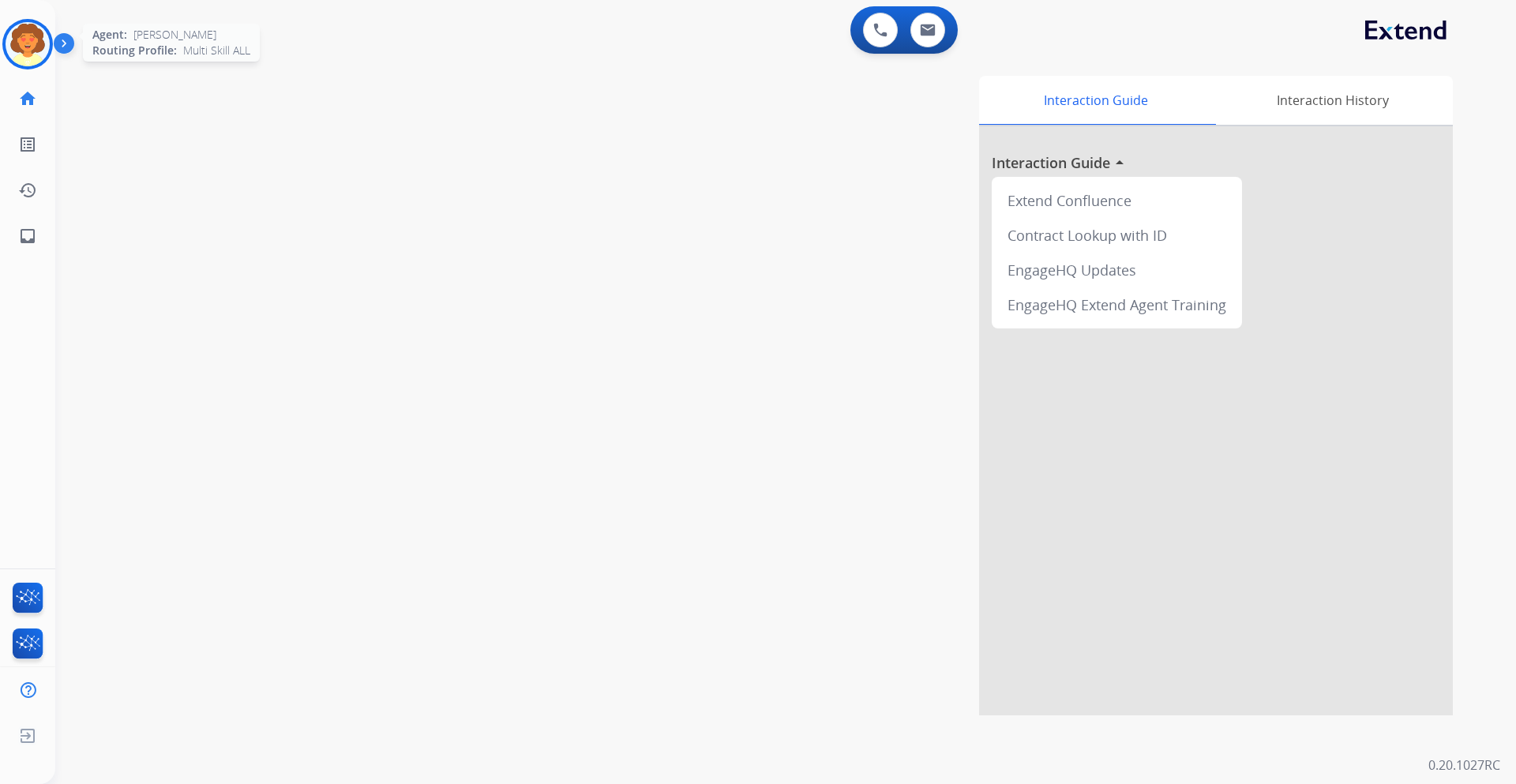
click at [15, 43] on img at bounding box center [28, 44] width 44 height 44
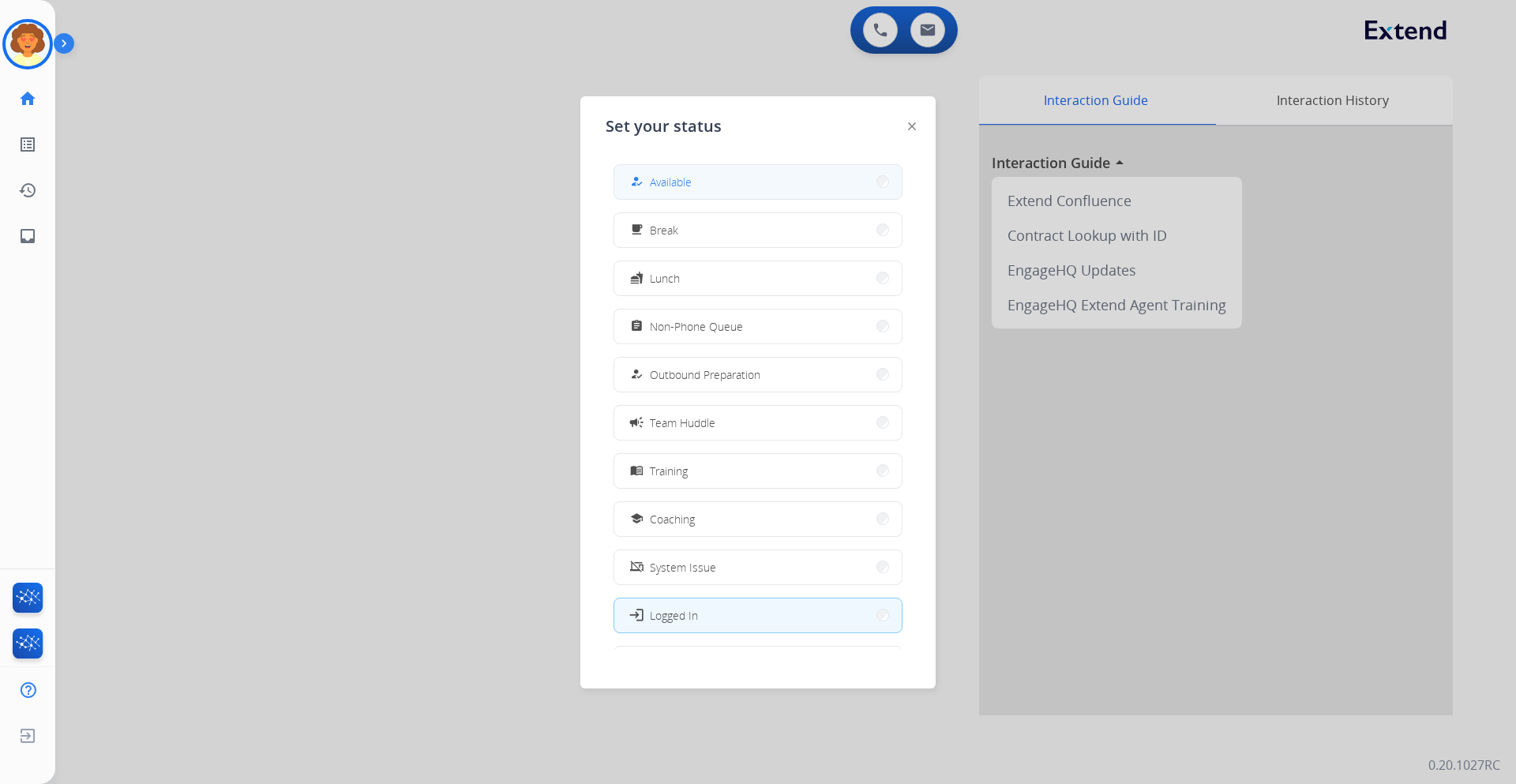
click at [726, 180] on button "how_to_reg Available" at bounding box center [757, 182] width 288 height 34
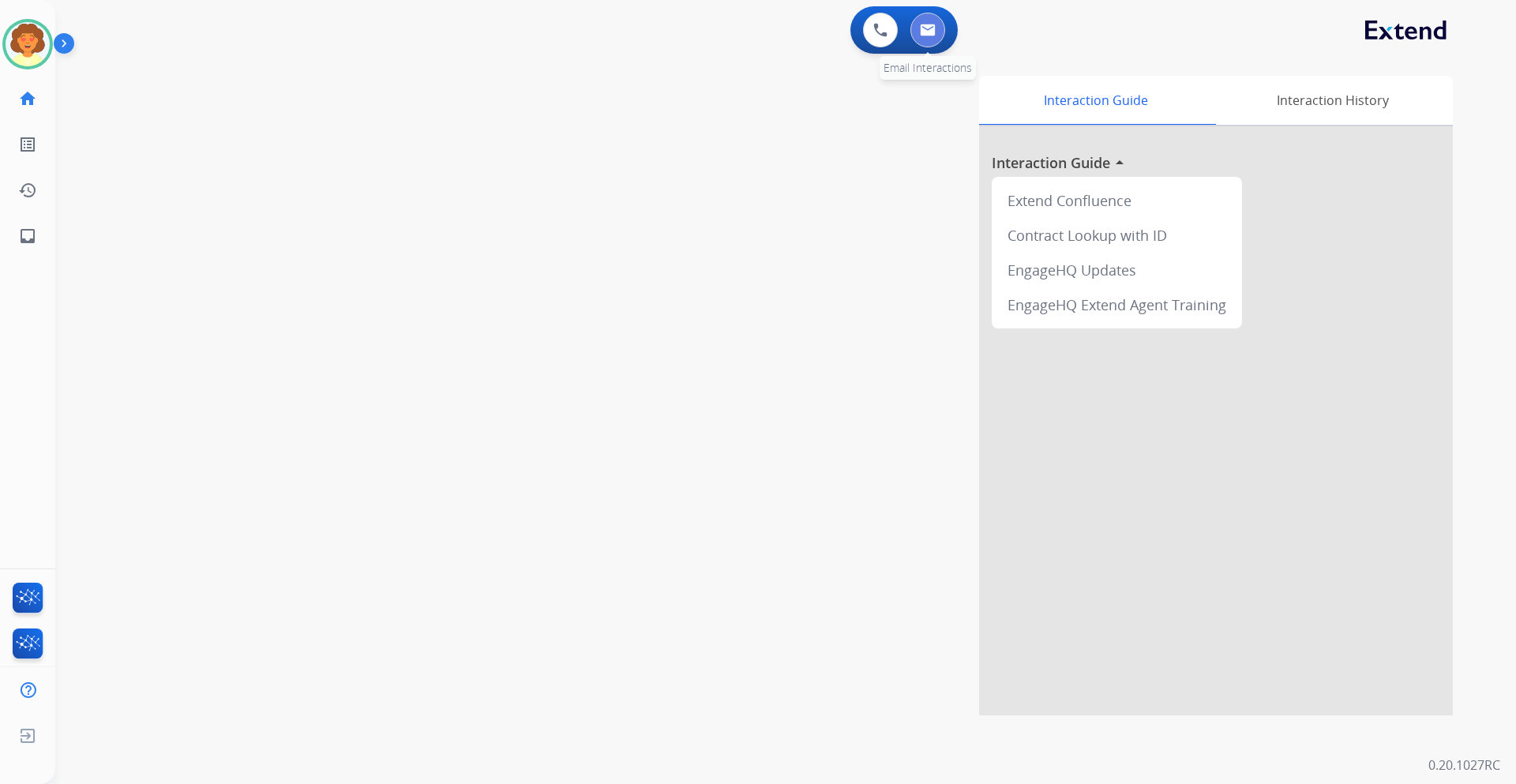
click at [934, 25] on img at bounding box center [927, 30] width 16 height 13
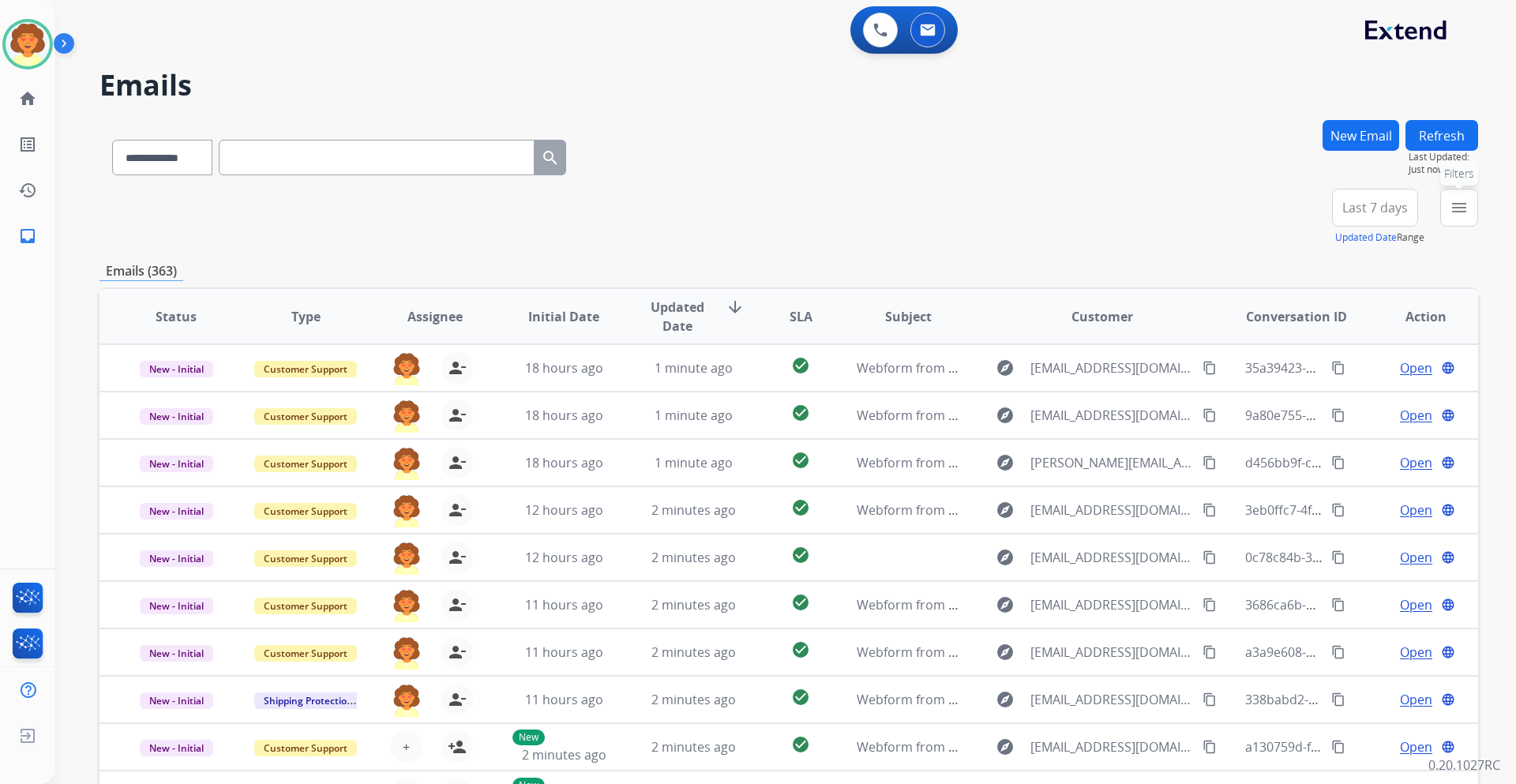
click at [1463, 208] on mat-icon "menu" at bounding box center [1459, 207] width 19 height 19
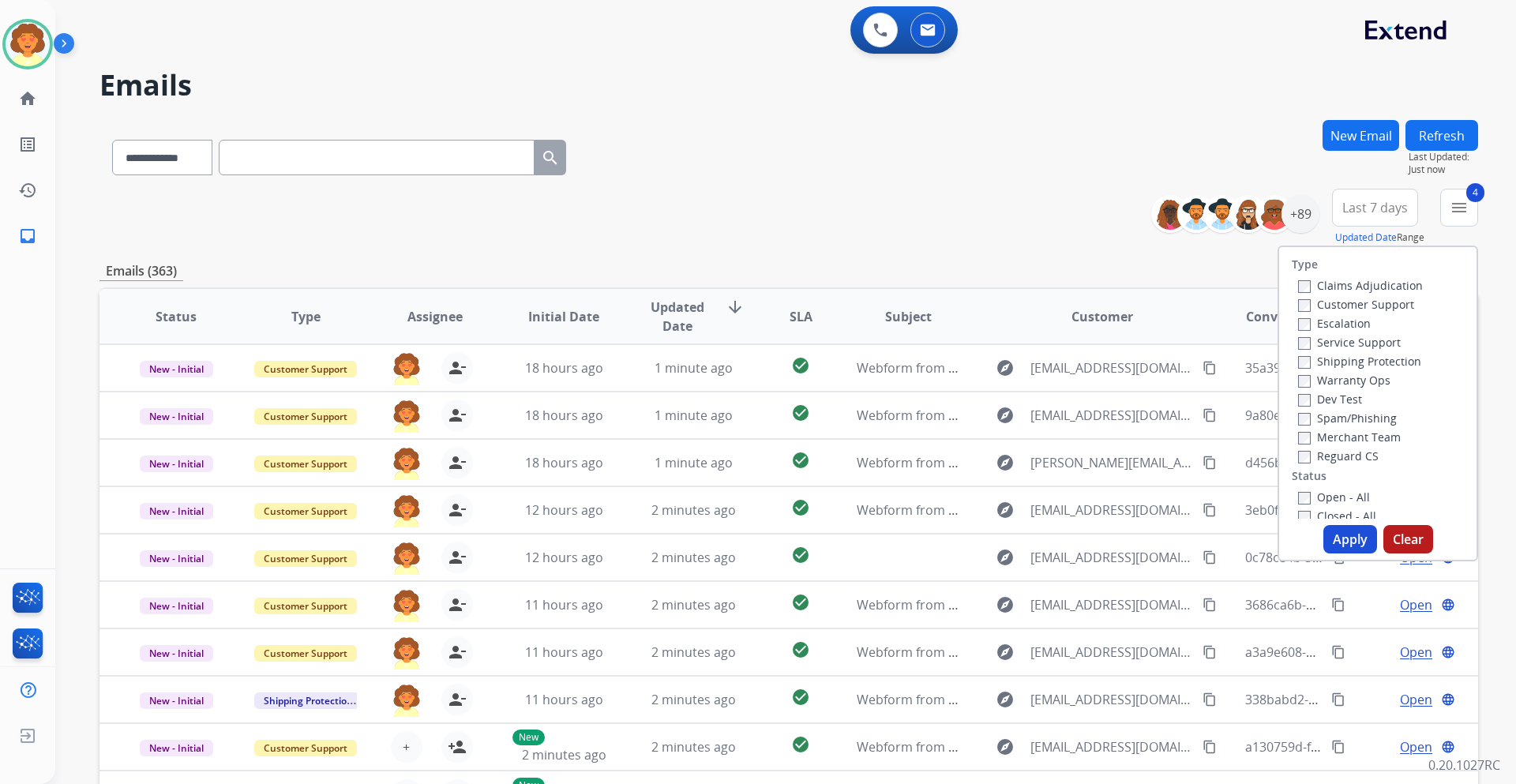
click at [1333, 532] on button "Apply" at bounding box center [1350, 540] width 54 height 29
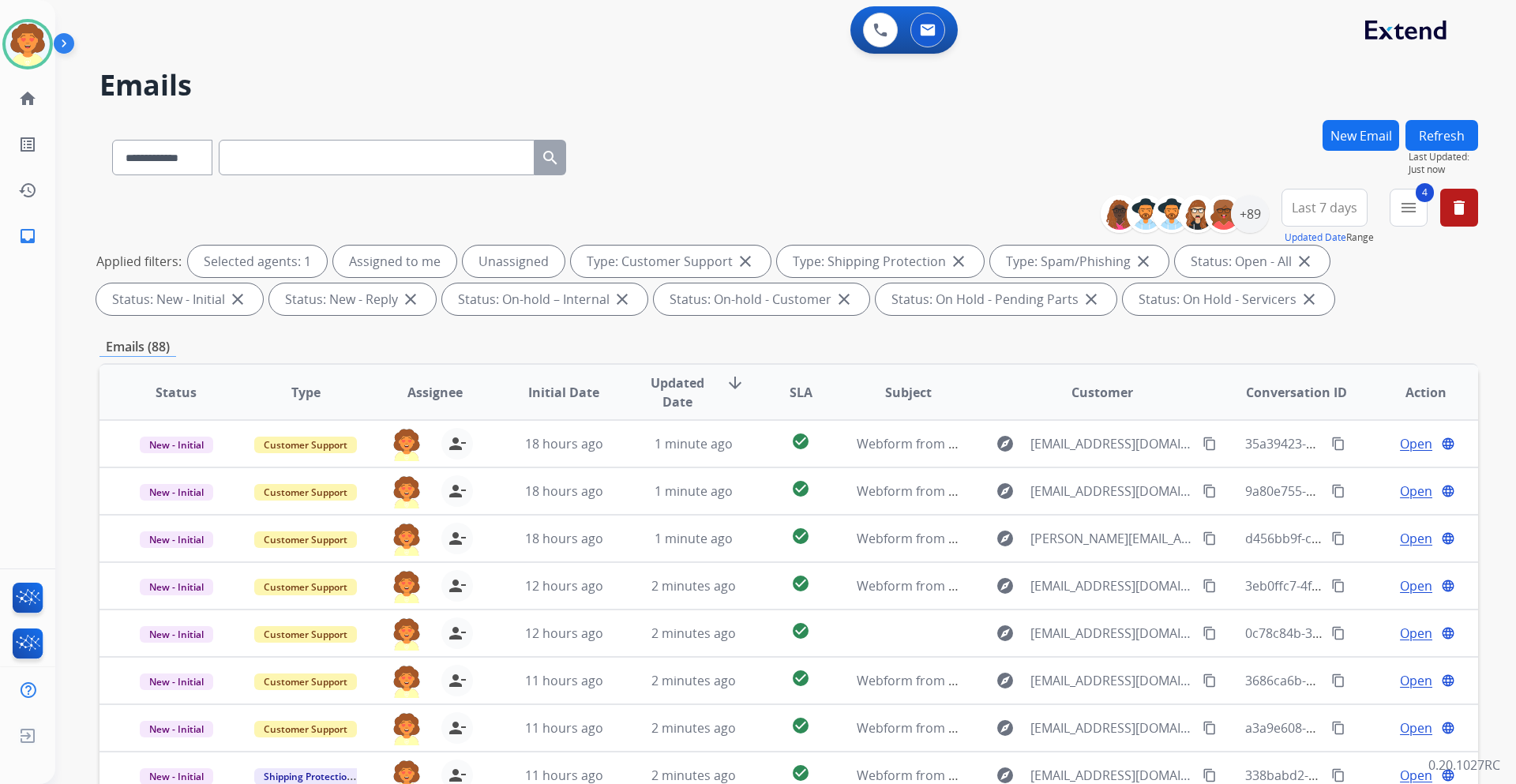
click at [1314, 204] on span "Last 7 days" at bounding box center [1325, 207] width 66 height 6
click at [1317, 405] on div "Last 90 days" at bounding box center [1319, 400] width 87 height 24
click at [1252, 211] on div "+152" at bounding box center [1250, 213] width 38 height 38
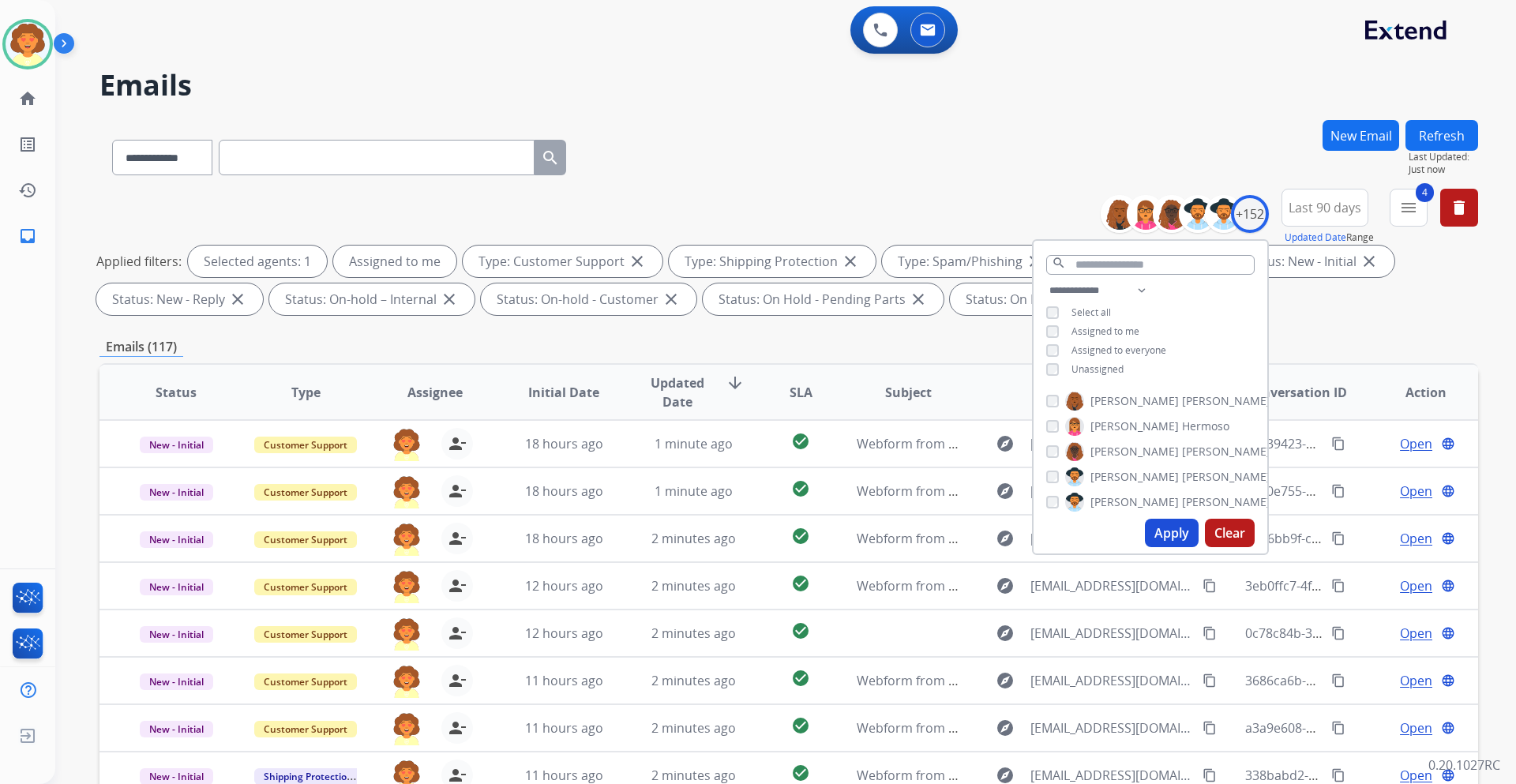
click at [1160, 530] on button "Apply" at bounding box center [1171, 533] width 54 height 29
click at [1426, 302] on div "Applied filters: Selected agents: 1 Assigned to me Type: Customer Support close…" at bounding box center [785, 280] width 1379 height 69
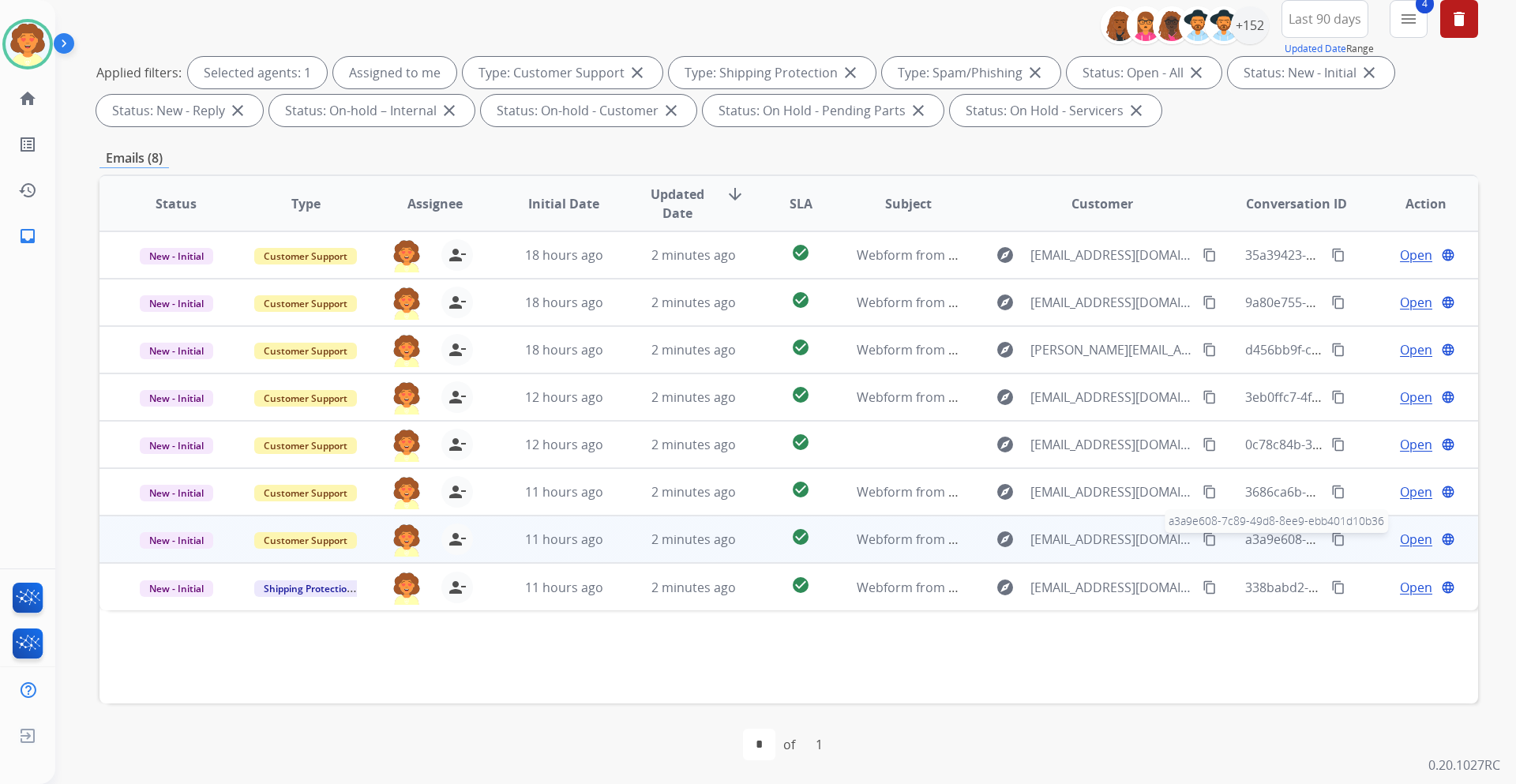
scroll to position [191, 0]
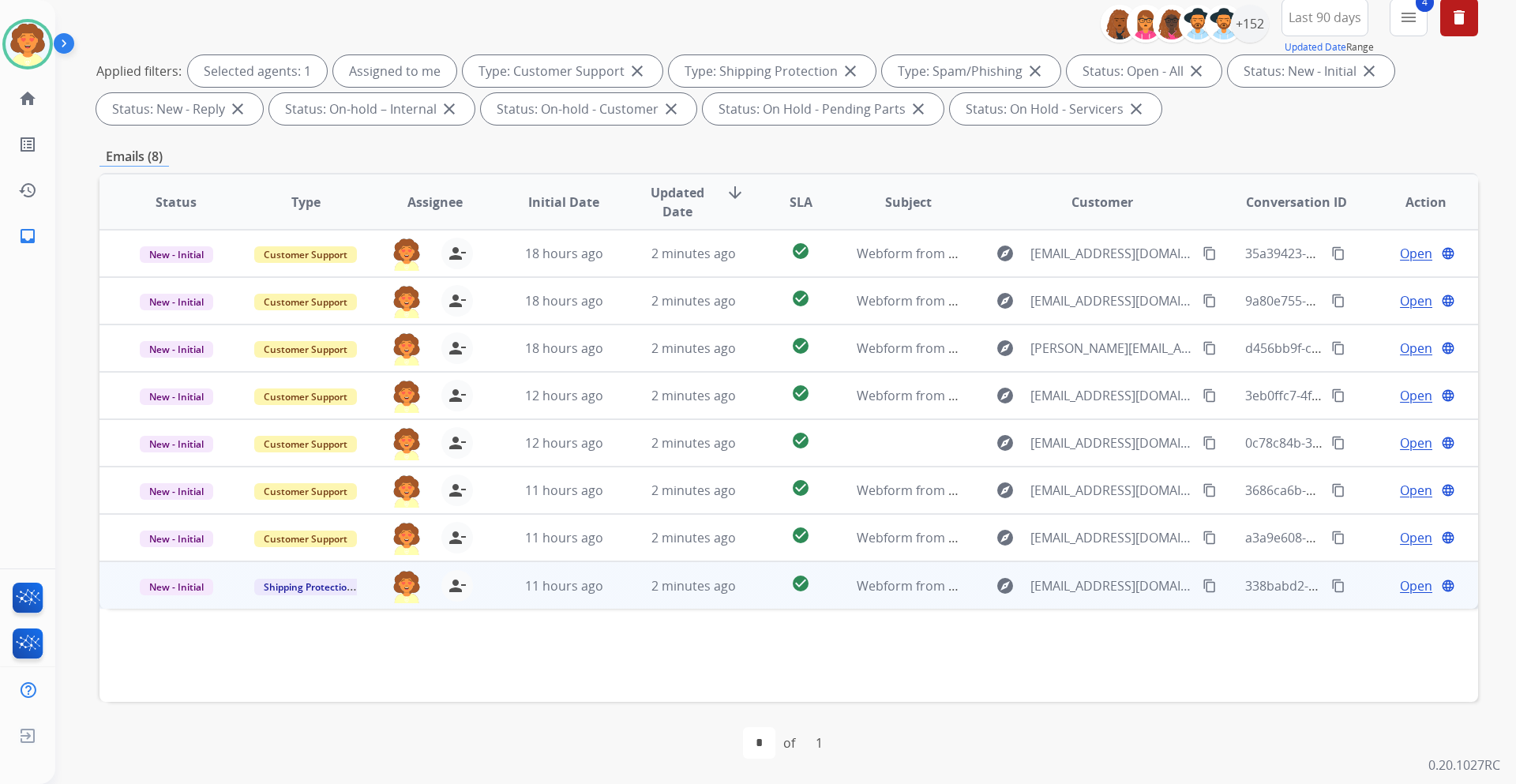
click at [1401, 591] on span "Open" at bounding box center [1416, 585] width 32 height 19
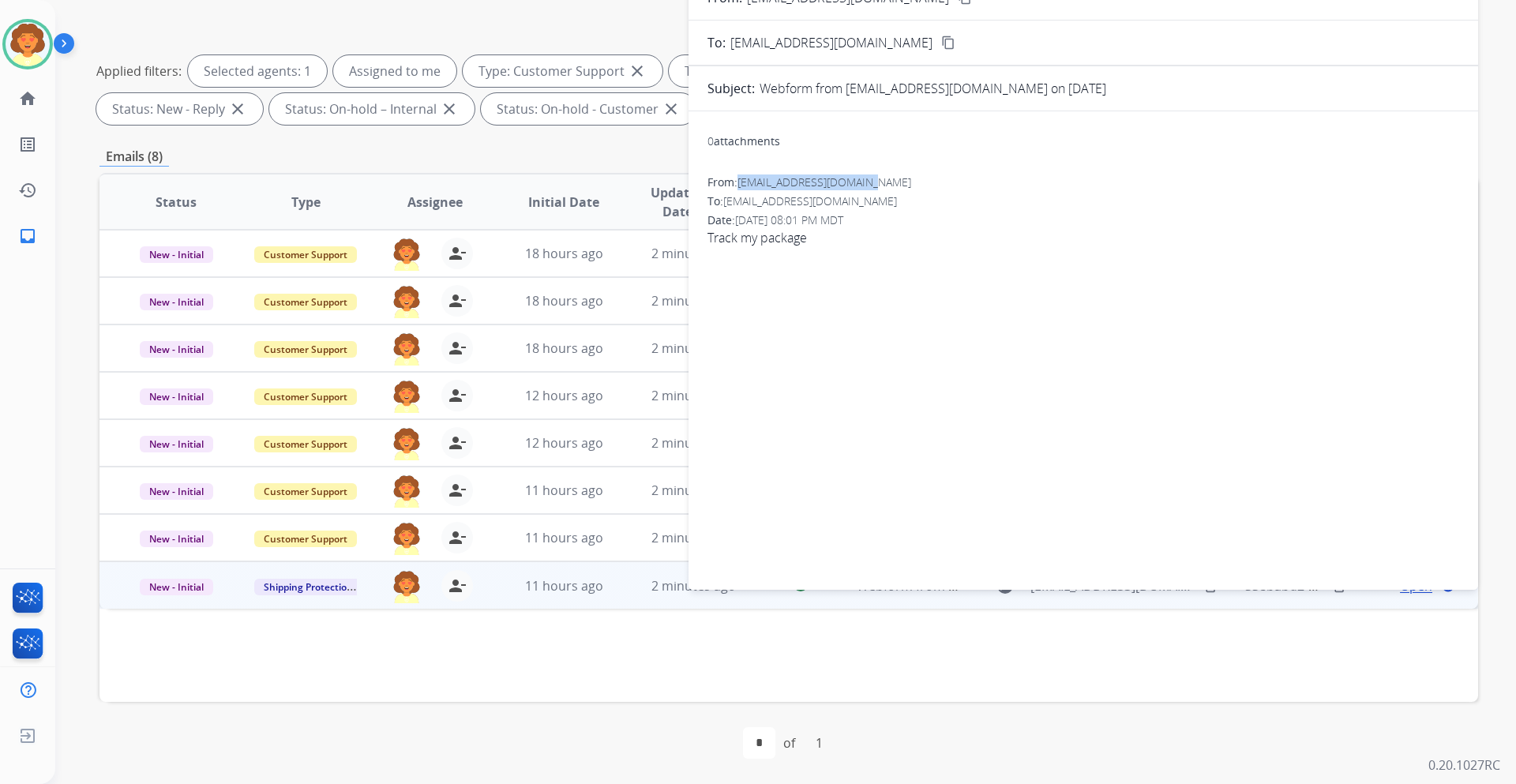
drag, startPoint x: 742, startPoint y: 184, endPoint x: 887, endPoint y: 172, distance: 145.5
click at [887, 172] on div "0 attachments From: [EMAIL_ADDRESS][DOMAIN_NAME] To: [EMAIL_ADDRESS][DOMAIN_NAM…" at bounding box center [1083, 347] width 789 height 447
copy span "[EMAIL_ADDRESS][DOMAIN_NAME]"
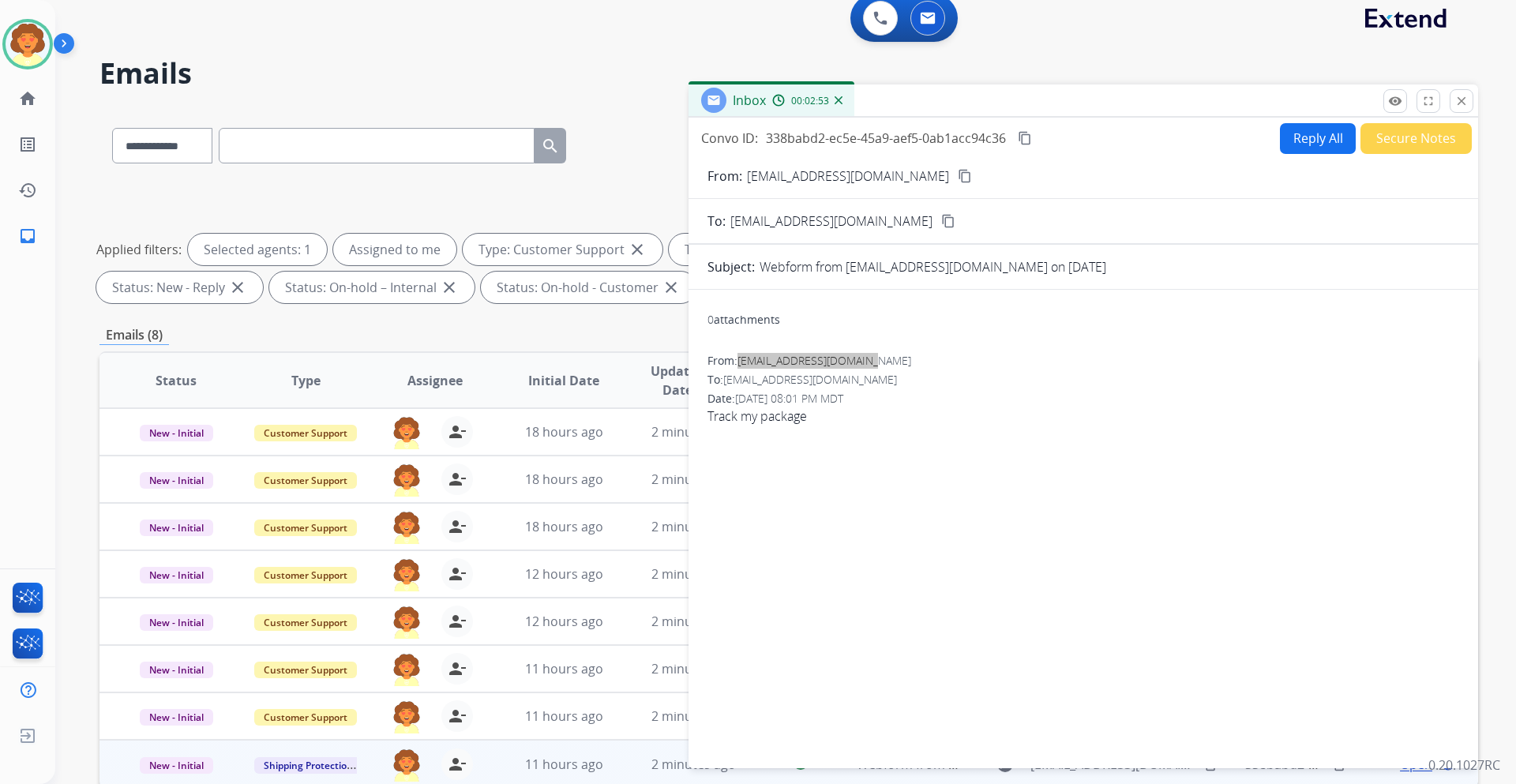
scroll to position [0, 0]
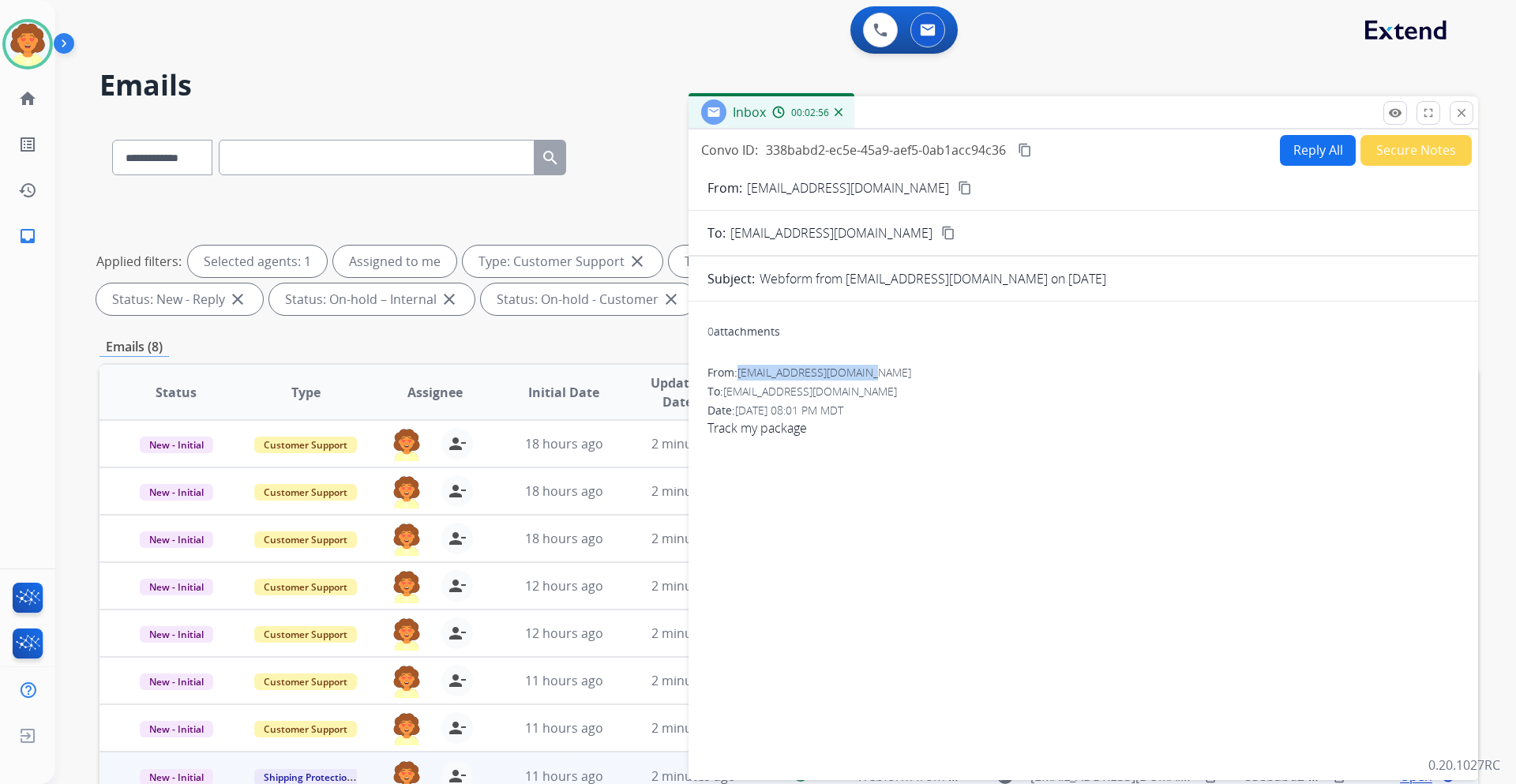
click at [1303, 152] on button "Reply All" at bounding box center [1318, 150] width 76 height 31
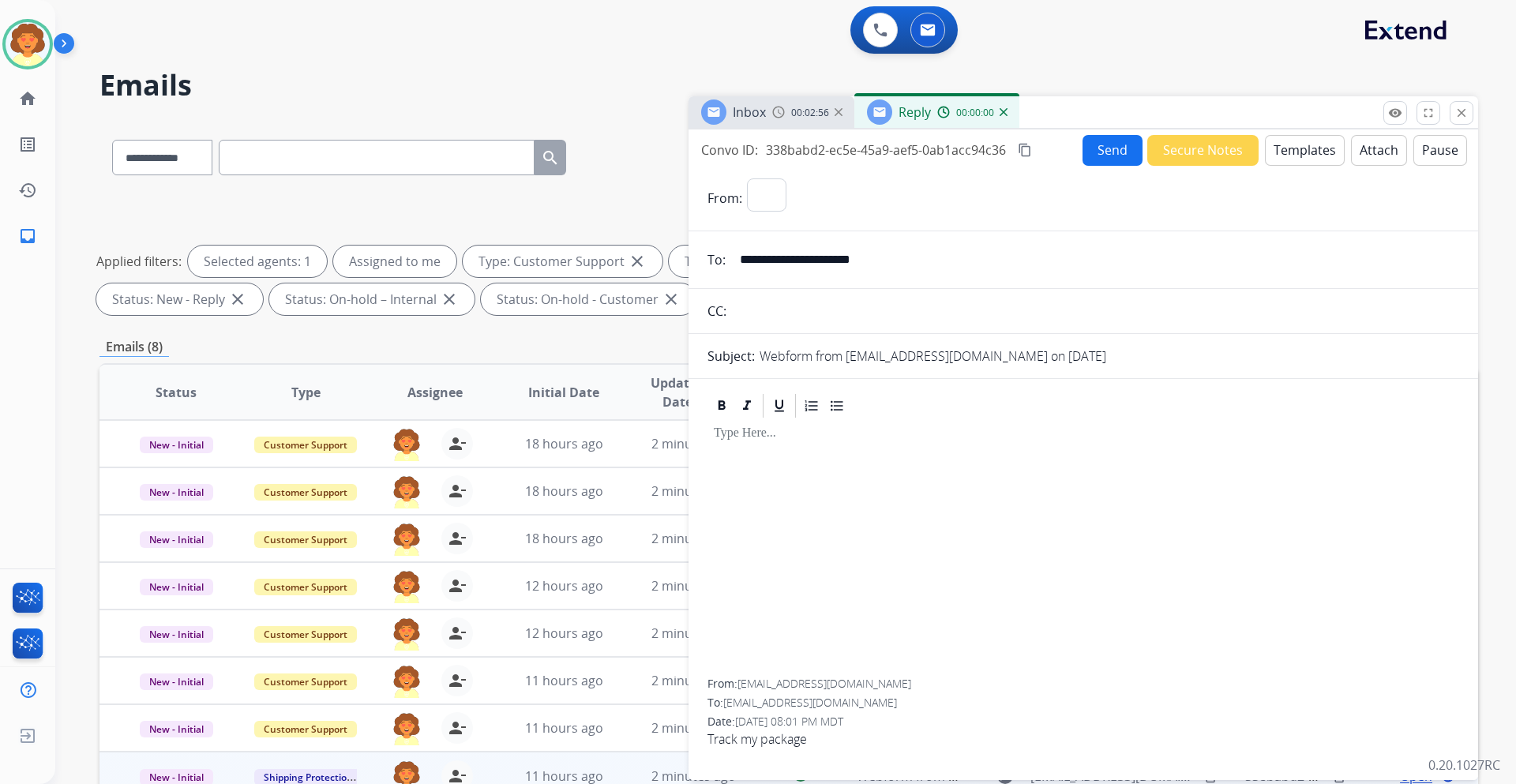
select select "**********"
click at [1305, 142] on button "Templates" at bounding box center [1304, 150] width 80 height 31
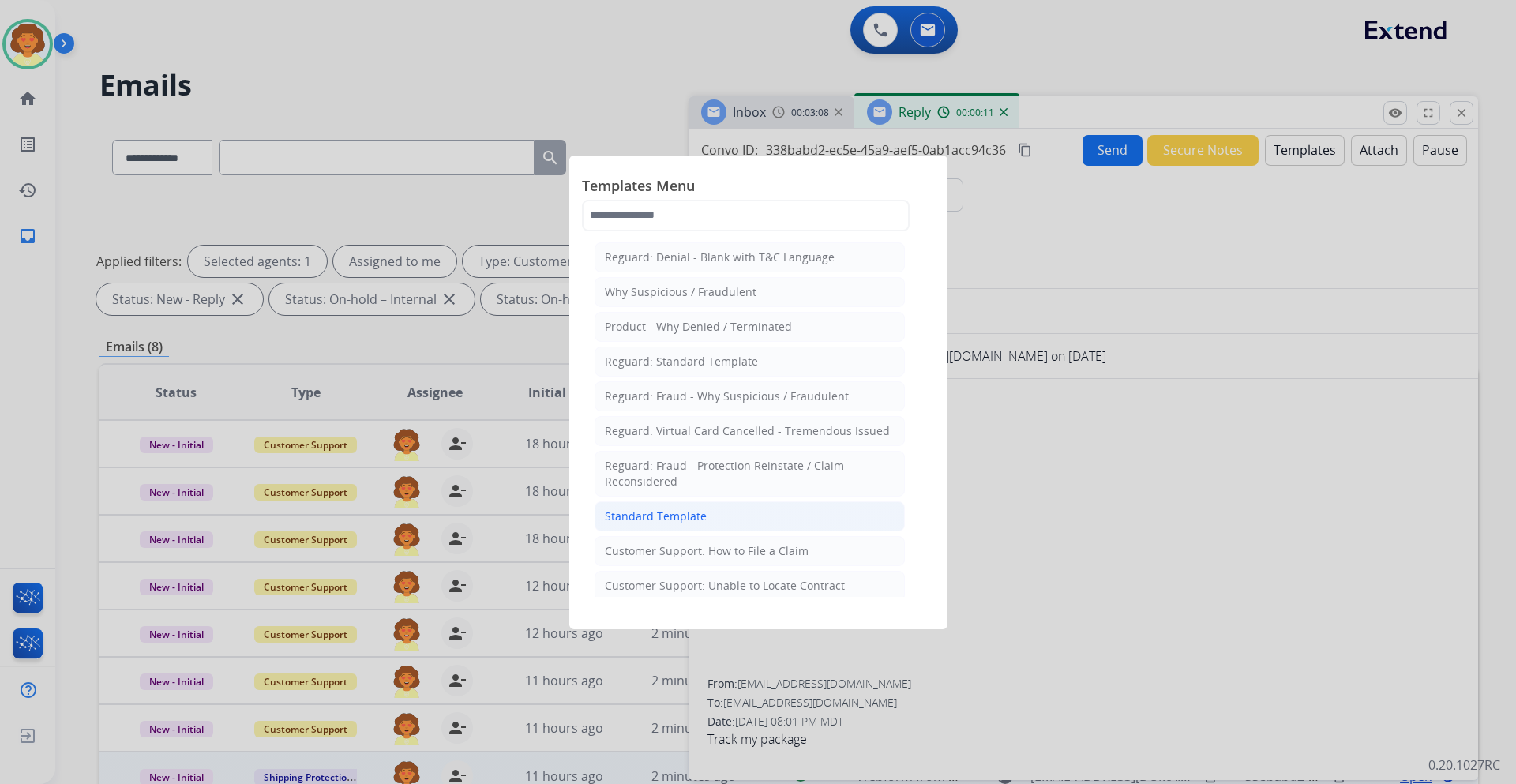
click at [739, 512] on li "Standard Template" at bounding box center [750, 516] width 310 height 30
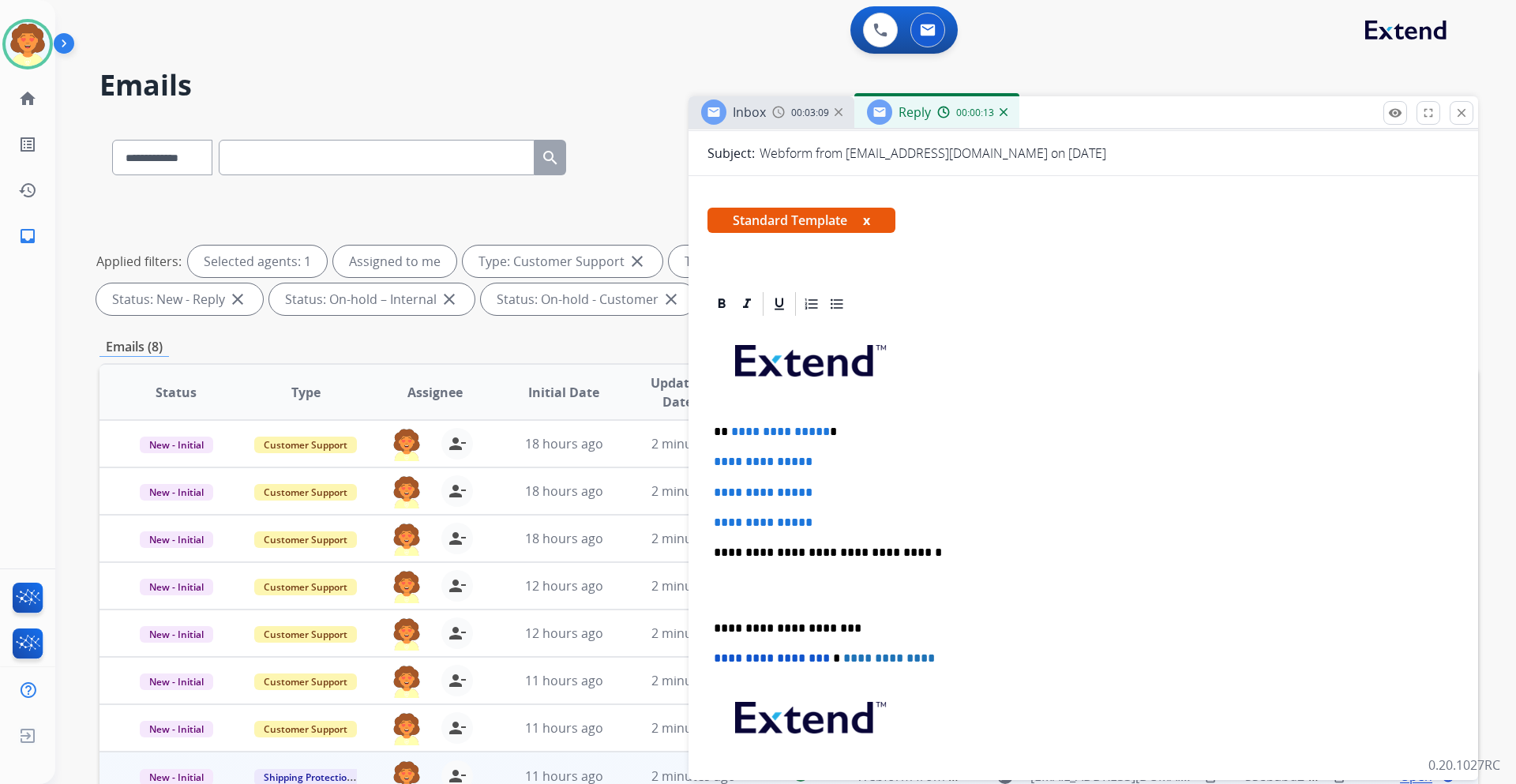
scroll to position [315, 0]
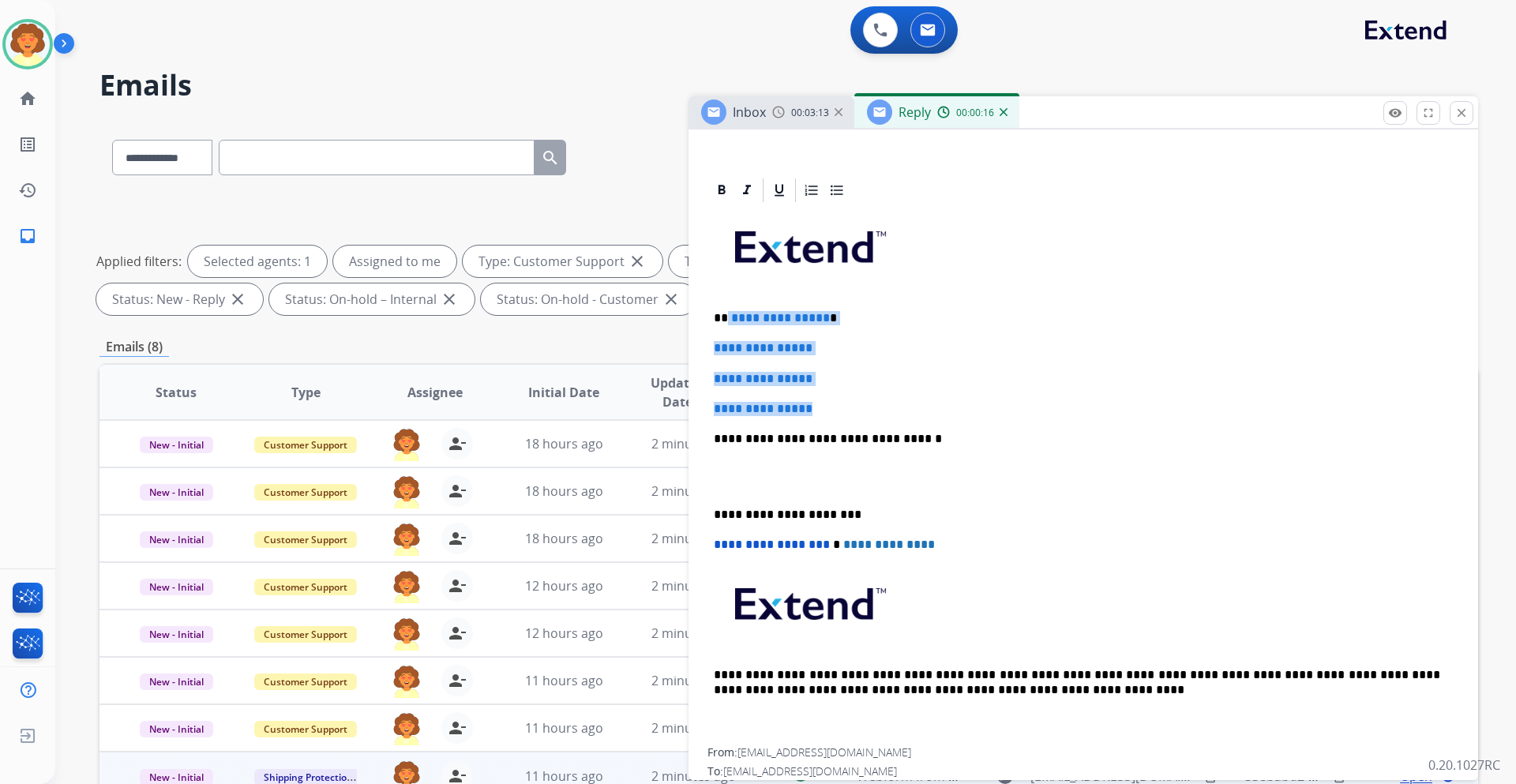
drag, startPoint x: 727, startPoint y: 315, endPoint x: 846, endPoint y: 405, distance: 149.2
click at [846, 405] on div "**********" at bounding box center [1083, 475] width 751 height 543
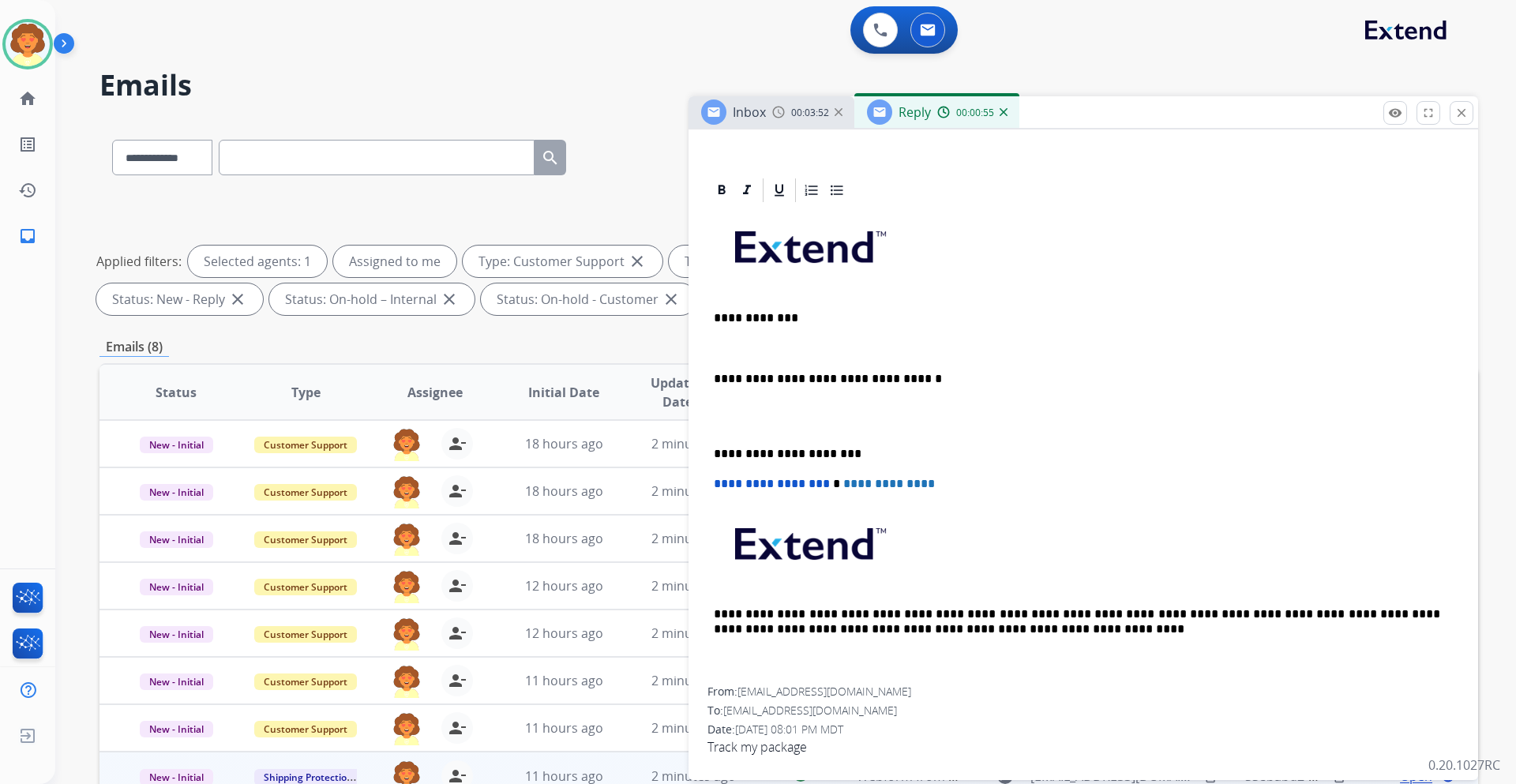
click at [720, 341] on p at bounding box center [1083, 347] width 739 height 14
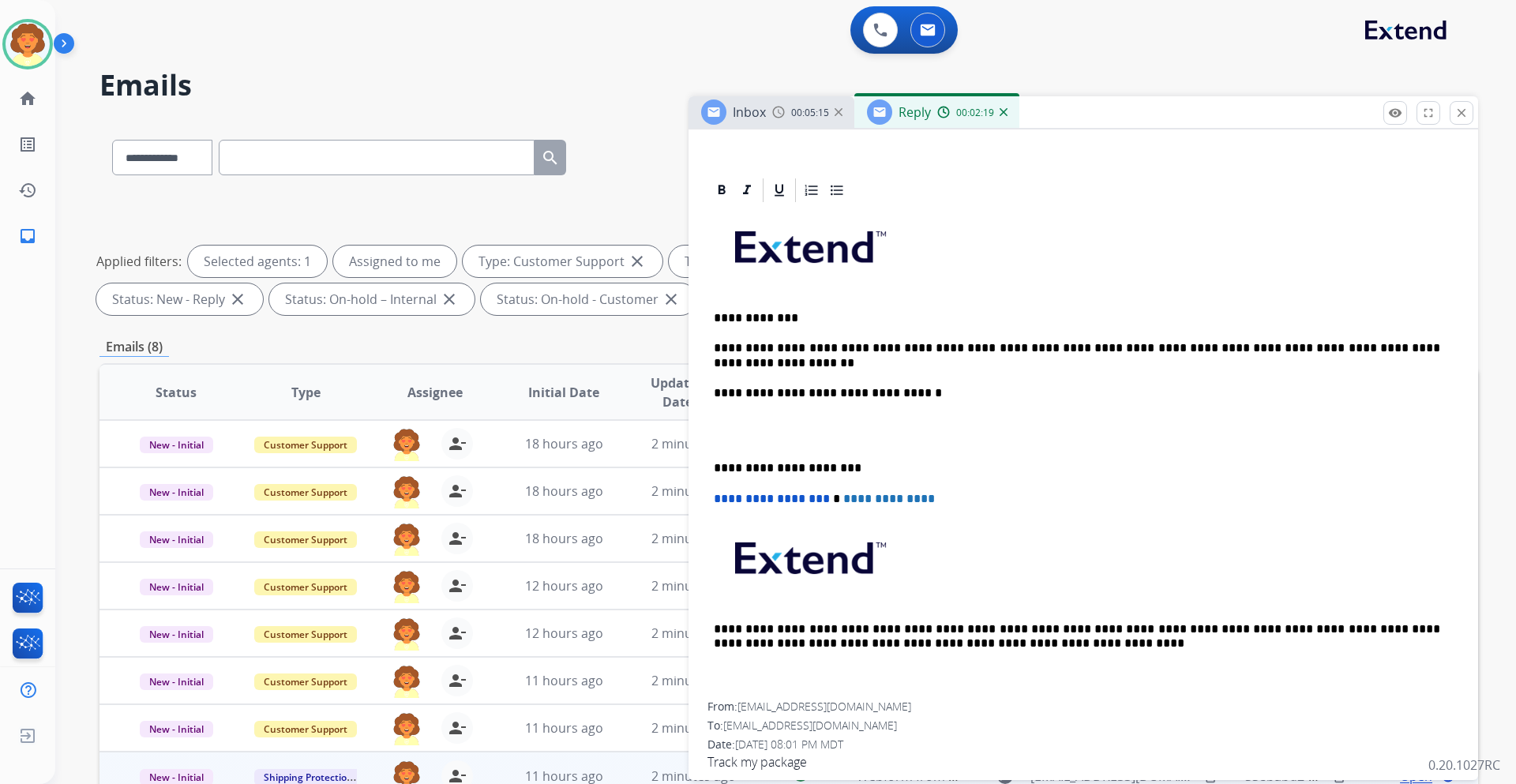
click at [759, 359] on p "**********" at bounding box center [1076, 355] width 726 height 30
click at [749, 438] on p at bounding box center [1083, 430] width 739 height 30
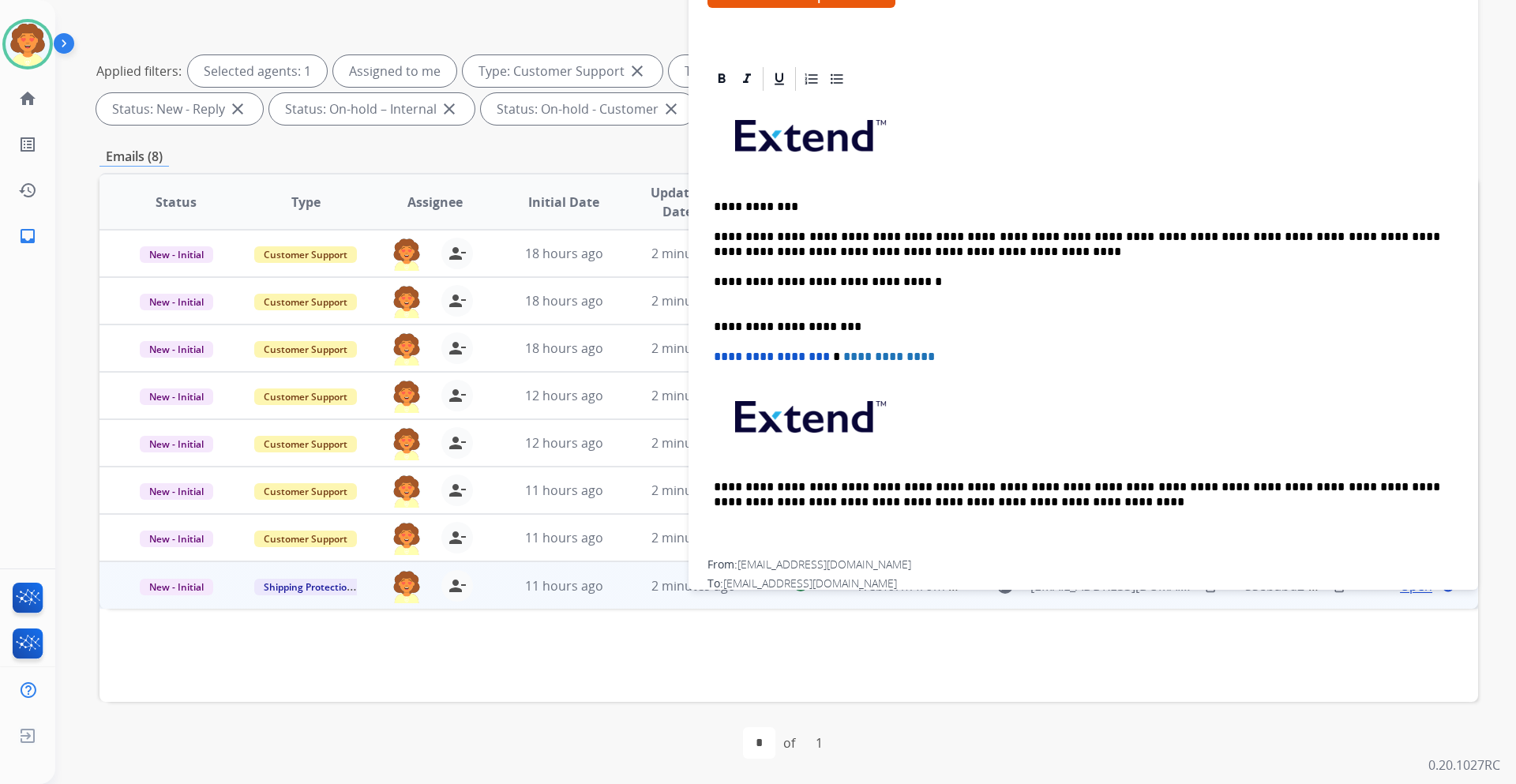
scroll to position [300, 0]
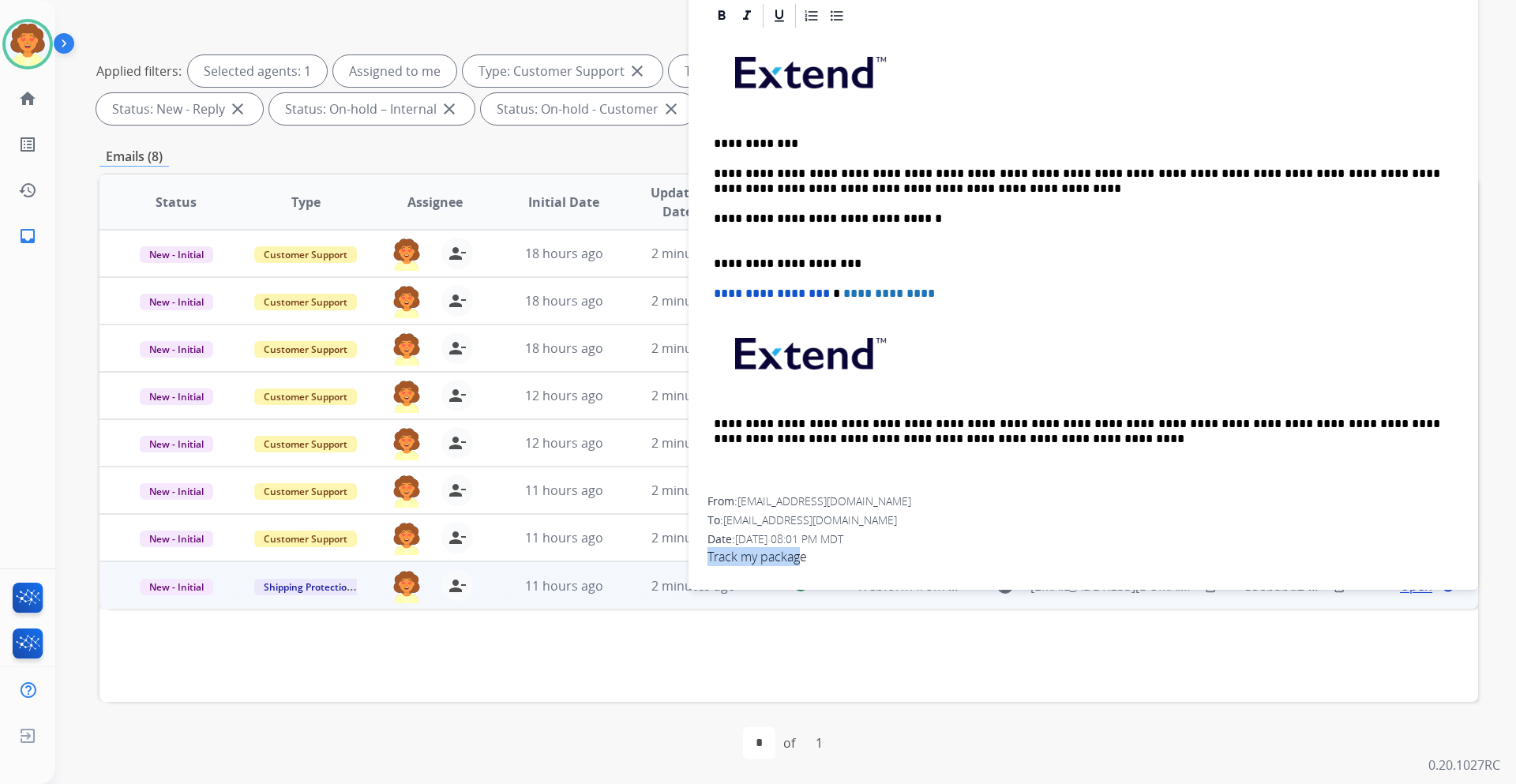
drag, startPoint x: 710, startPoint y: 554, endPoint x: 802, endPoint y: 560, distance: 92.2
click at [802, 560] on span "Track my package" at bounding box center [1083, 556] width 751 height 19
click at [736, 556] on span "Track my package" at bounding box center [1083, 556] width 751 height 19
drag, startPoint x: 710, startPoint y: 554, endPoint x: 814, endPoint y: 556, distance: 104.0
click at [814, 556] on span "Track my package" at bounding box center [1083, 556] width 751 height 19
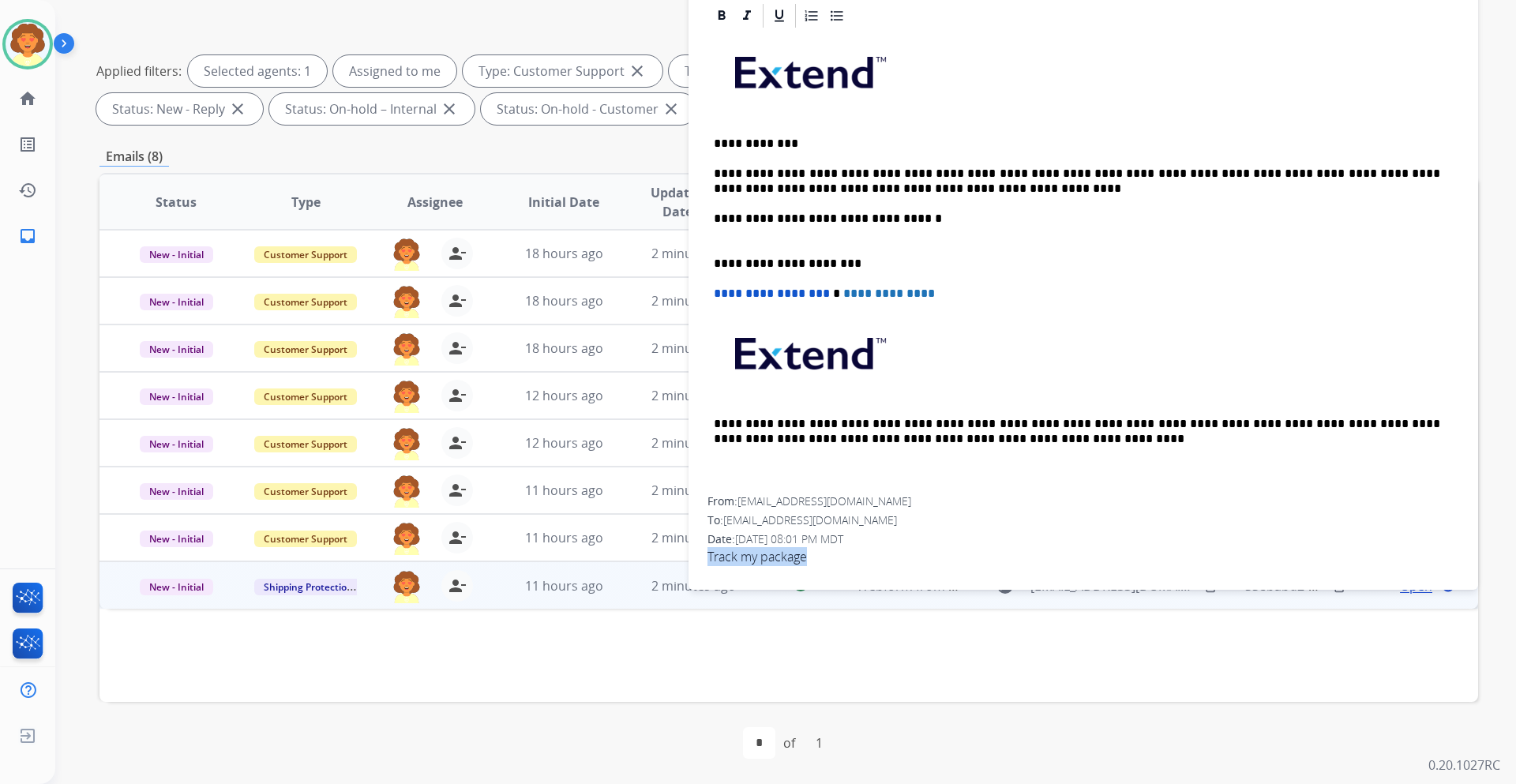
copy span "Track my package"
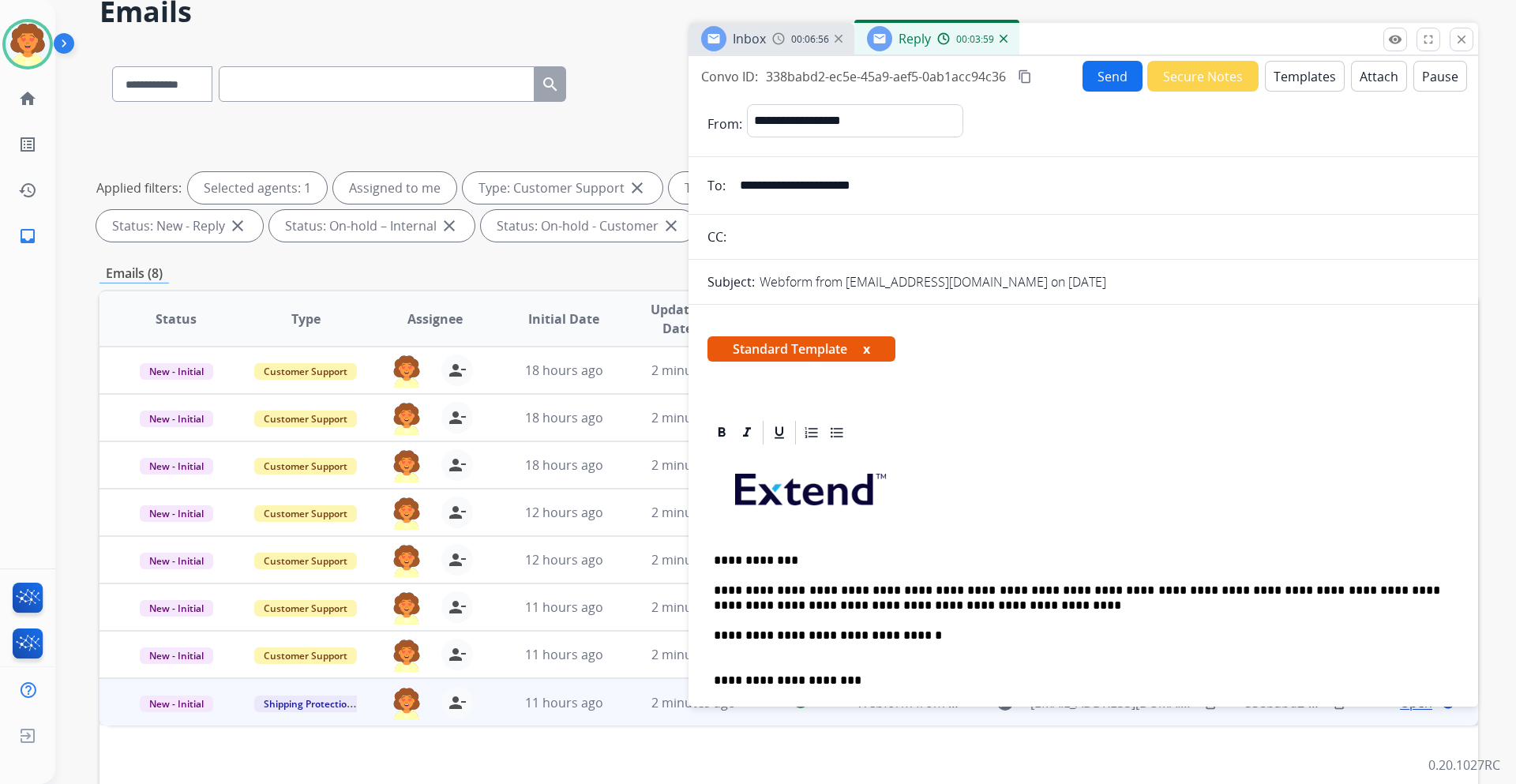
scroll to position [0, 0]
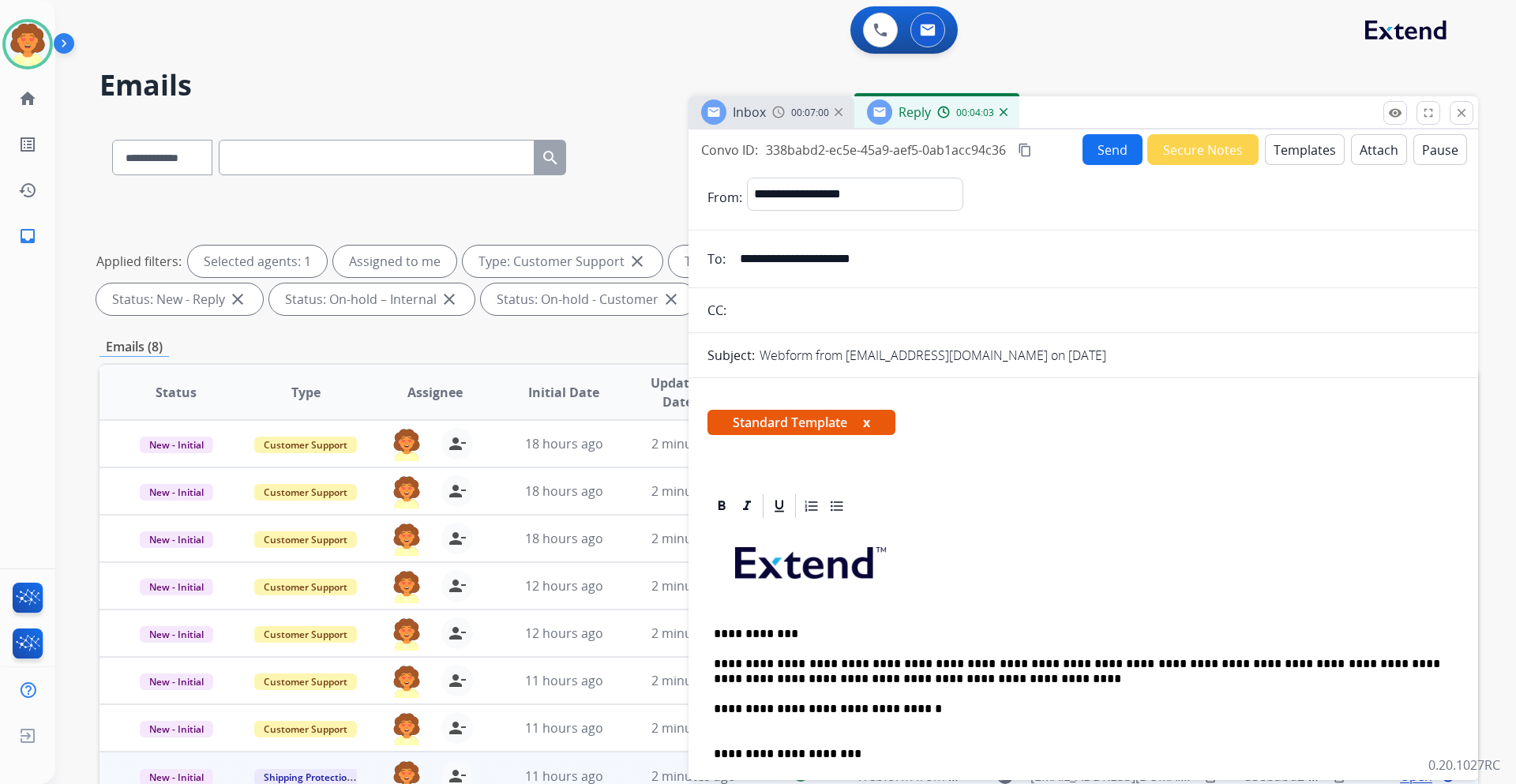
drag, startPoint x: 701, startPoint y: 150, endPoint x: 1008, endPoint y: 144, distance: 307.1
click at [1008, 144] on div "Convo ID: 338babd2-ec5e-45a9-aef5-0ab1acc94c36 content_copy" at bounding box center [867, 150] width 333 height 19
copy div "Convo ID: 338babd2-ec5e-45a9-aef5-0ab1acc94c36"
click at [1101, 144] on button "Send" at bounding box center [1112, 149] width 60 height 31
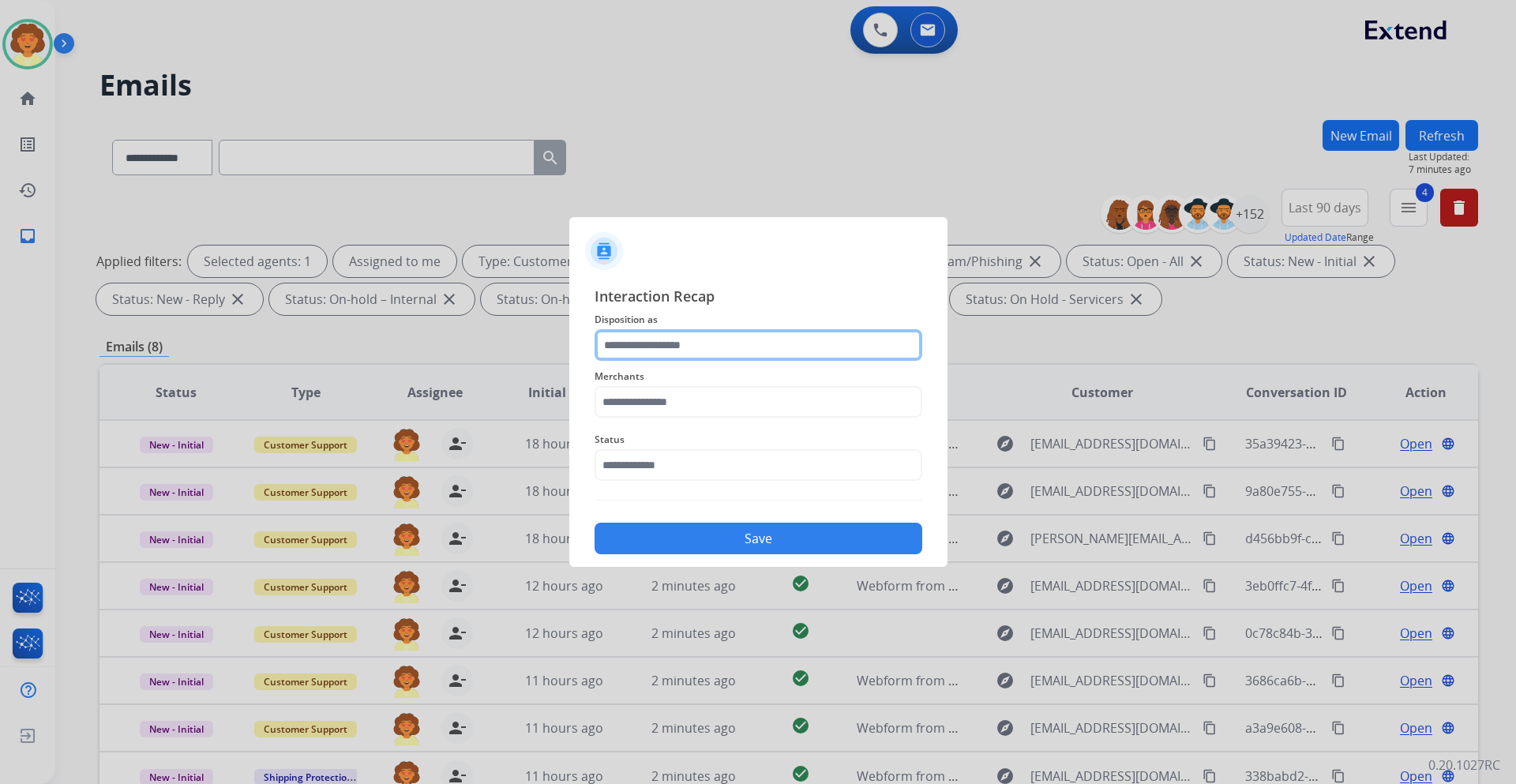
click at [695, 350] on input "text" at bounding box center [758, 344] width 328 height 31
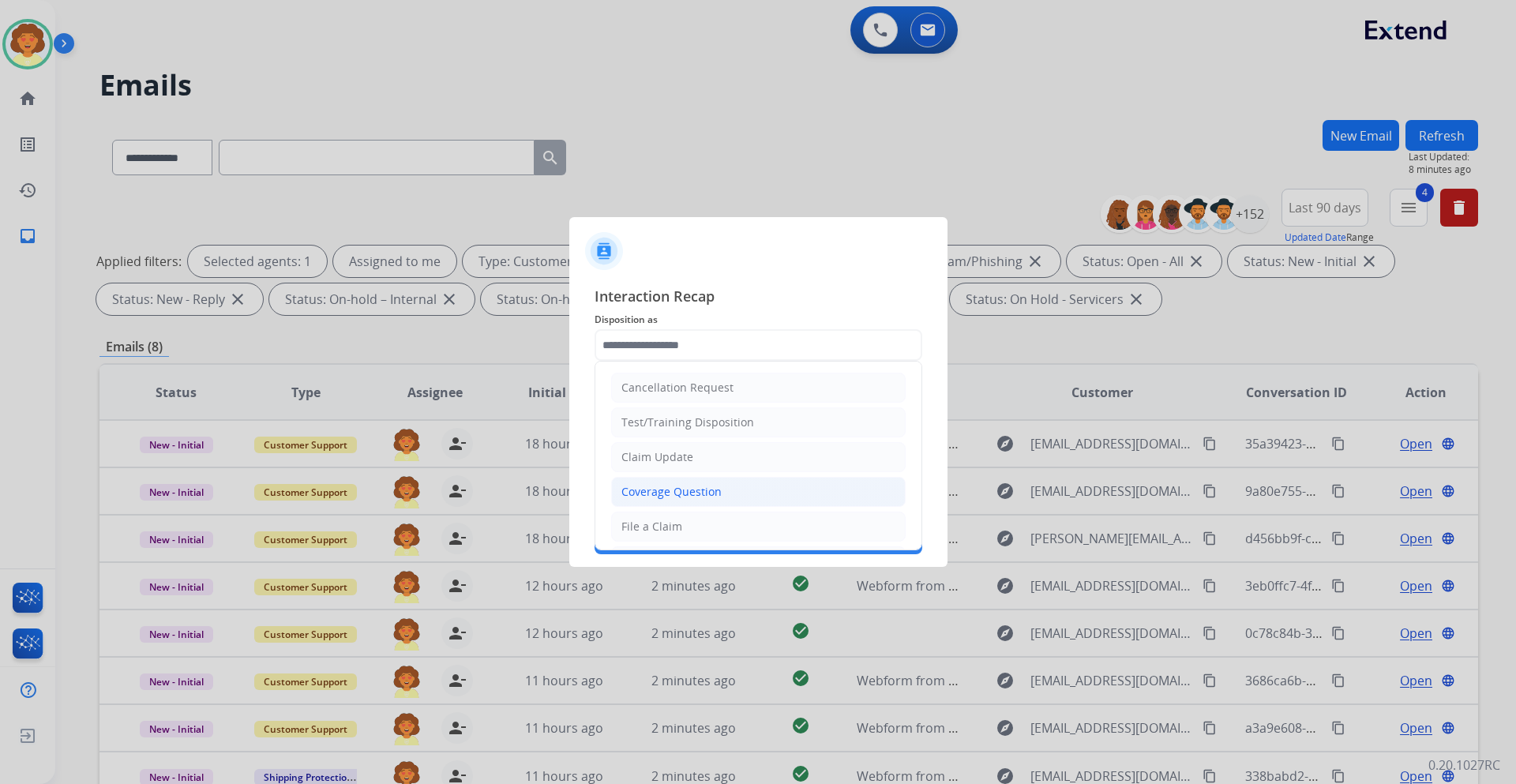
click at [680, 493] on div "Coverage Question" at bounding box center [671, 491] width 100 height 16
type input "**********"
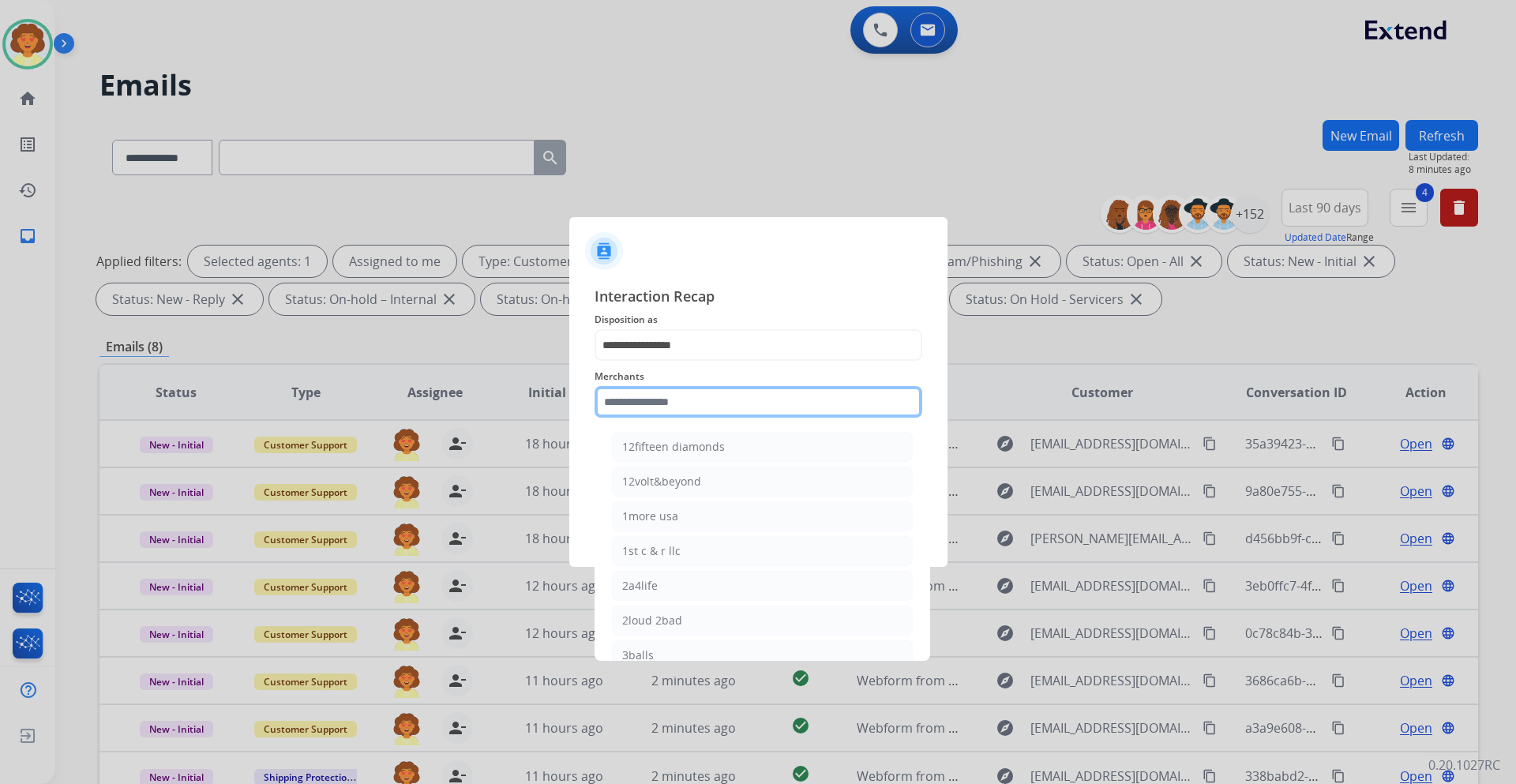
click at [627, 399] on input "text" at bounding box center [758, 401] width 328 height 31
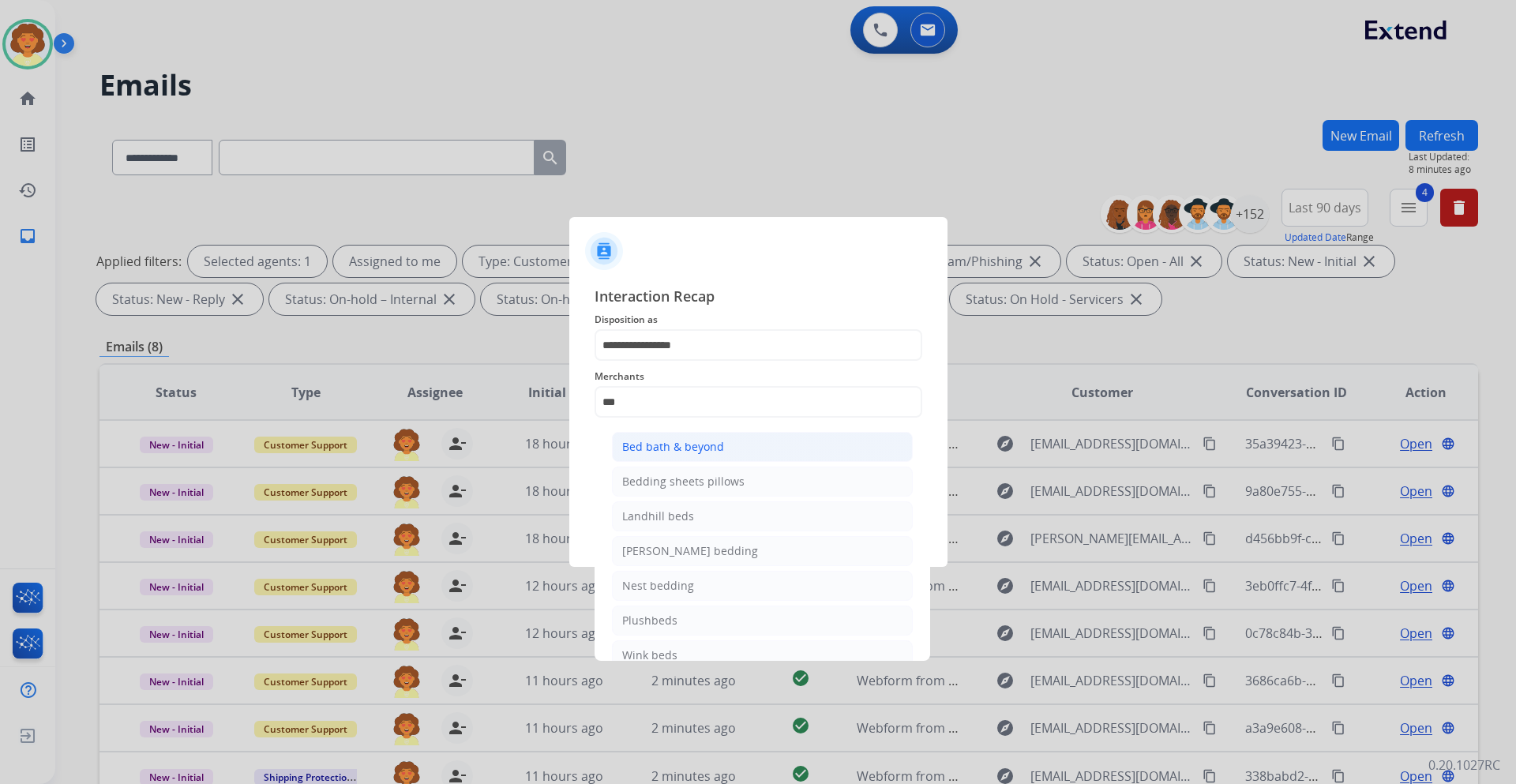
click at [647, 443] on div "Bed bath & beyond" at bounding box center [673, 447] width 102 height 16
type input "**********"
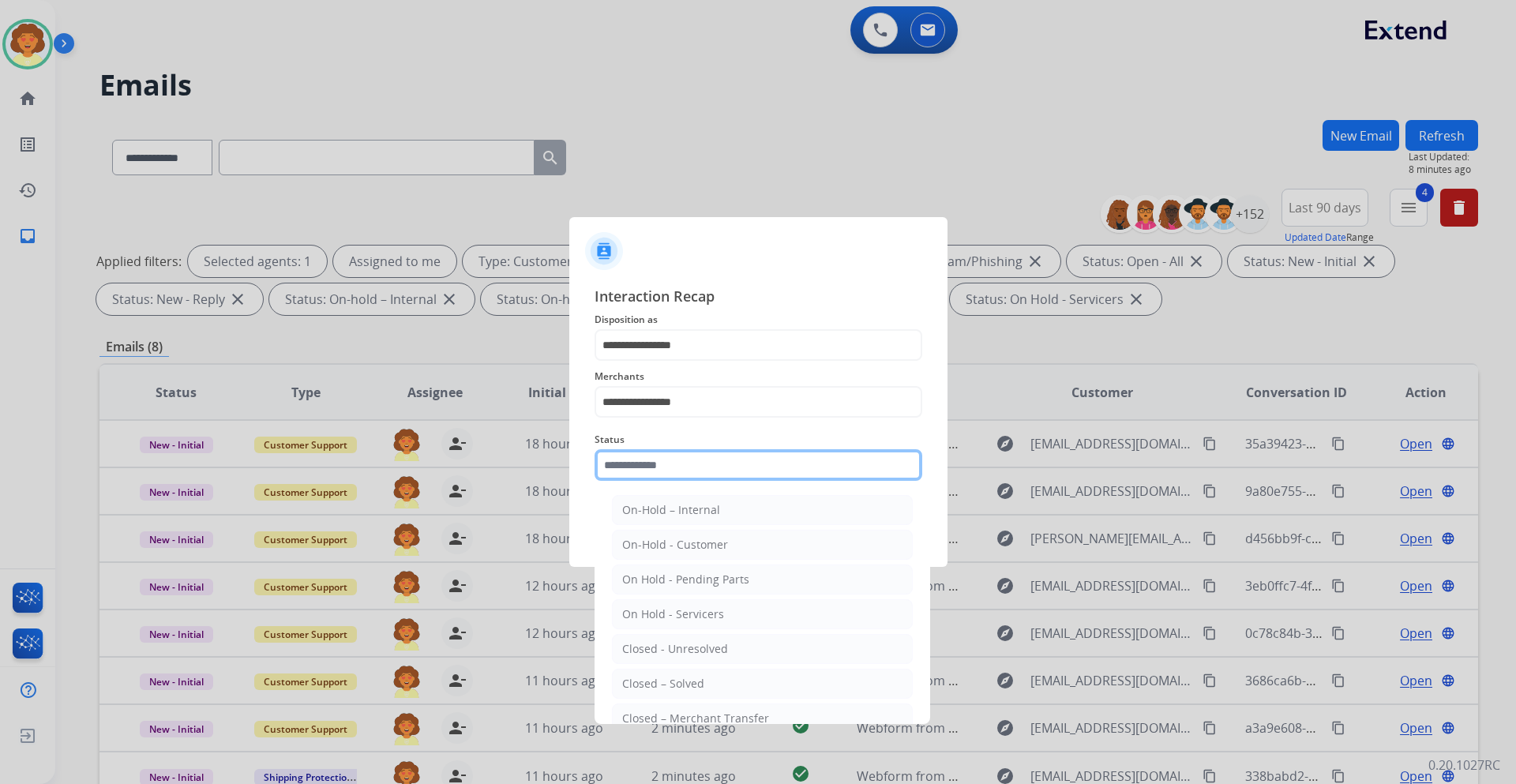
click at [655, 463] on input "text" at bounding box center [758, 464] width 328 height 31
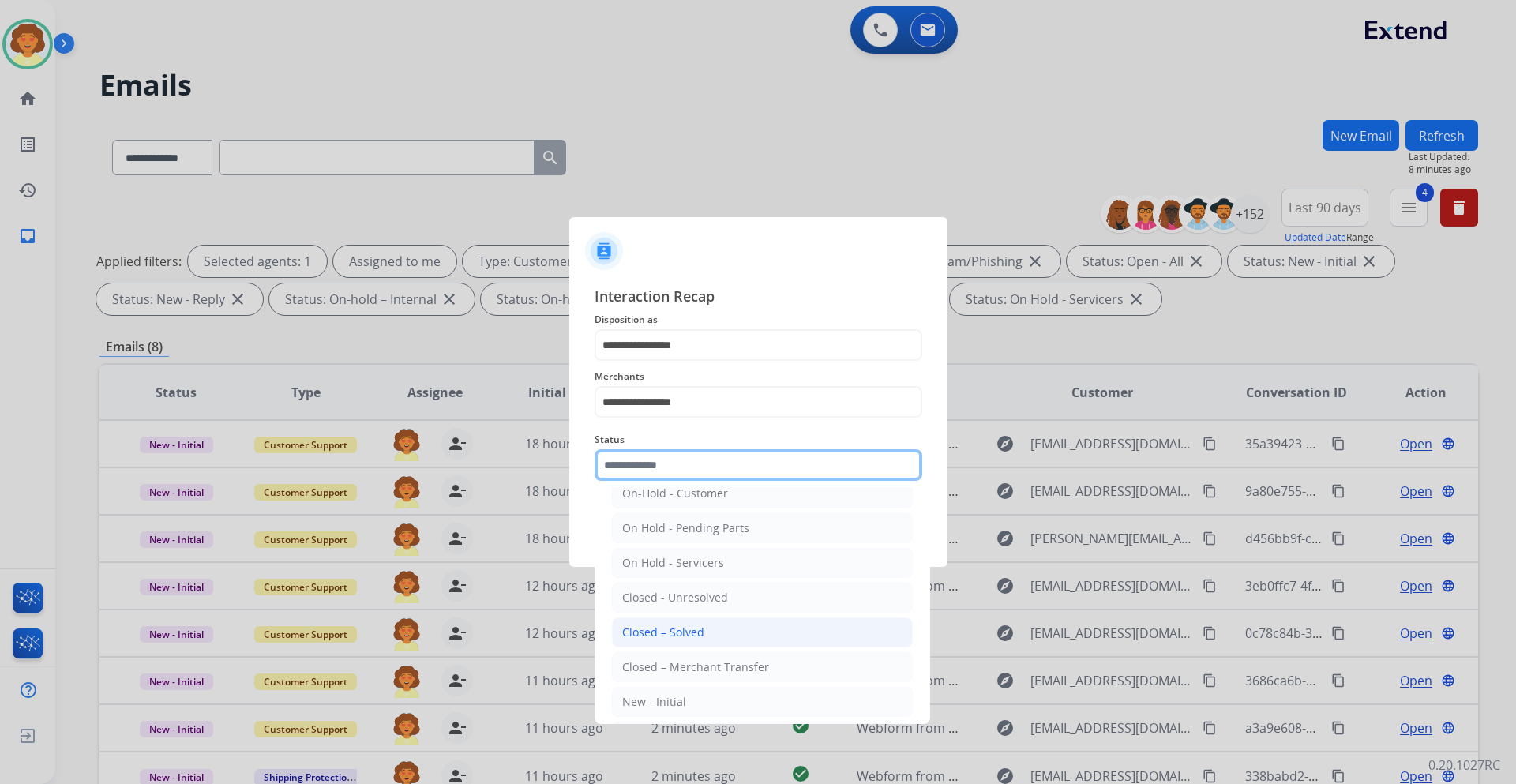
scroll to position [79, 0]
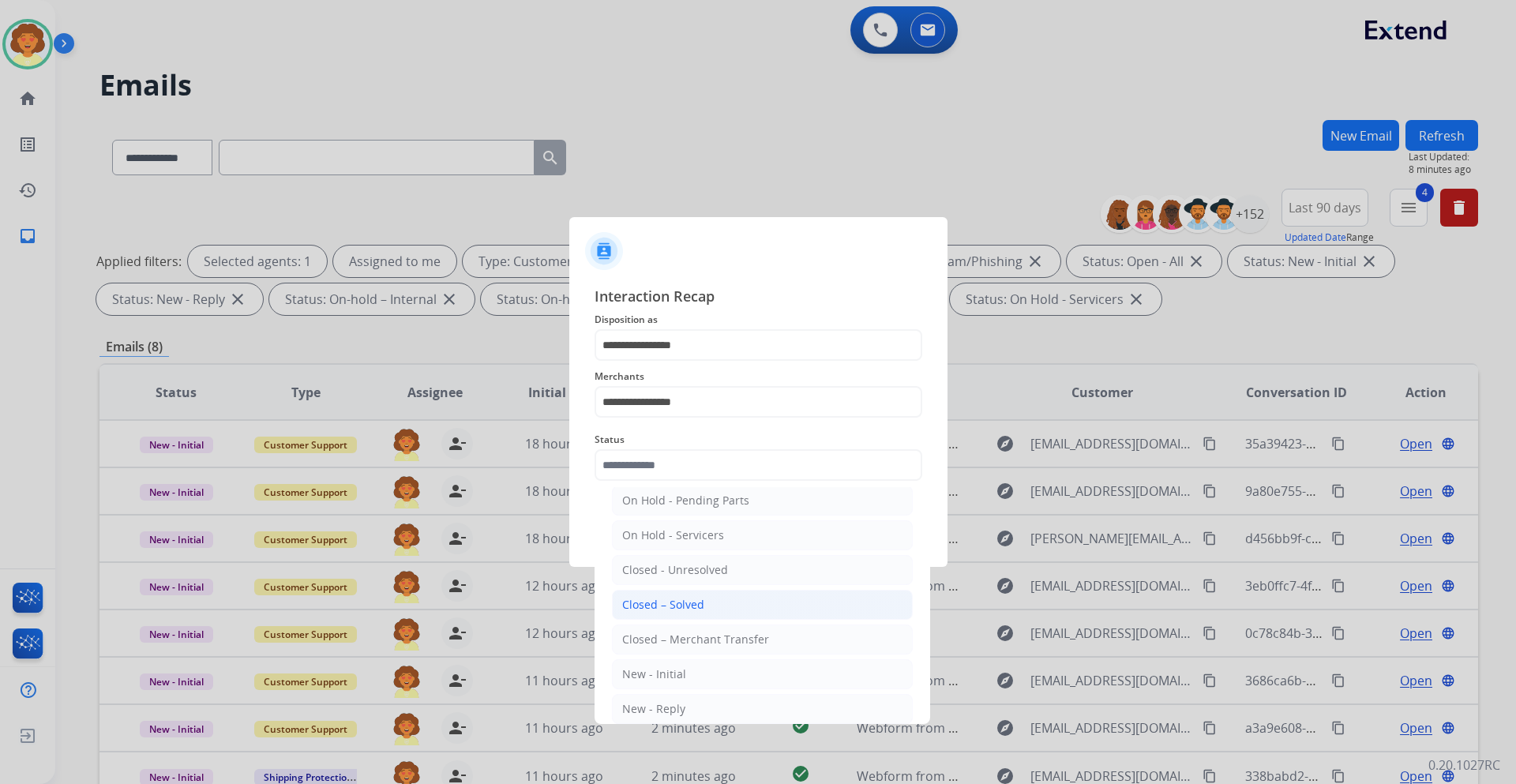
click at [674, 605] on div "Closed – Solved" at bounding box center [663, 604] width 82 height 16
type input "**********"
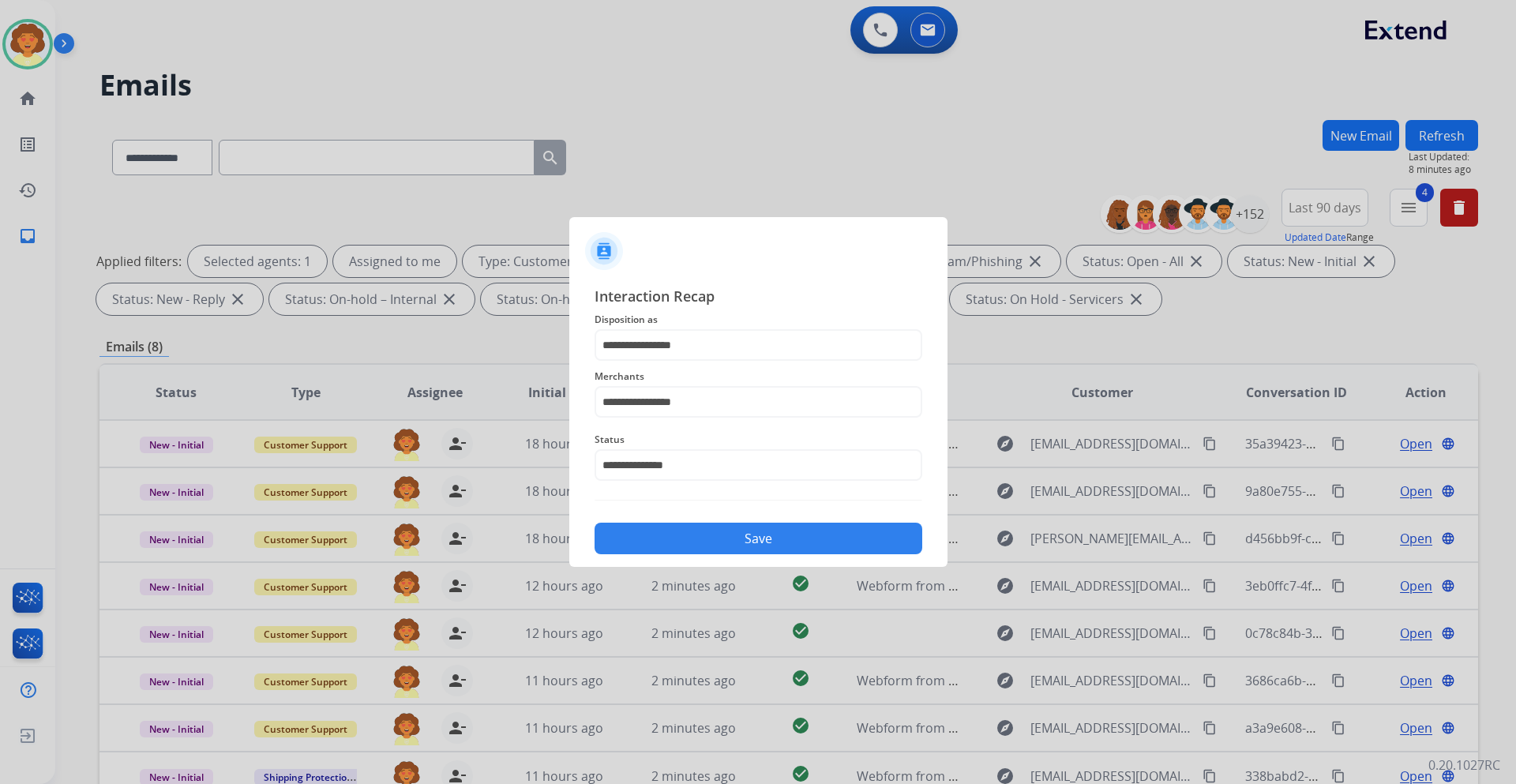
click at [693, 540] on button "Save" at bounding box center [758, 538] width 328 height 31
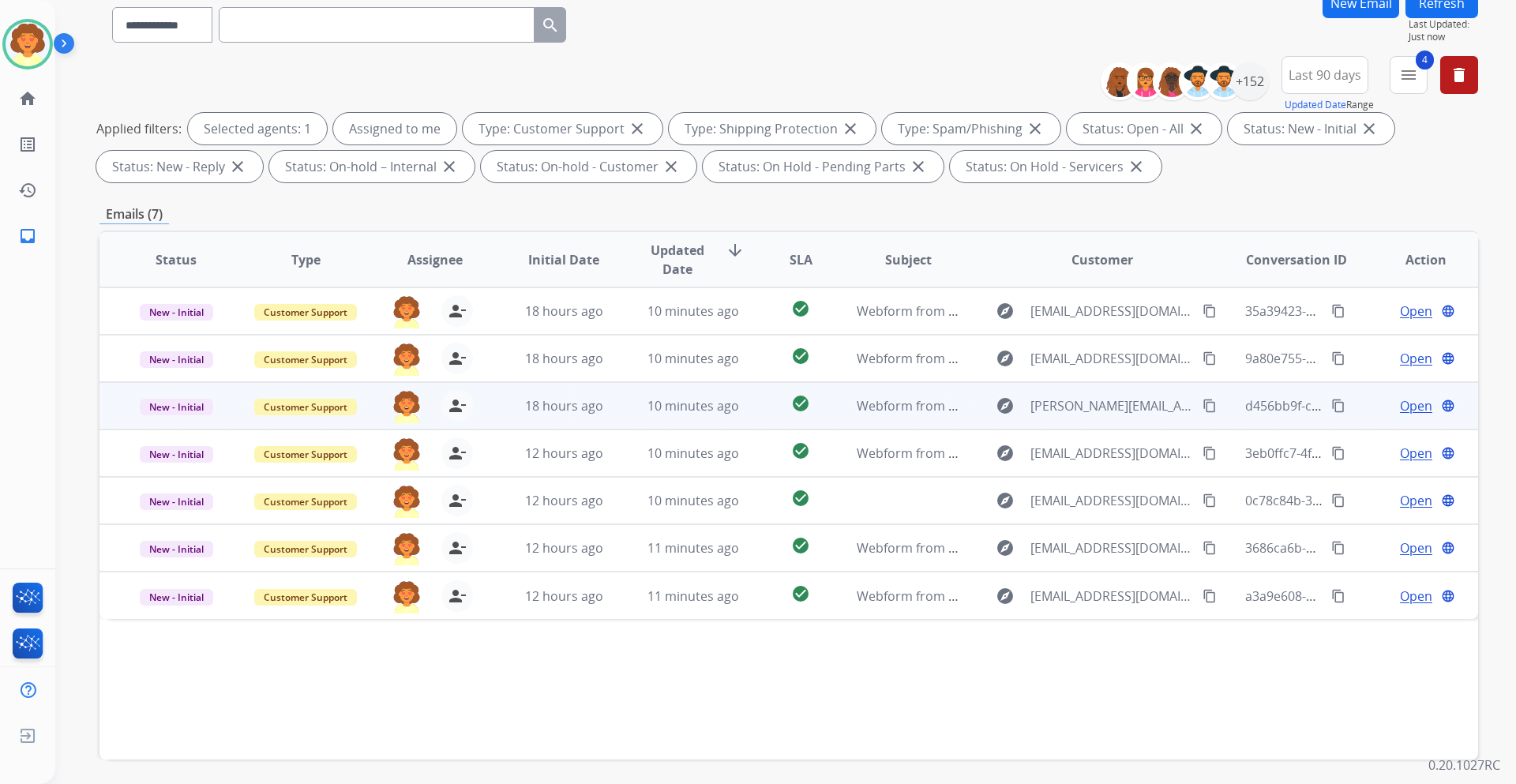
scroll to position [191, 0]
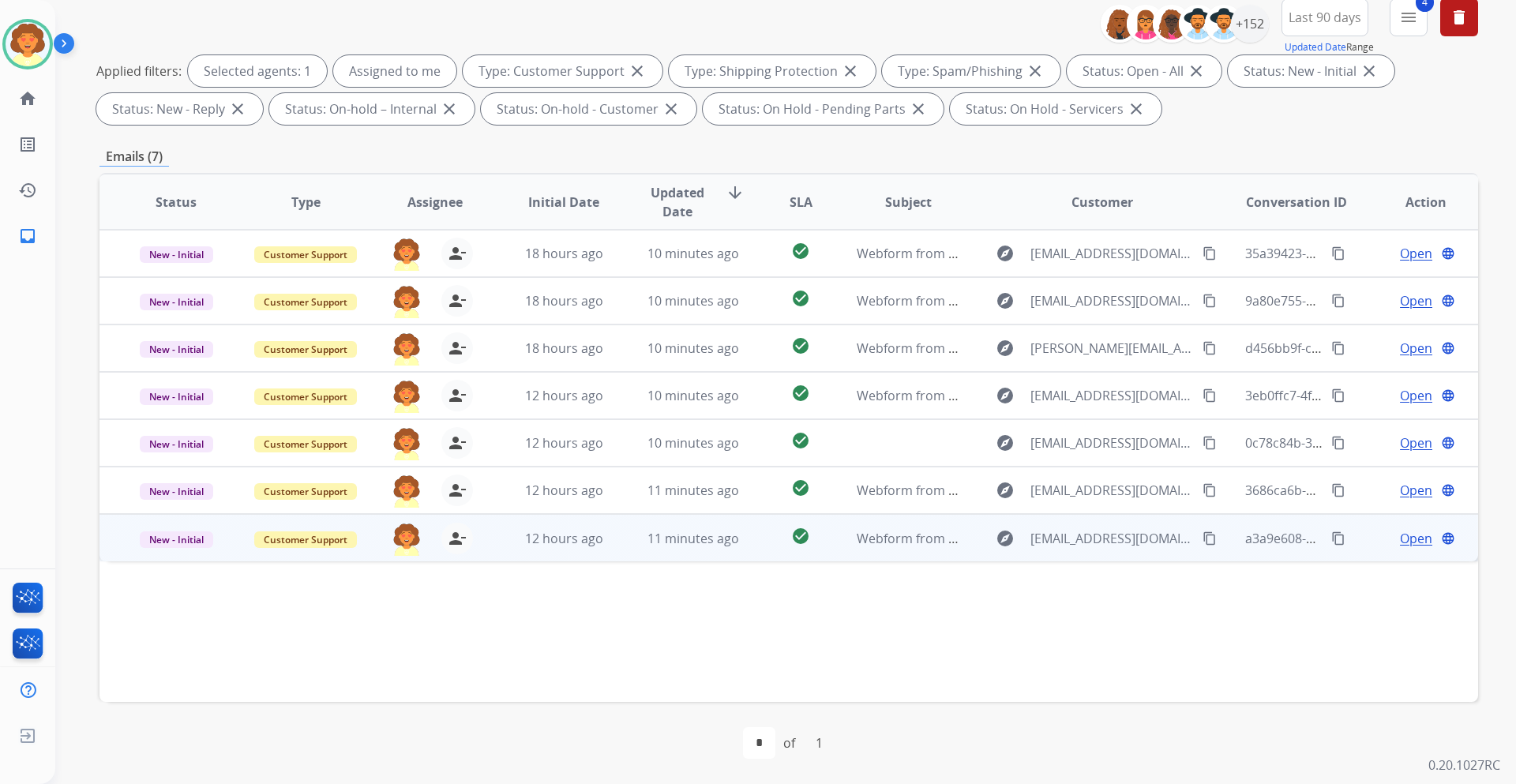
click at [1403, 541] on span "Open" at bounding box center [1416, 538] width 32 height 19
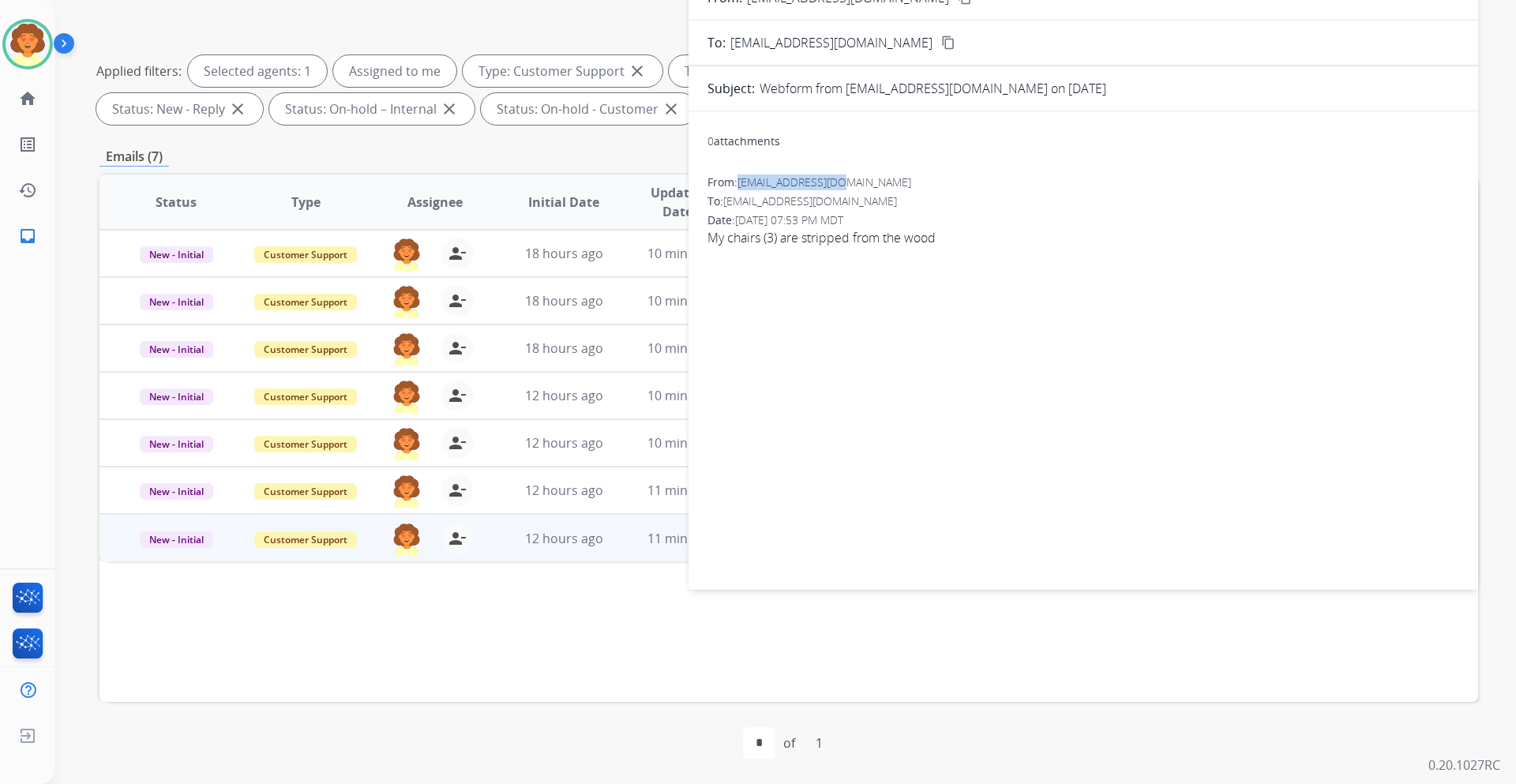
drag, startPoint x: 742, startPoint y: 185, endPoint x: 844, endPoint y: 187, distance: 102.0
click at [844, 187] on div "From: [EMAIL_ADDRESS][DOMAIN_NAME]" at bounding box center [1083, 182] width 751 height 16
copy span "[EMAIL_ADDRESS][DOMAIN_NAME]"
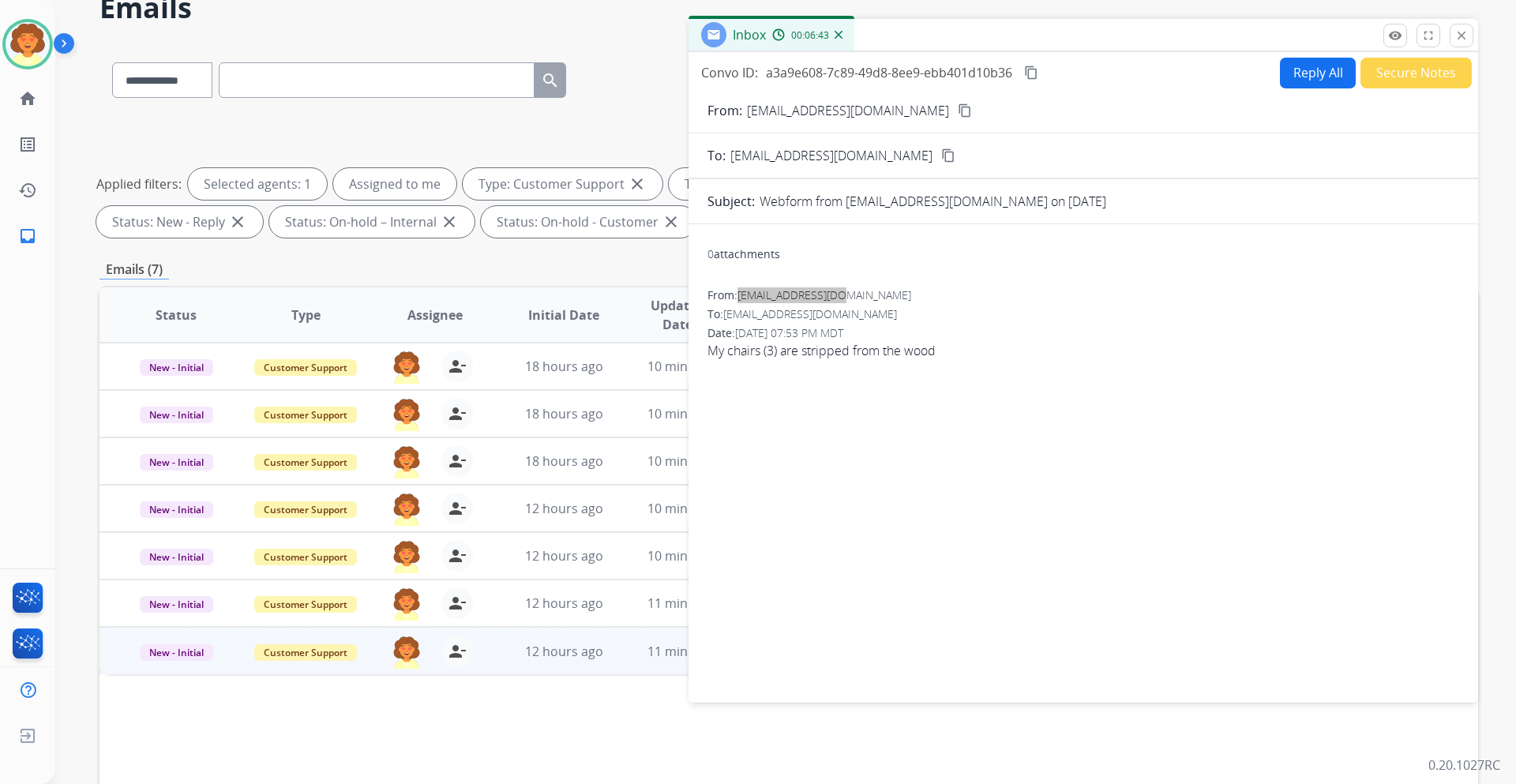
scroll to position [0, 0]
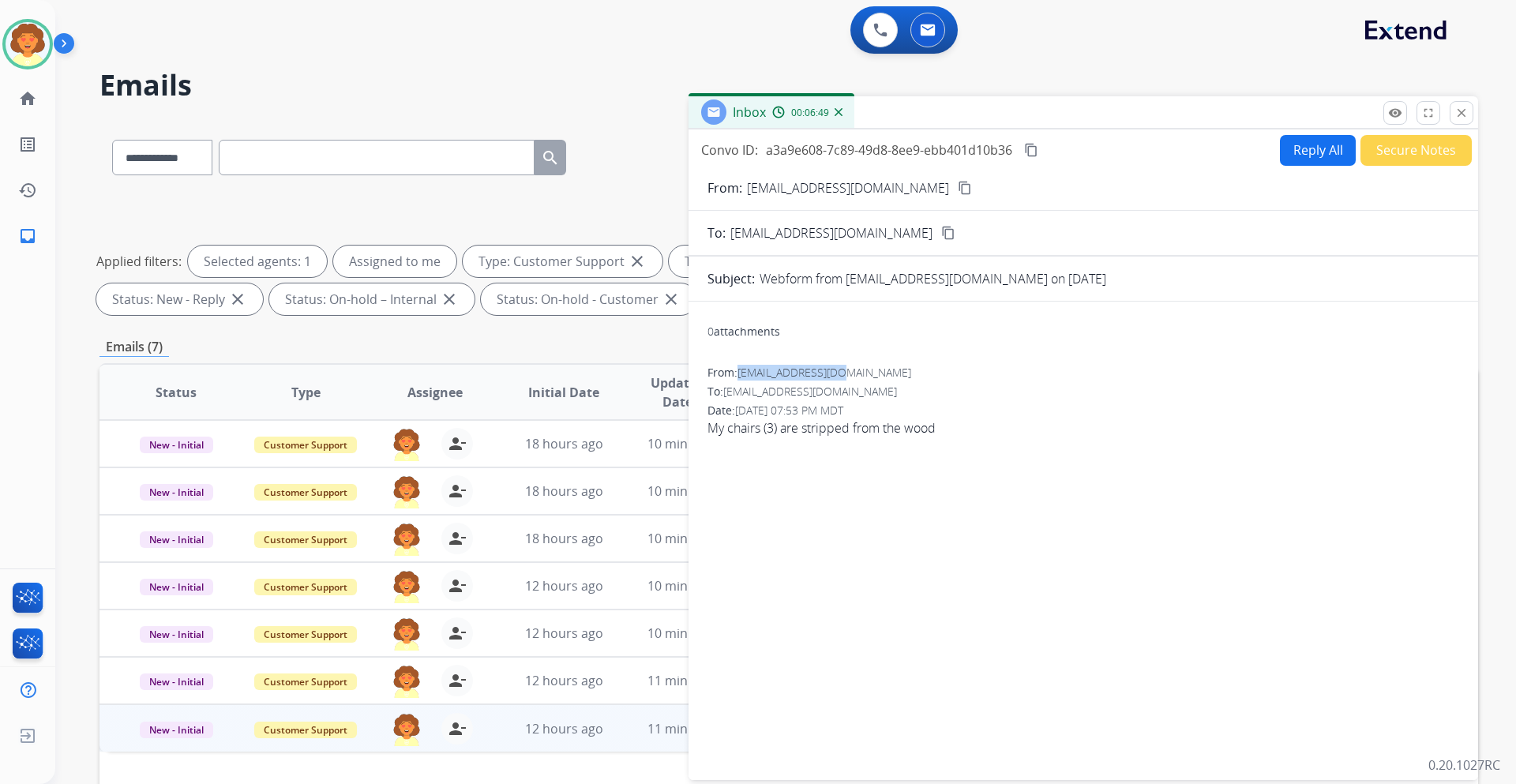
click at [1316, 153] on button "Reply All" at bounding box center [1318, 150] width 76 height 31
select select "**********"
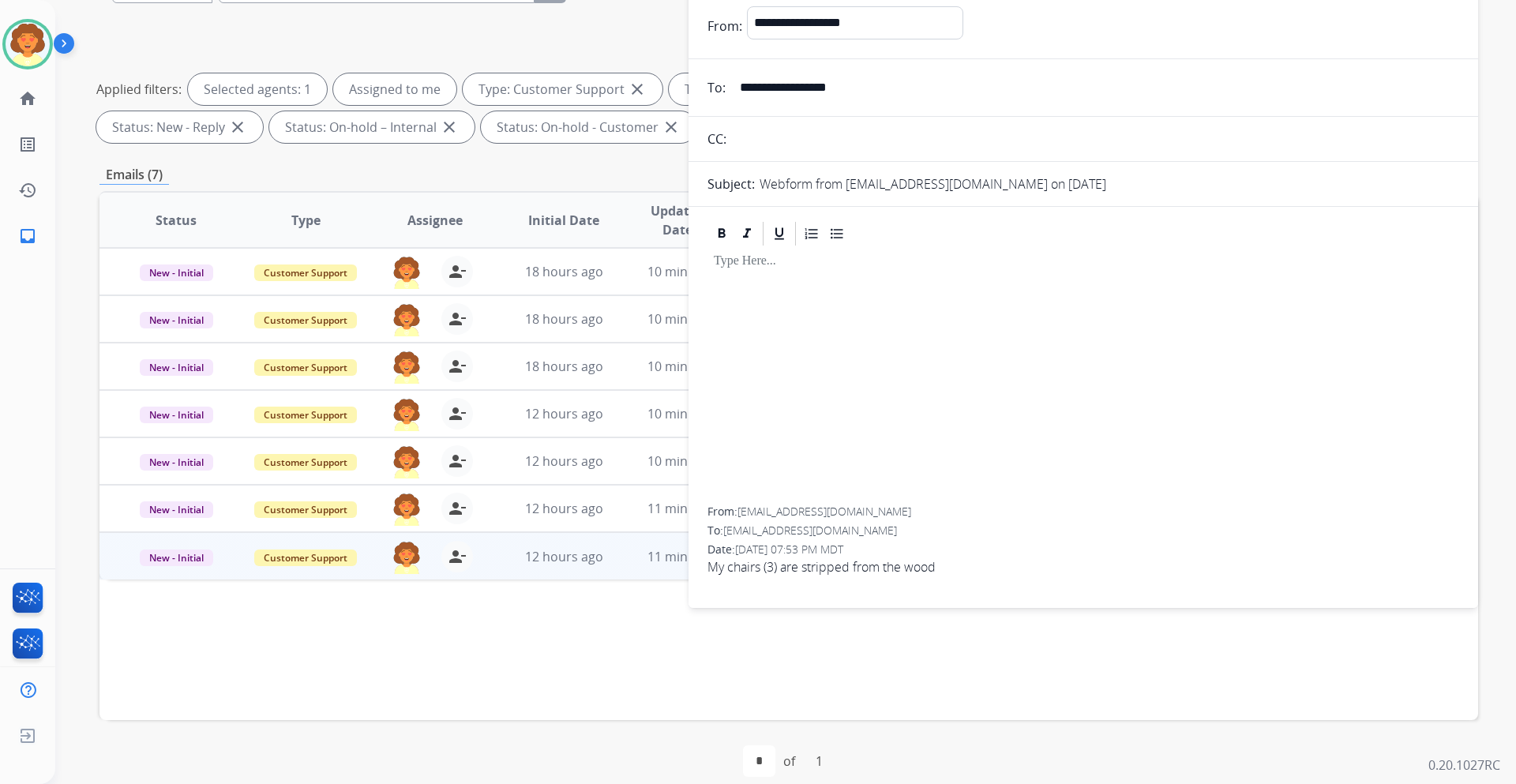
scroll to position [191, 0]
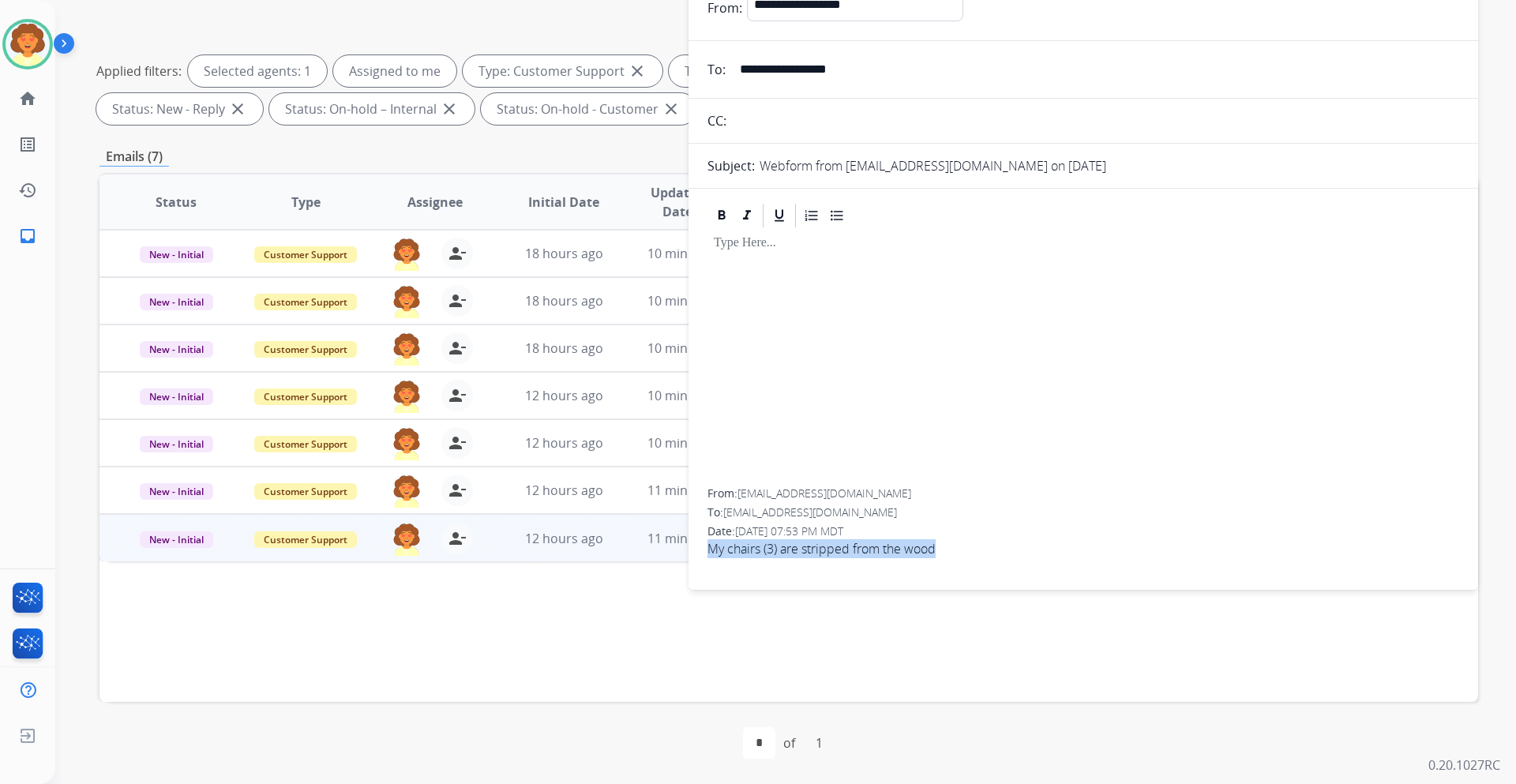
drag, startPoint x: 709, startPoint y: 547, endPoint x: 946, endPoint y: 556, distance: 237.2
click at [946, 556] on span "My chairs (3) are stripped from the wood" at bounding box center [1083, 548] width 751 height 19
copy span "My chairs (3) are stripped from the wood"
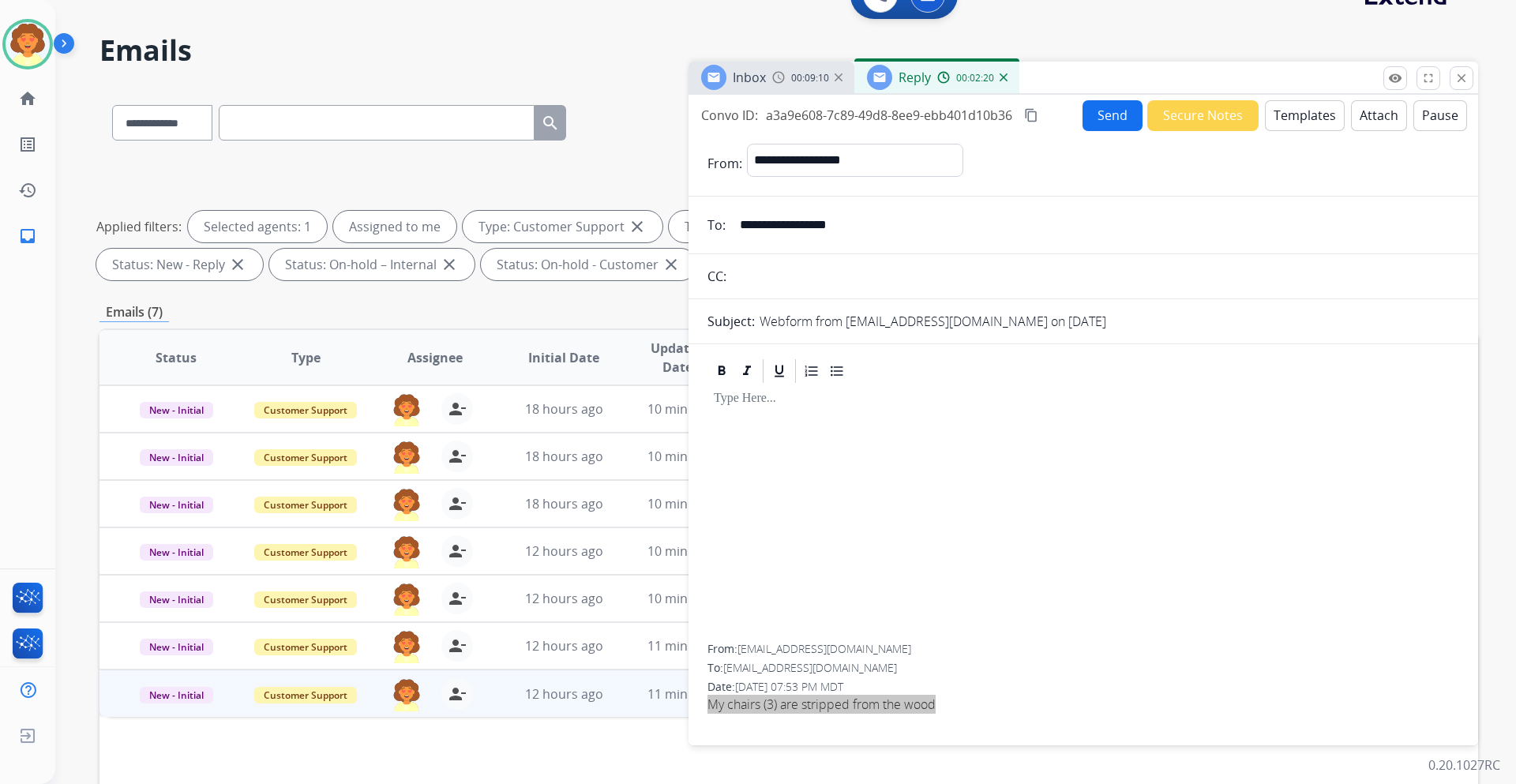
scroll to position [32, 0]
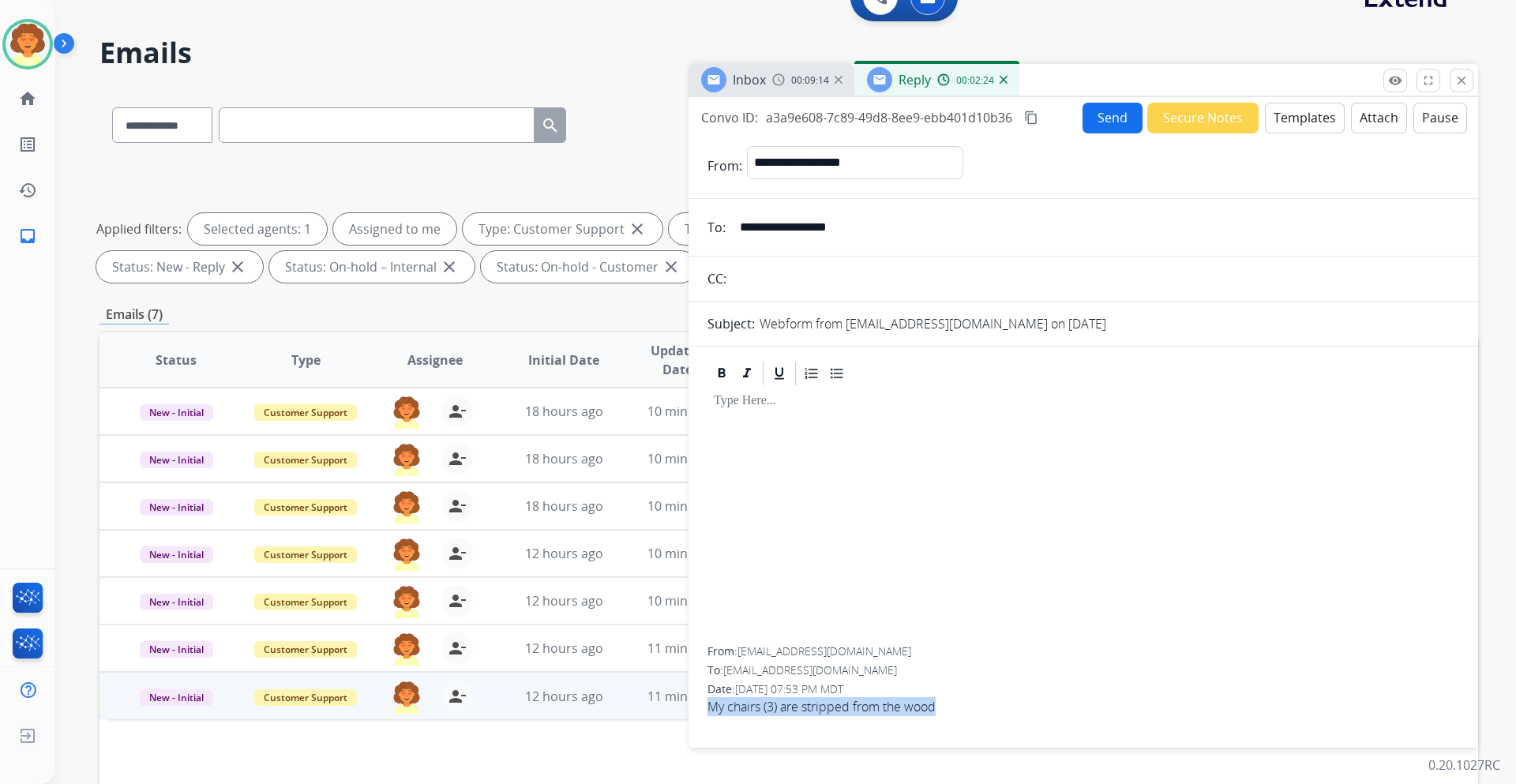
click at [1299, 123] on button "Templates" at bounding box center [1304, 118] width 80 height 31
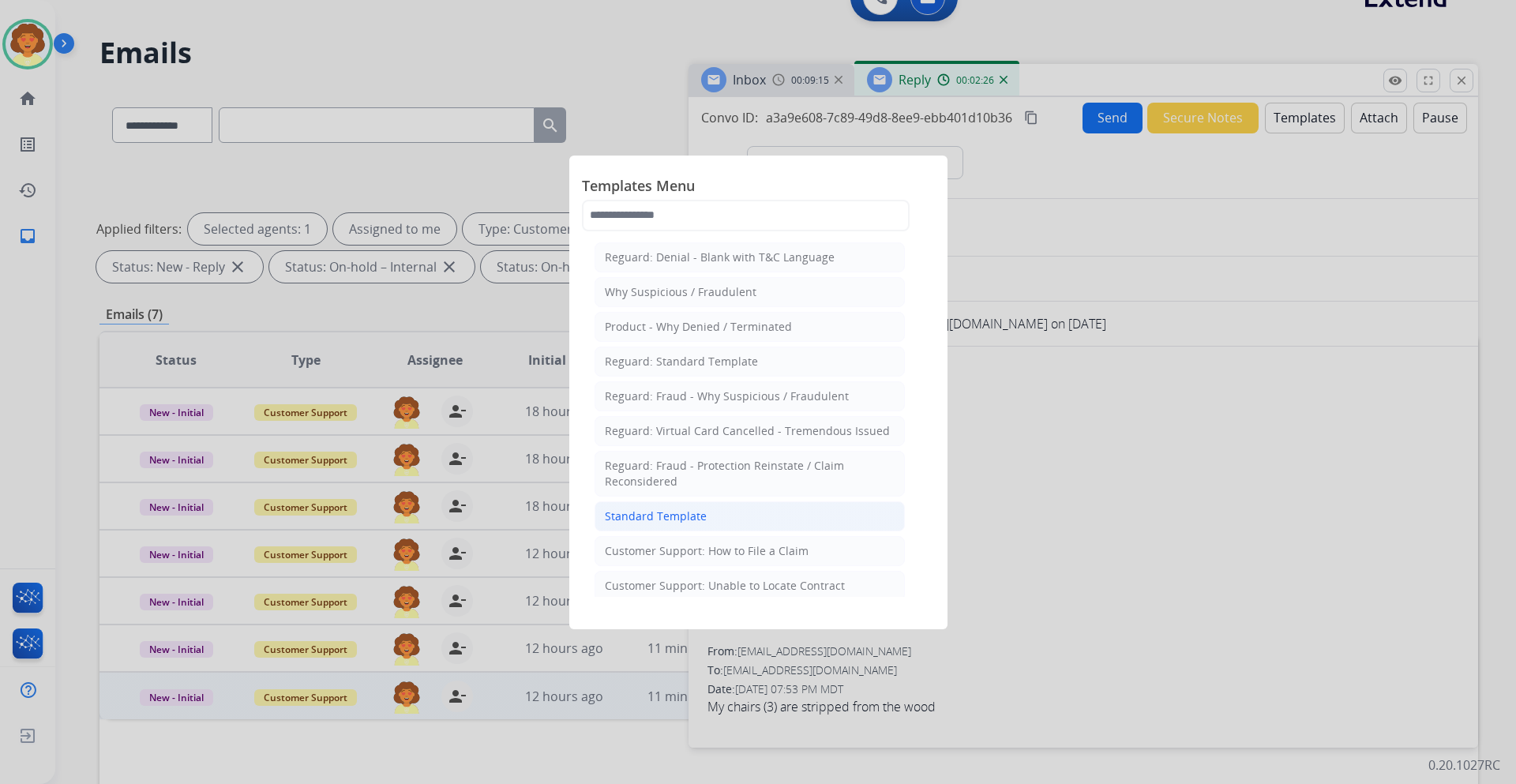
click at [632, 518] on div "Standard Template" at bounding box center [655, 516] width 102 height 16
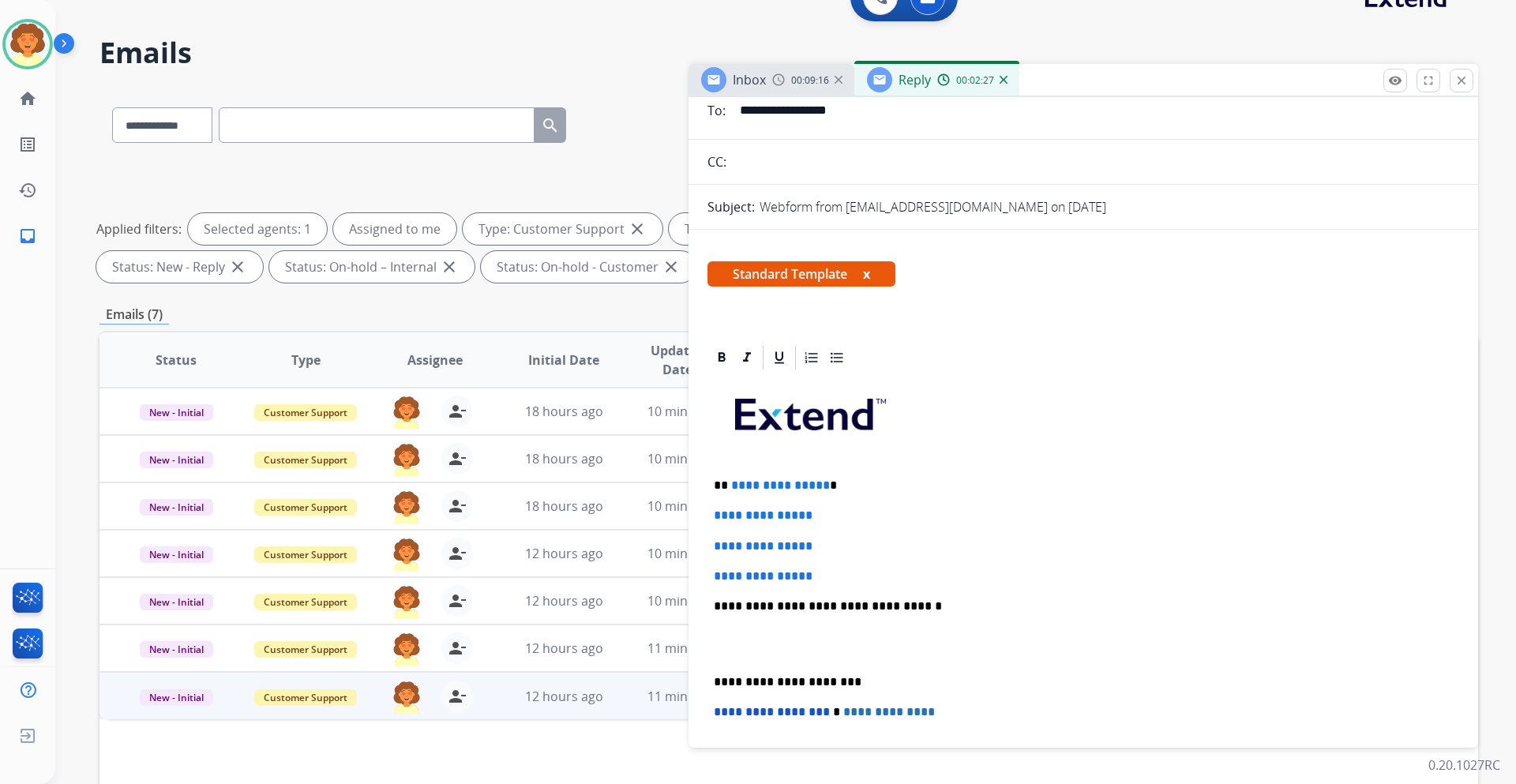
scroll to position [237, 0]
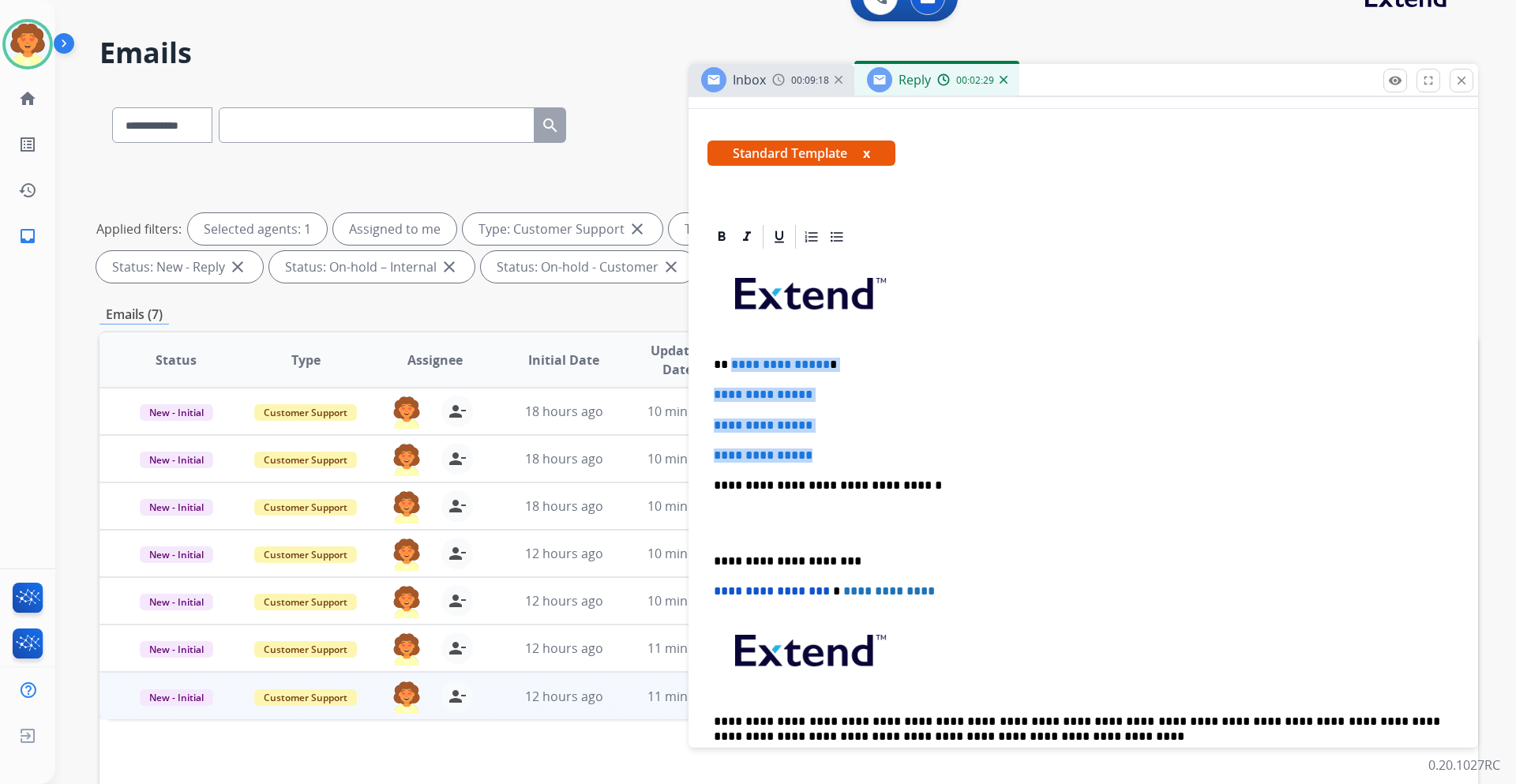
drag, startPoint x: 730, startPoint y: 362, endPoint x: 851, endPoint y: 448, distance: 148.4
click at [851, 448] on div "**********" at bounding box center [1083, 523] width 751 height 543
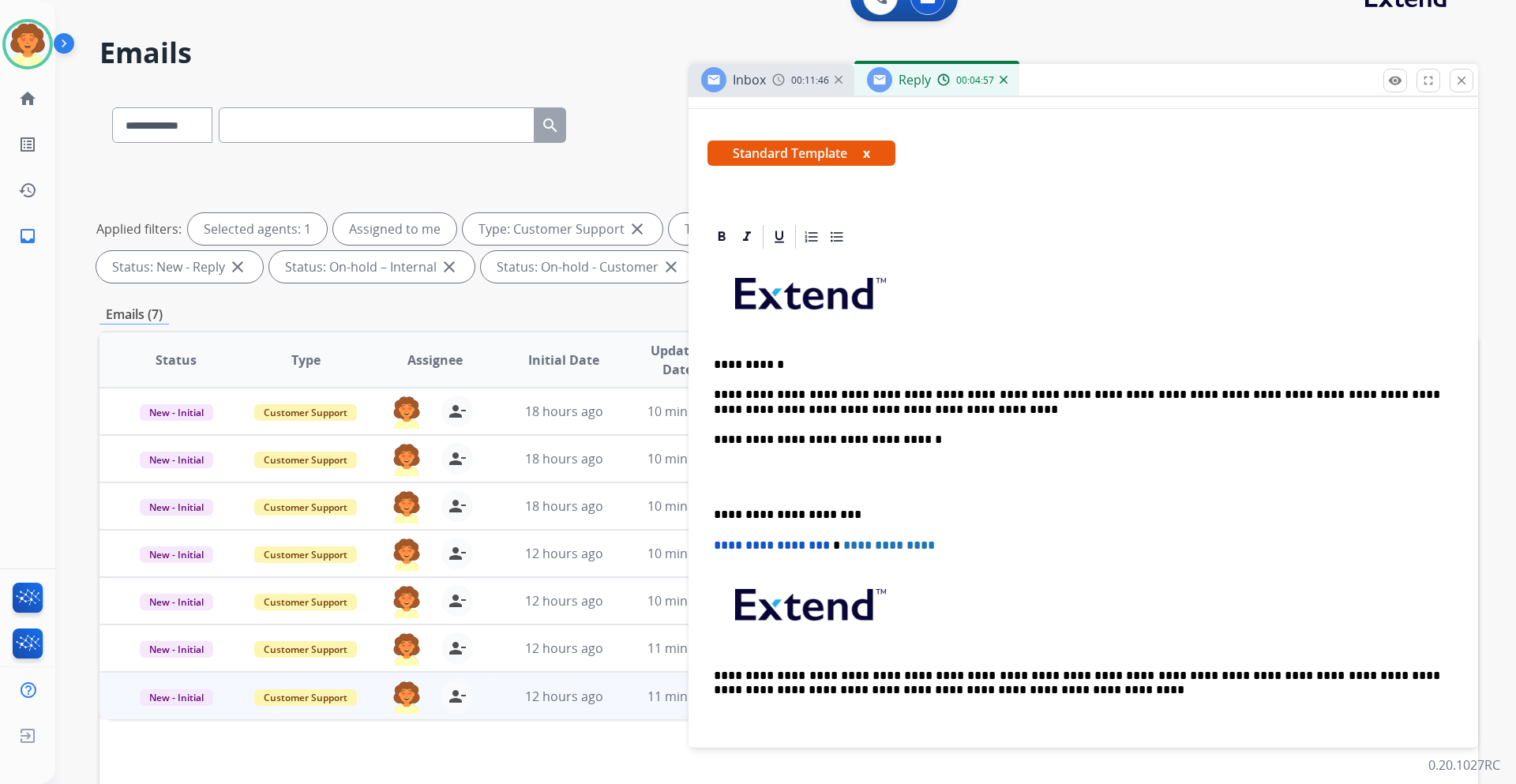
click at [714, 466] on p at bounding box center [1083, 477] width 739 height 30
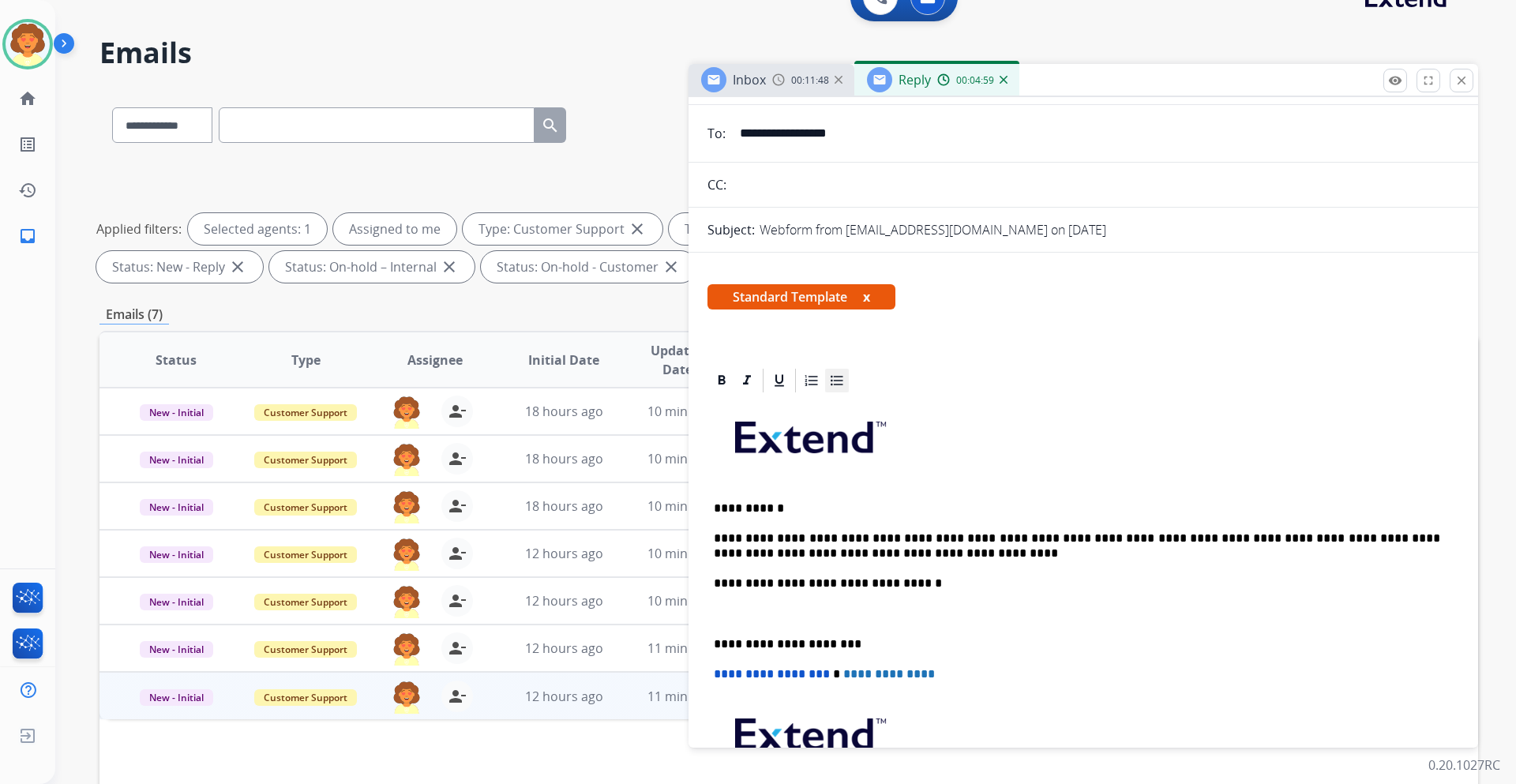
scroll to position [0, 0]
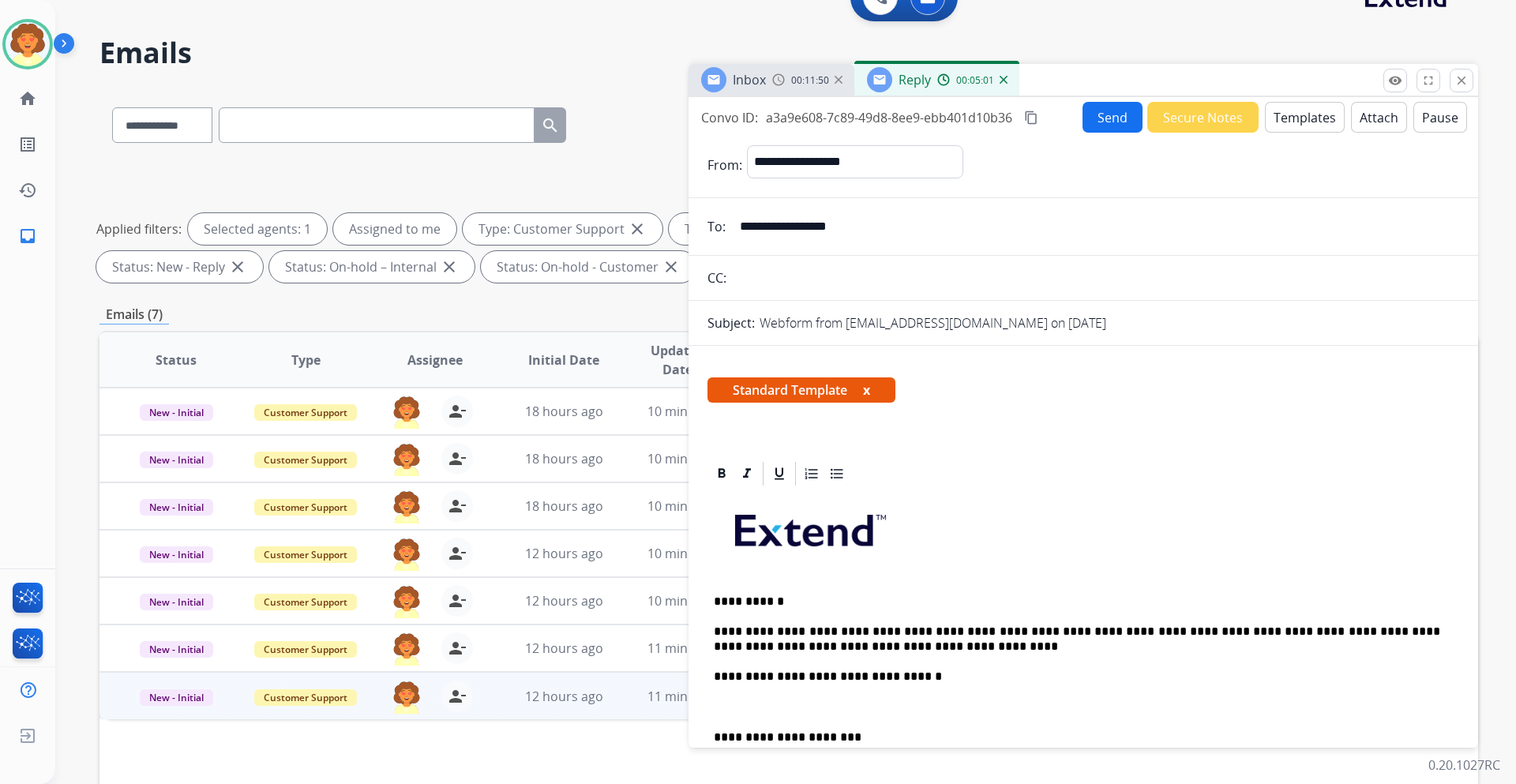
click at [1104, 121] on button "Send" at bounding box center [1112, 117] width 60 height 31
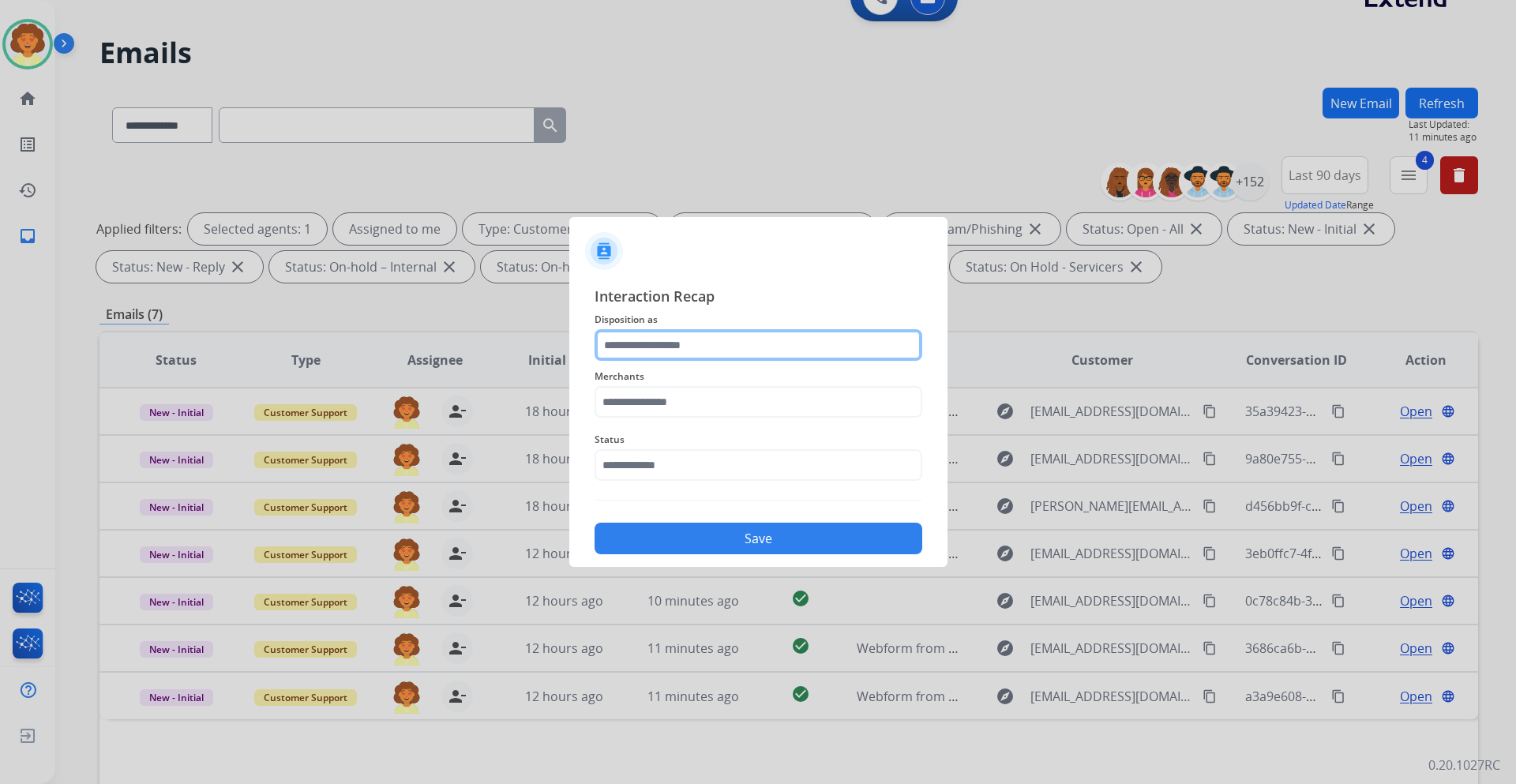
click at [637, 349] on input "text" at bounding box center [758, 344] width 328 height 31
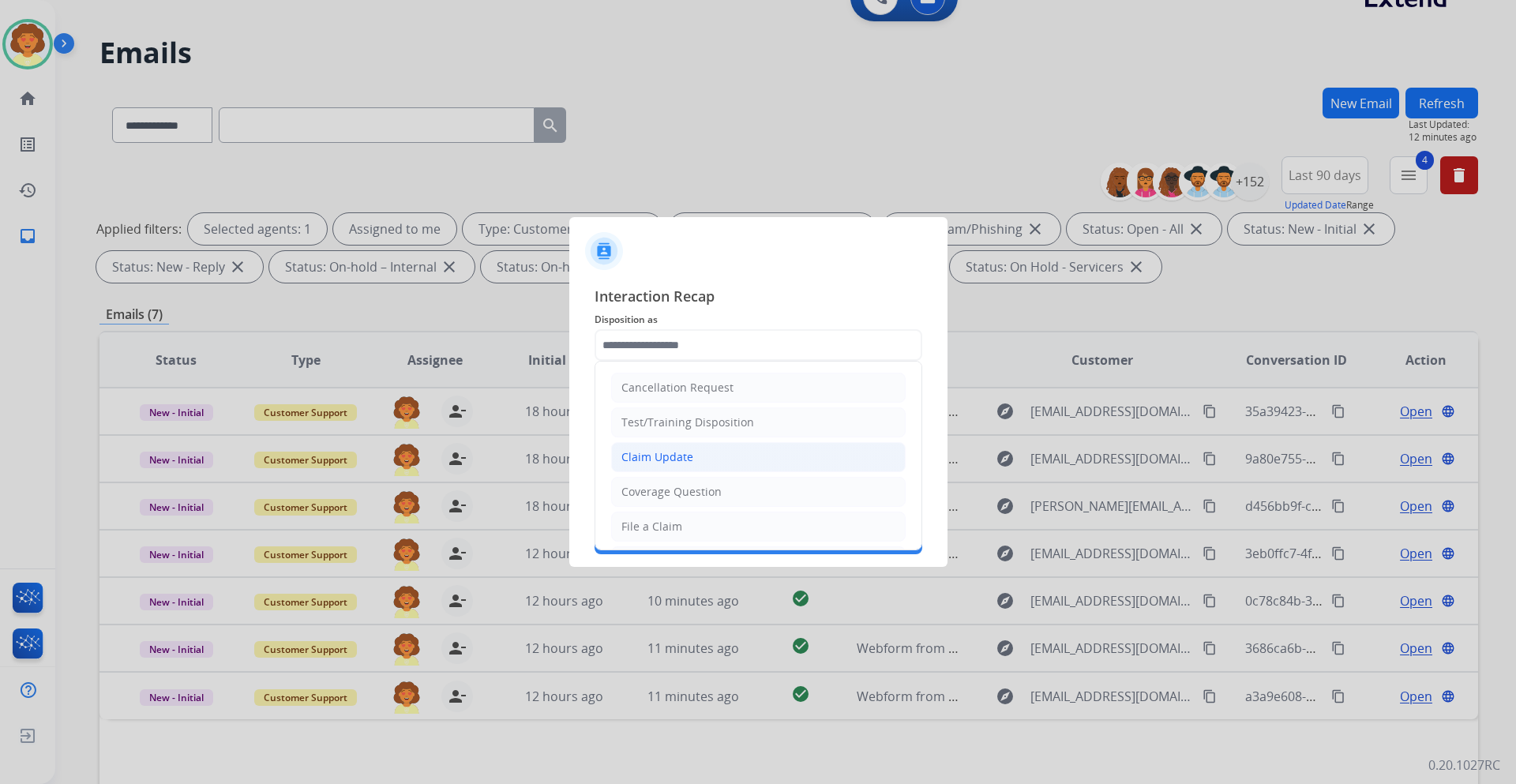
click at [675, 452] on div "Claim Update" at bounding box center [657, 457] width 72 height 16
type input "**********"
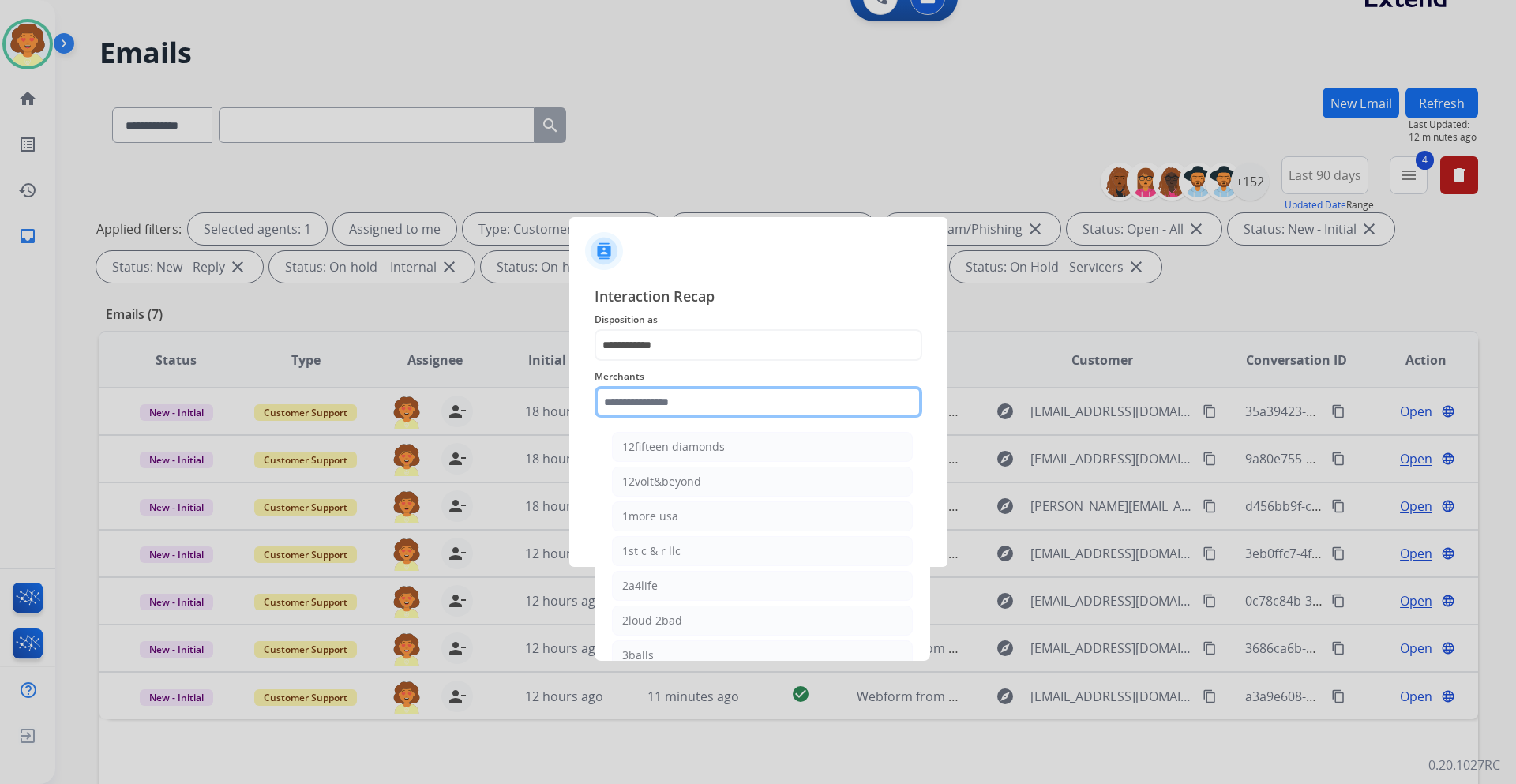
click at [637, 400] on input "text" at bounding box center [758, 401] width 328 height 31
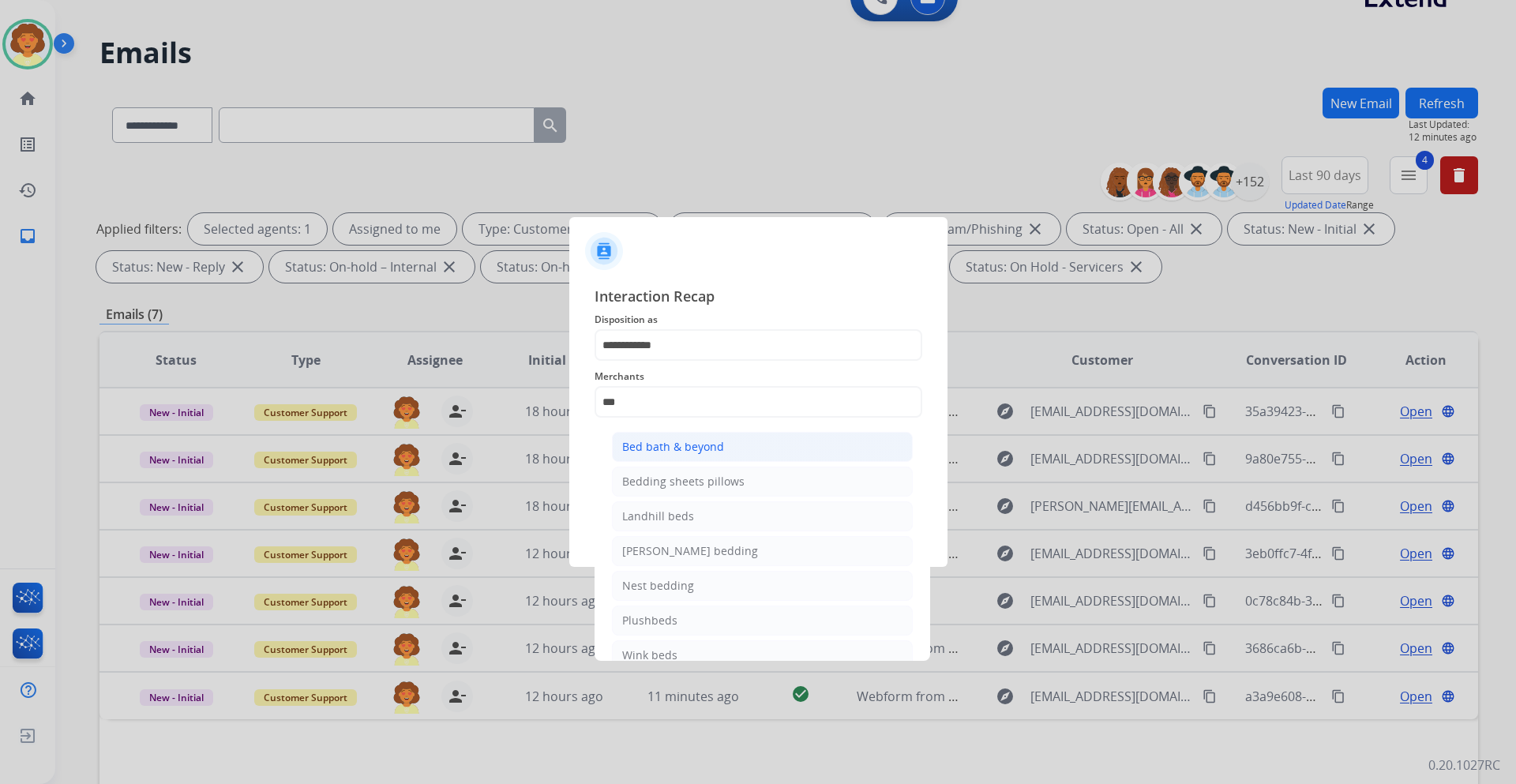
click at [666, 450] on div "Bed bath & beyond" at bounding box center [673, 447] width 102 height 16
type input "**********"
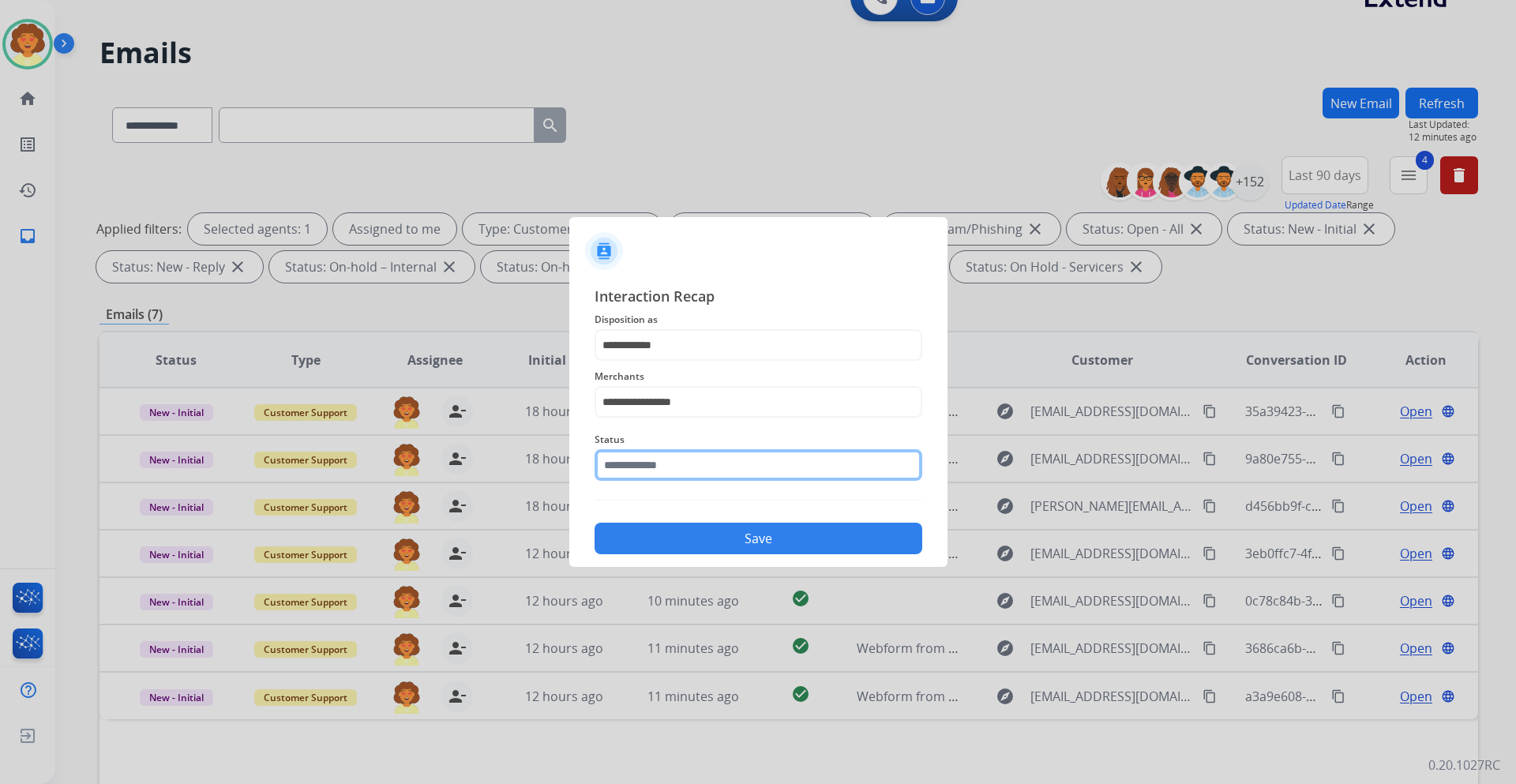
click at [643, 463] on input "text" at bounding box center [758, 464] width 328 height 31
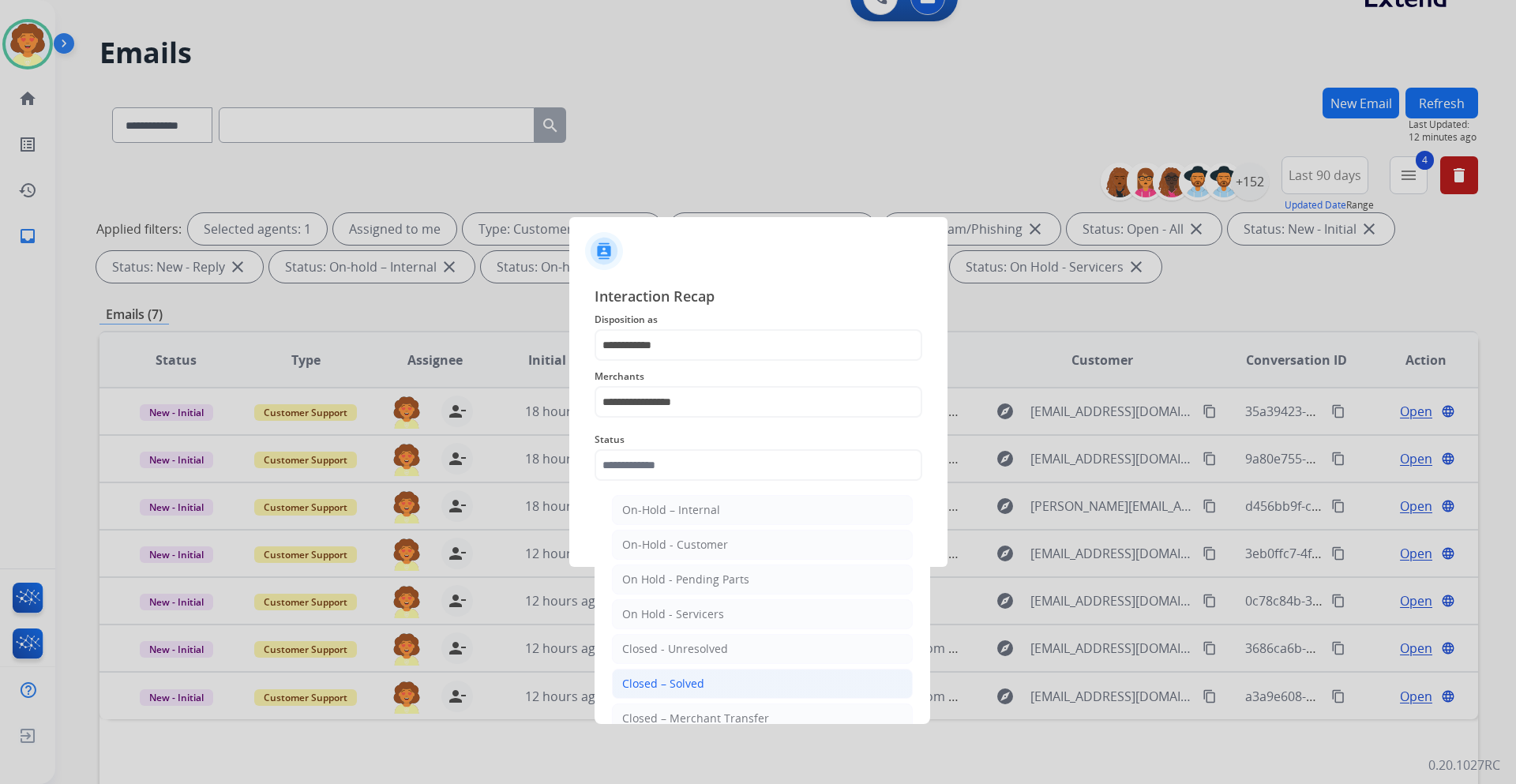
click at [672, 679] on div "Closed – Solved" at bounding box center [663, 683] width 82 height 16
type input "**********"
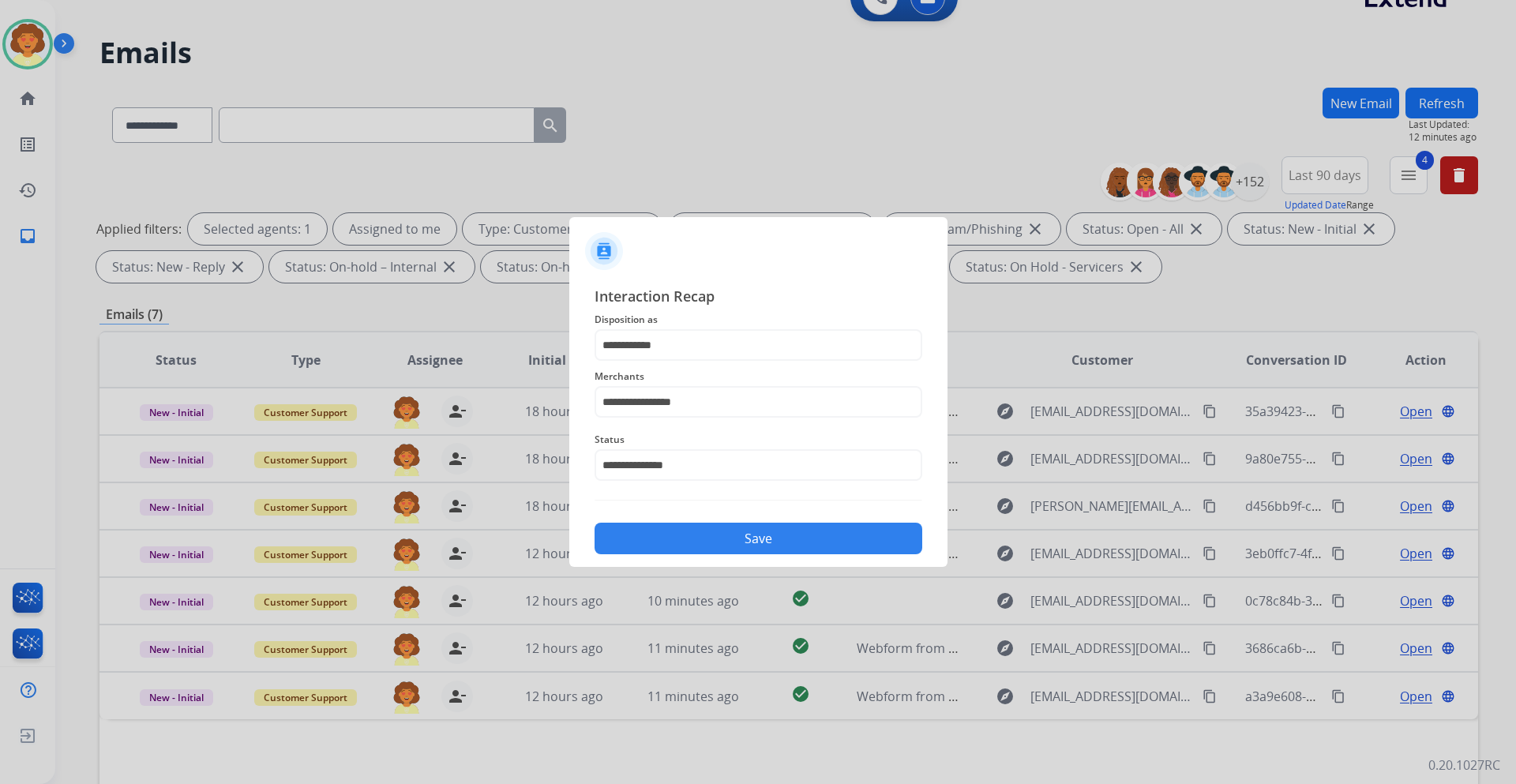
click at [736, 541] on button "Save" at bounding box center [758, 538] width 328 height 31
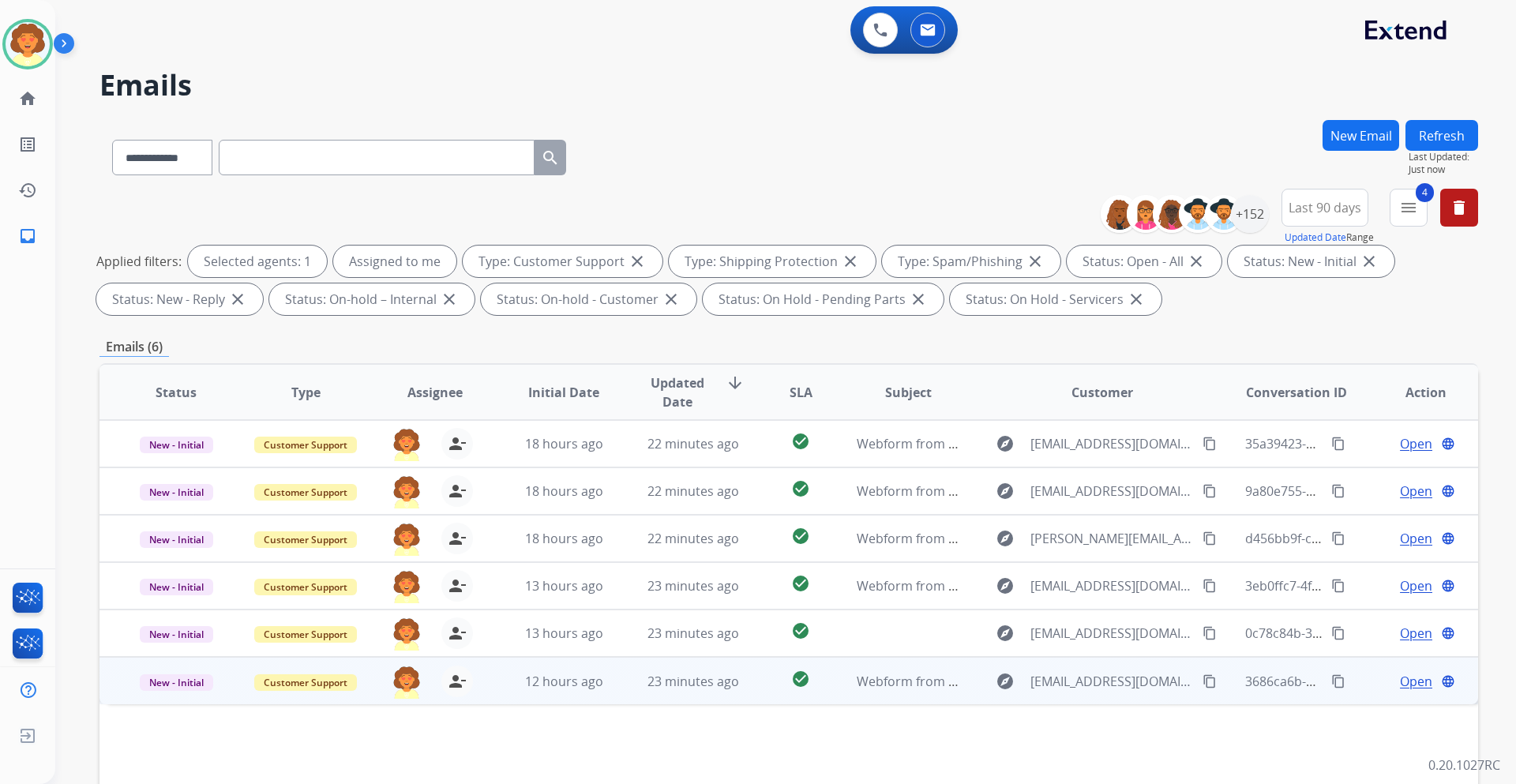
click at [1400, 674] on span "Open" at bounding box center [1416, 681] width 32 height 19
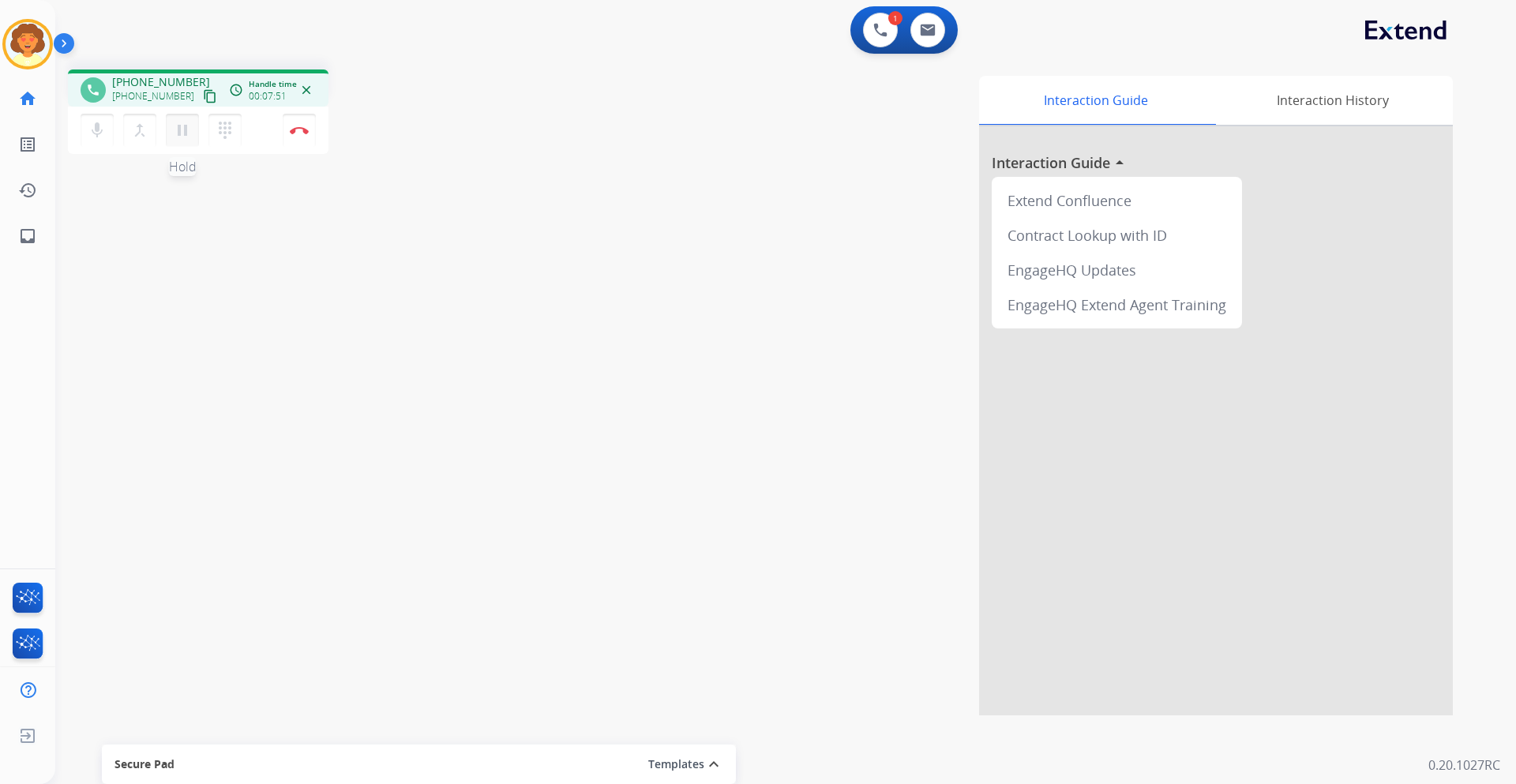
click at [181, 131] on mat-icon "pause" at bounding box center [182, 130] width 19 height 19
click at [178, 134] on mat-icon "play_arrow" at bounding box center [182, 130] width 19 height 19
click at [178, 130] on mat-icon "pause" at bounding box center [182, 130] width 19 height 19
click at [936, 34] on button at bounding box center [927, 30] width 35 height 35
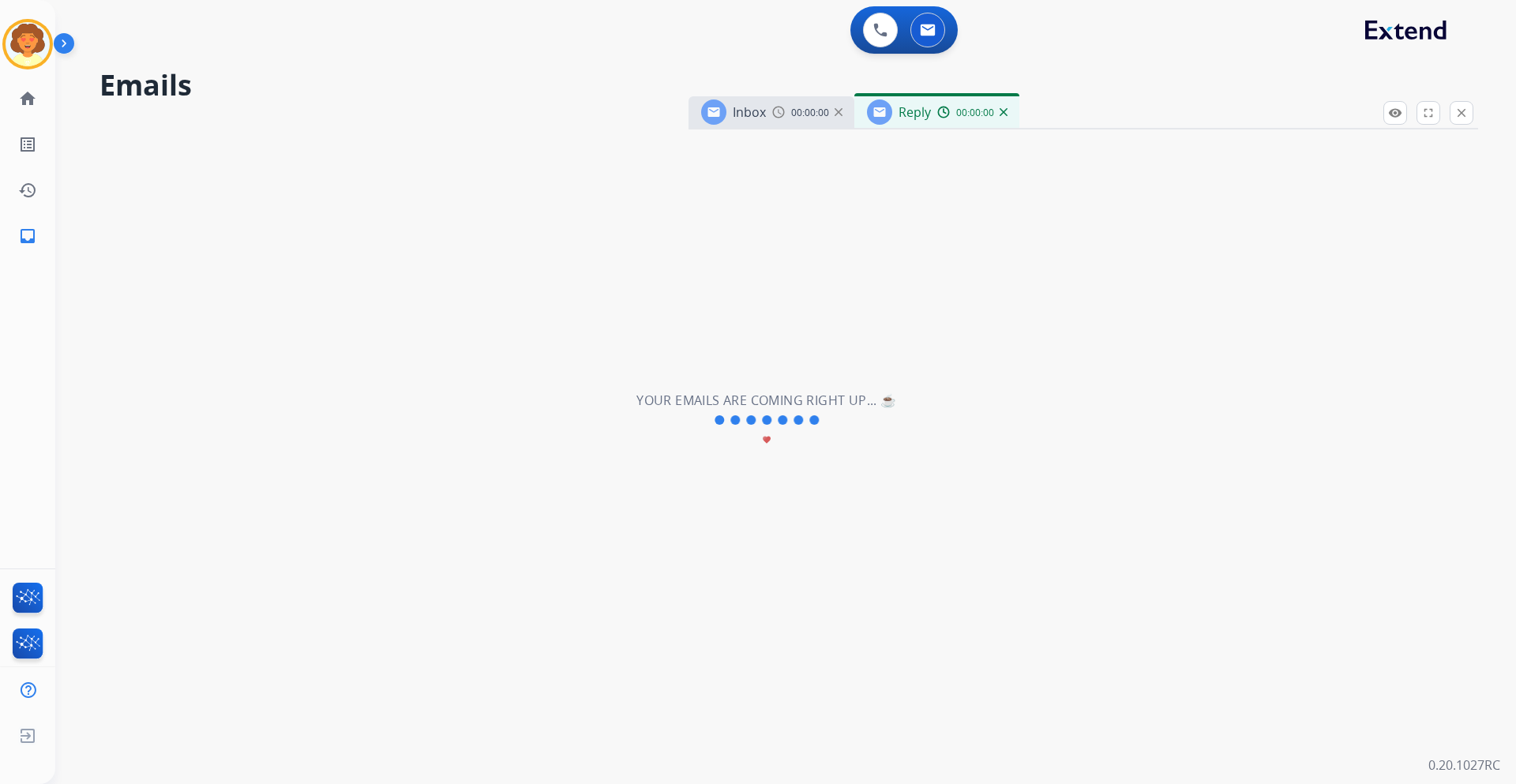
select select "**********"
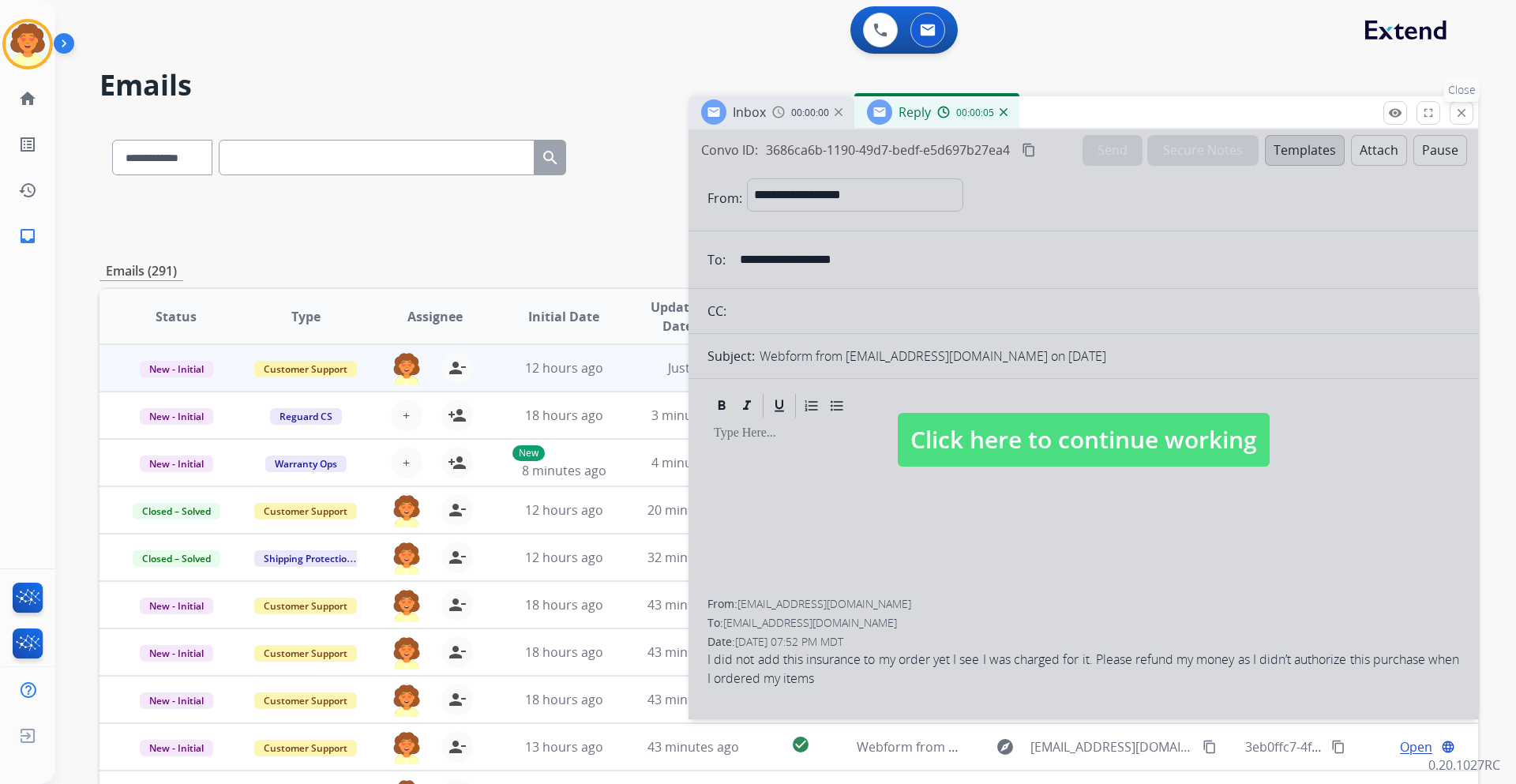
click at [1461, 107] on mat-icon "close" at bounding box center [1460, 112] width 14 height 14
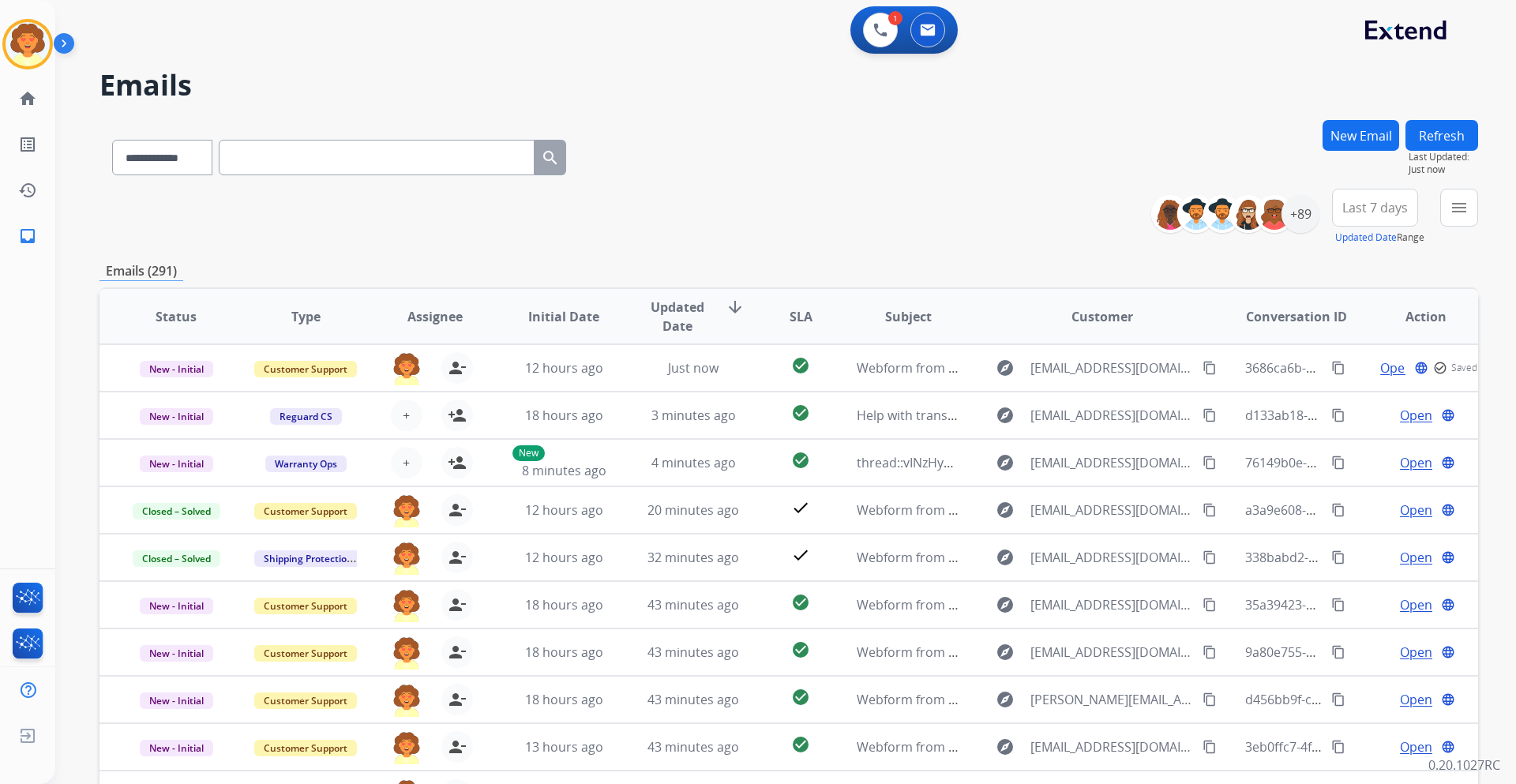
click at [1347, 127] on button "New Email" at bounding box center [1360, 135] width 77 height 31
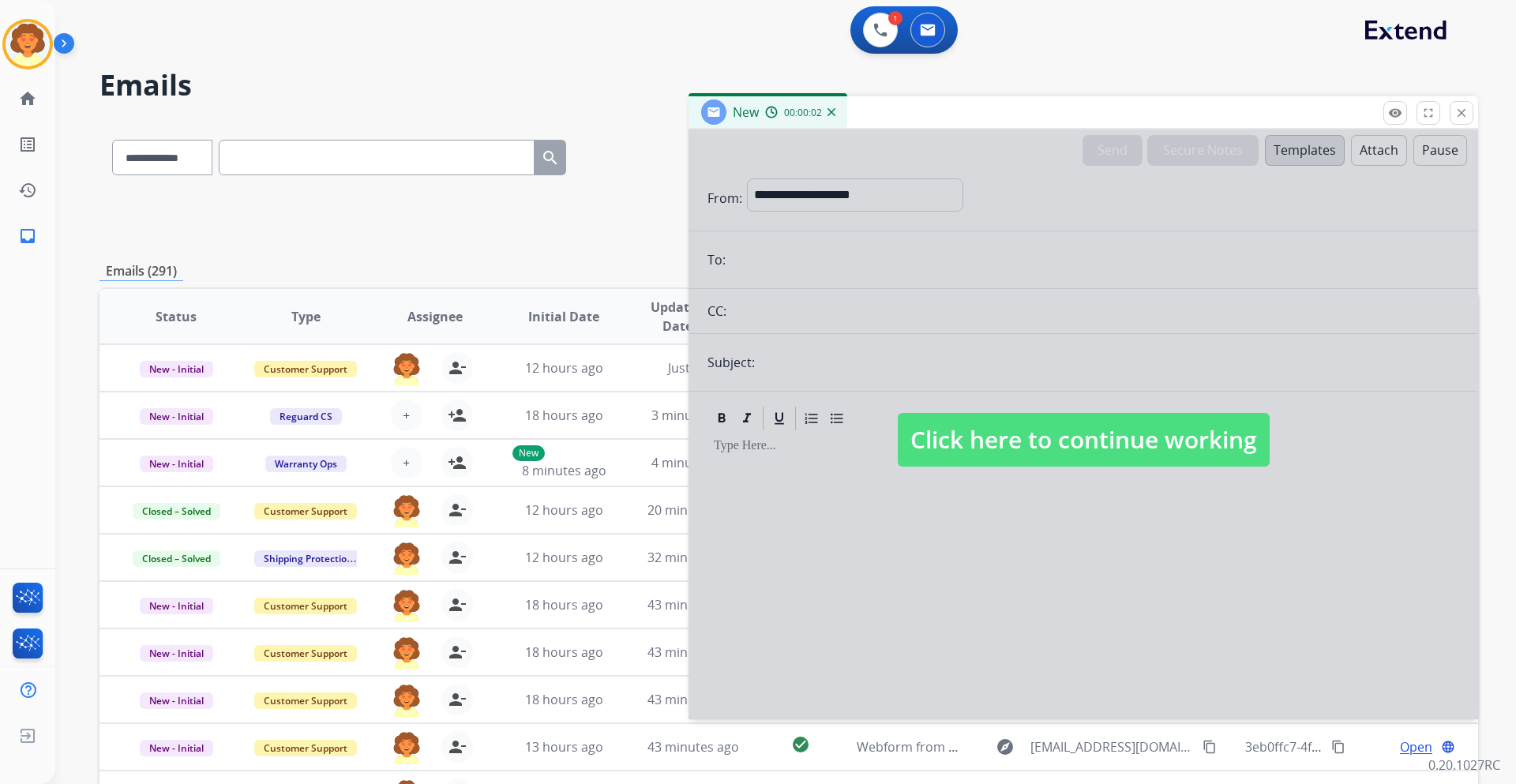
click at [910, 183] on div at bounding box center [1083, 424] width 789 height 589
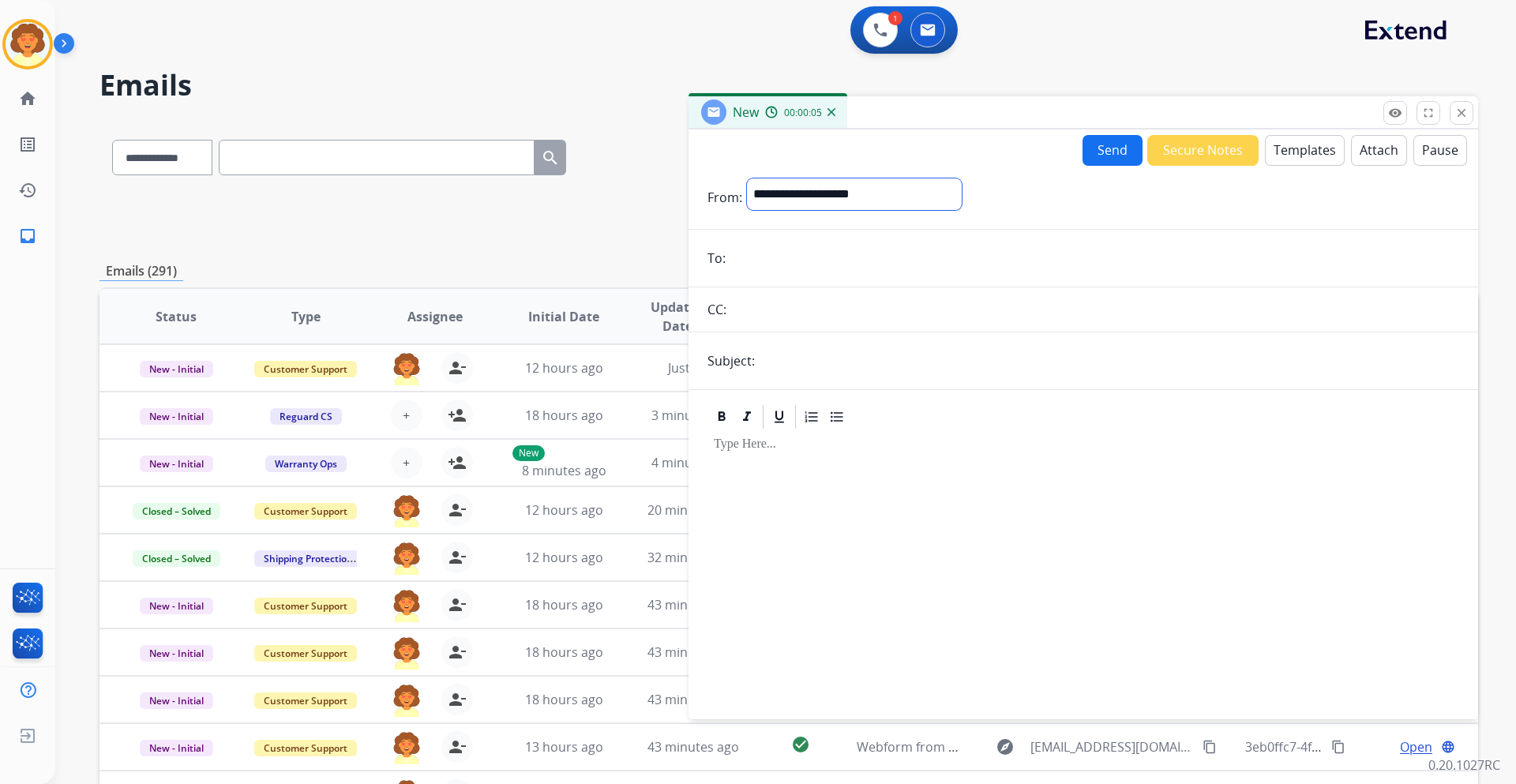
click at [844, 191] on select "**********" at bounding box center [854, 194] width 215 height 31
select select "**********"
click at [747, 179] on select "**********" at bounding box center [854, 194] width 215 height 31
click at [789, 244] on input "email" at bounding box center [1094, 259] width 728 height 31
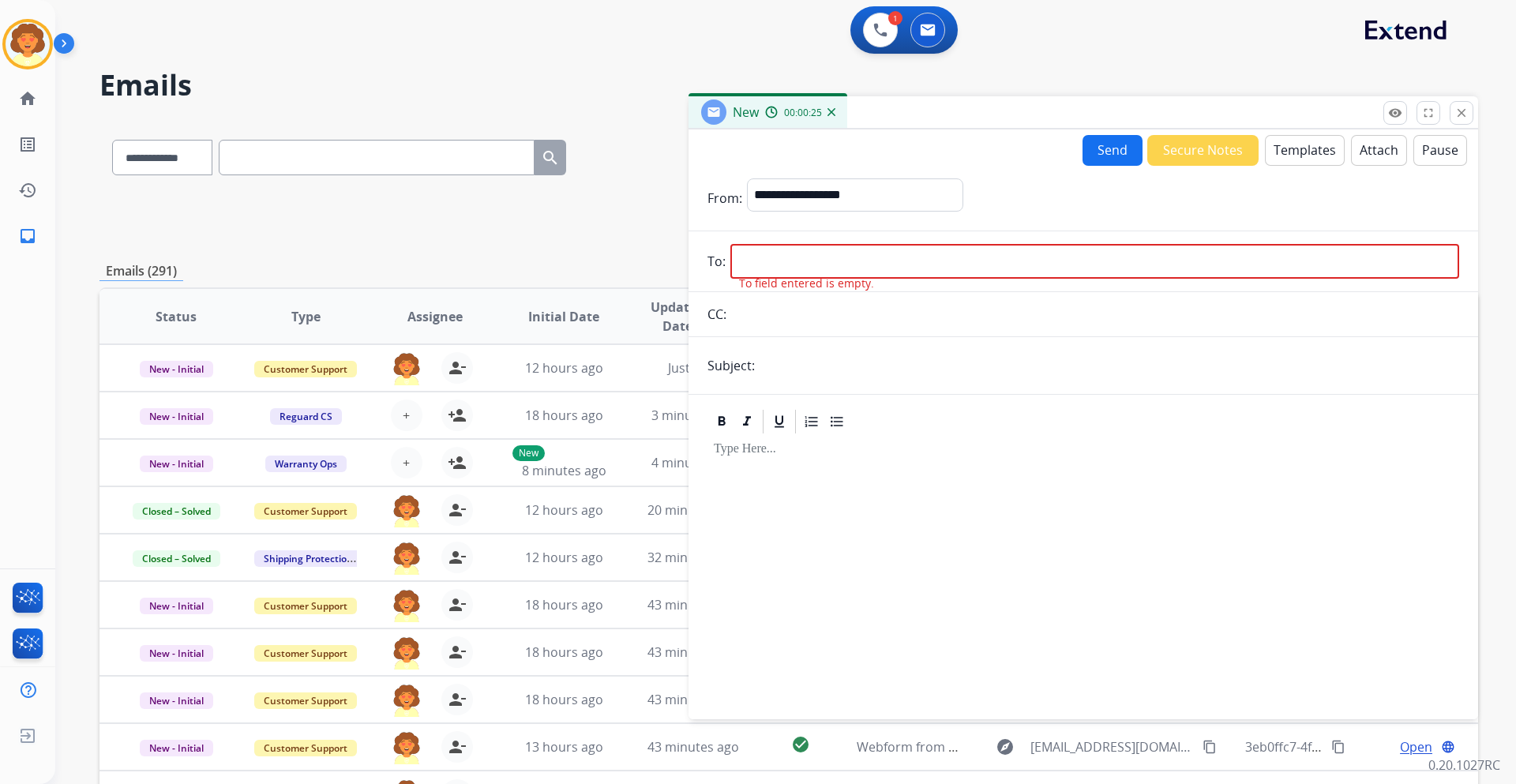
click at [751, 261] on input "email" at bounding box center [1094, 260] width 728 height 35
paste input "**********"
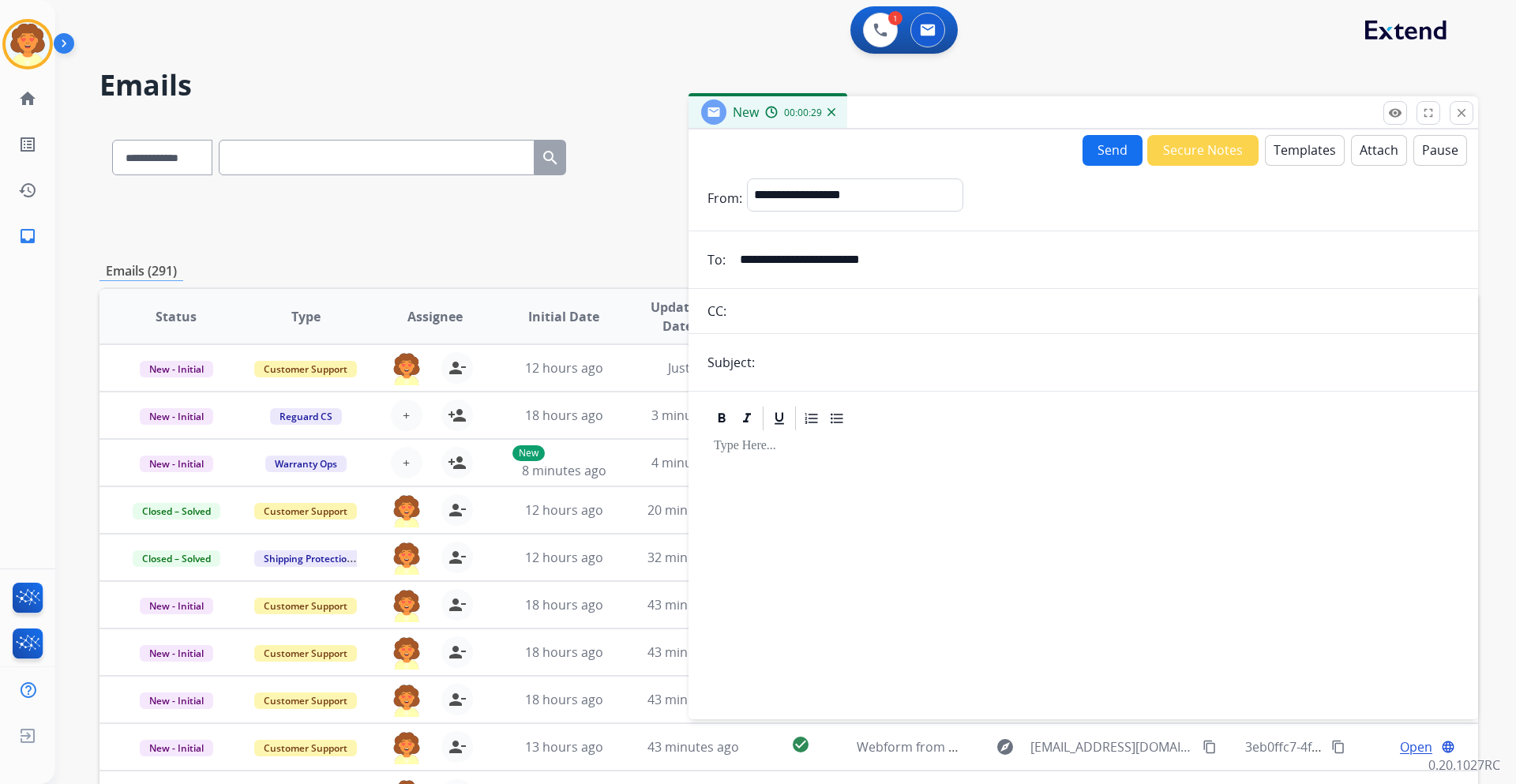
type input "**********"
click at [767, 352] on input "text" at bounding box center [1109, 362] width 699 height 31
type input "**********"
click at [1293, 156] on button "Templates" at bounding box center [1304, 150] width 80 height 31
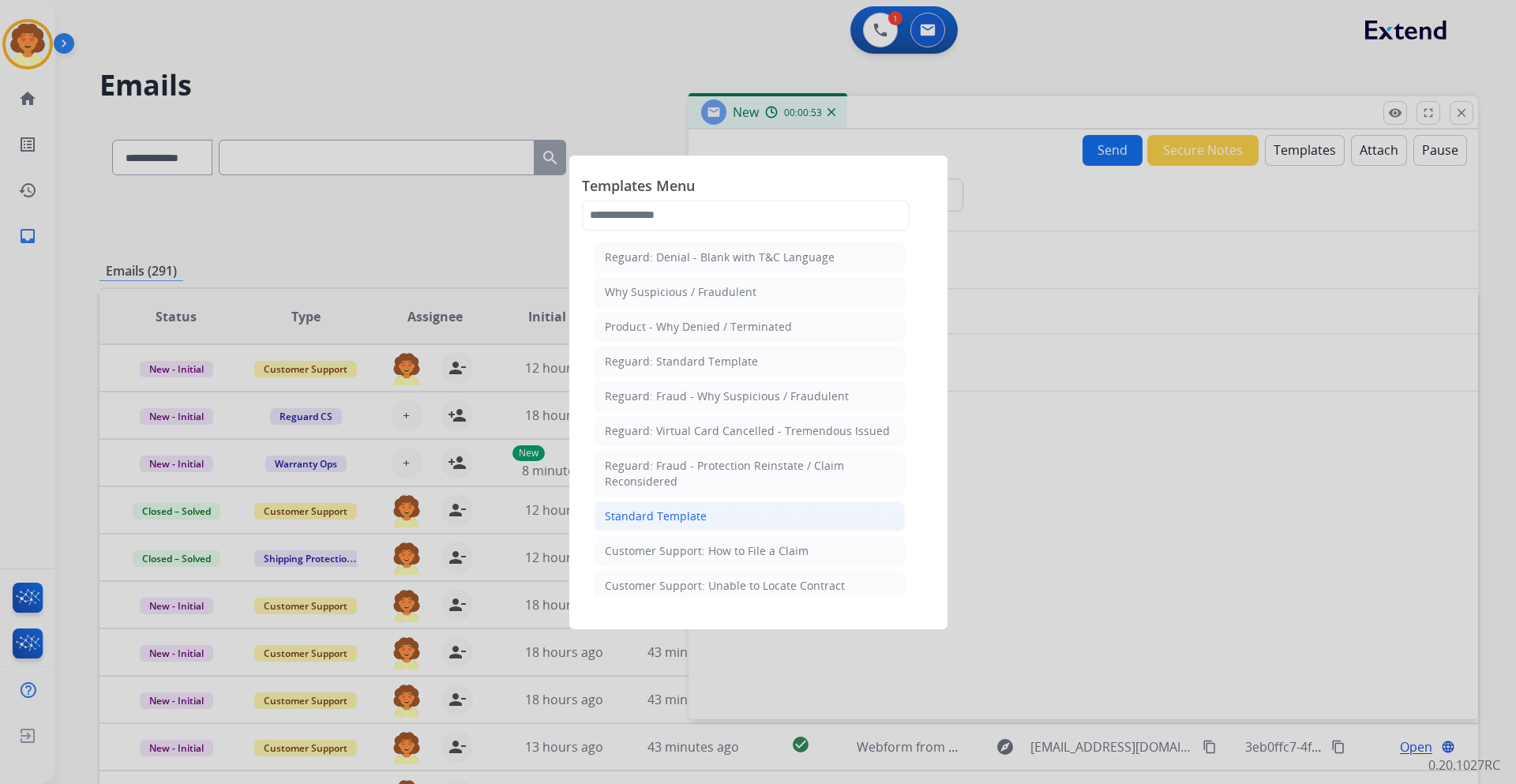
click at [679, 522] on div "Standard Template" at bounding box center [655, 516] width 102 height 16
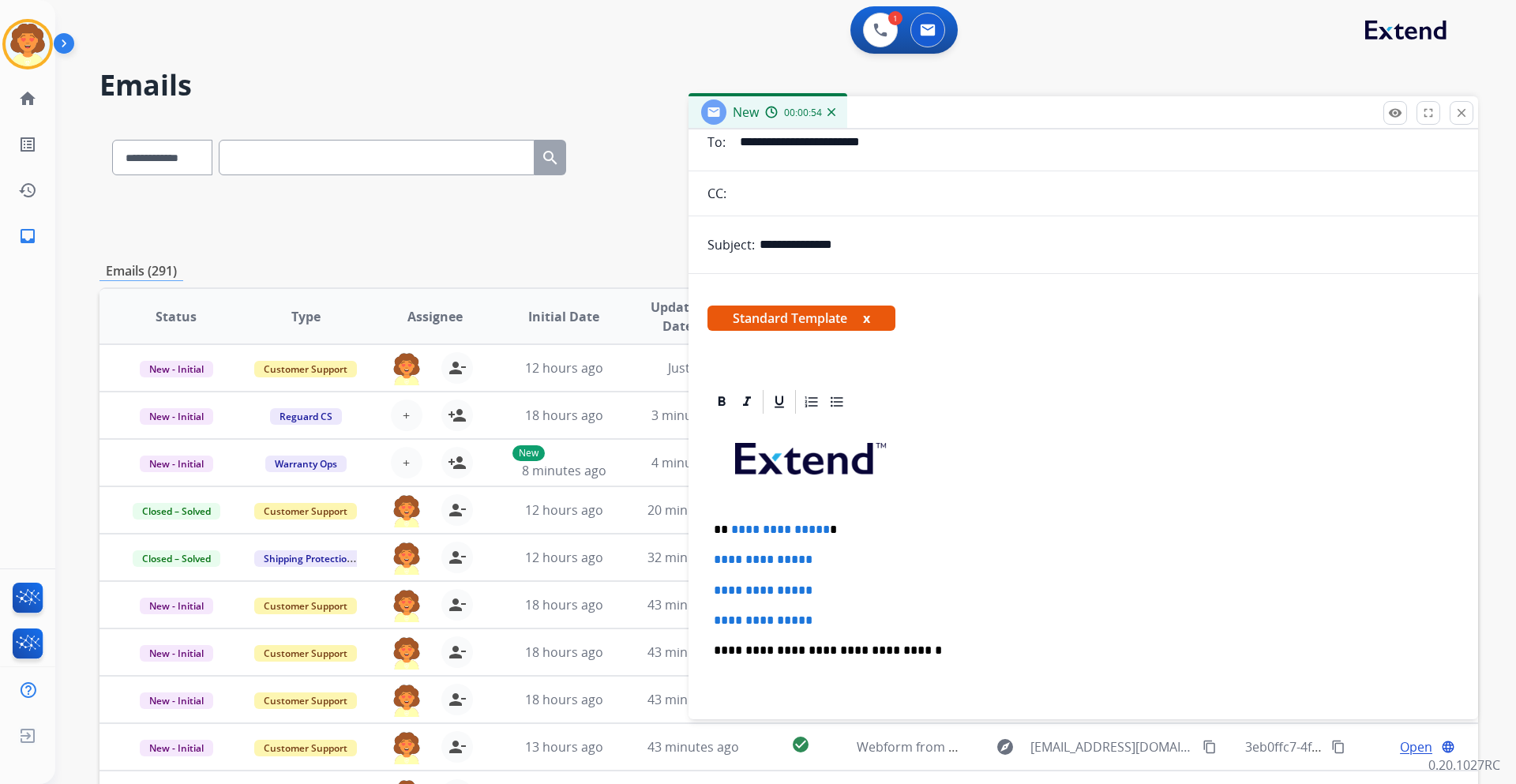
scroll to position [237, 0]
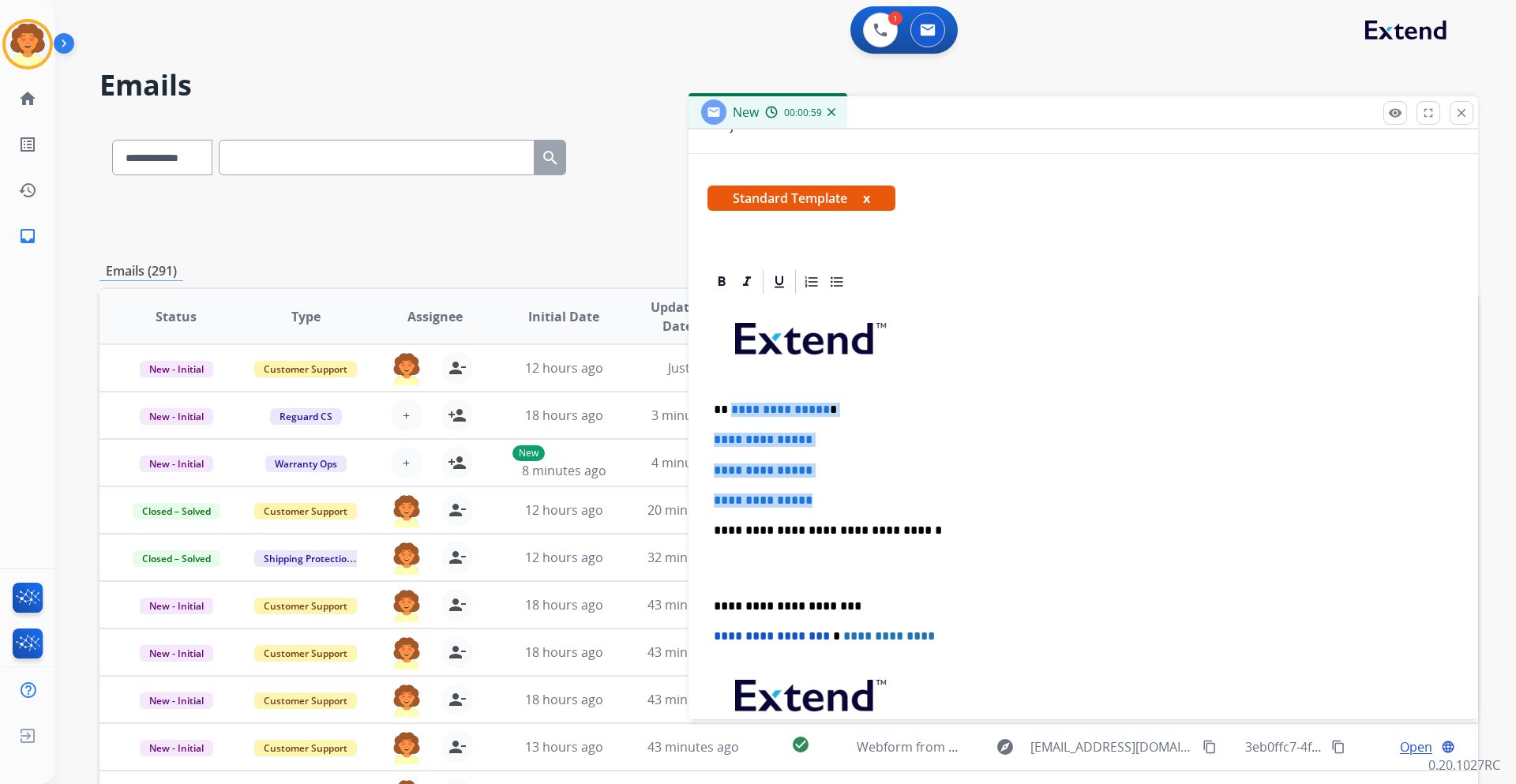
drag, startPoint x: 729, startPoint y: 411, endPoint x: 882, endPoint y: 508, distance: 181.2
click at [883, 498] on div "**********" at bounding box center [1083, 567] width 751 height 543
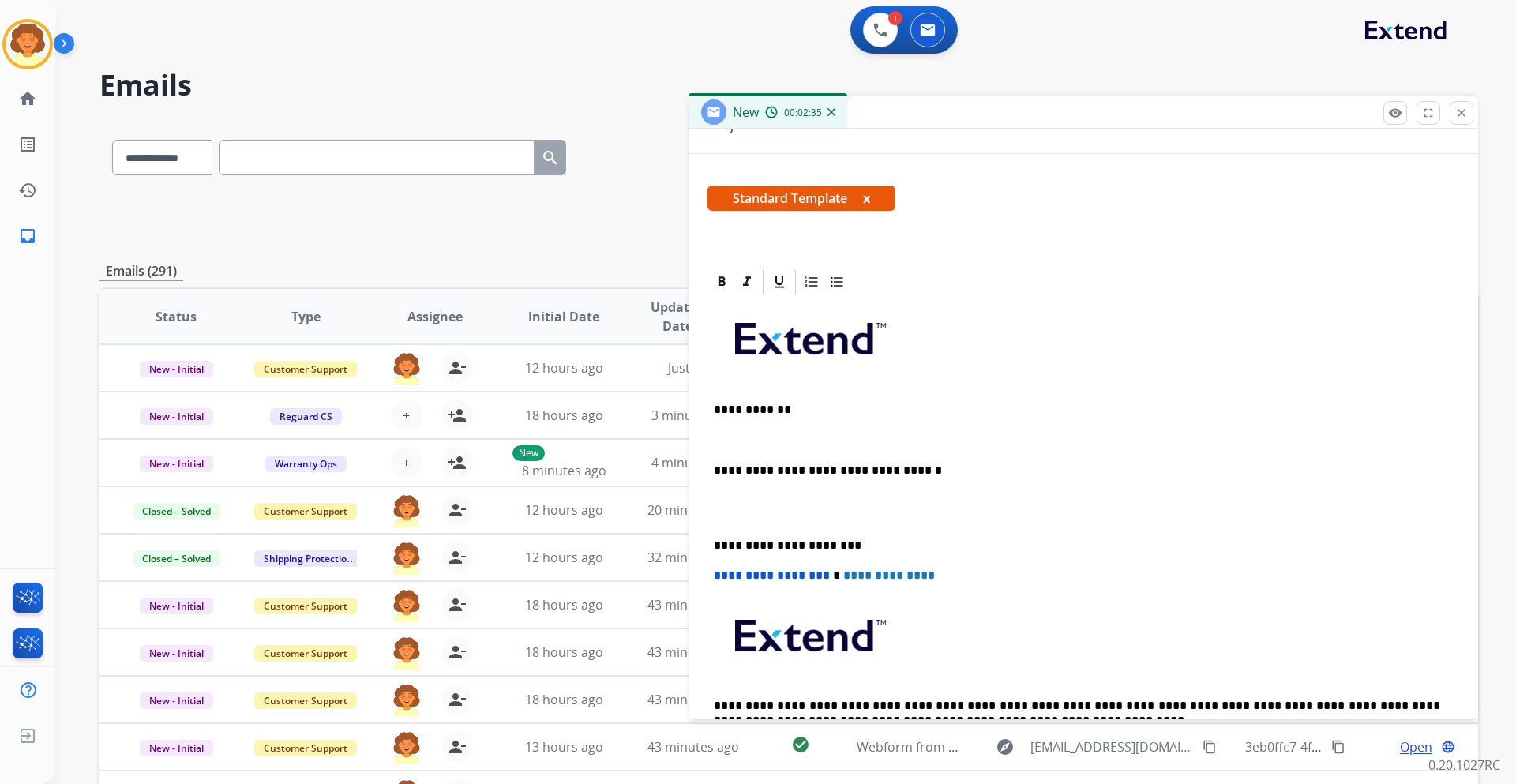
click at [728, 446] on p at bounding box center [1083, 439] width 739 height 14
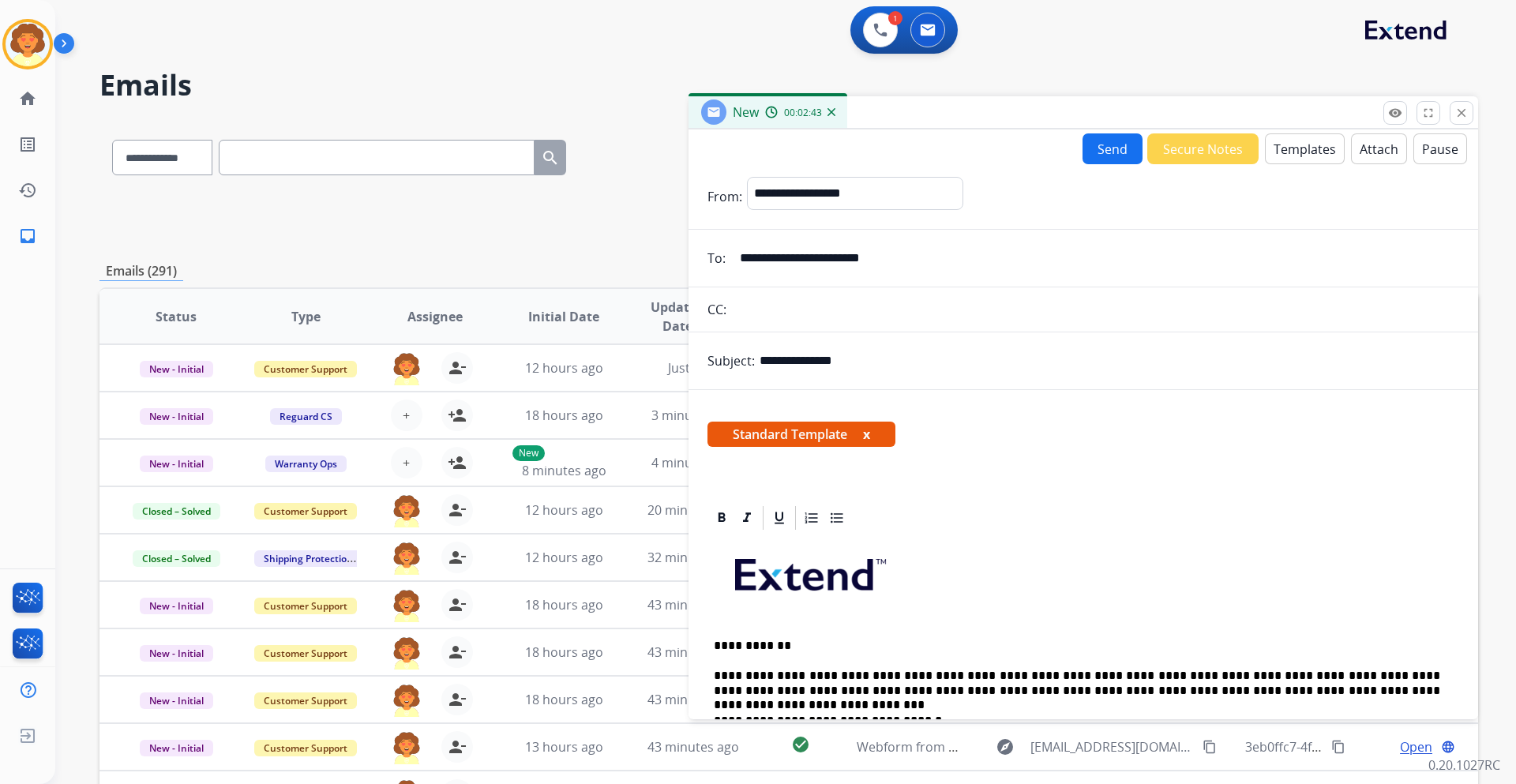
scroll to position [0, 0]
click at [1099, 153] on button "Send" at bounding box center [1112, 149] width 60 height 31
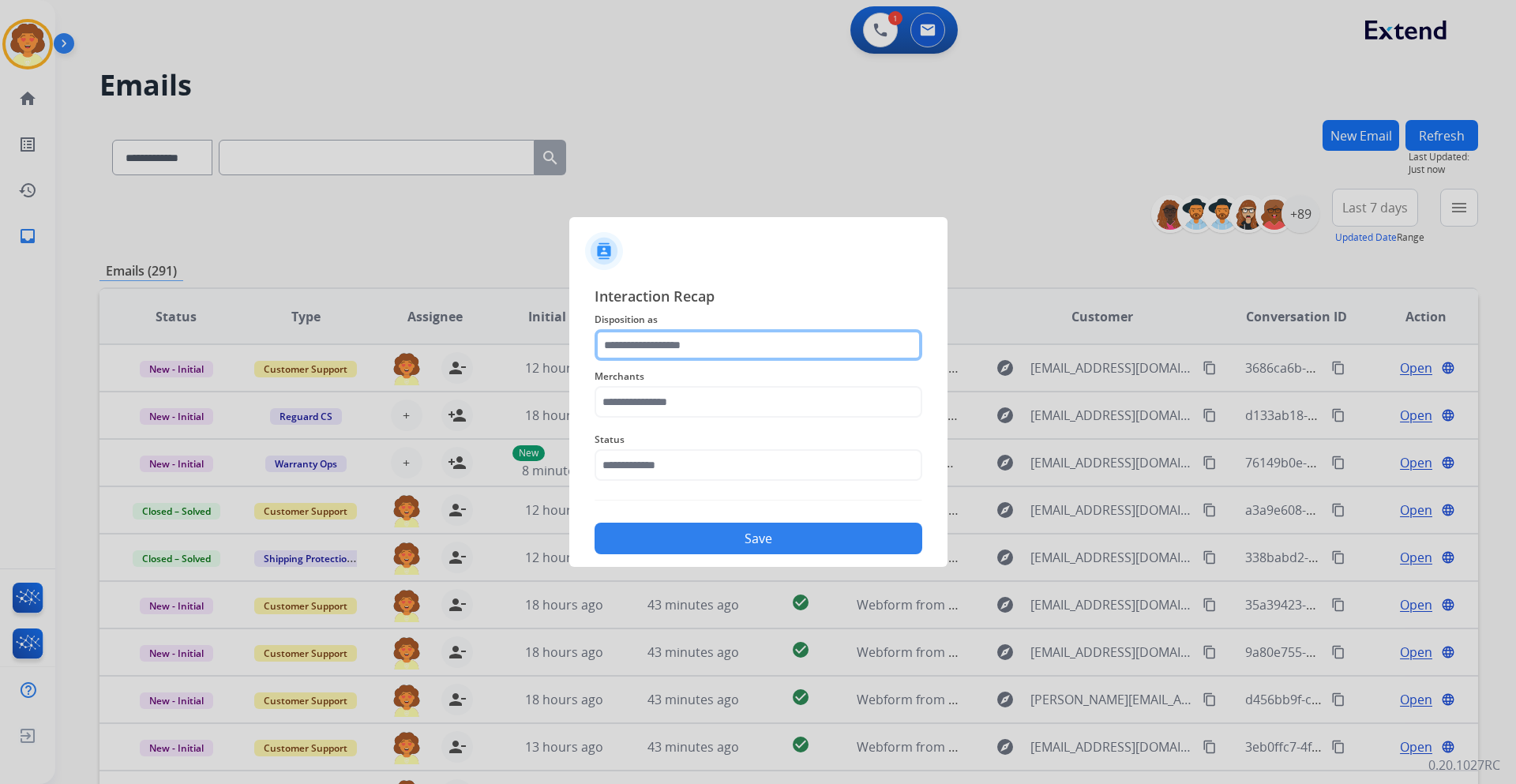
click at [660, 342] on input "text" at bounding box center [758, 344] width 328 height 31
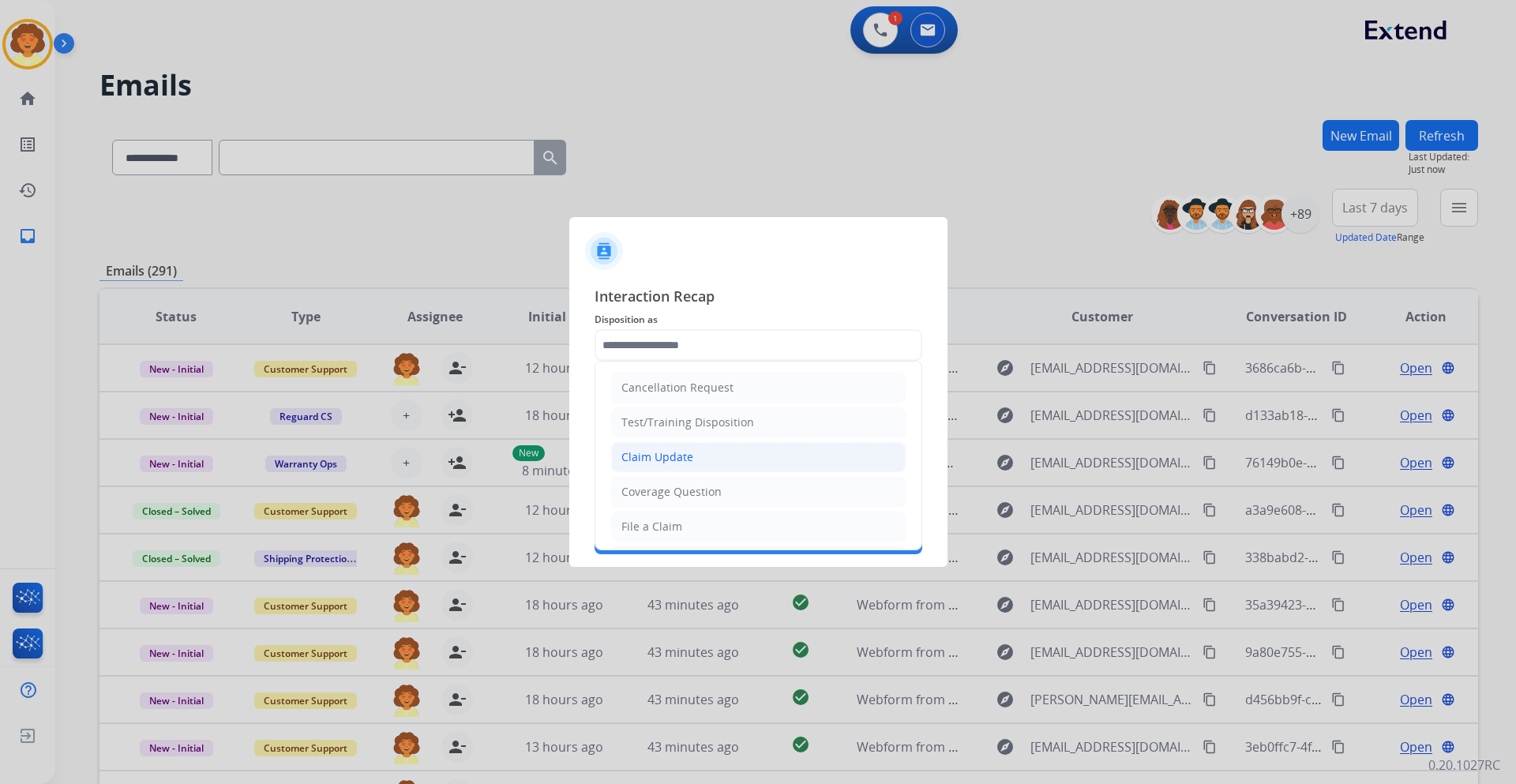
click at [653, 454] on div "Claim Update" at bounding box center [657, 457] width 72 height 16
type input "**********"
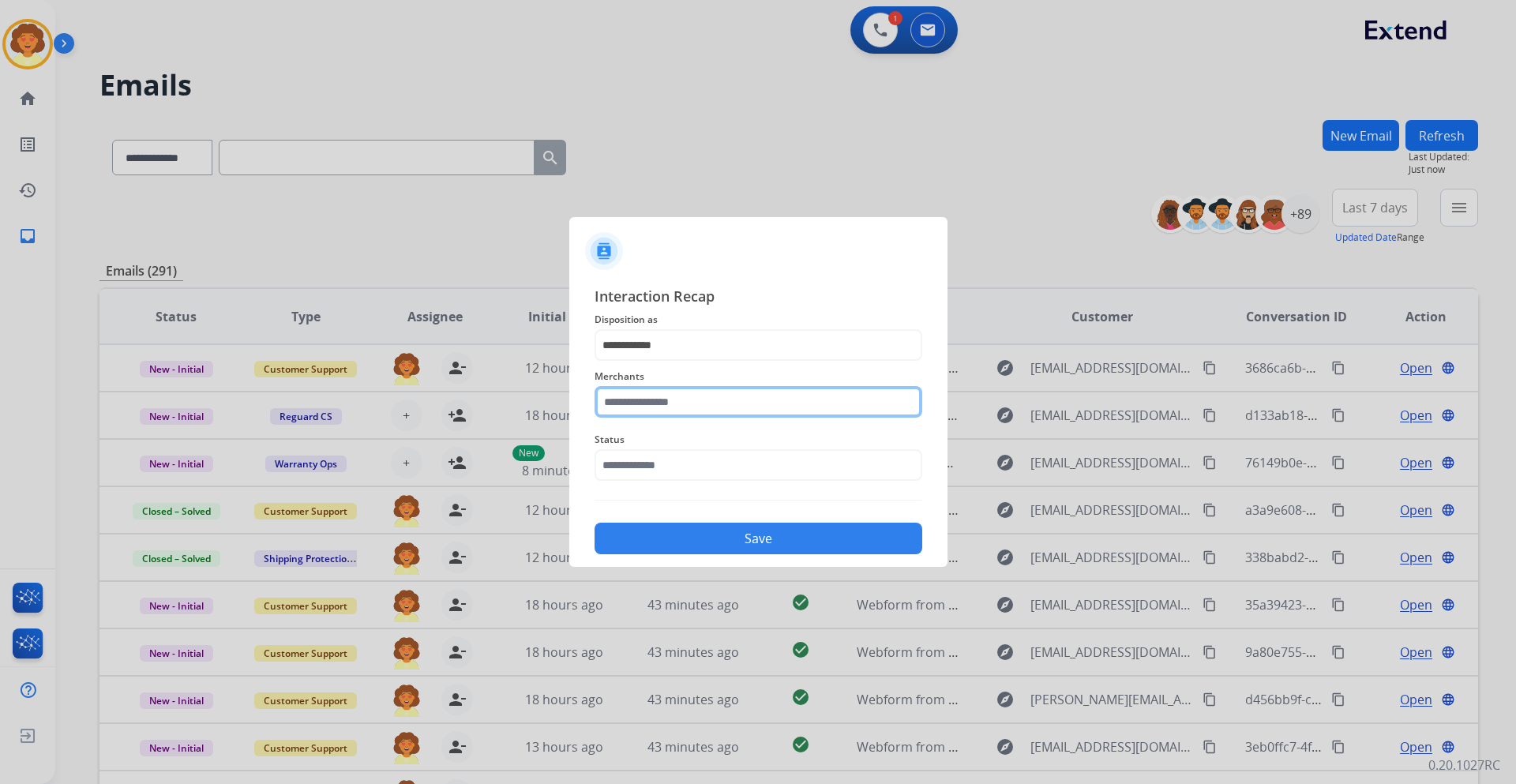
click at [624, 402] on input "text" at bounding box center [758, 401] width 328 height 31
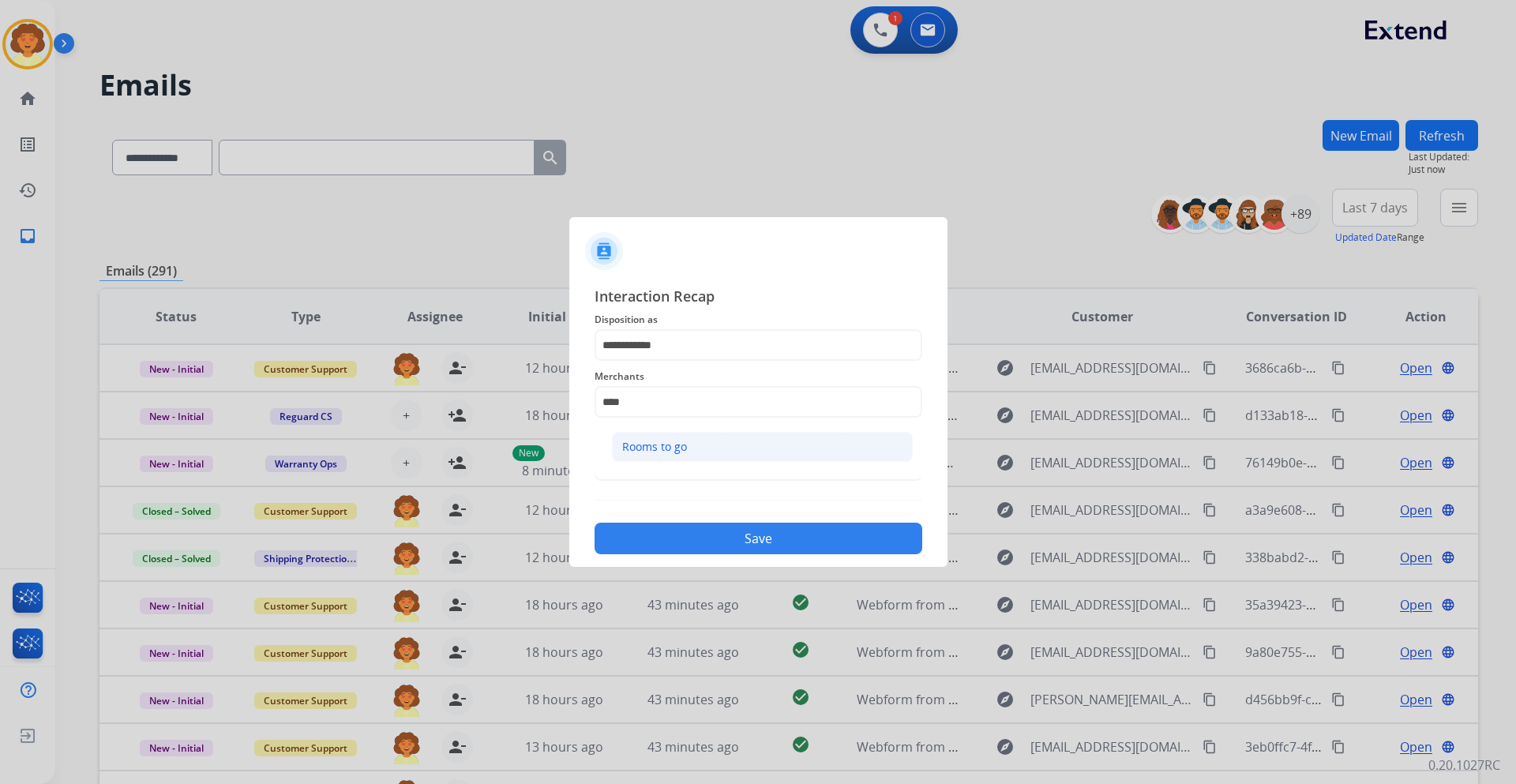
click at [644, 450] on div "Rooms to go" at bounding box center [654, 447] width 65 height 16
type input "**********"
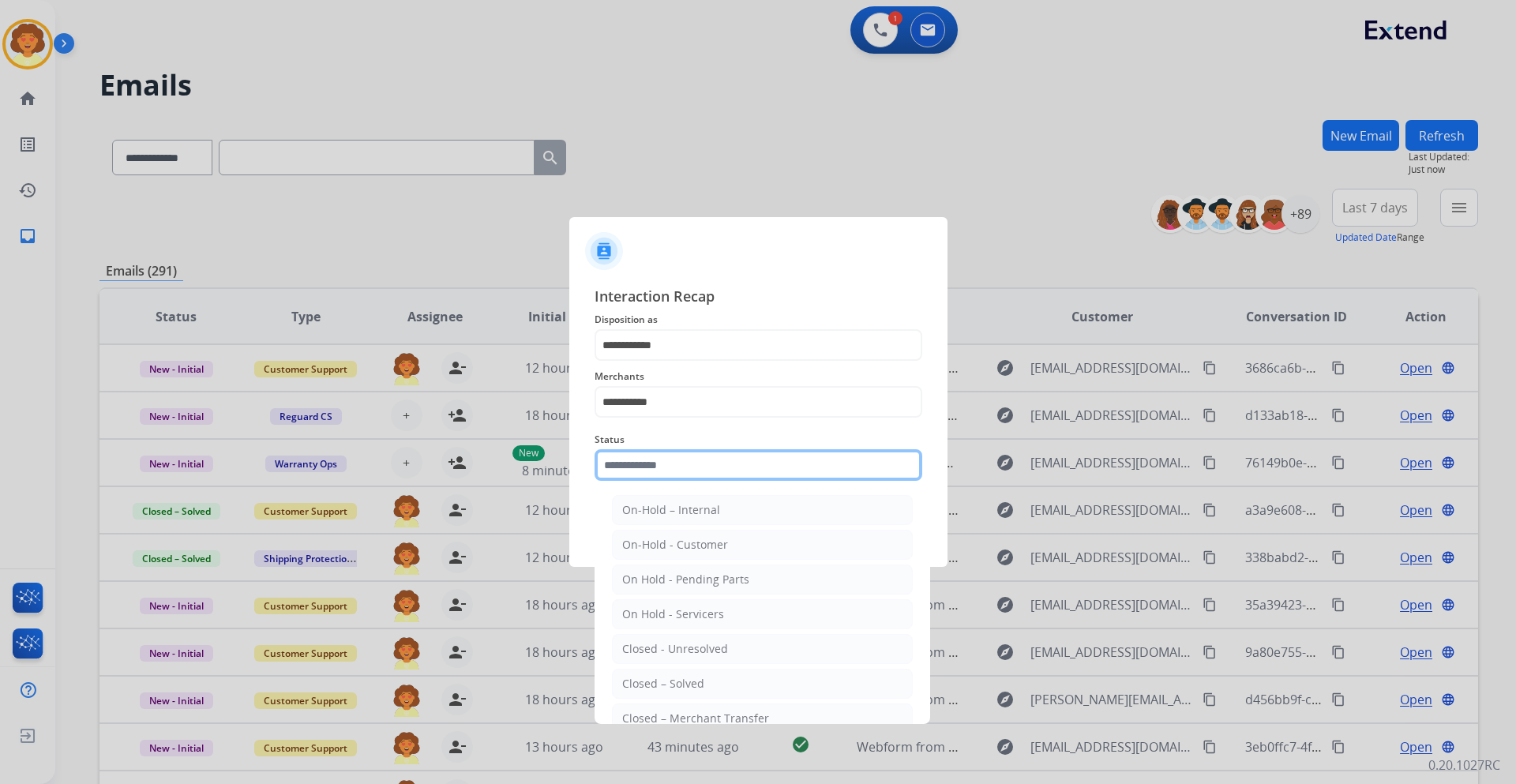
click at [645, 472] on input "text" at bounding box center [758, 464] width 328 height 31
click at [666, 688] on div "Closed – Solved" at bounding box center [663, 683] width 82 height 16
type input "**********"
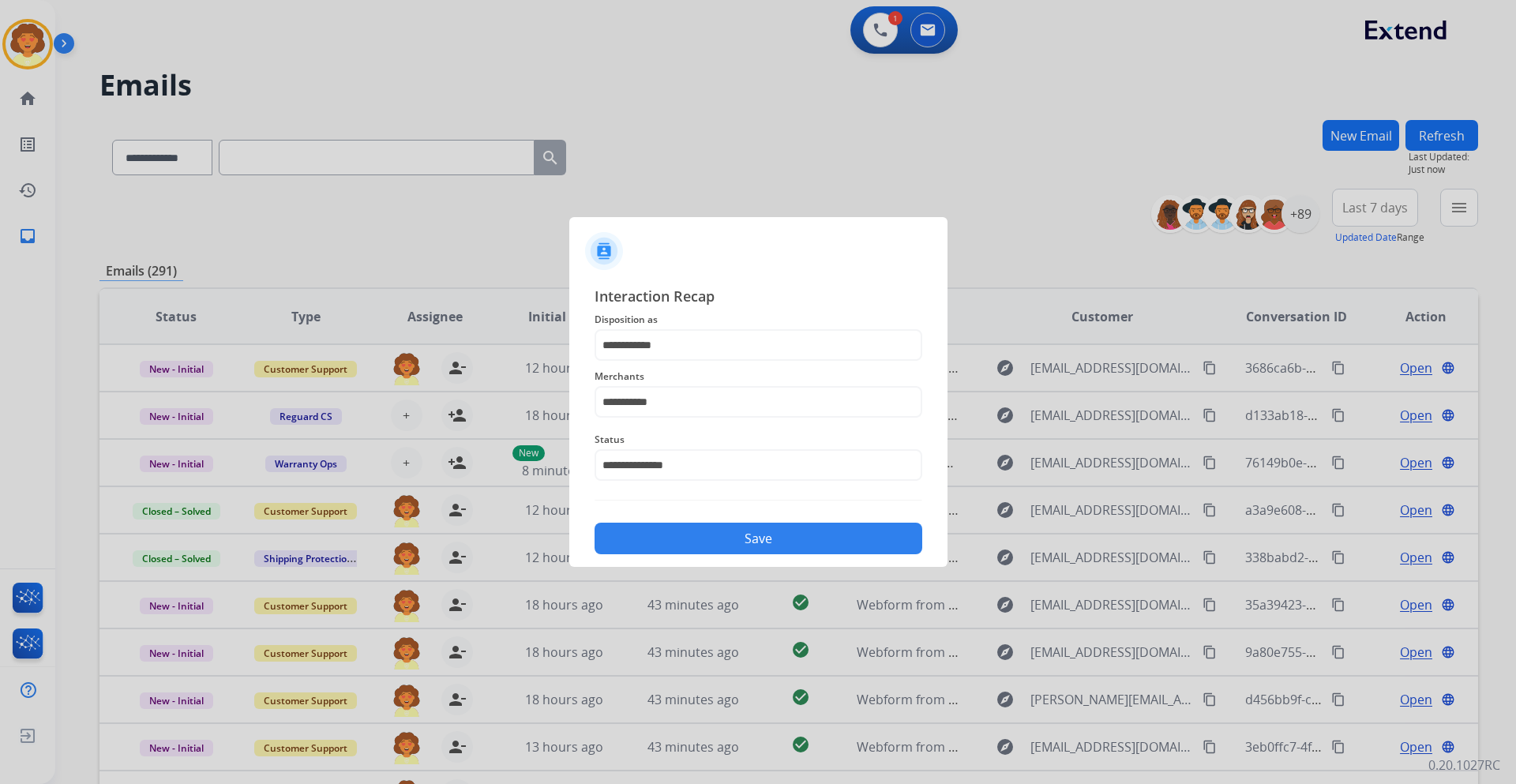
click at [721, 527] on button "Save" at bounding box center [758, 538] width 328 height 31
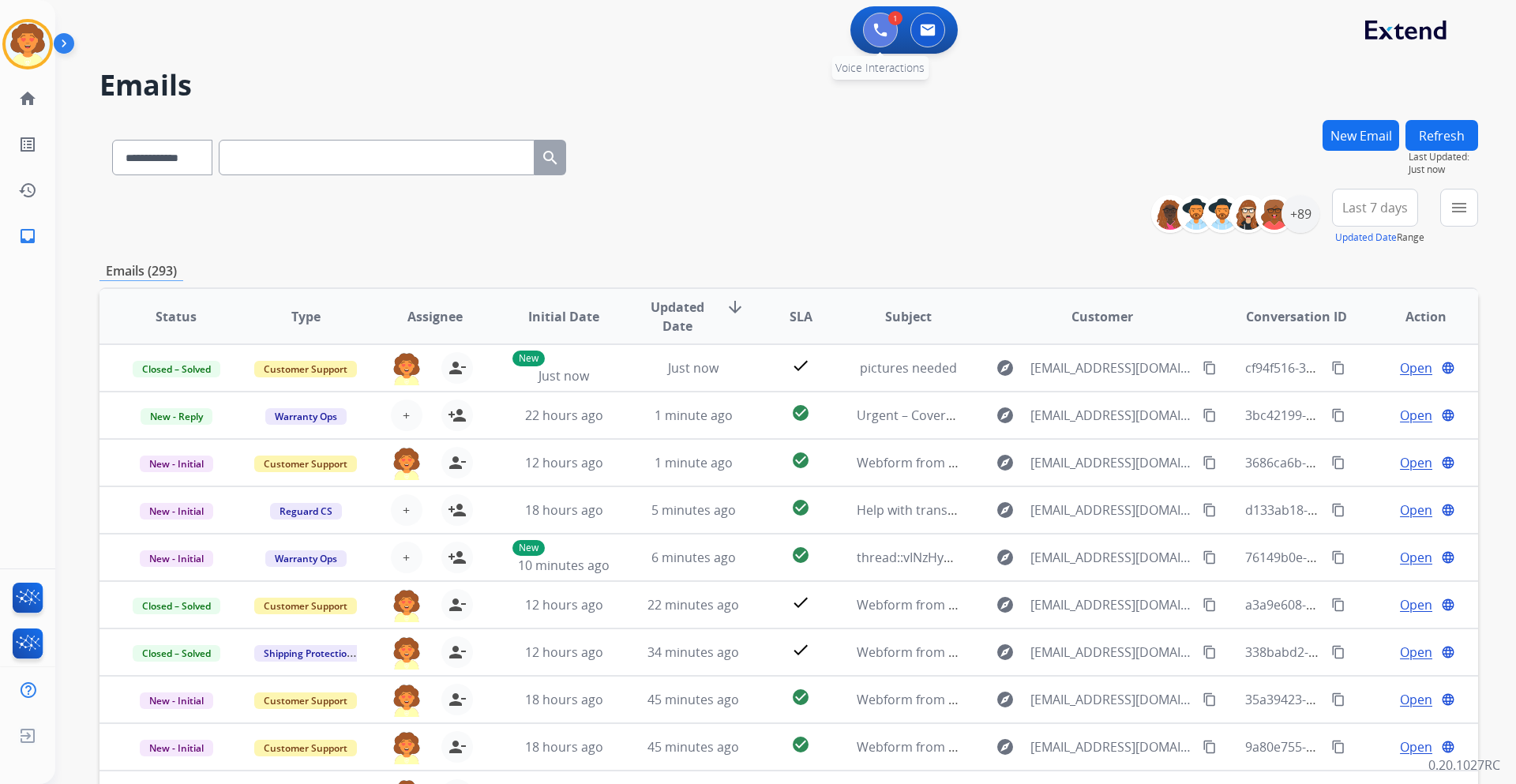
click at [878, 23] on img at bounding box center [879, 30] width 14 height 14
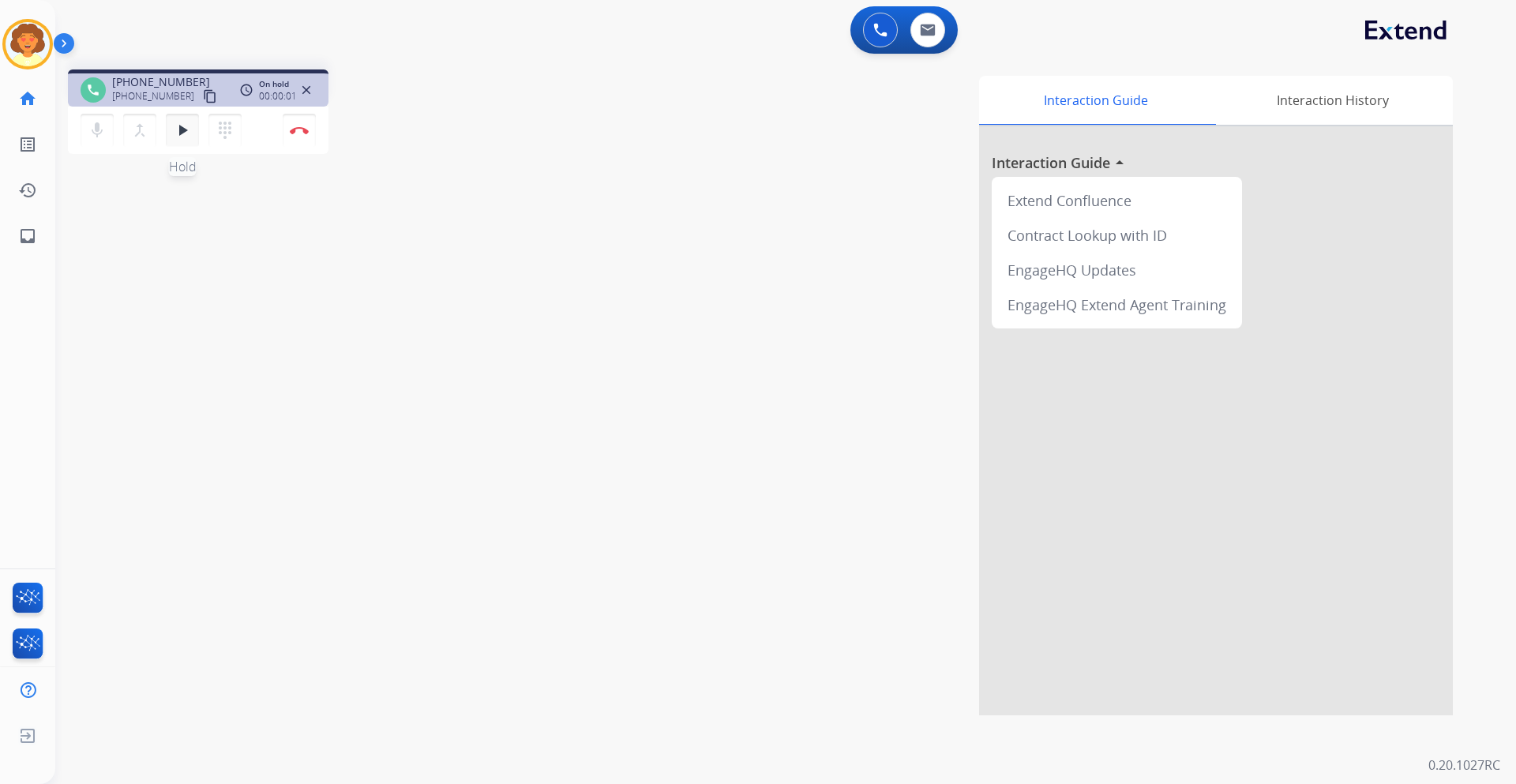
click at [178, 124] on mat-icon "play_arrow" at bounding box center [182, 130] width 19 height 19
click at [303, 139] on button "Disconnect" at bounding box center [298, 130] width 33 height 33
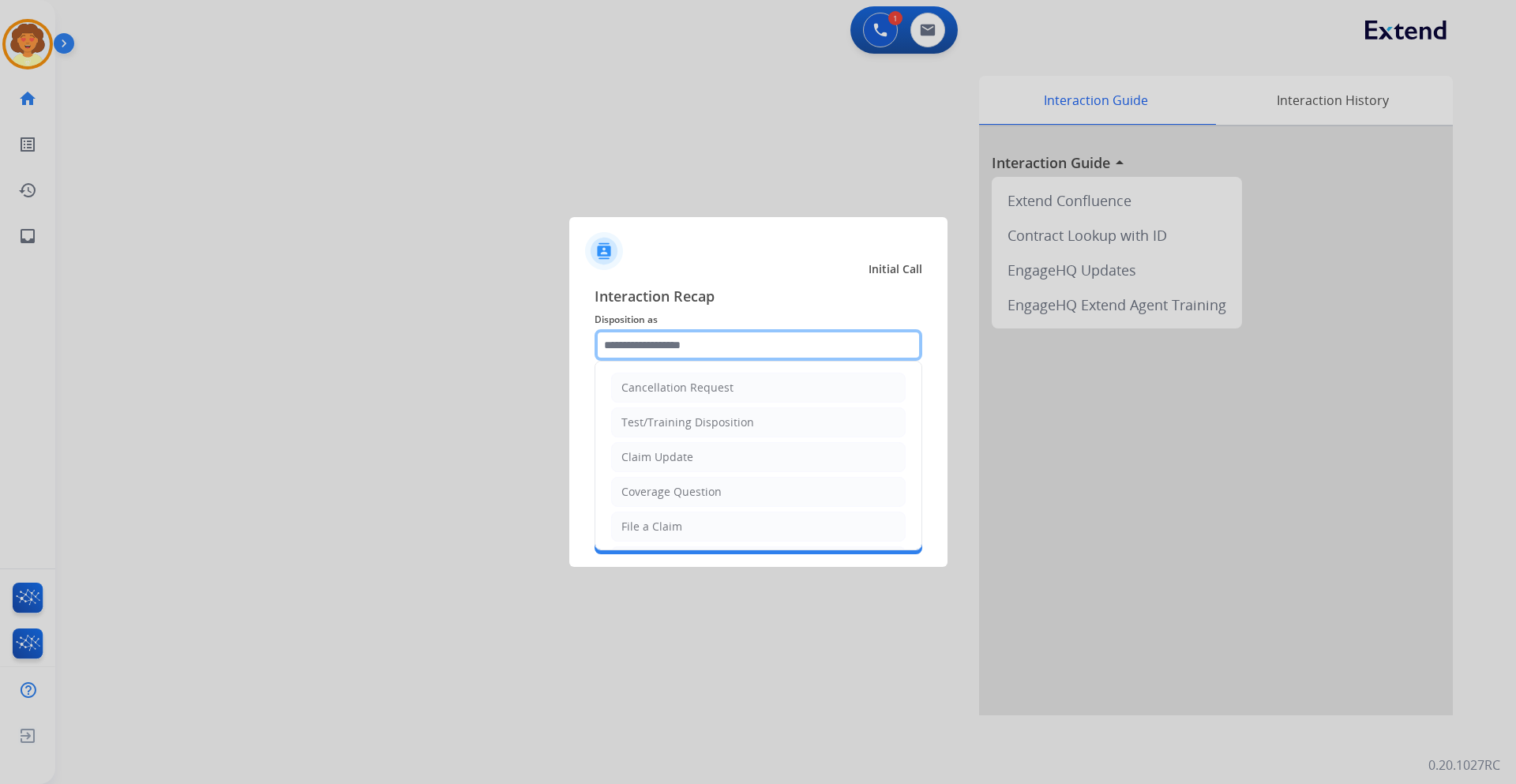
click at [662, 346] on input "text" at bounding box center [758, 344] width 328 height 31
click at [651, 458] on div "Claim Update" at bounding box center [657, 457] width 72 height 16
type input "**********"
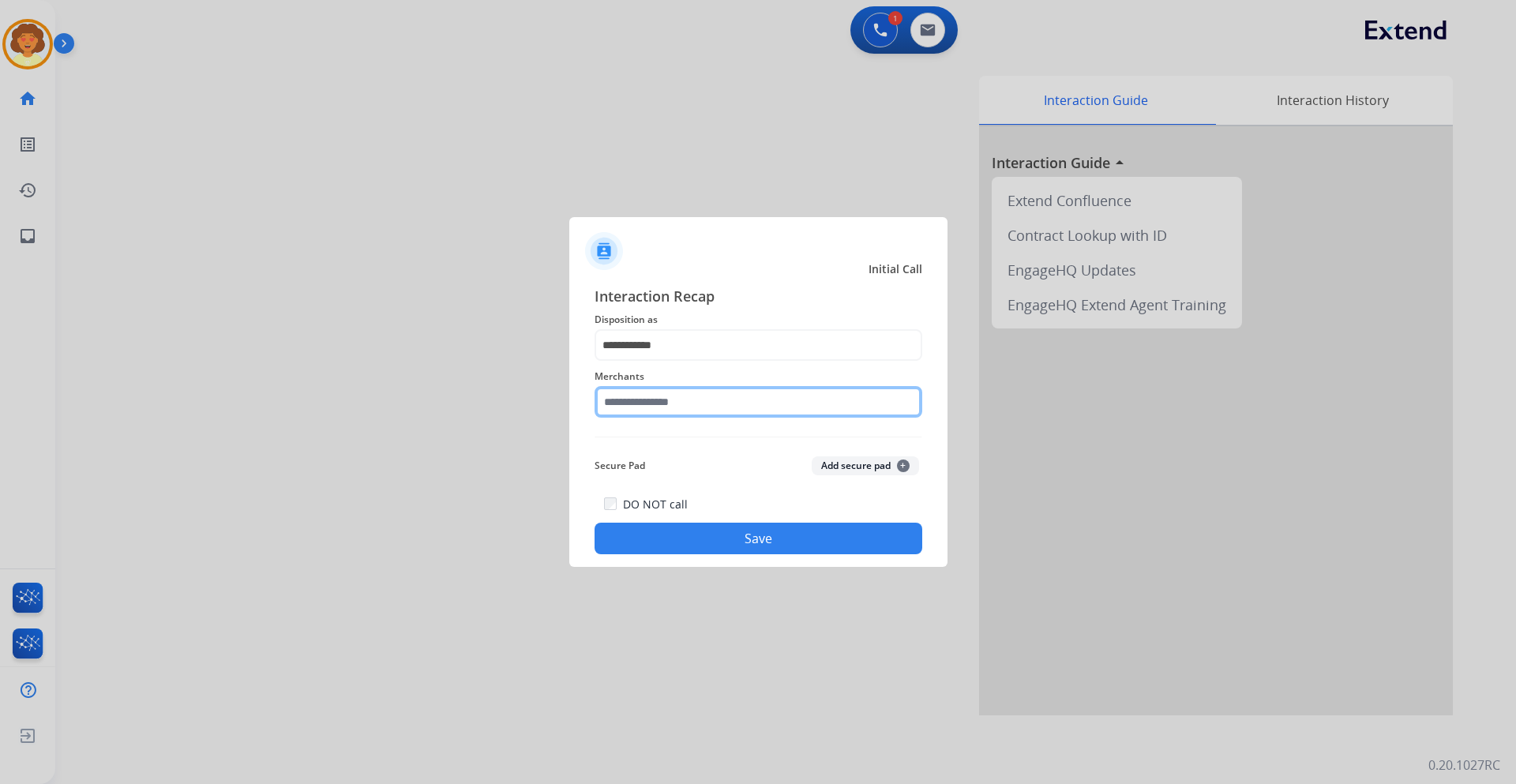
click at [624, 398] on input "text" at bounding box center [758, 401] width 328 height 31
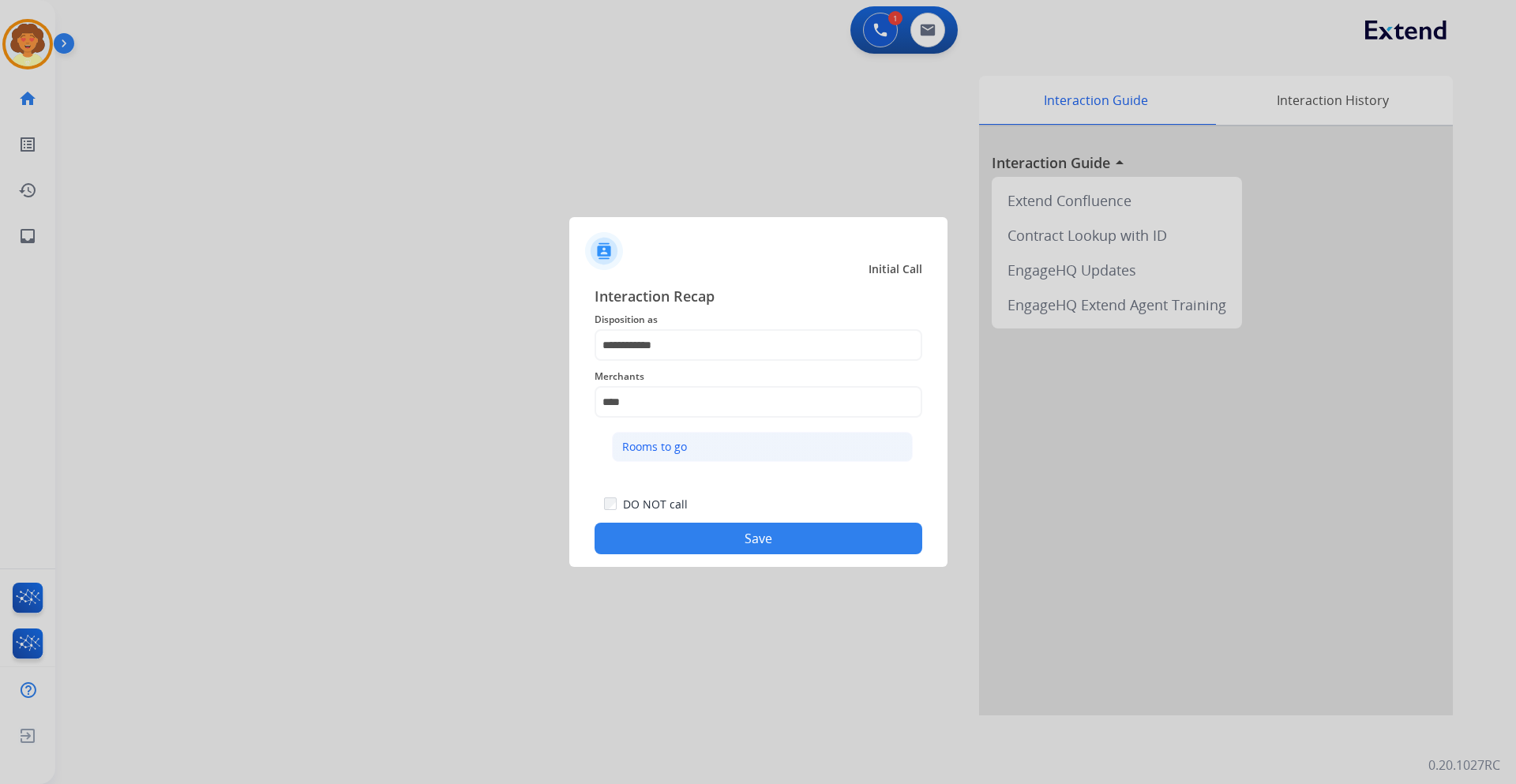
click at [675, 452] on div "Rooms to go" at bounding box center [654, 447] width 65 height 16
type input "**********"
click at [712, 537] on button "Save" at bounding box center [758, 538] width 328 height 31
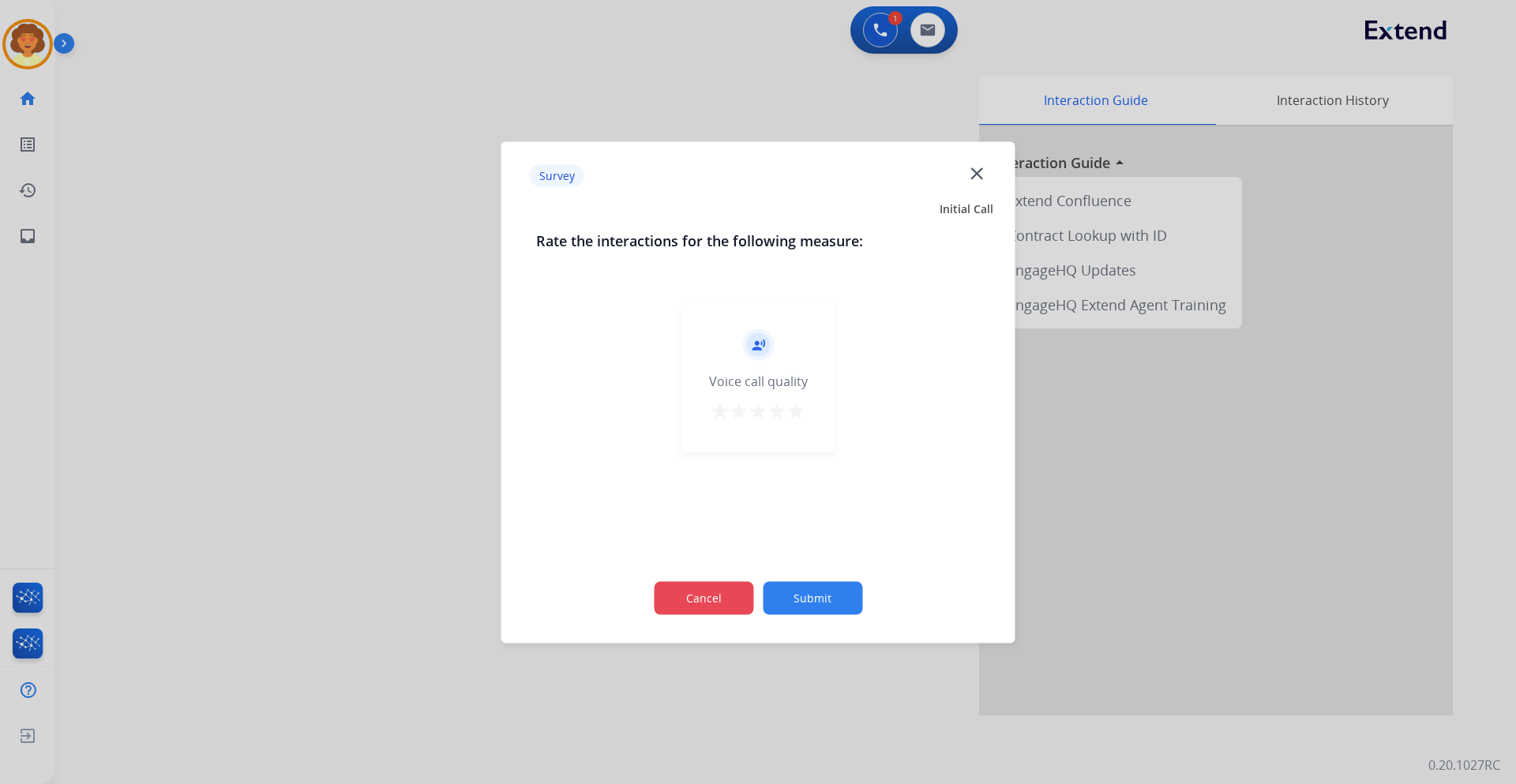
click at [690, 597] on button "Cancel" at bounding box center [703, 597] width 99 height 33
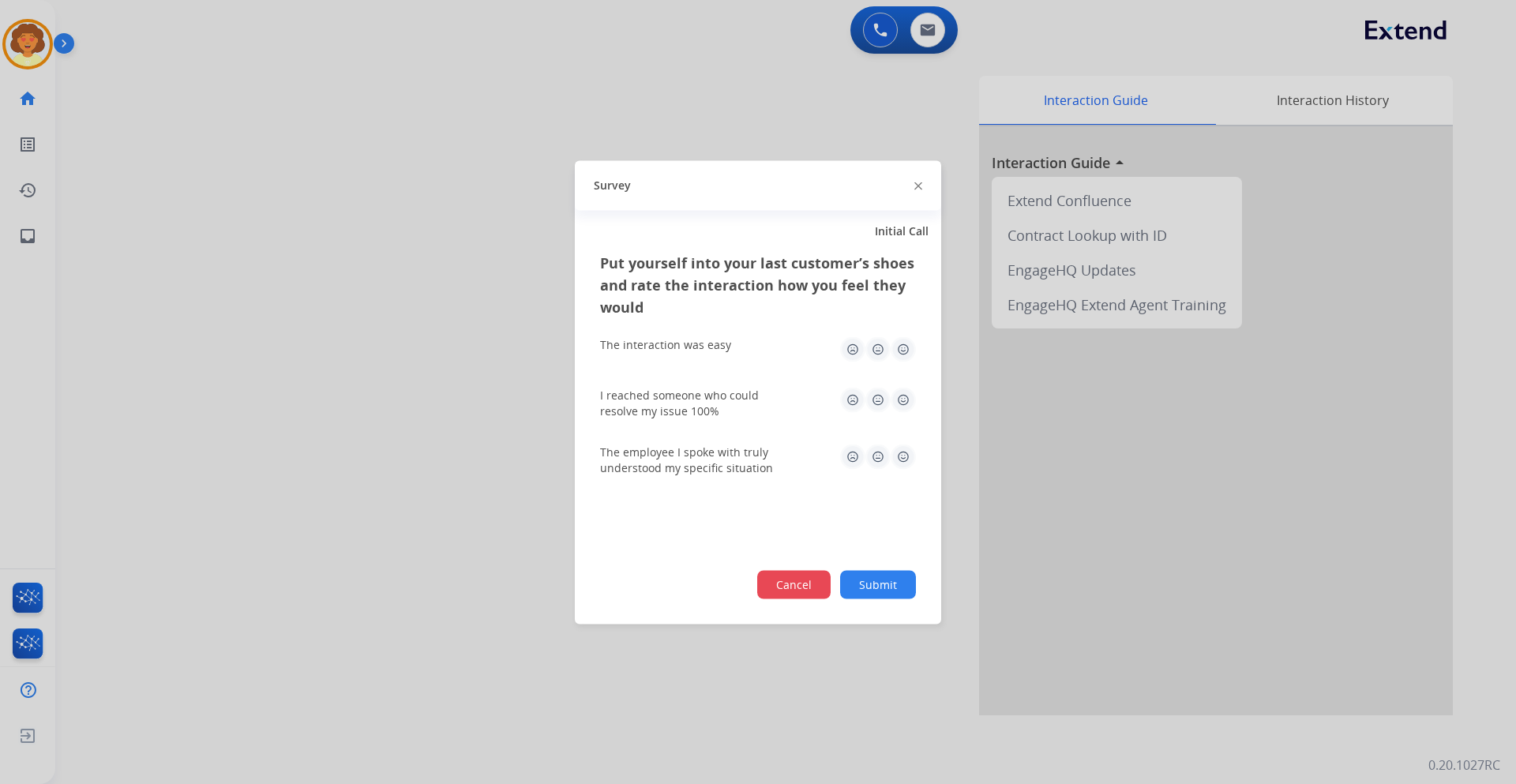
click at [793, 592] on button "Cancel" at bounding box center [793, 584] width 73 height 29
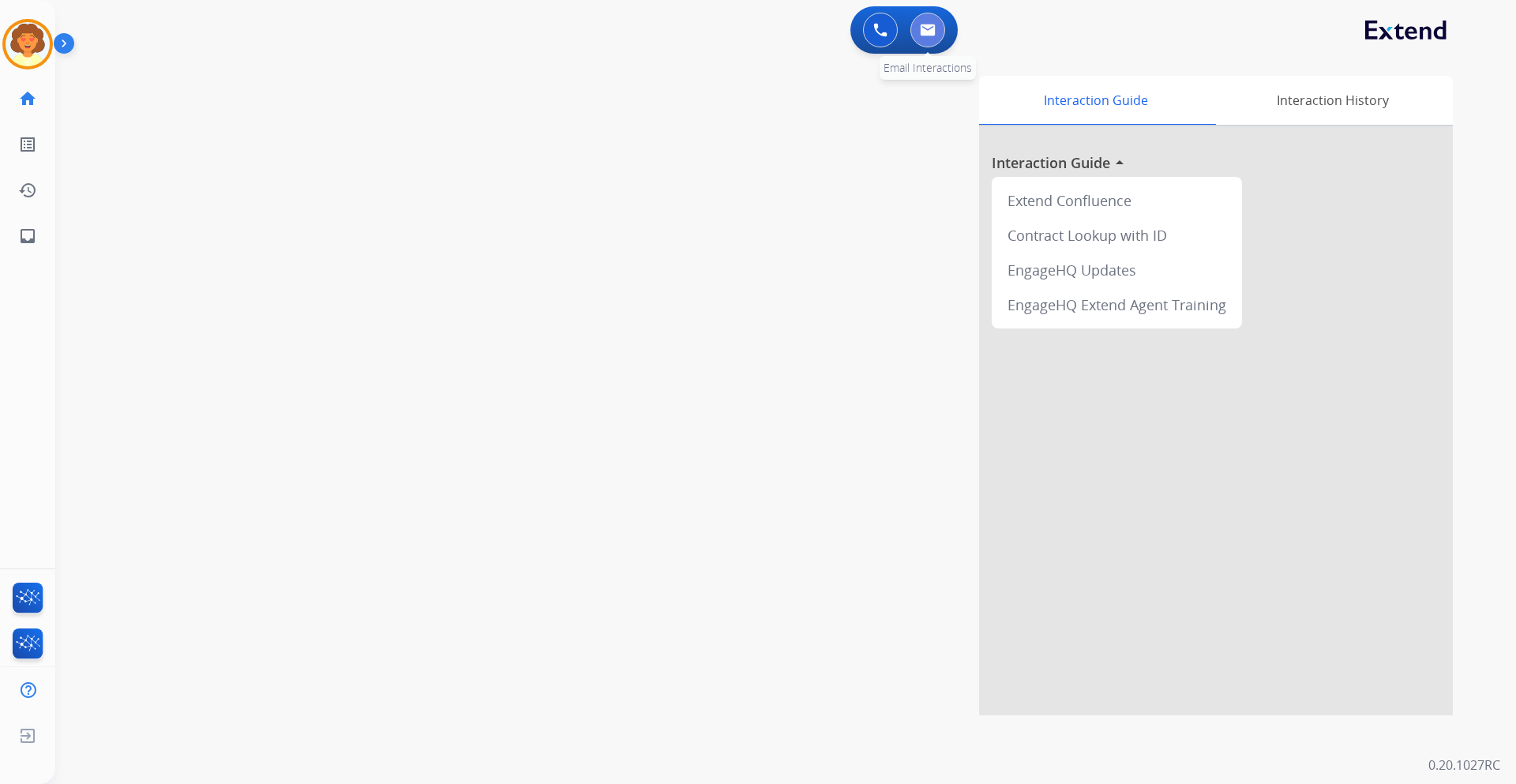
click at [935, 29] on button at bounding box center [927, 30] width 35 height 35
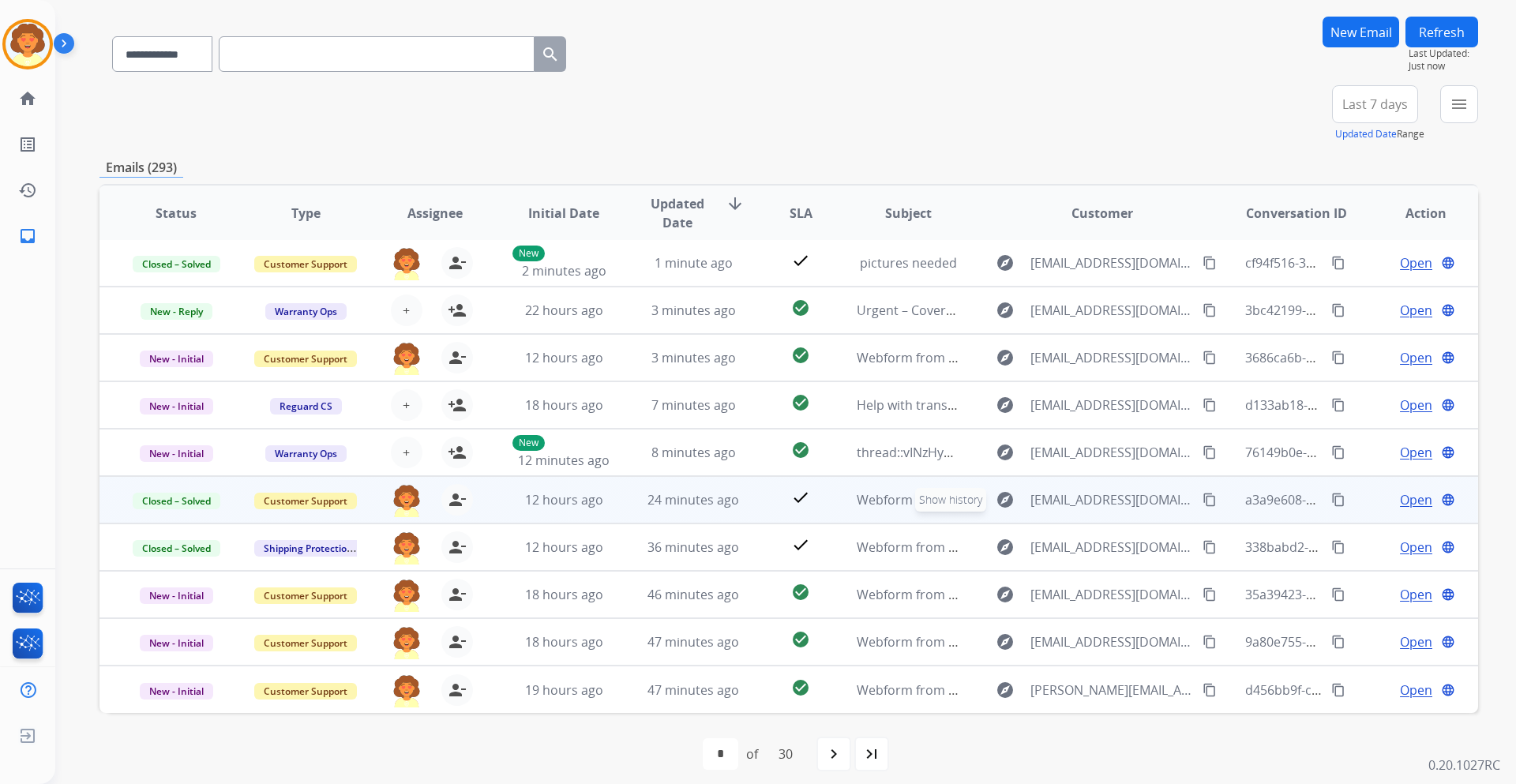
scroll to position [115, 0]
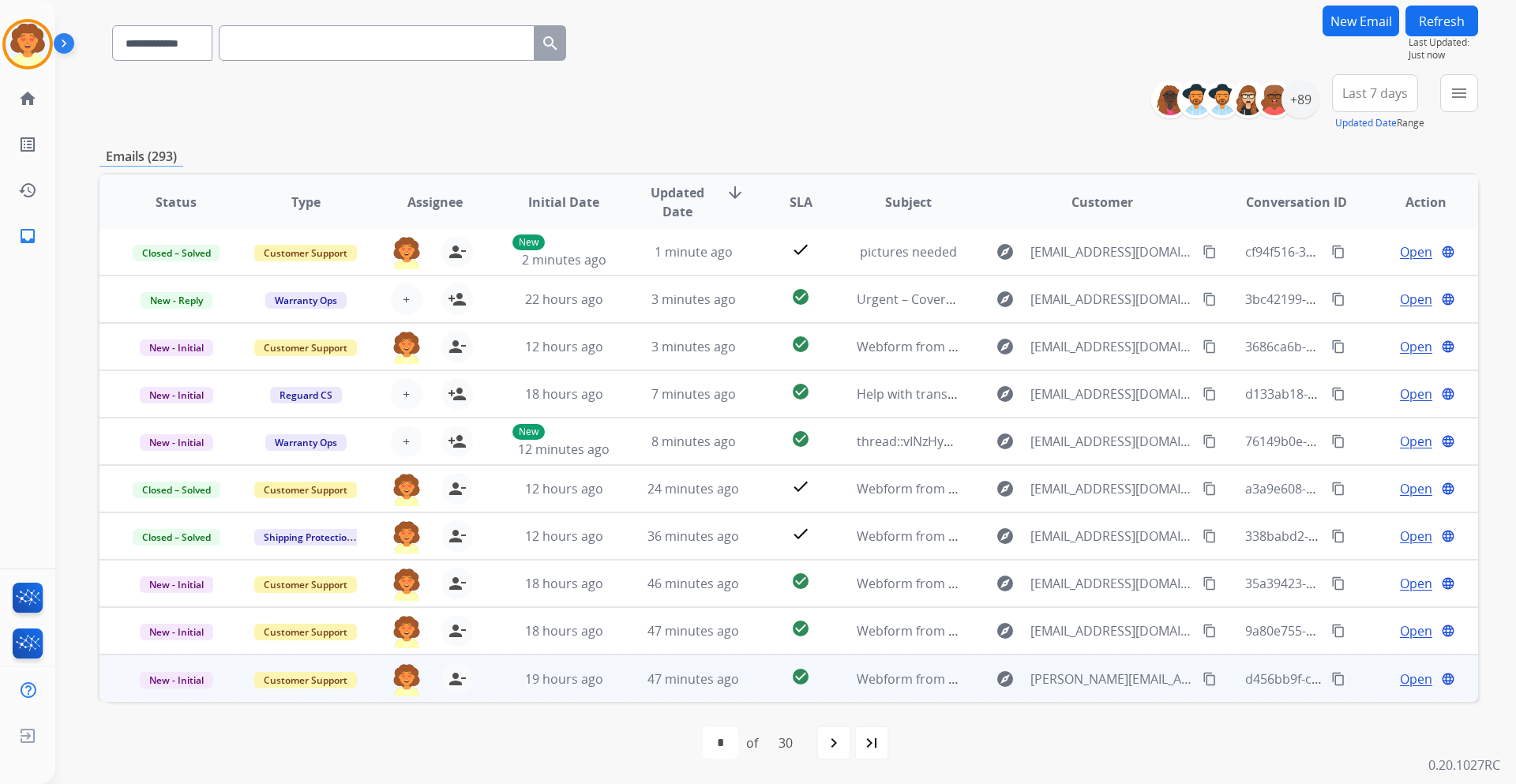
click at [1405, 682] on span "Open" at bounding box center [1416, 679] width 32 height 19
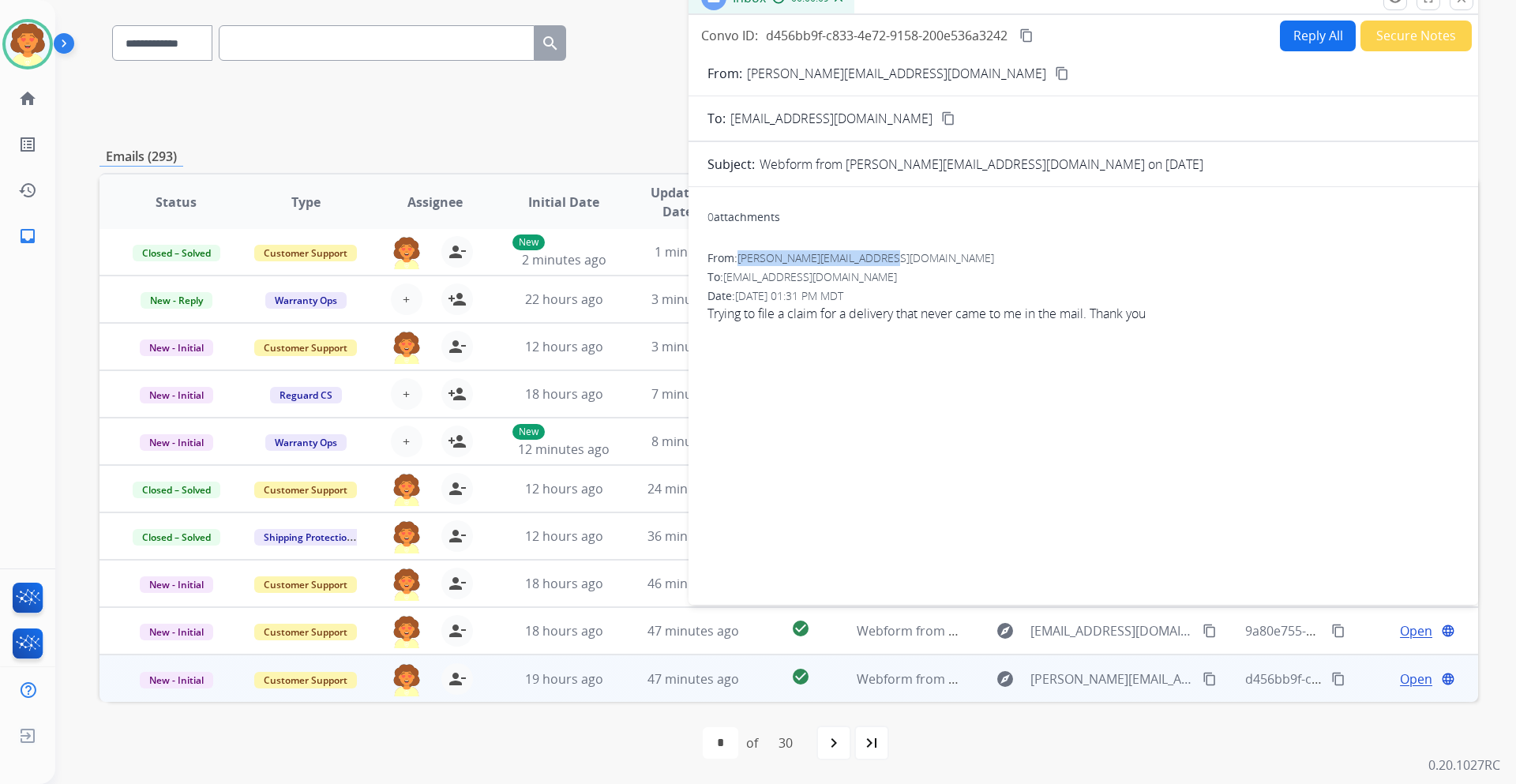
drag, startPoint x: 741, startPoint y: 261, endPoint x: 906, endPoint y: 258, distance: 165.0
click at [906, 258] on div "From: [PERSON_NAME][EMAIL_ADDRESS][DOMAIN_NAME]" at bounding box center [1083, 258] width 751 height 16
copy span "[PERSON_NAME][EMAIL_ADDRESS][DOMAIN_NAME]"
click at [712, 309] on span "Trying to file a claim for a delivery that never came to me in the mail. Thank …" at bounding box center [1083, 313] width 751 height 19
drag, startPoint x: 712, startPoint y: 313, endPoint x: 1095, endPoint y: 331, distance: 383.4
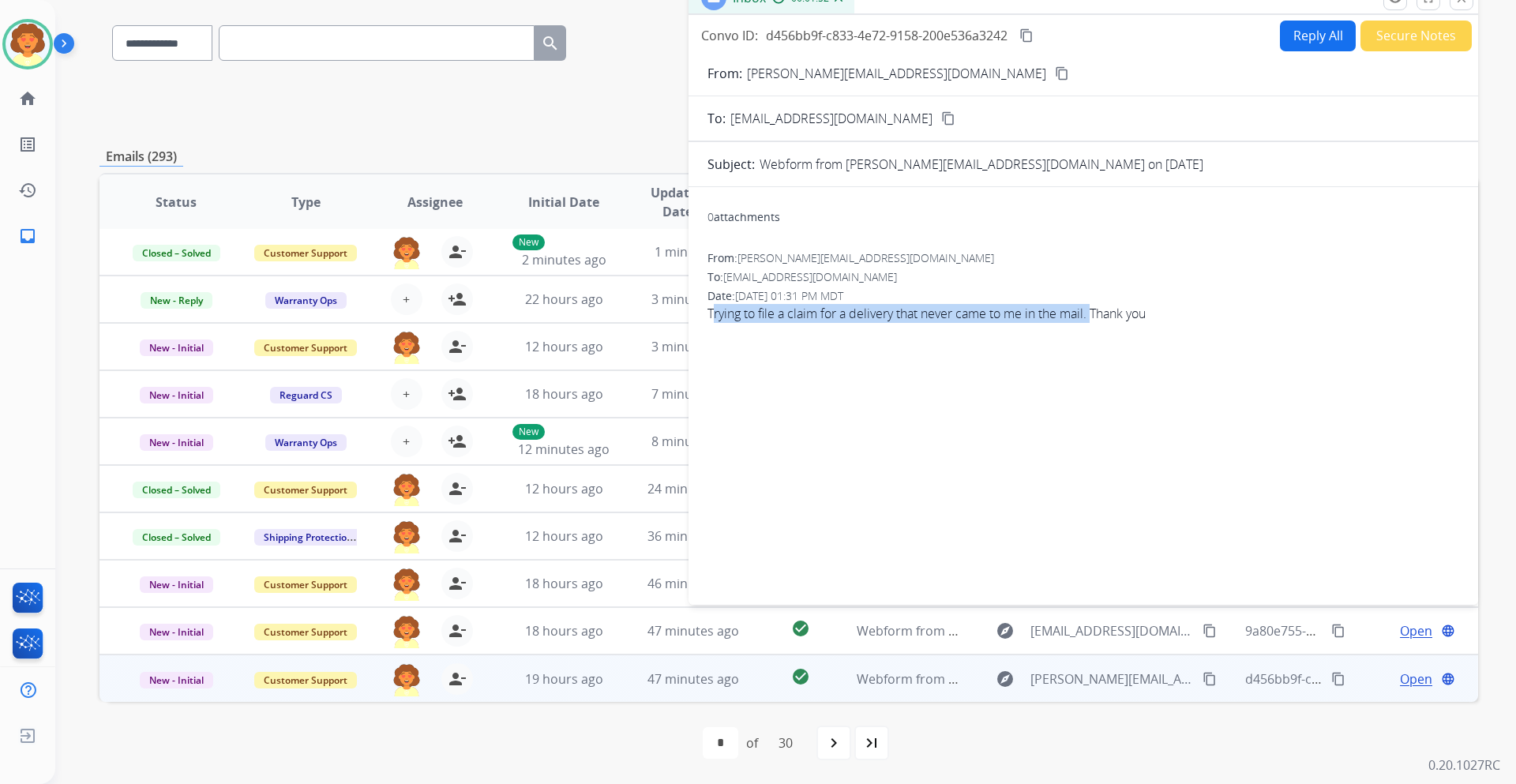
click at [1095, 331] on div "From: [PERSON_NAME][EMAIL_ADDRESS][DOMAIN_NAME] To: [EMAIL_ADDRESS][DOMAIN_NAME…" at bounding box center [1083, 293] width 751 height 85
copy span "rying to file a claim for a delivery that never came to me in the mail."
click at [1304, 32] on button "Reply All" at bounding box center [1318, 35] width 76 height 31
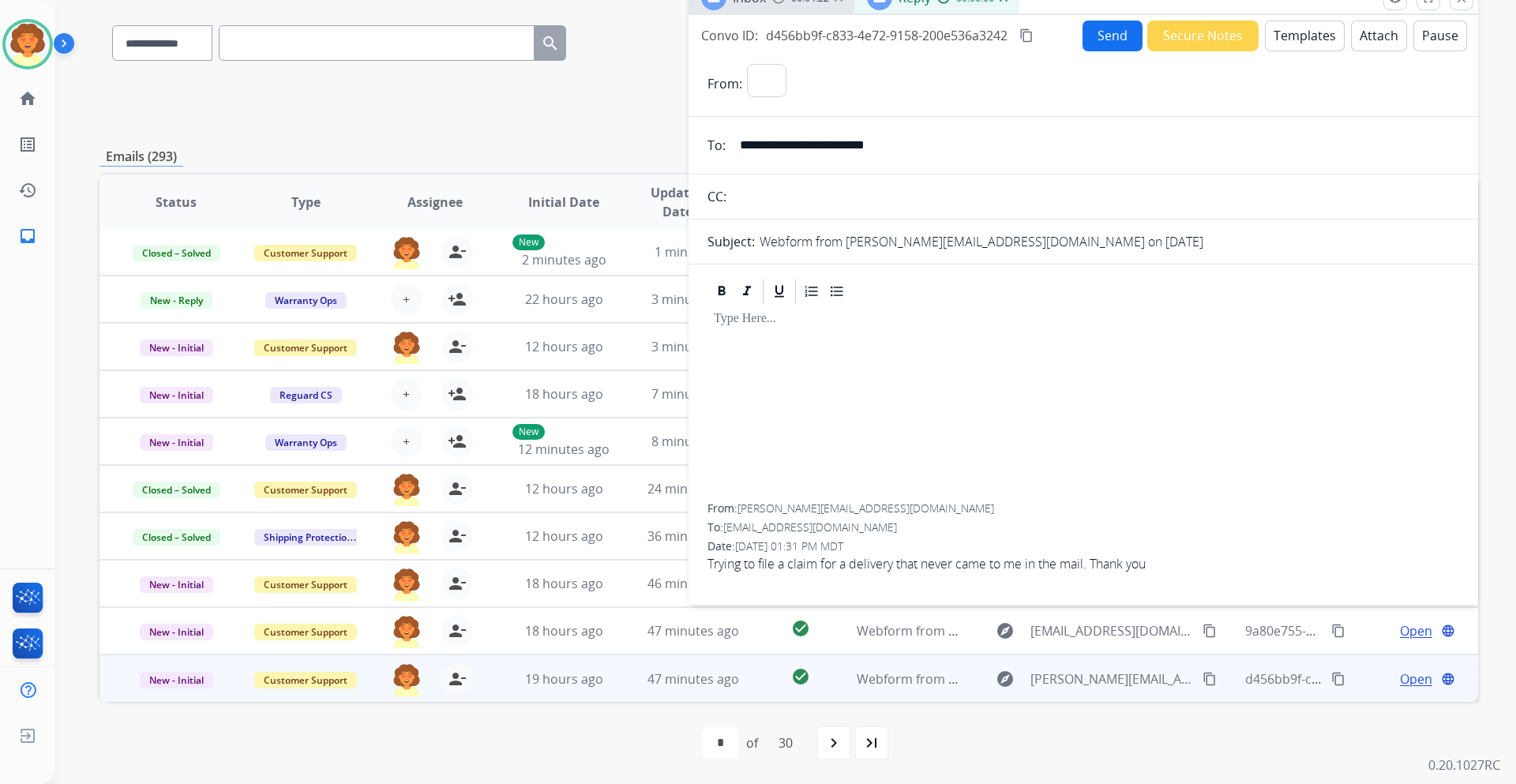
select select "**********"
click at [1289, 31] on button "Templates" at bounding box center [1304, 35] width 80 height 31
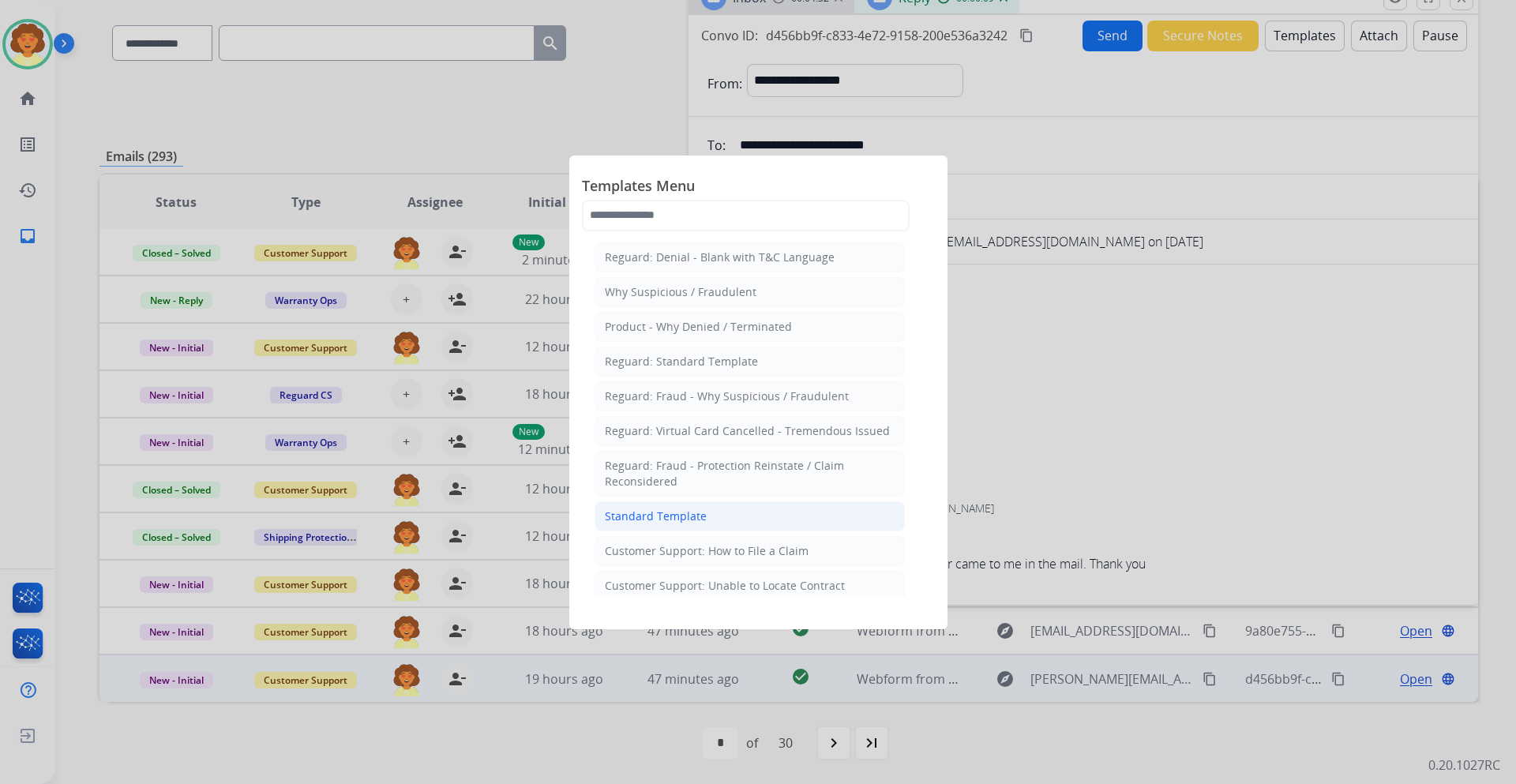
click at [667, 513] on div "Standard Template" at bounding box center [655, 516] width 102 height 16
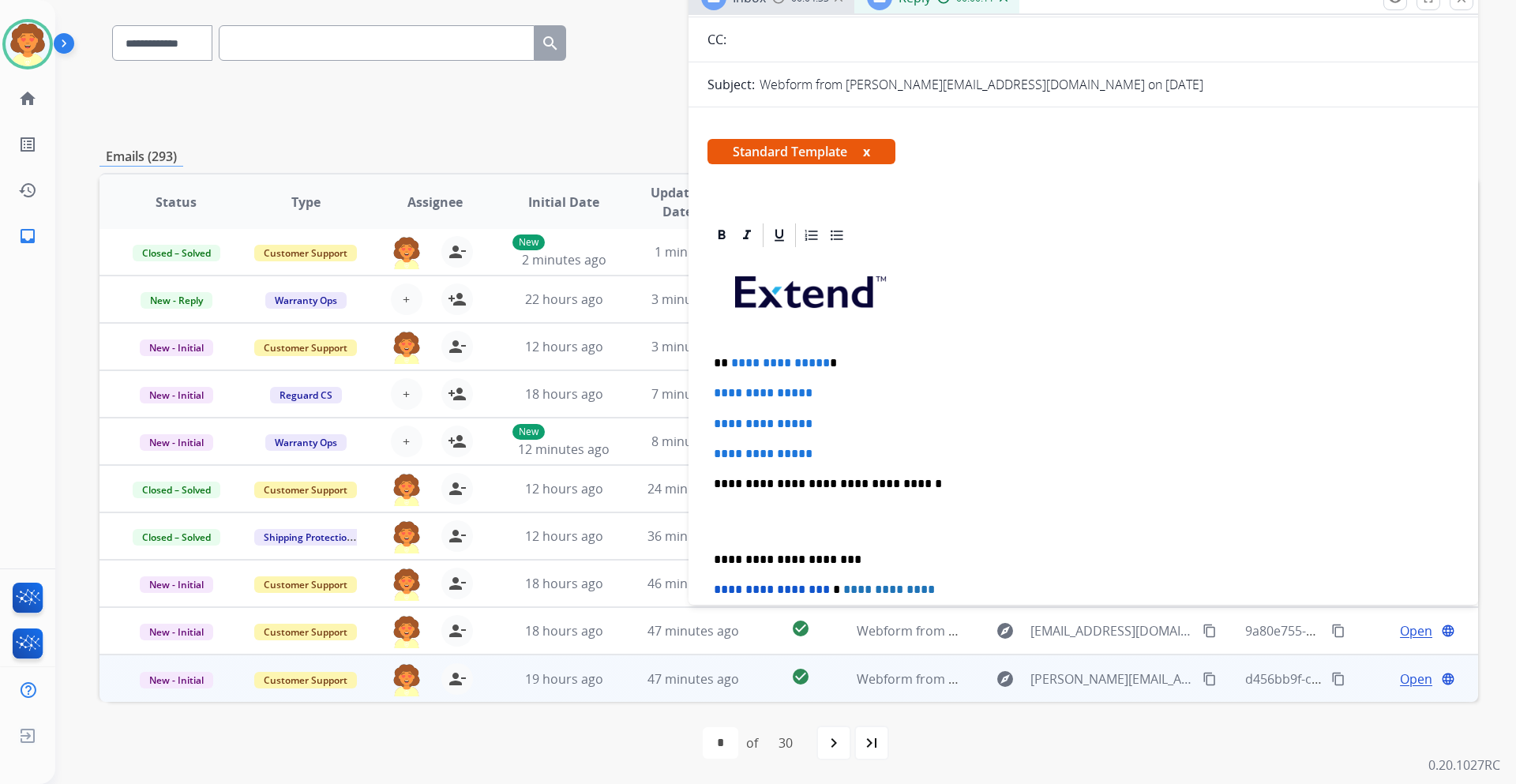
scroll to position [158, 0]
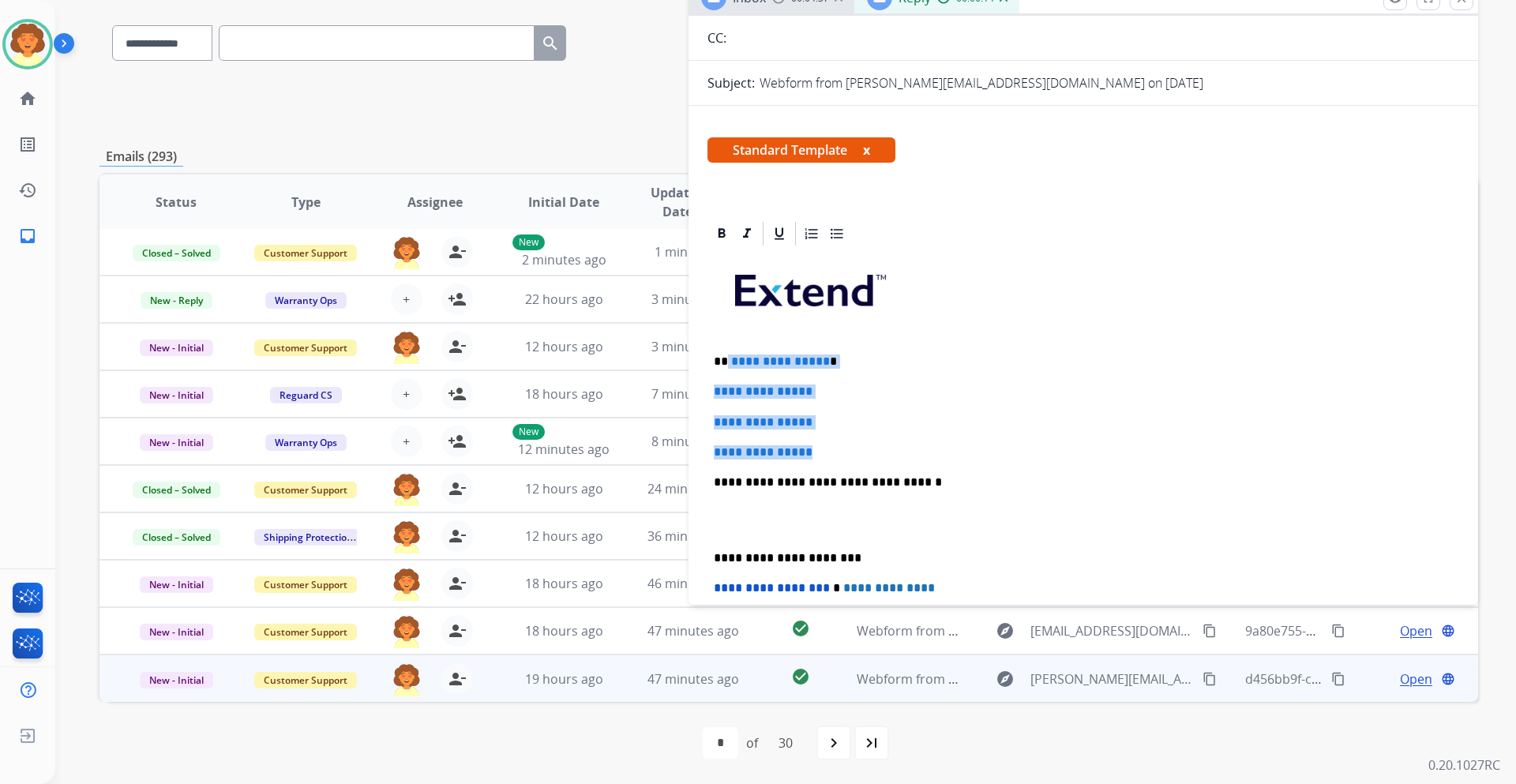
drag, startPoint x: 727, startPoint y: 358, endPoint x: 841, endPoint y: 435, distance: 137.6
click at [841, 437] on div "**********" at bounding box center [1083, 519] width 751 height 543
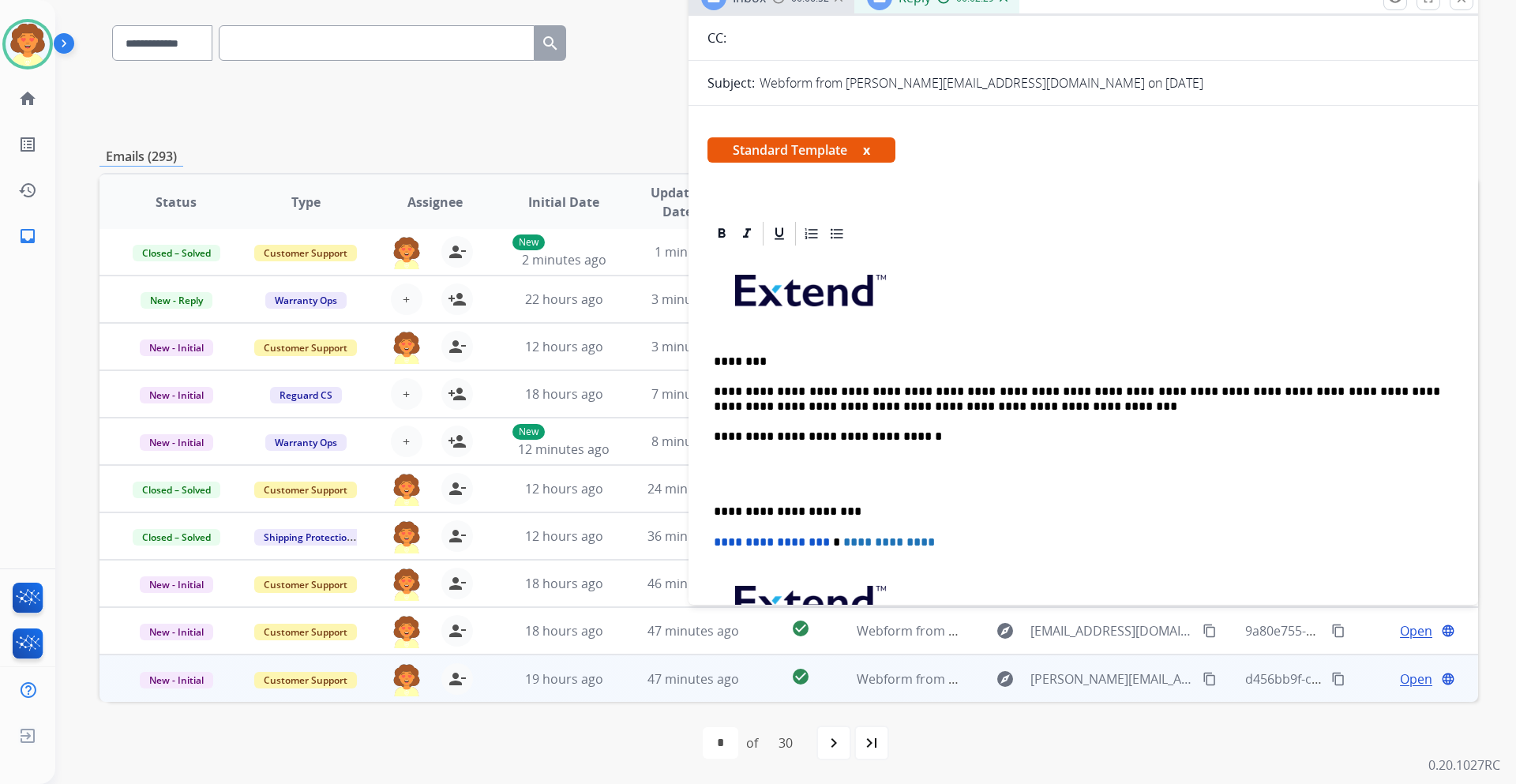
click at [947, 402] on p "**********" at bounding box center [1076, 399] width 726 height 30
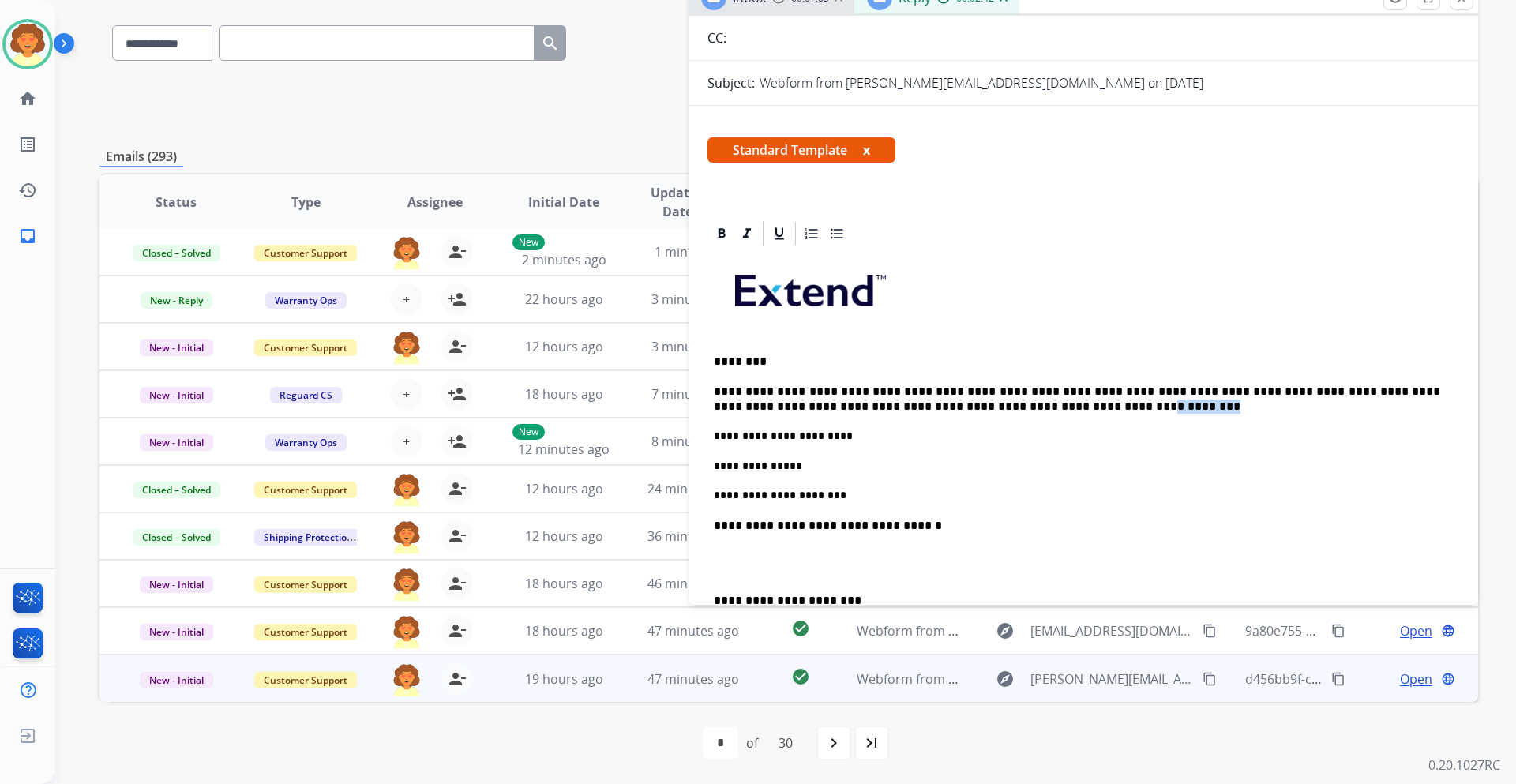
drag, startPoint x: 997, startPoint y: 405, endPoint x: 945, endPoint y: 408, distance: 52.1
click at [945, 408] on p "**********" at bounding box center [1076, 399] width 726 height 30
click at [866, 495] on p "**********" at bounding box center [1076, 496] width 726 height 14
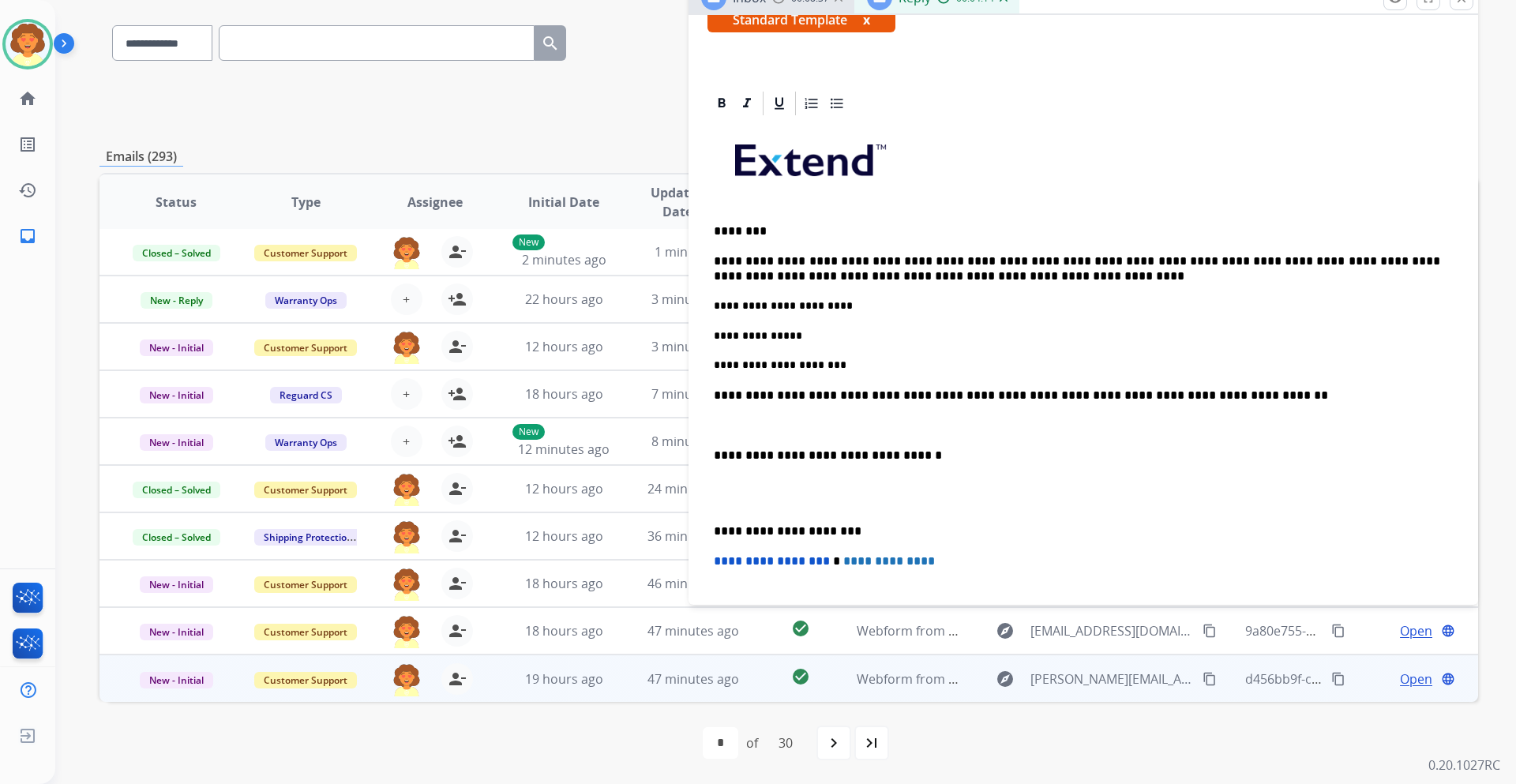
scroll to position [315, 0]
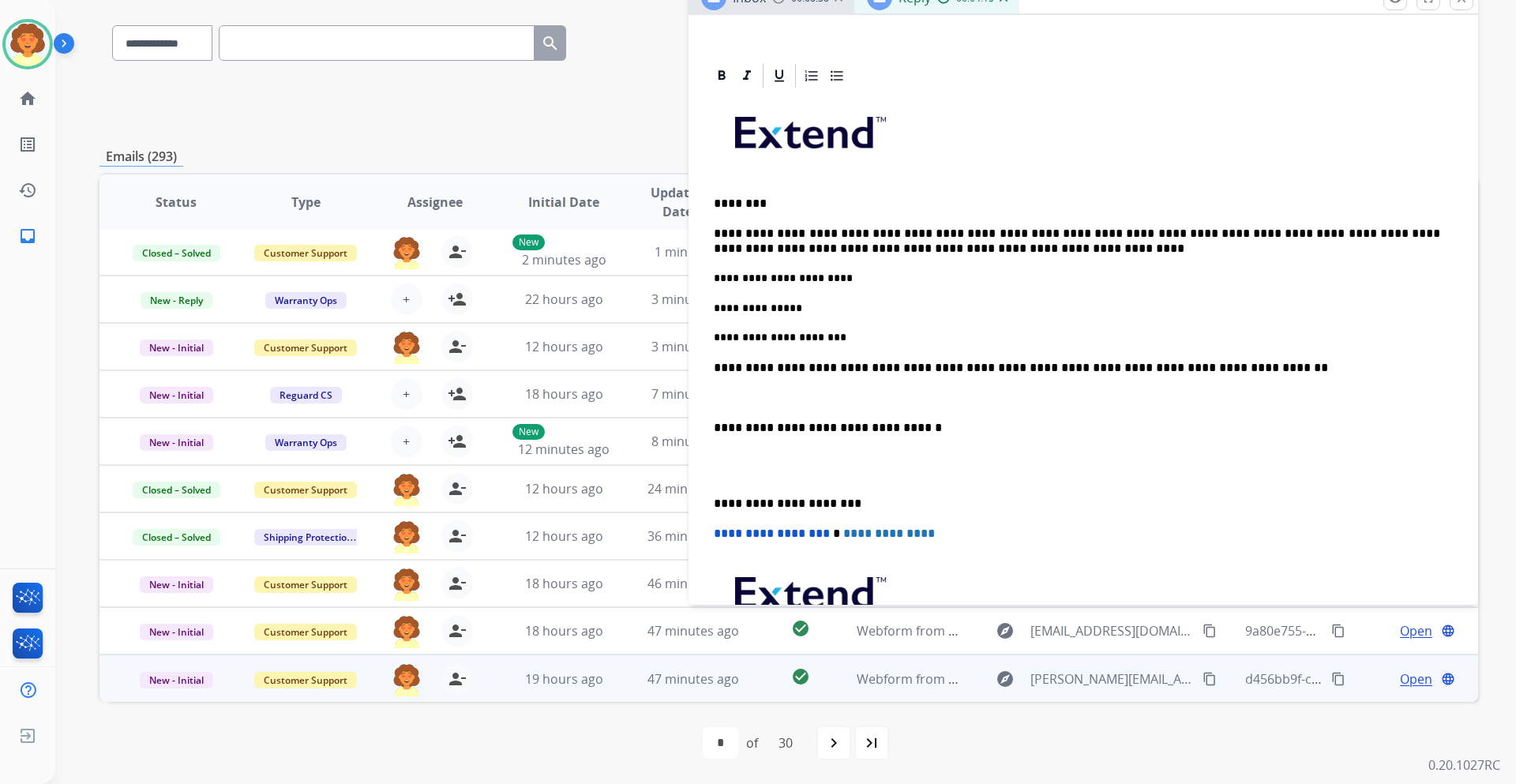
click at [714, 465] on p at bounding box center [1083, 466] width 739 height 30
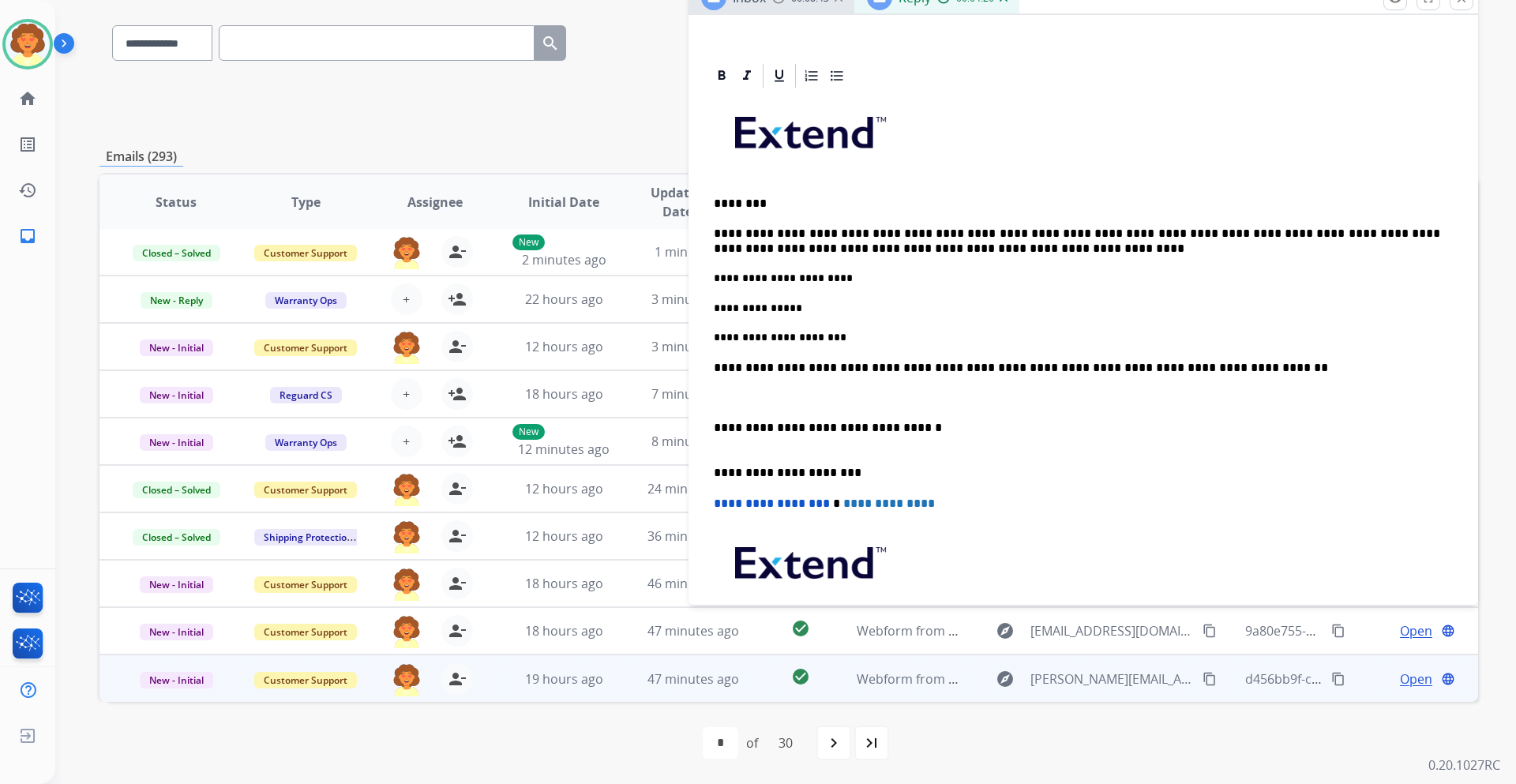
click at [736, 405] on div "**********" at bounding box center [1083, 398] width 751 height 616
click at [729, 400] on p at bounding box center [1083, 397] width 739 height 14
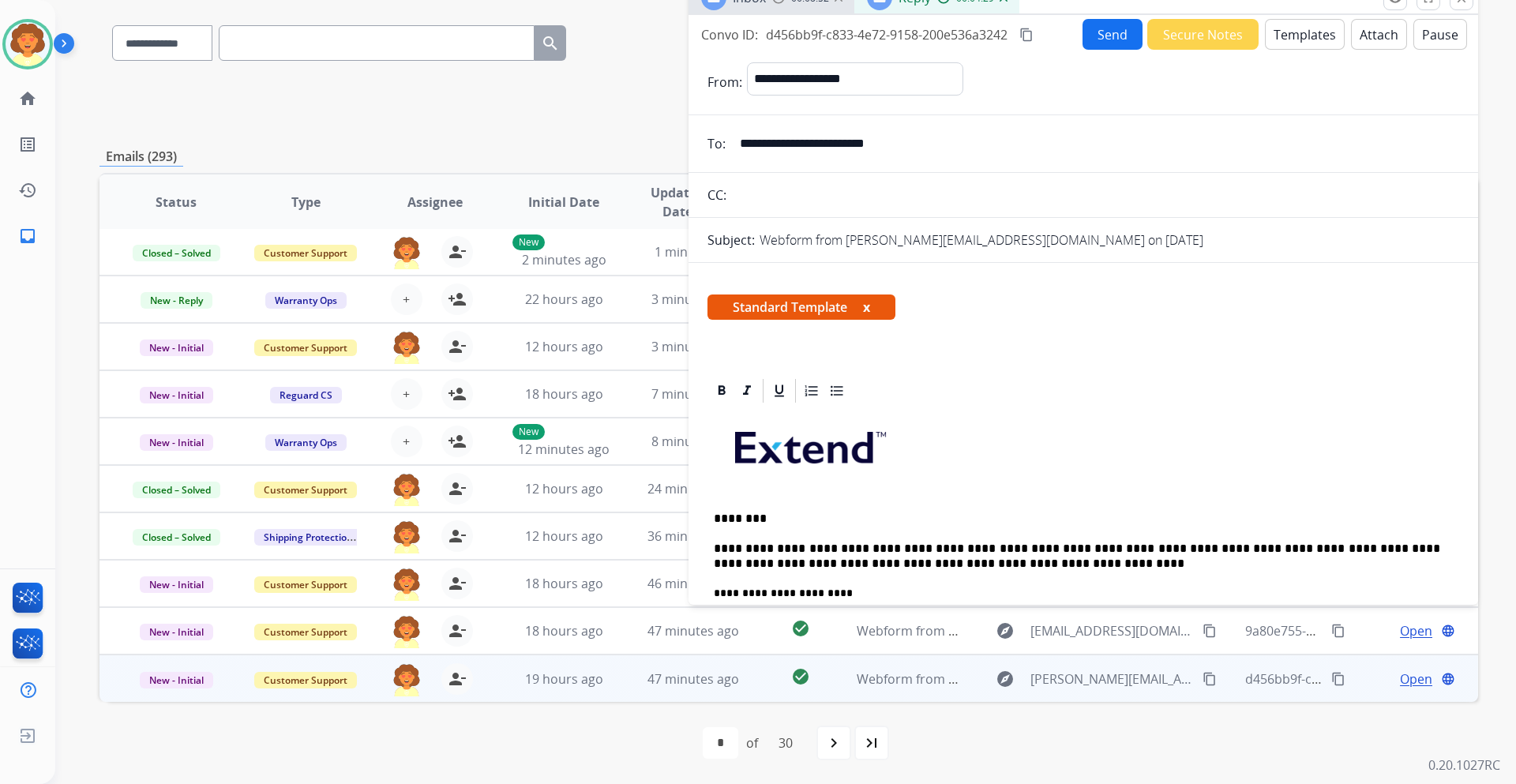
scroll to position [0, 0]
click at [1095, 39] on button "Send" at bounding box center [1112, 35] width 60 height 31
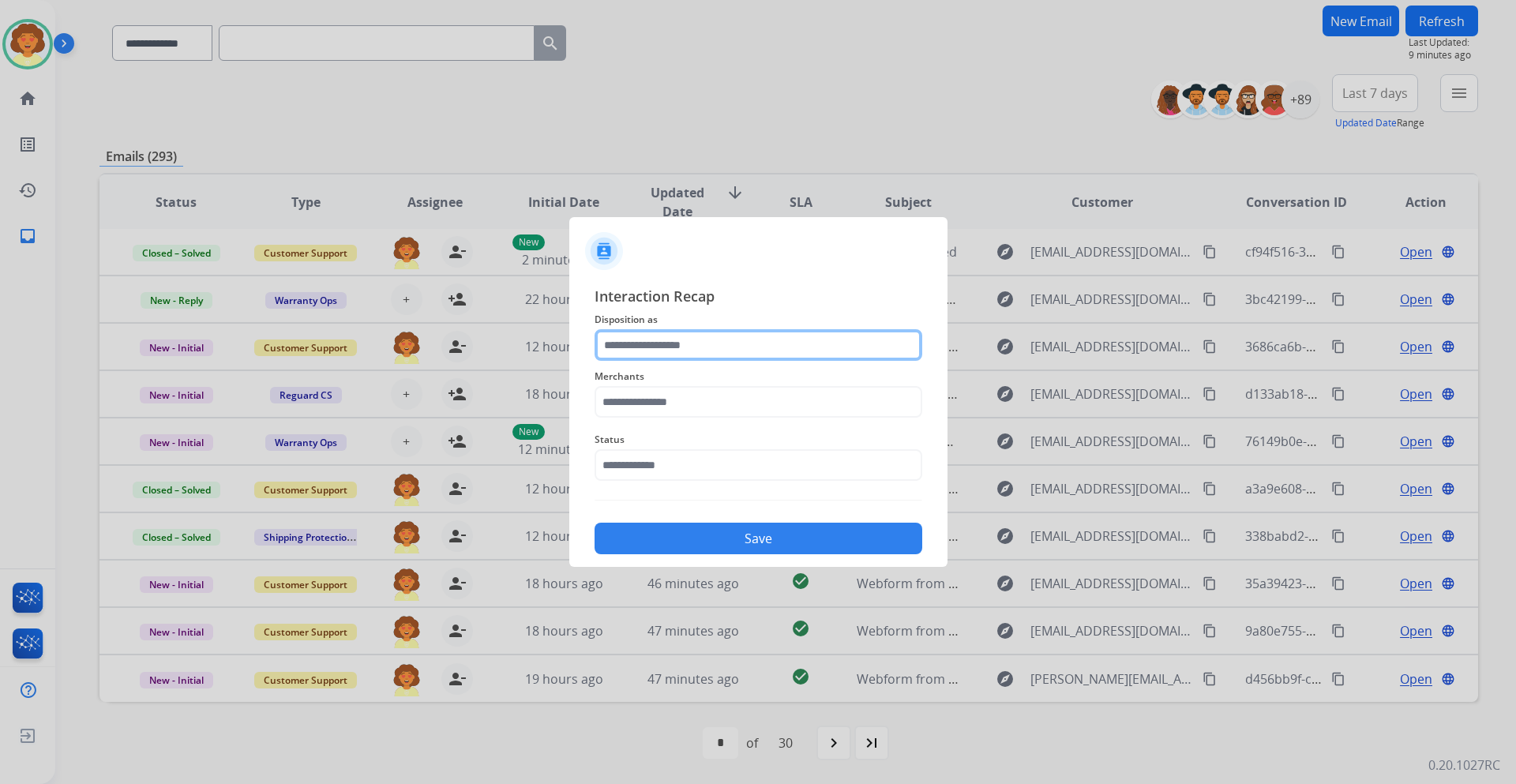
click at [659, 348] on input "text" at bounding box center [758, 344] width 328 height 31
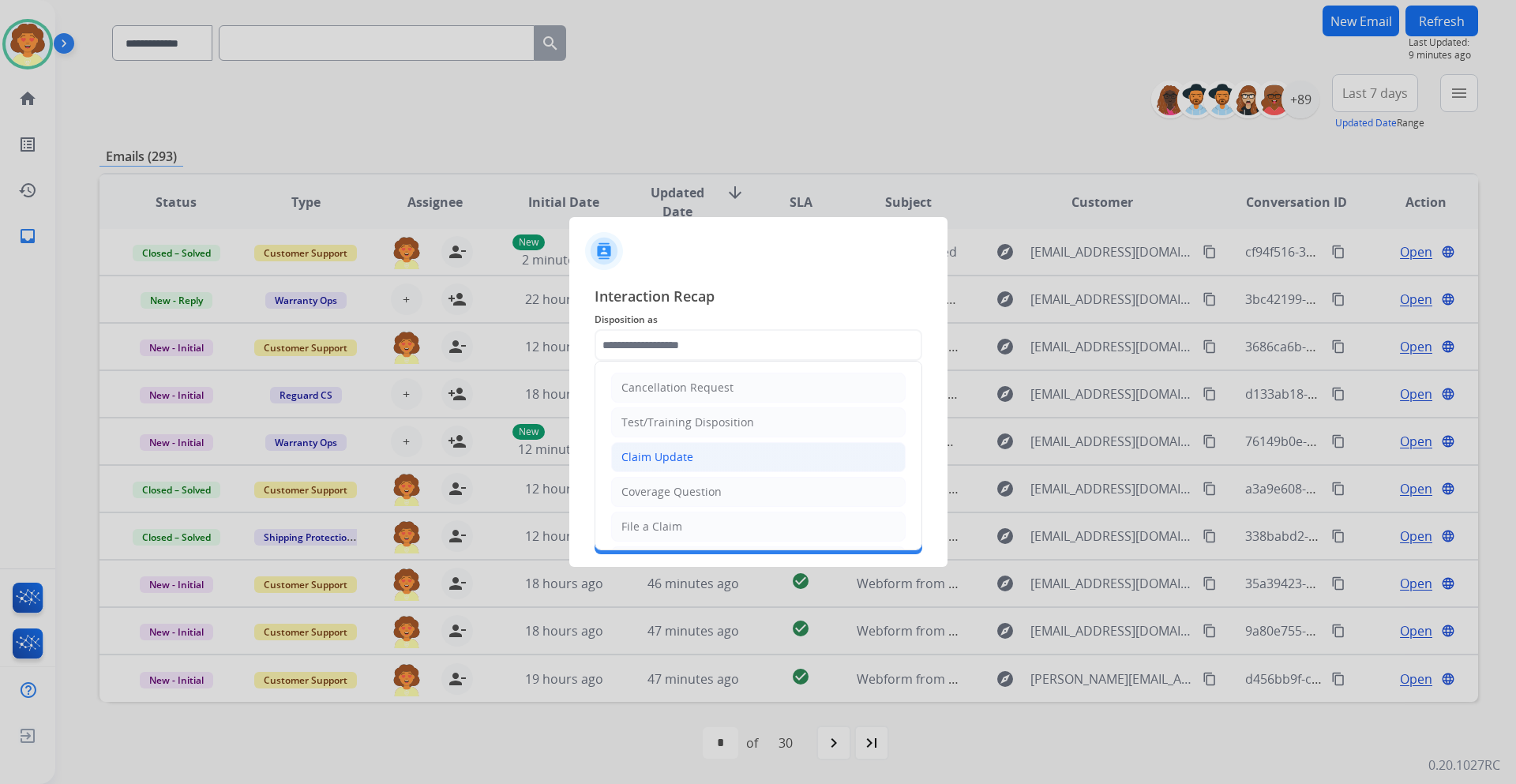
click at [681, 463] on div "Claim Update" at bounding box center [657, 457] width 72 height 16
type input "**********"
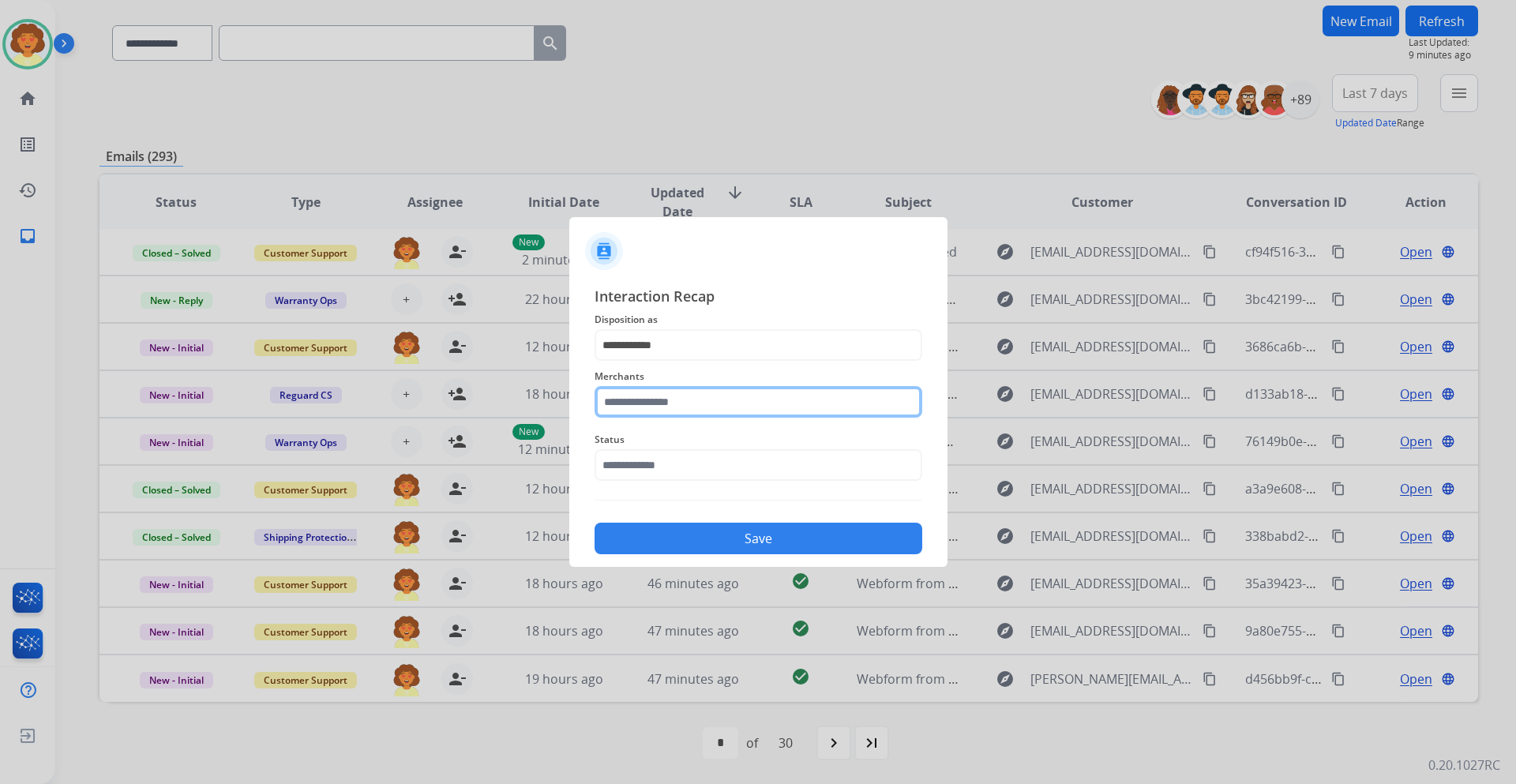
click at [626, 397] on input "text" at bounding box center [758, 401] width 328 height 31
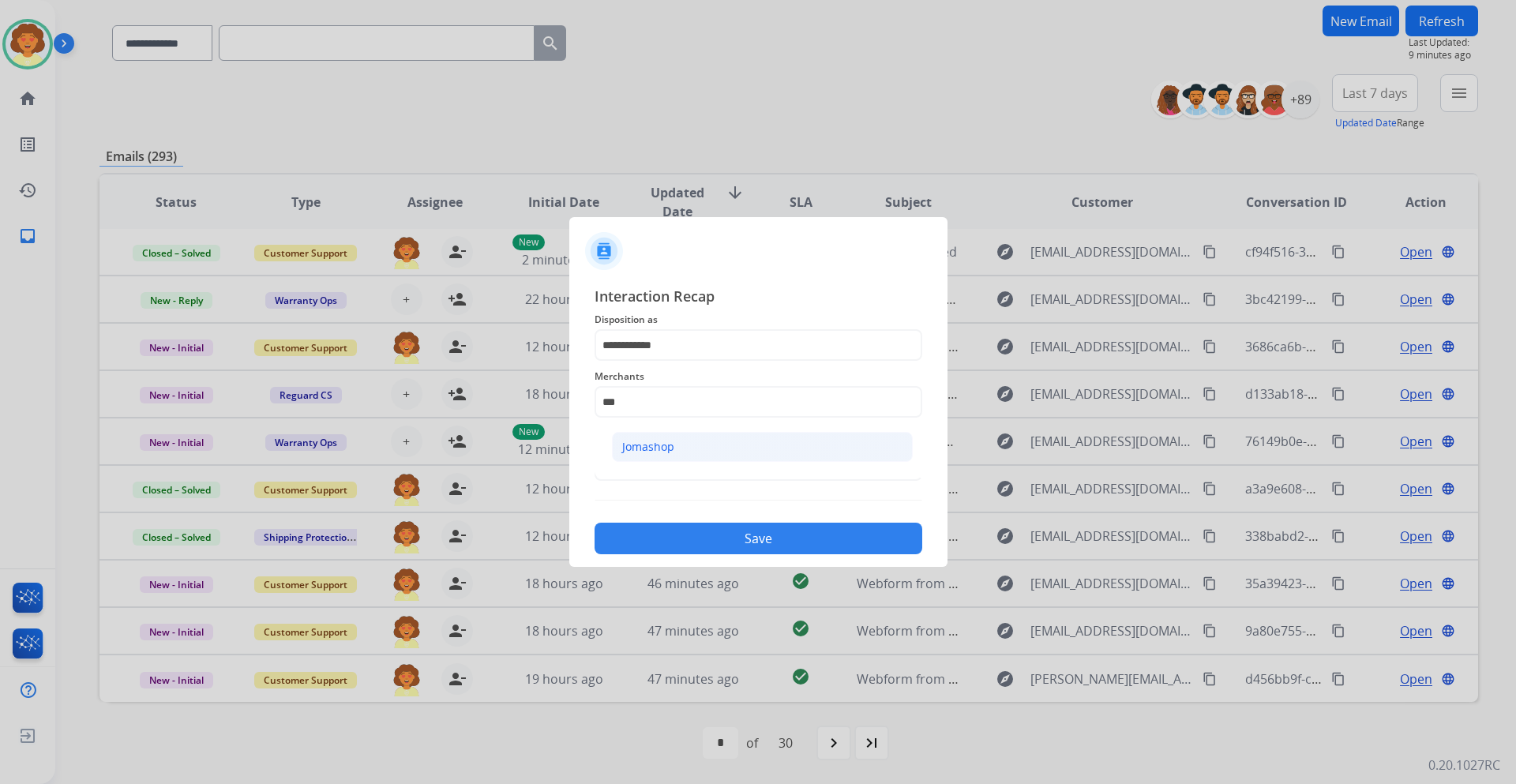
click at [680, 449] on li "Jomashop" at bounding box center [762, 447] width 301 height 30
type input "********"
click at [655, 460] on input "text" at bounding box center [758, 464] width 328 height 31
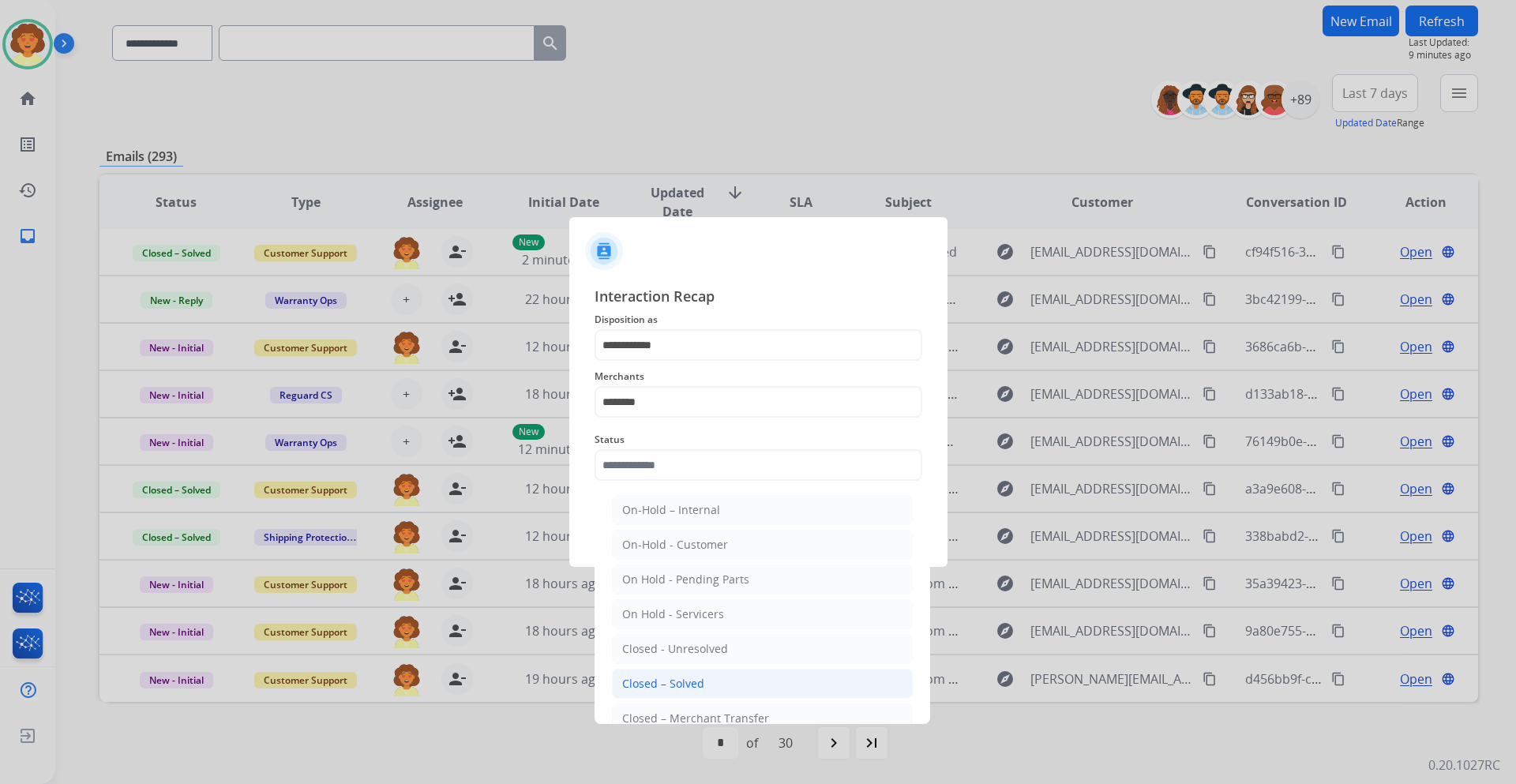
click at [696, 682] on div "Closed – Solved" at bounding box center [663, 683] width 82 height 16
type input "**********"
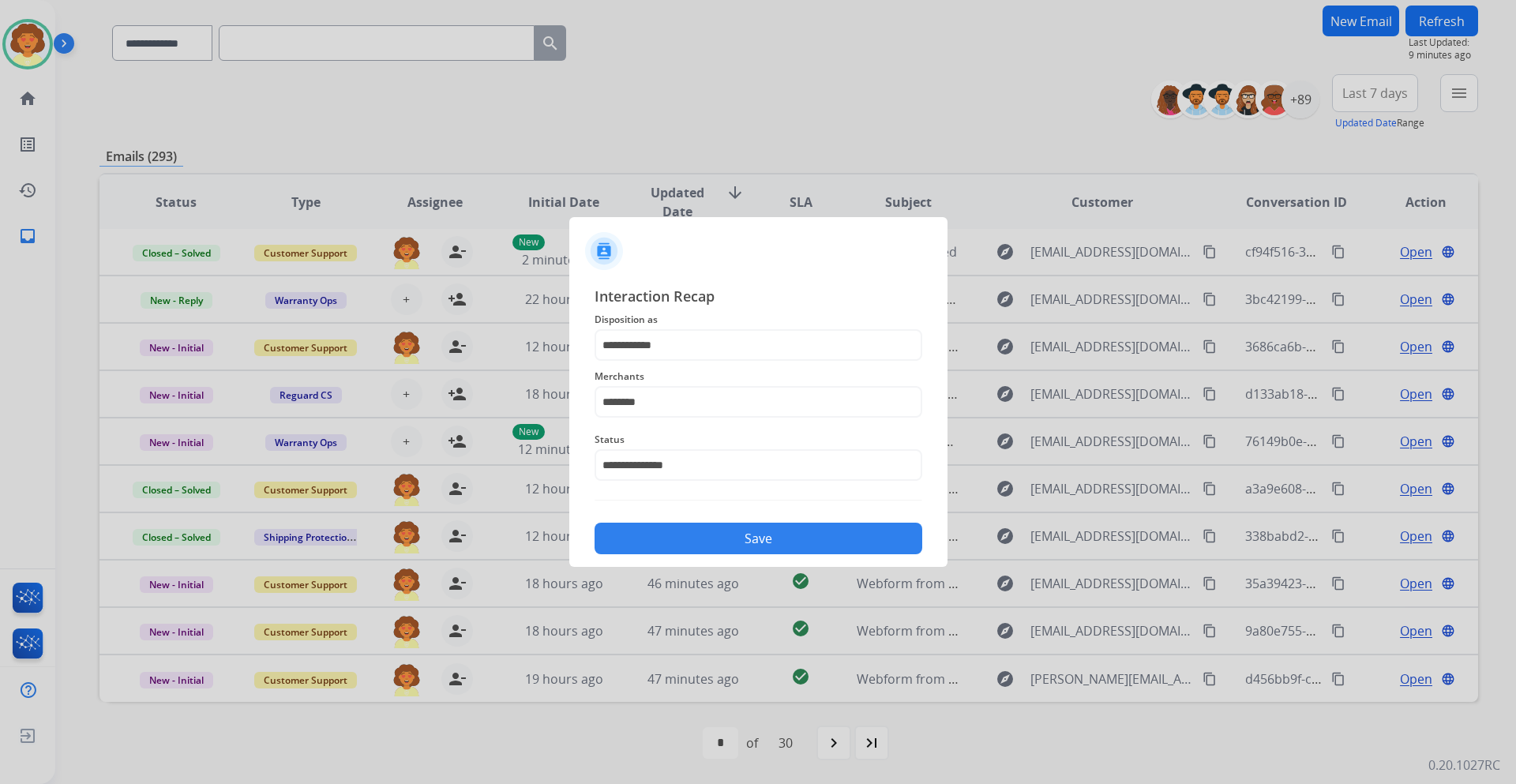
click at [739, 548] on button "Save" at bounding box center [758, 538] width 328 height 31
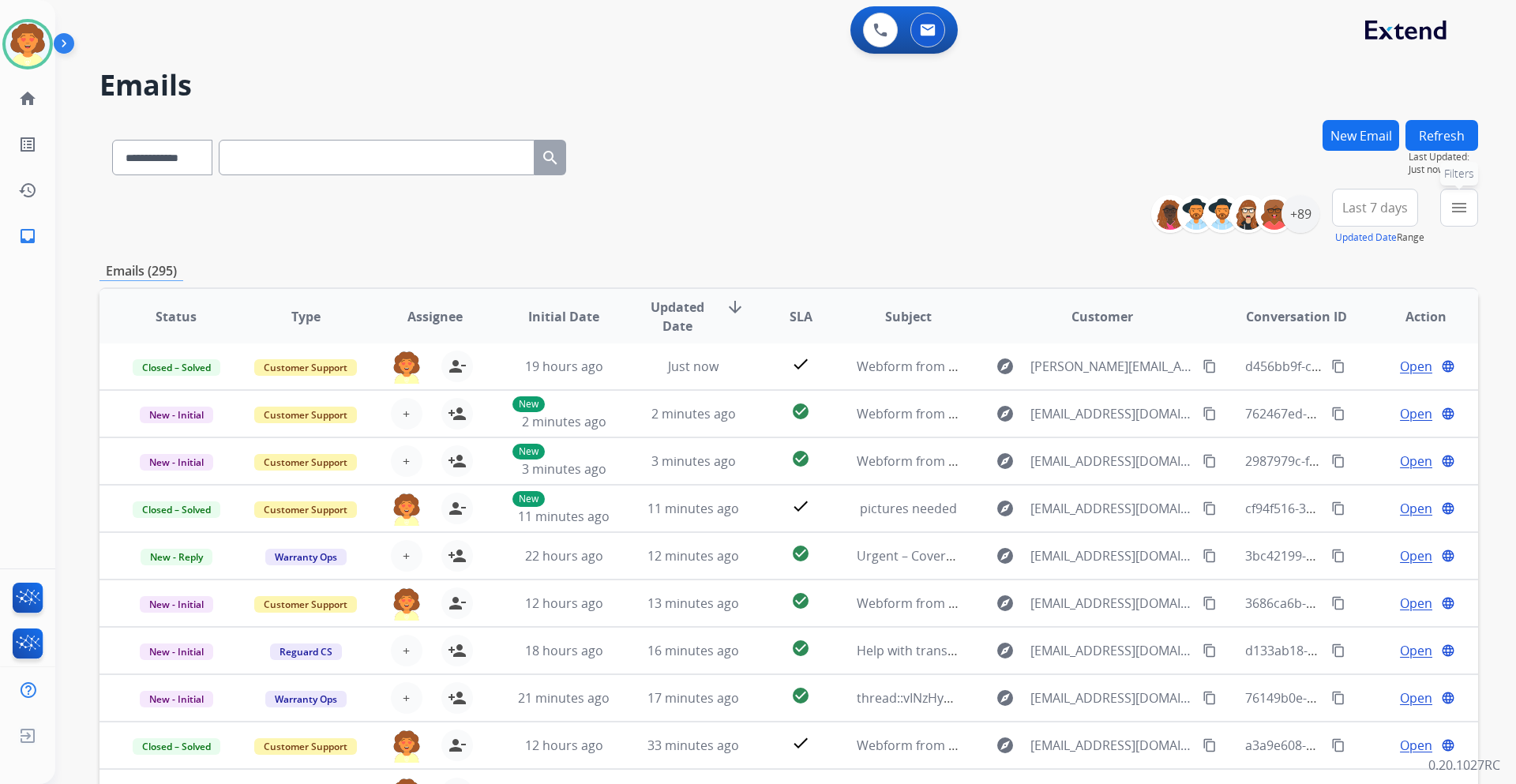
click at [1462, 207] on mat-icon "menu" at bounding box center [1459, 207] width 19 height 19
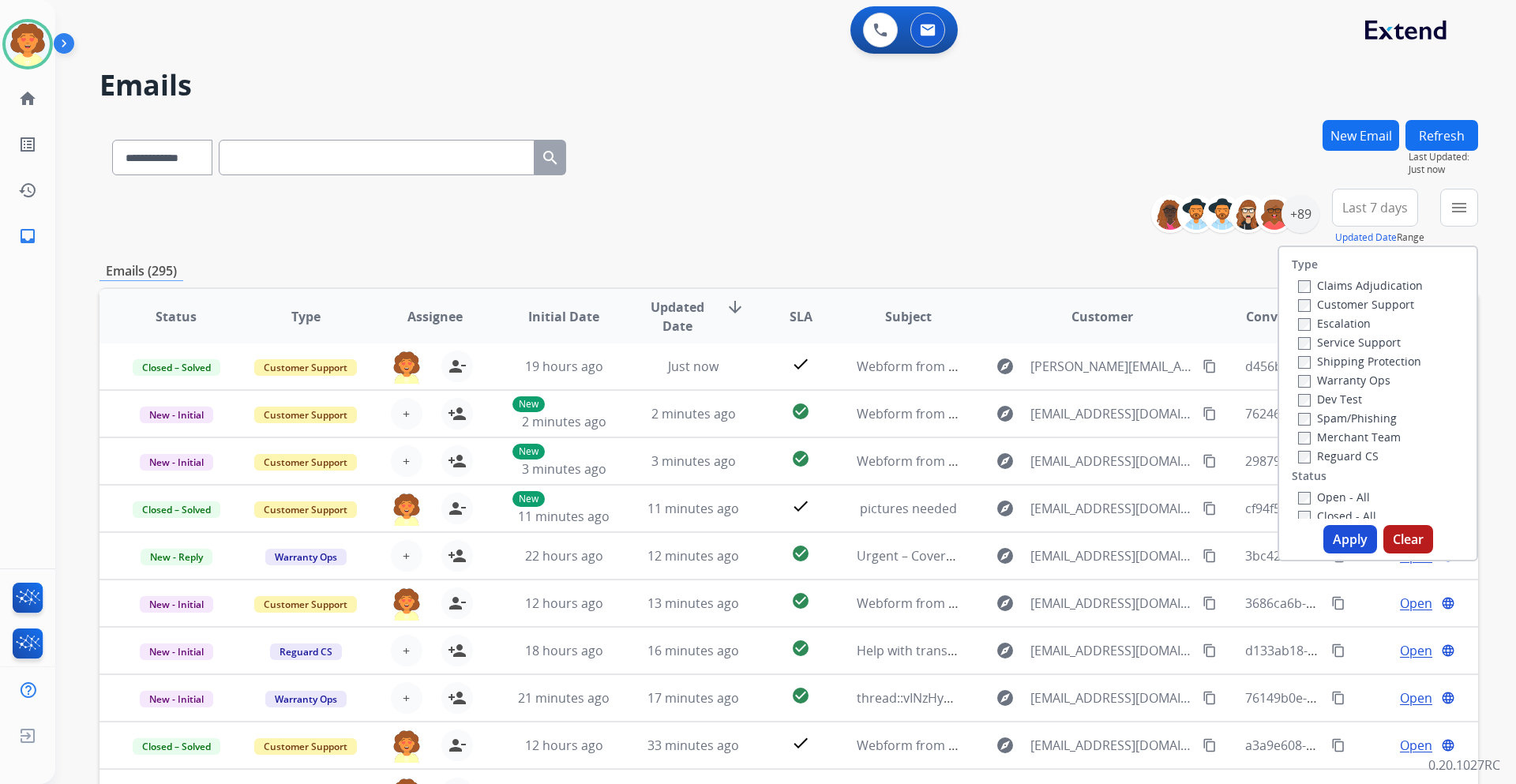
click at [1300, 304] on label "Customer Support" at bounding box center [1356, 304] width 116 height 15
click at [1328, 537] on button "Apply" at bounding box center [1350, 540] width 54 height 29
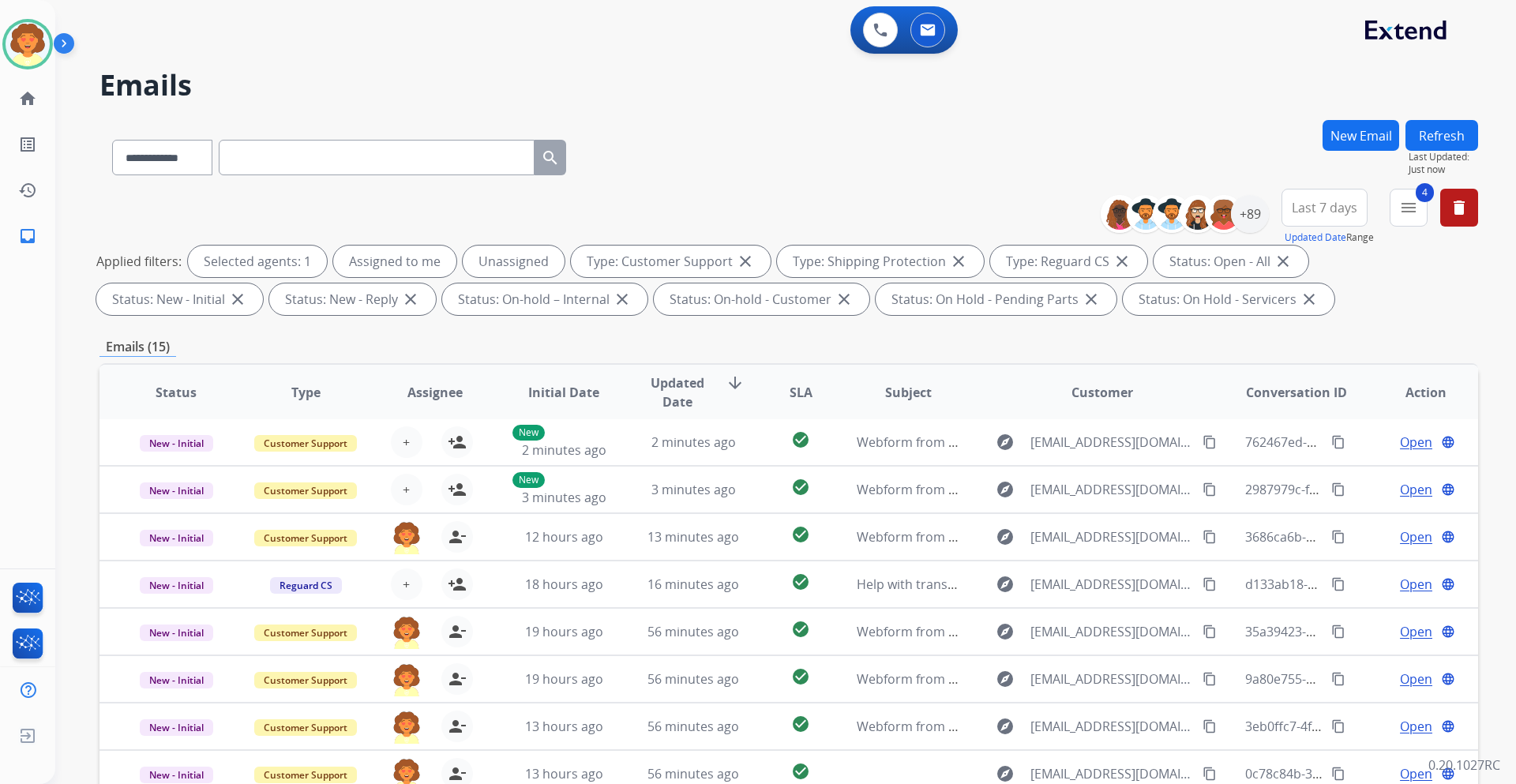
click at [1317, 204] on span "Last 7 days" at bounding box center [1325, 207] width 66 height 6
click at [1317, 402] on div "Last 90 days" at bounding box center [1319, 400] width 87 height 24
click at [1245, 217] on div "+152" at bounding box center [1250, 213] width 38 height 38
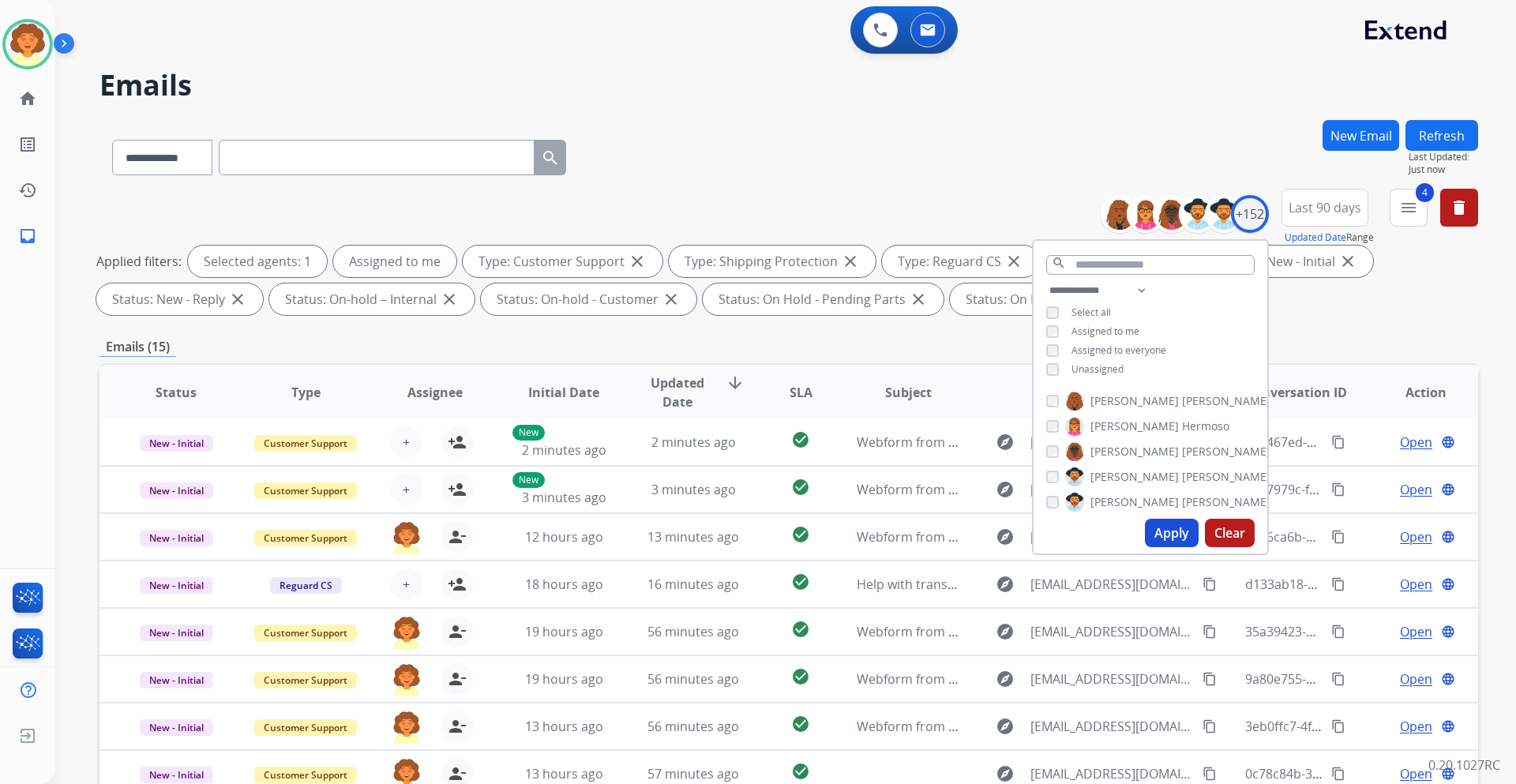
click at [1168, 534] on button "Apply" at bounding box center [1171, 533] width 54 height 29
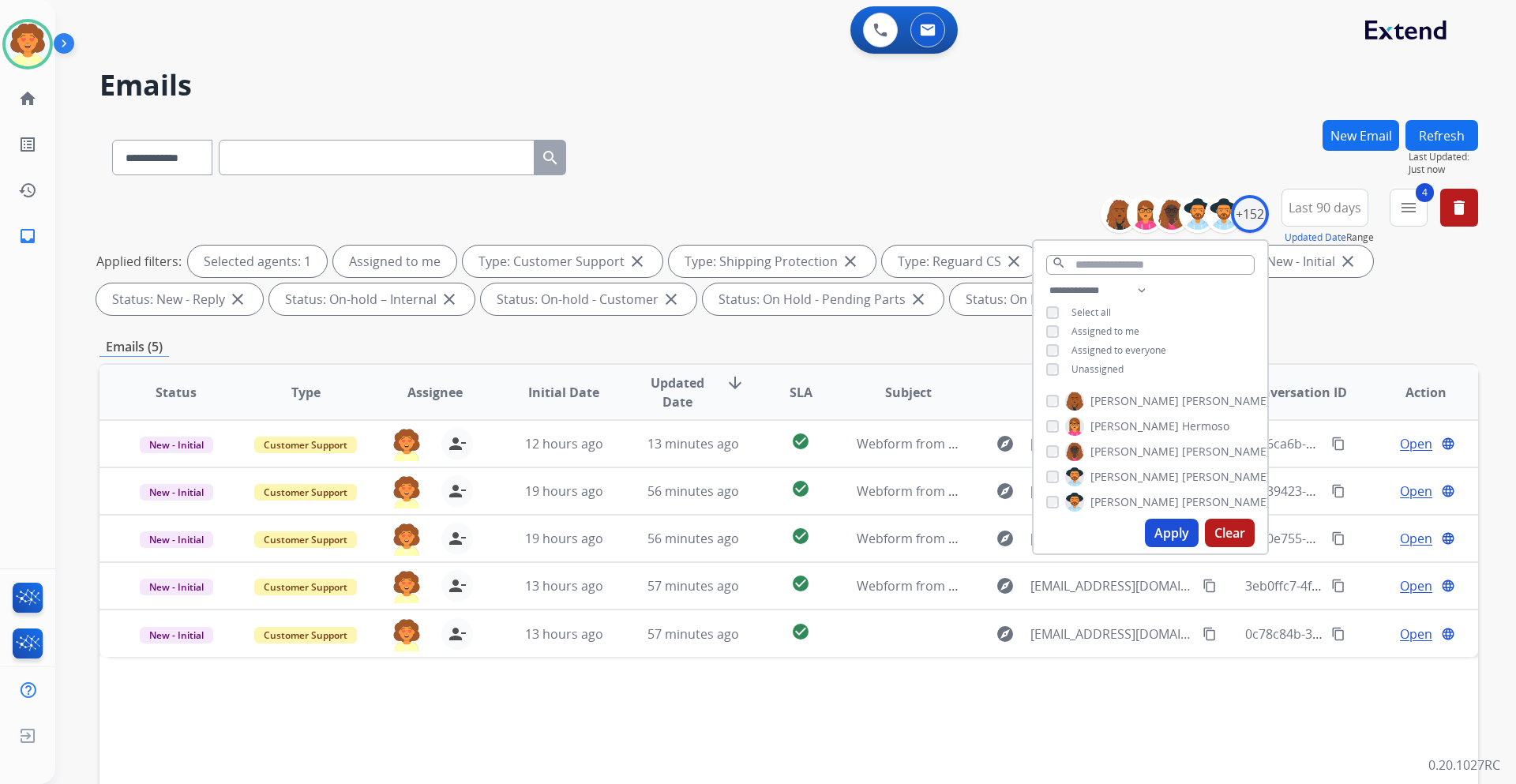
click at [870, 721] on div "Status Type Assignee Initial Date Updated Date arrow_downward SLA Subject Custo…" at bounding box center [788, 627] width 1379 height 529
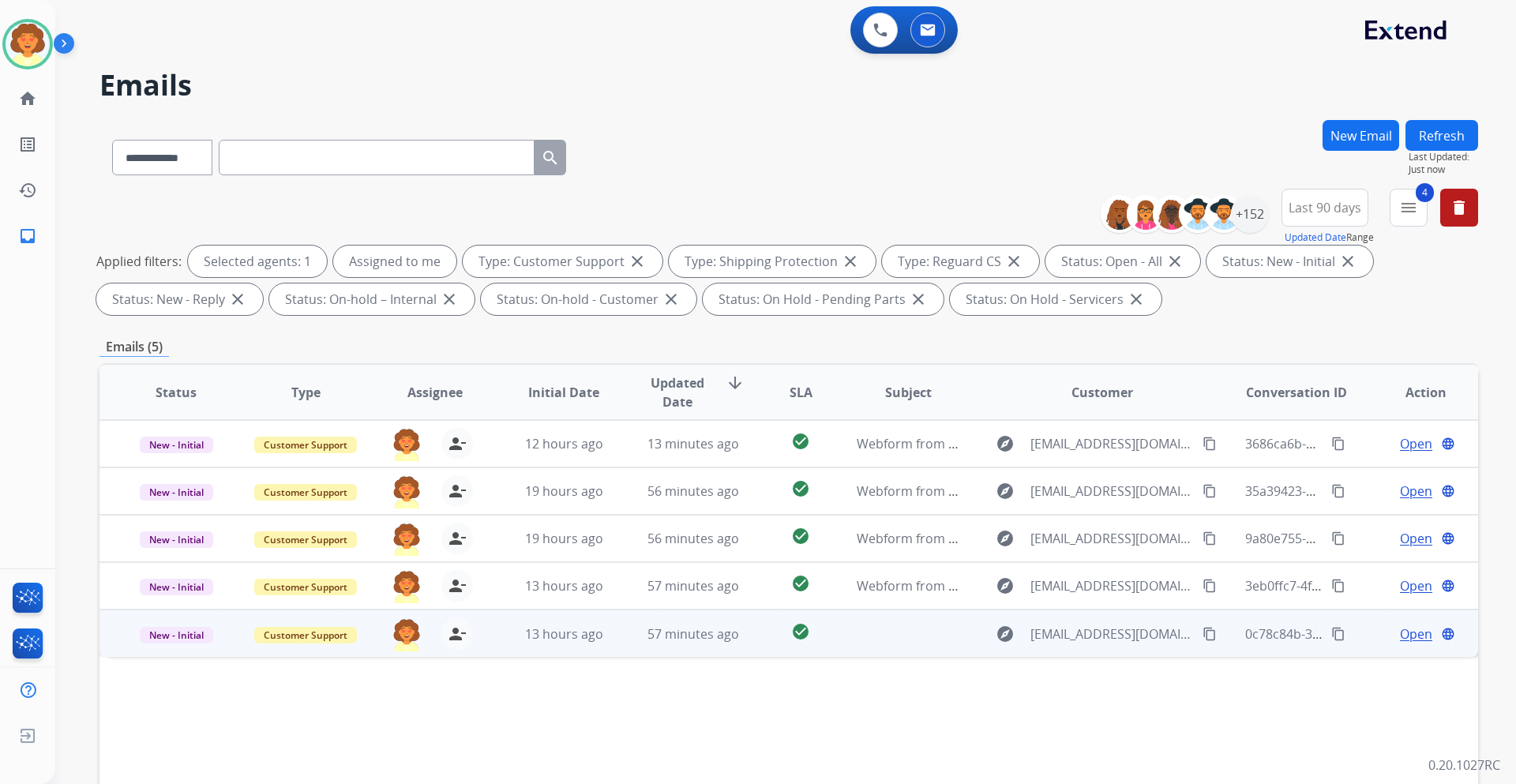
click at [1400, 637] on span "Open" at bounding box center [1416, 634] width 32 height 19
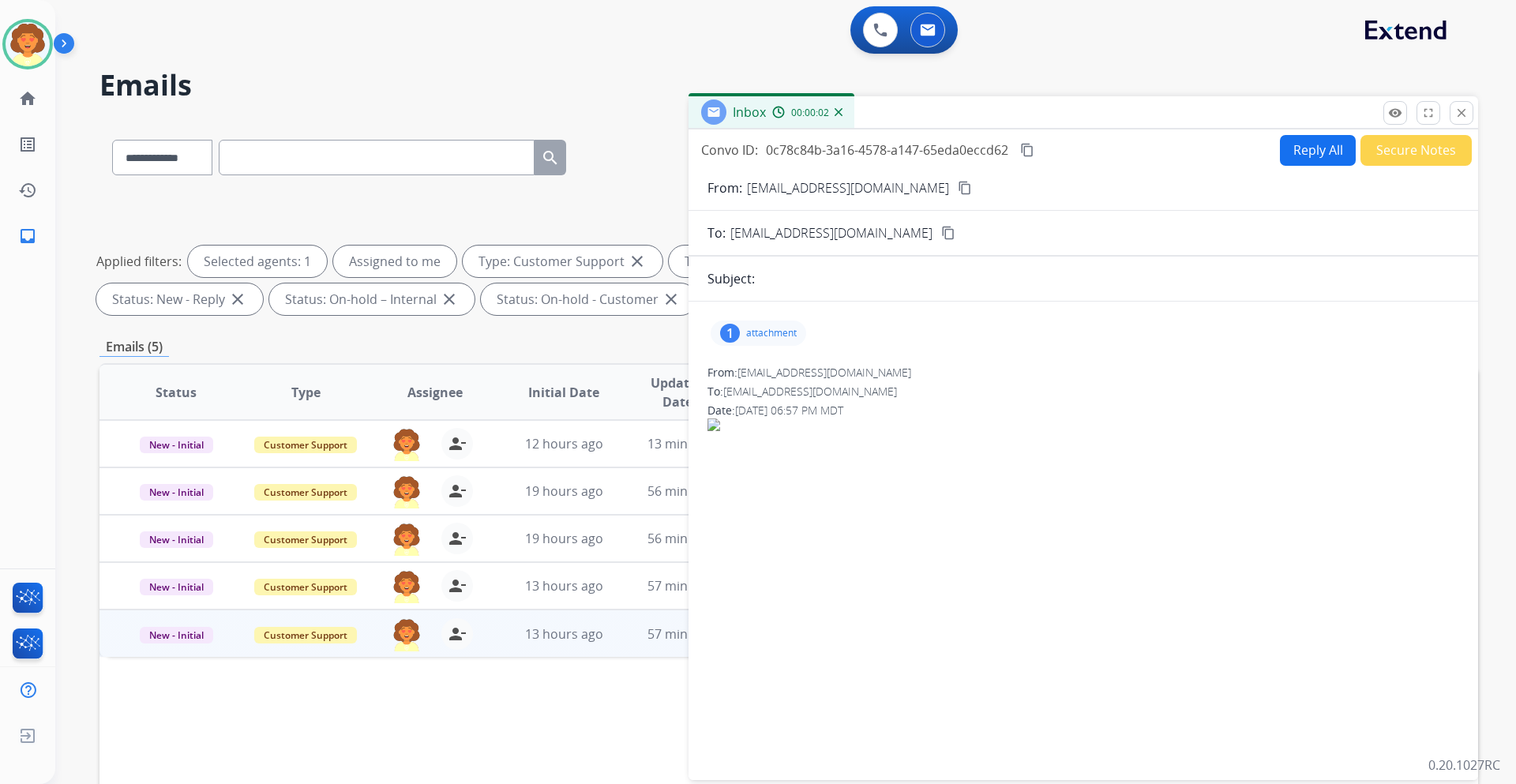
click at [727, 325] on div "1" at bounding box center [729, 333] width 19 height 19
click at [763, 374] on div at bounding box center [763, 373] width 79 height 56
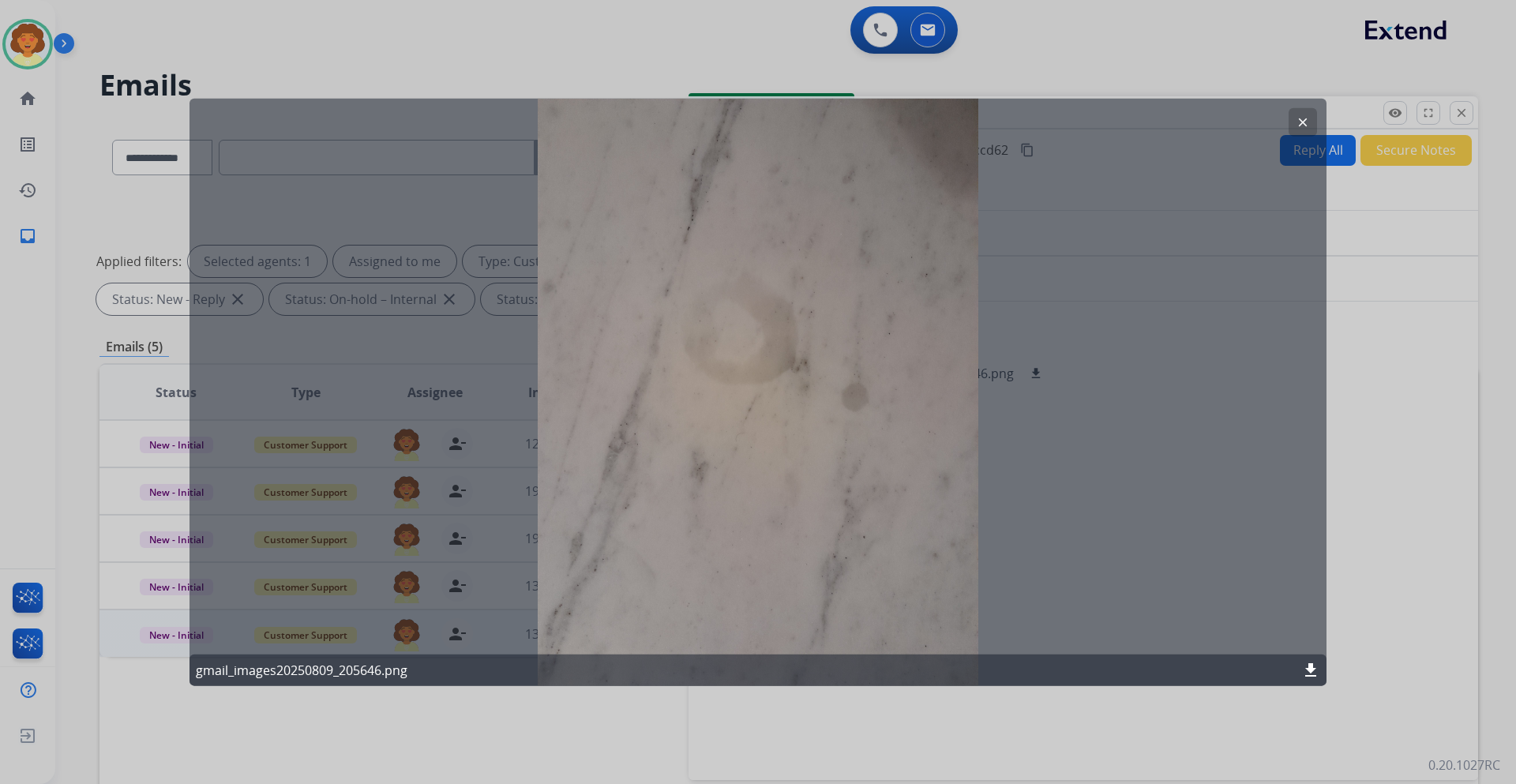
click at [1294, 121] on button "clear" at bounding box center [1303, 121] width 29 height 29
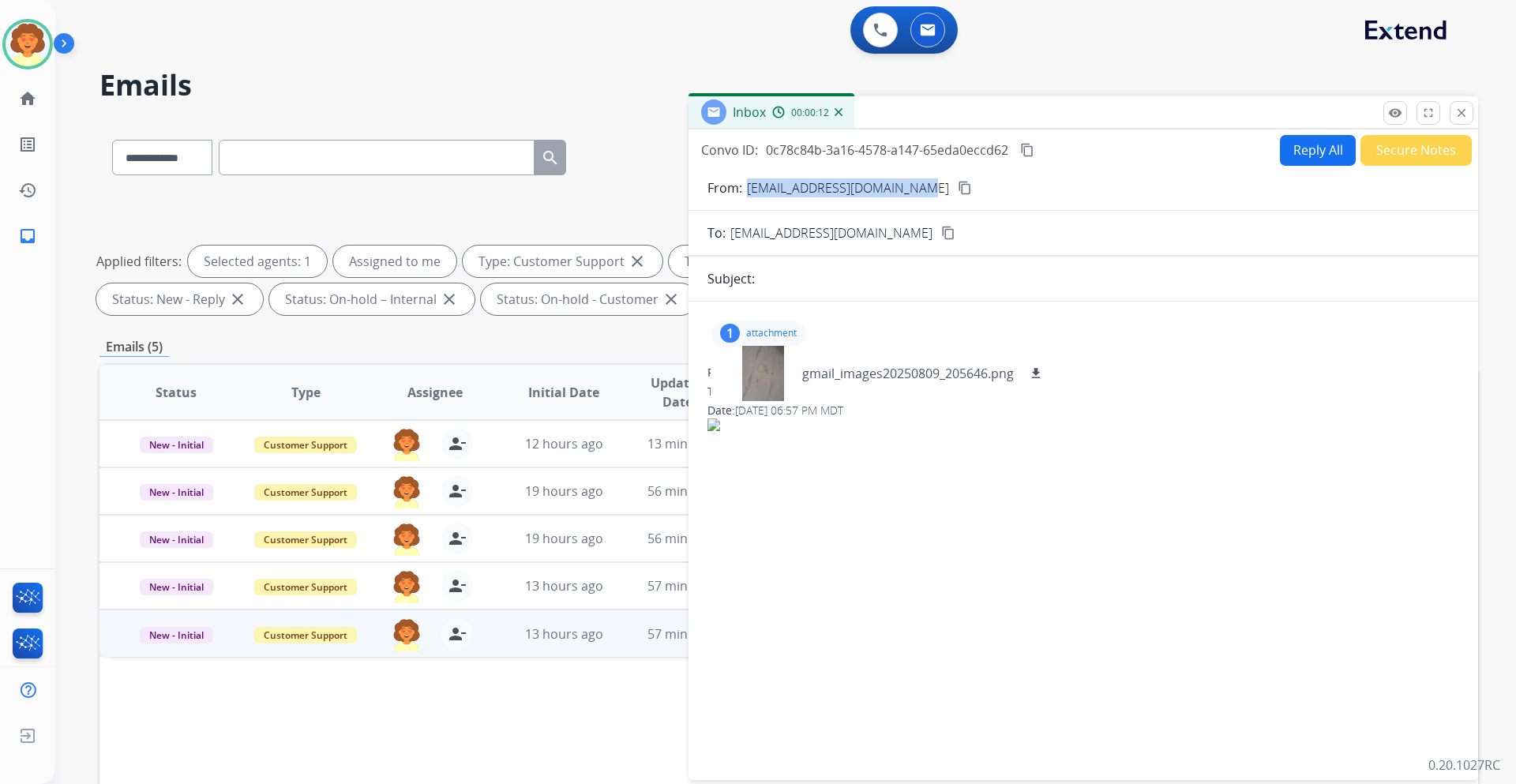
drag, startPoint x: 747, startPoint y: 190, endPoint x: 927, endPoint y: 199, distance: 180.2
click at [927, 199] on form "From: [EMAIL_ADDRESS][DOMAIN_NAME] content_copy To: [EMAIL_ADDRESS][DOMAIN_NAME…" at bounding box center [1083, 470] width 789 height 608
copy p "[EMAIL_ADDRESS][DOMAIN_NAME]"
click at [1303, 148] on button "Reply All" at bounding box center [1318, 150] width 76 height 31
select select "**********"
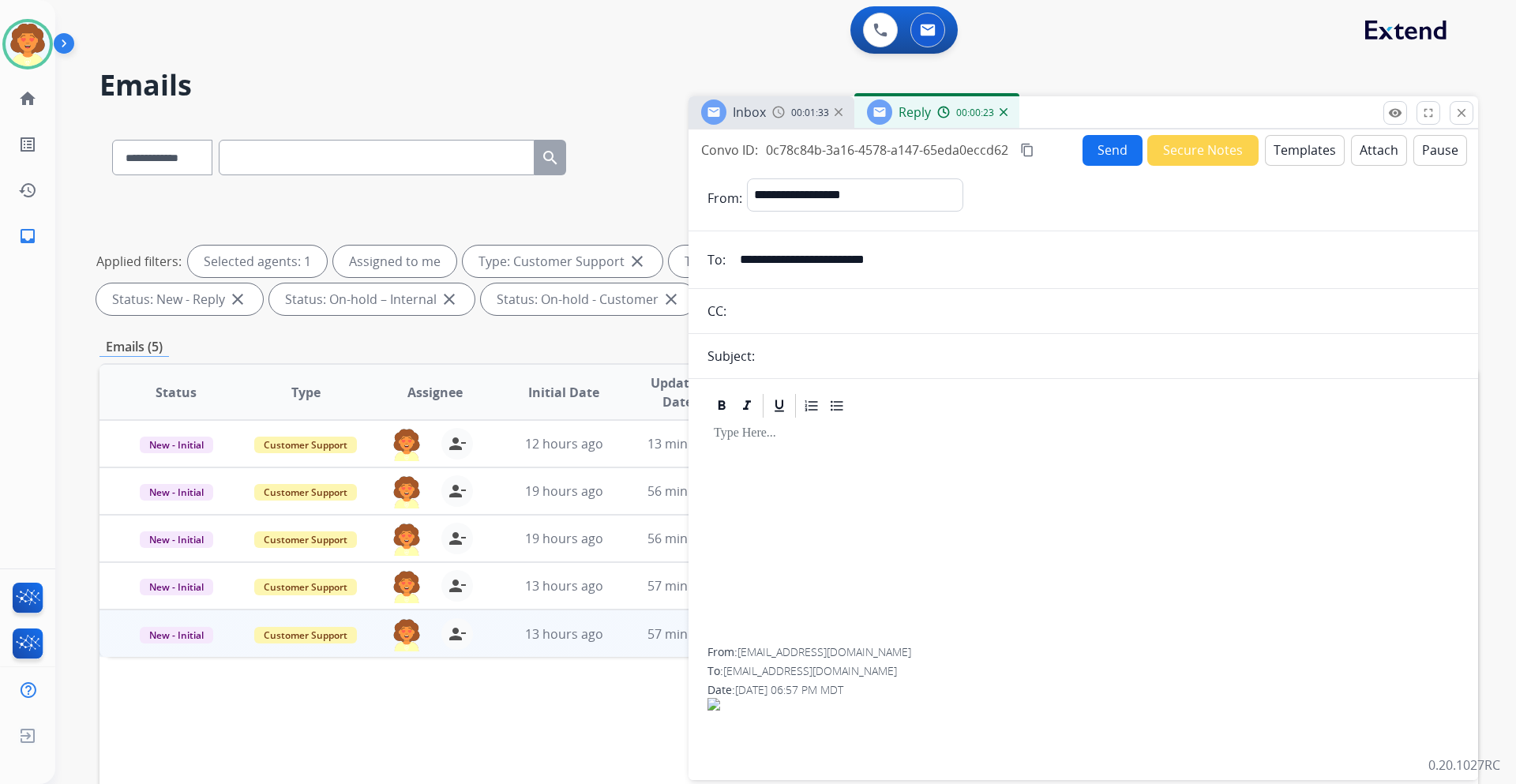
click at [1275, 145] on button "Templates" at bounding box center [1304, 150] width 80 height 31
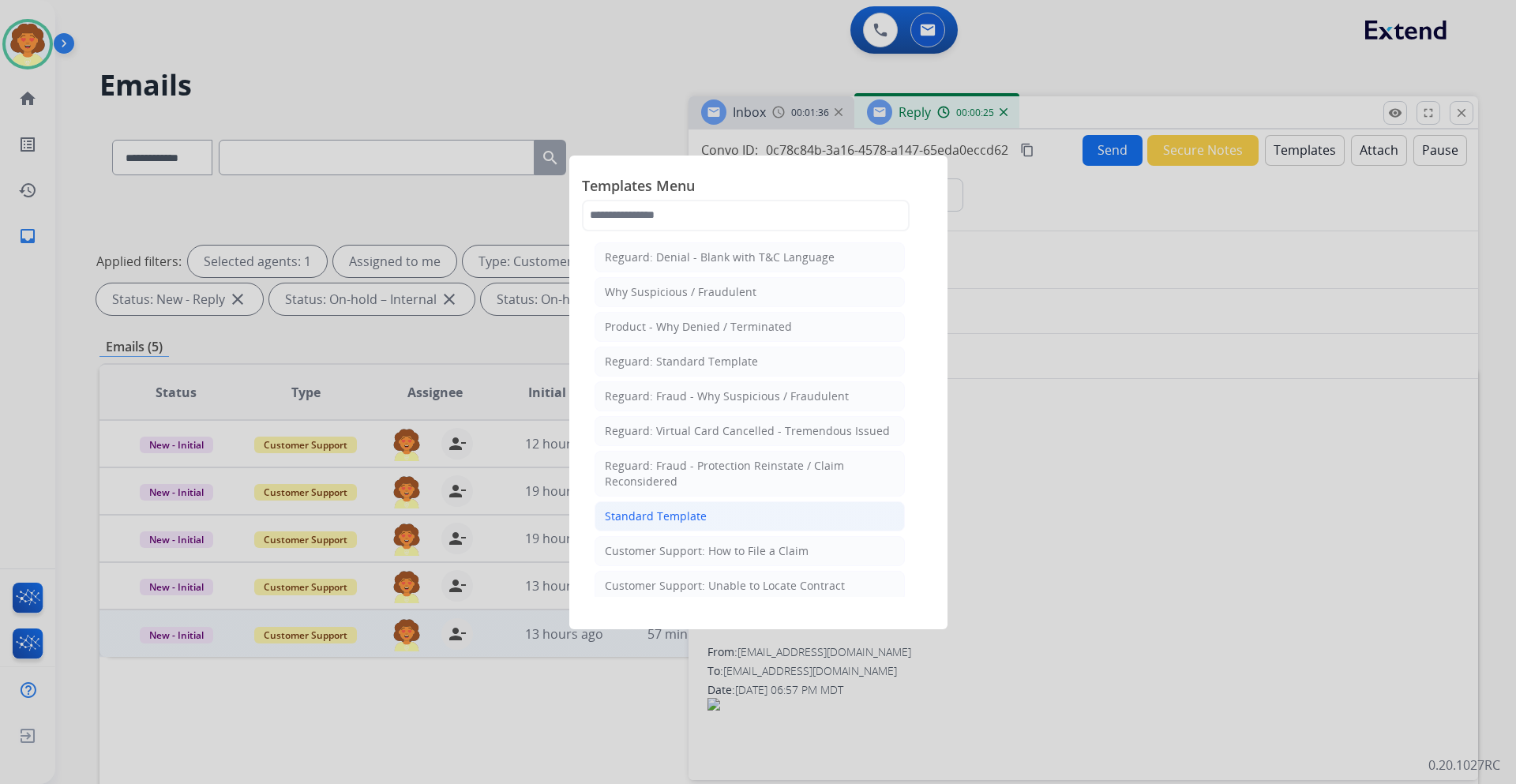
click at [675, 517] on div "Standard Template" at bounding box center [655, 516] width 102 height 16
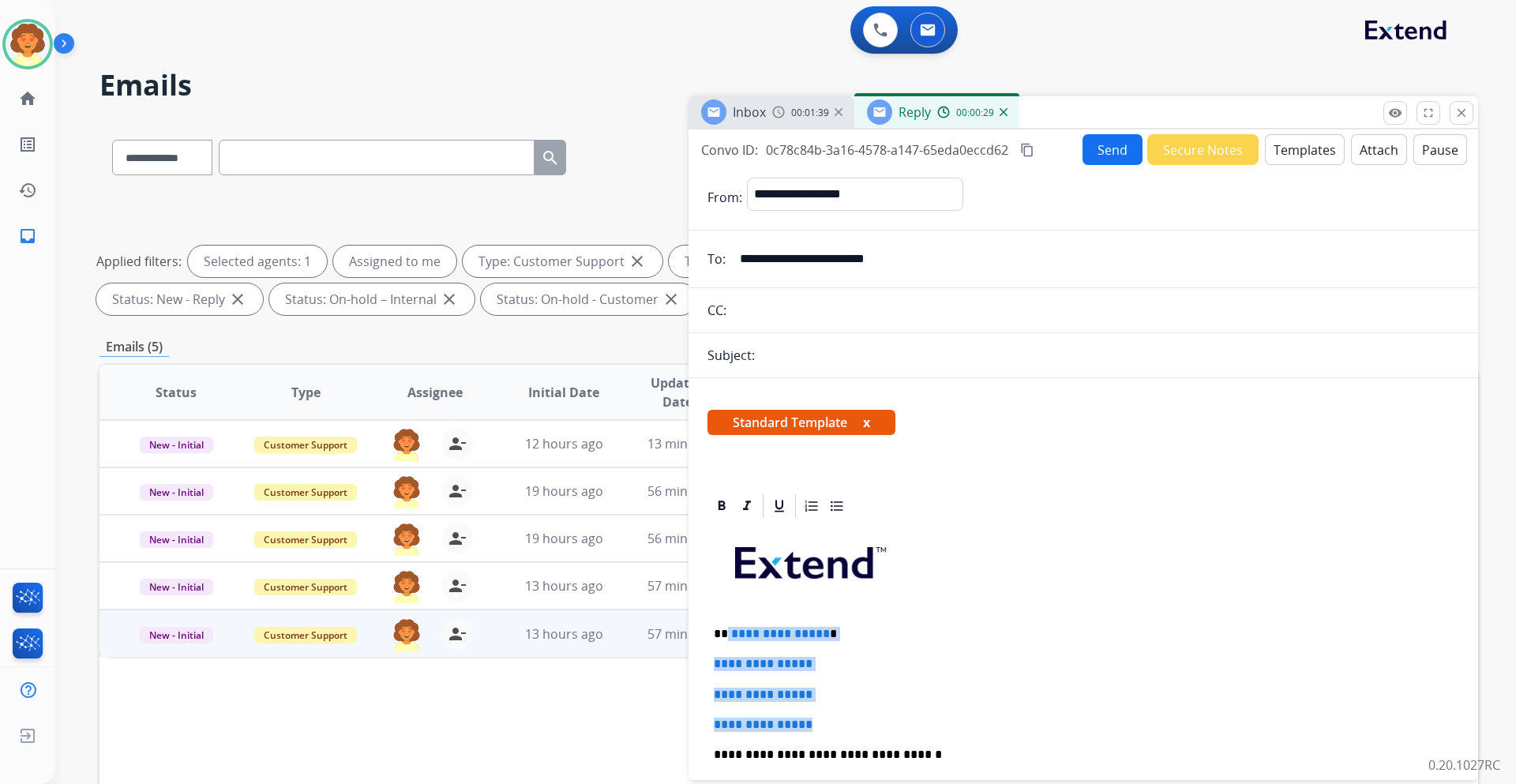
drag, startPoint x: 725, startPoint y: 631, endPoint x: 833, endPoint y: 705, distance: 130.9
click at [833, 709] on div "**********" at bounding box center [1083, 792] width 751 height 543
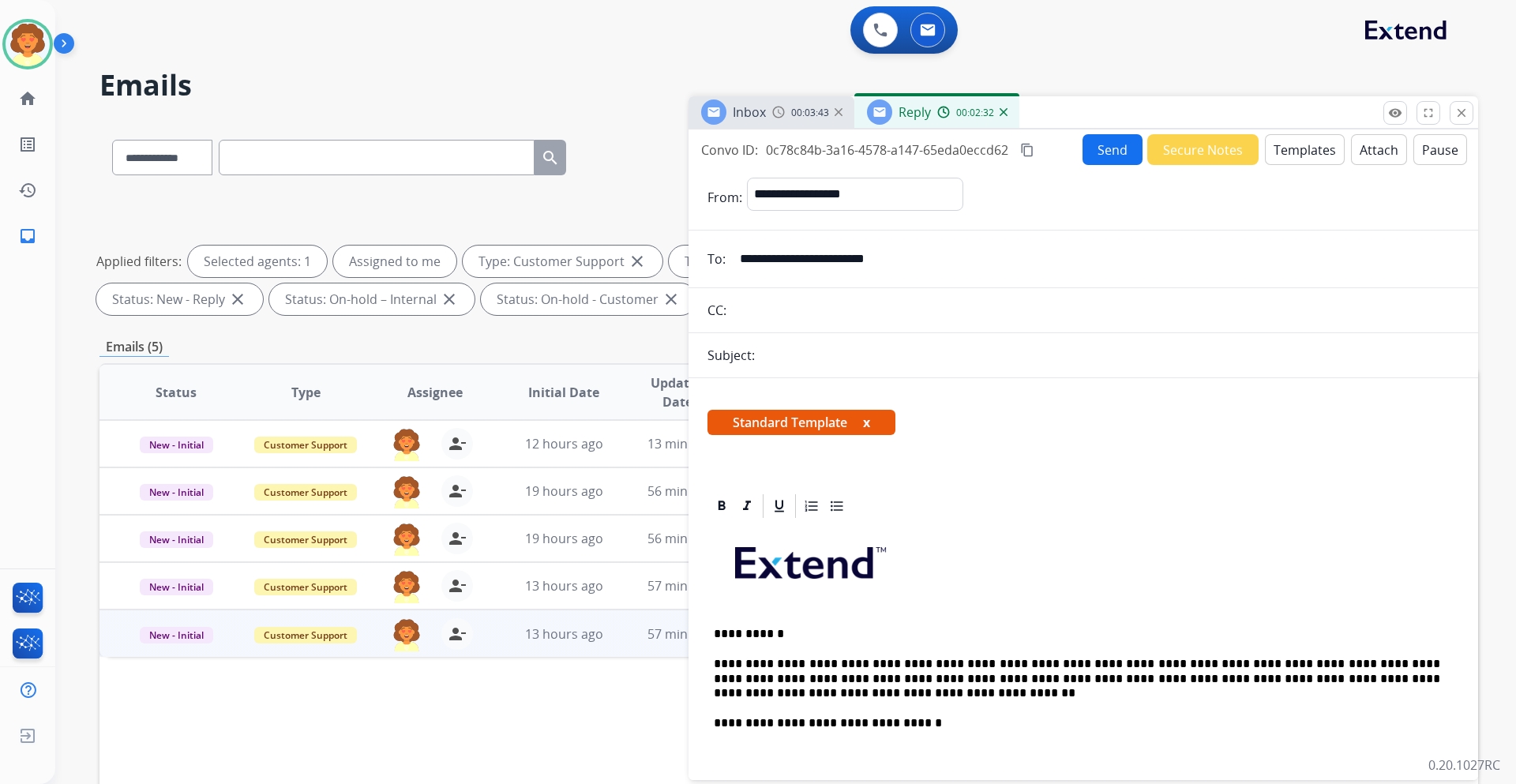
click at [1100, 149] on button "Send" at bounding box center [1112, 149] width 60 height 31
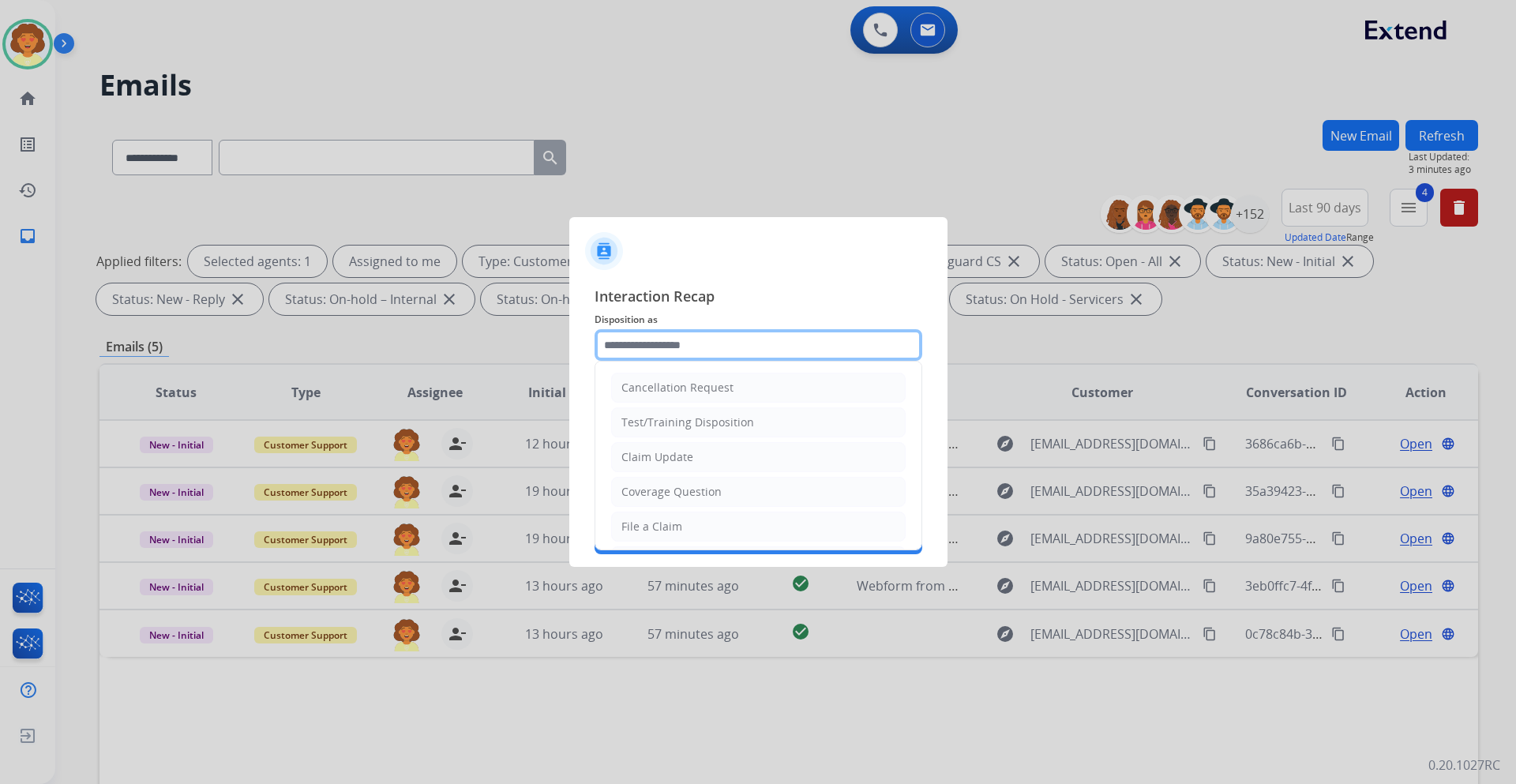
click at [807, 352] on input "text" at bounding box center [758, 344] width 328 height 31
click at [684, 489] on div "Coverage Question" at bounding box center [671, 491] width 100 height 16
type input "**********"
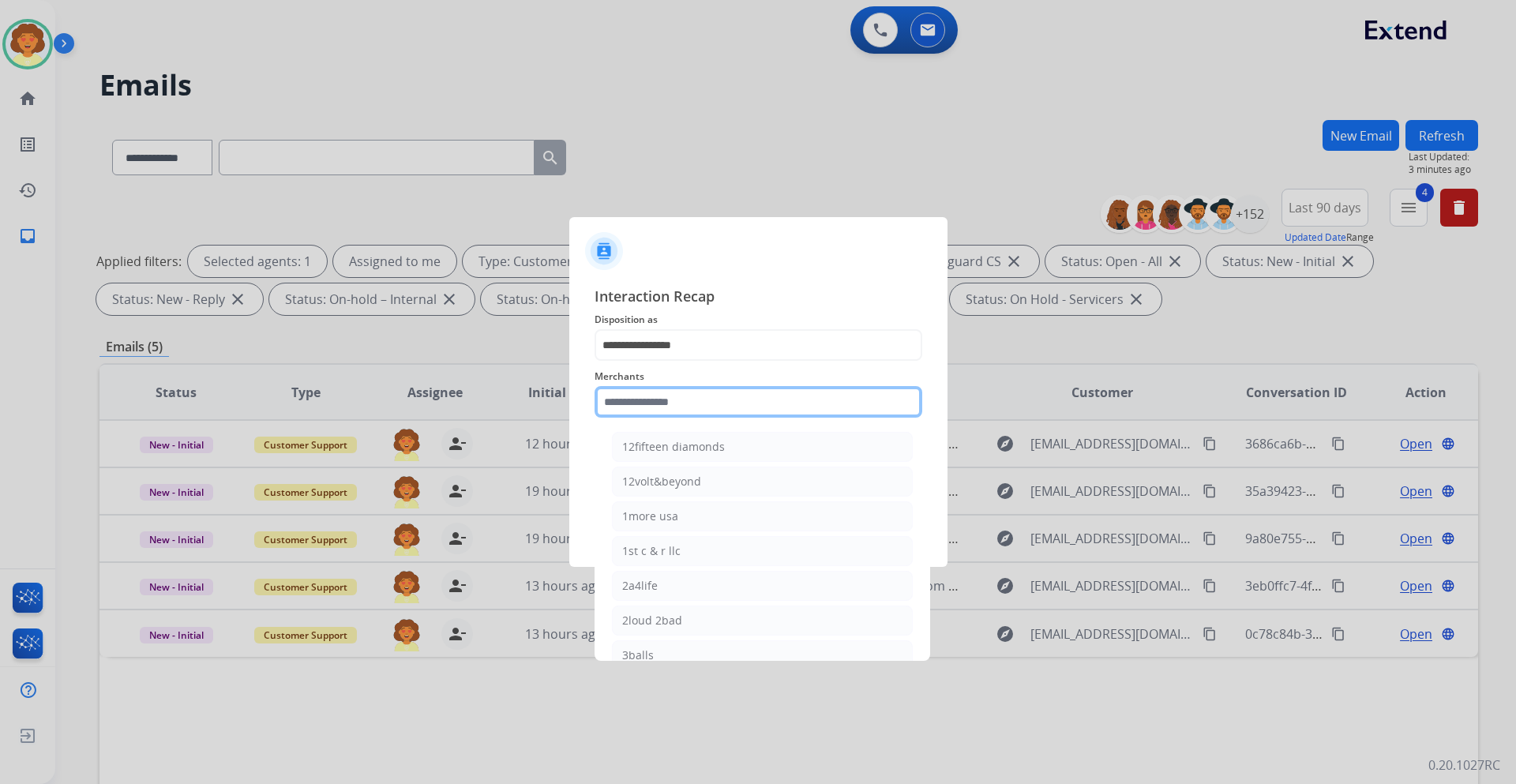
click at [620, 395] on input "text" at bounding box center [758, 401] width 328 height 31
click at [685, 484] on div "Ashley furniture" at bounding box center [665, 481] width 86 height 16
type input "**********"
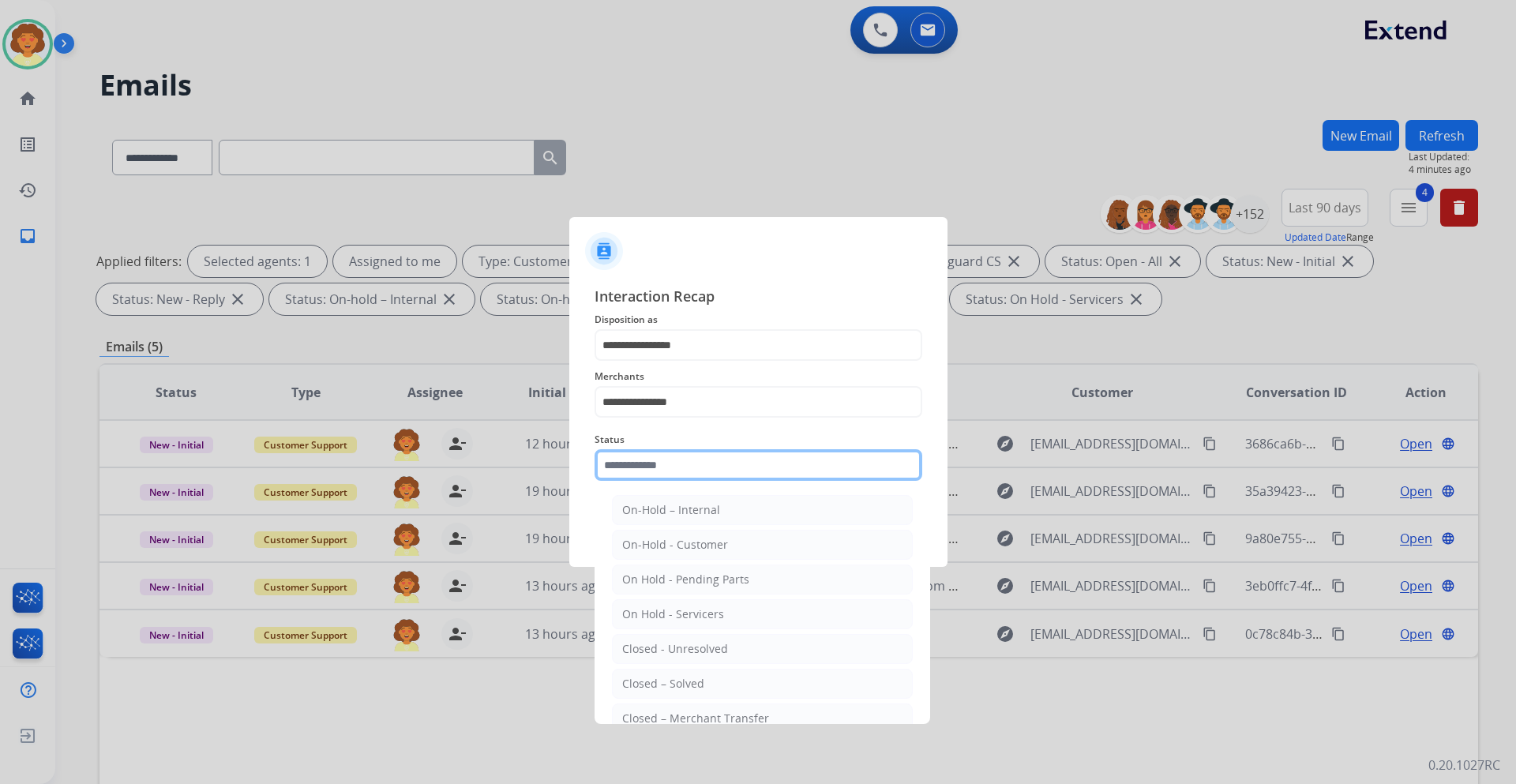
click at [637, 468] on input "text" at bounding box center [758, 464] width 328 height 31
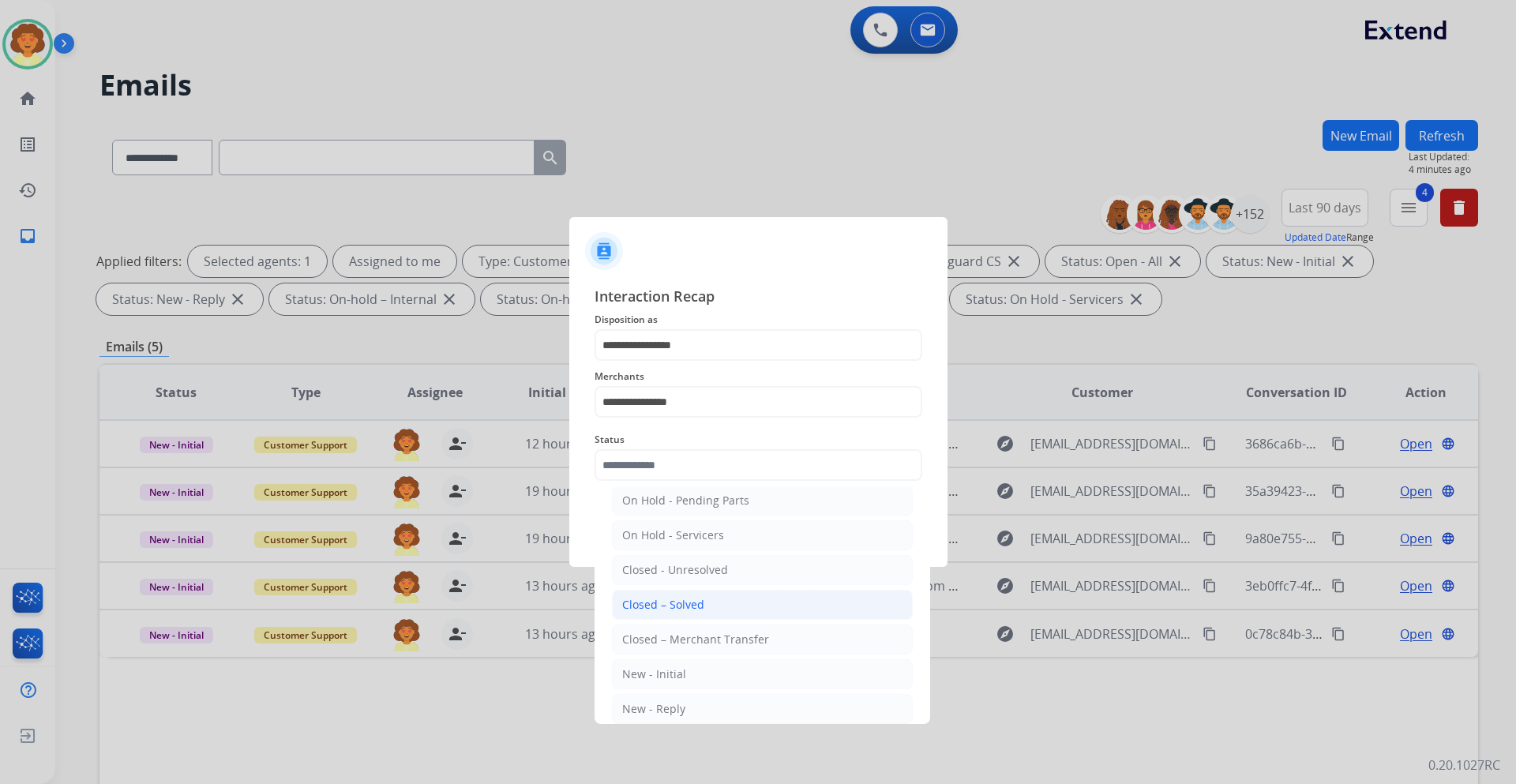
click at [683, 601] on div "Closed – Solved" at bounding box center [663, 604] width 82 height 16
type input "**********"
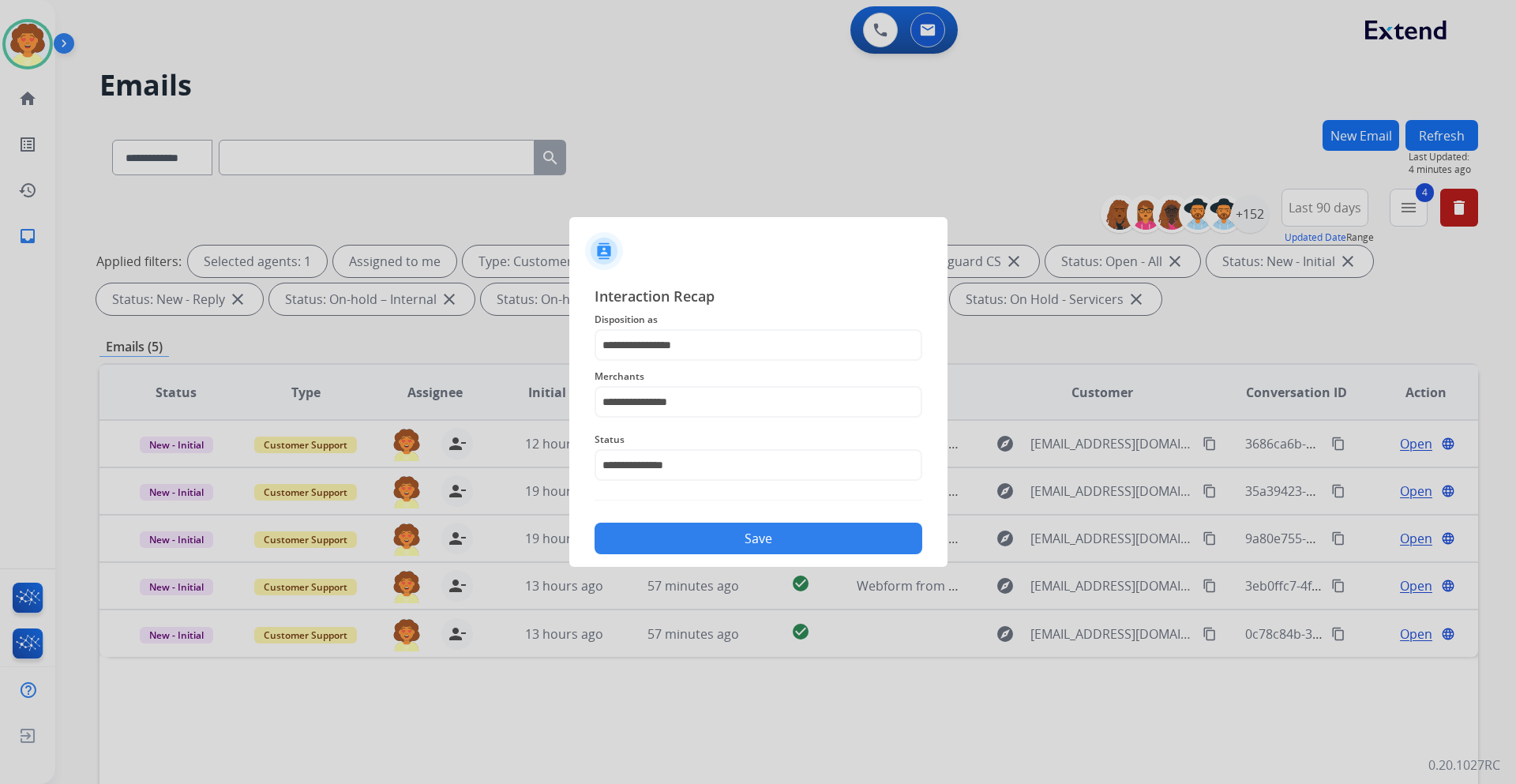
click at [752, 537] on button "Save" at bounding box center [758, 538] width 328 height 31
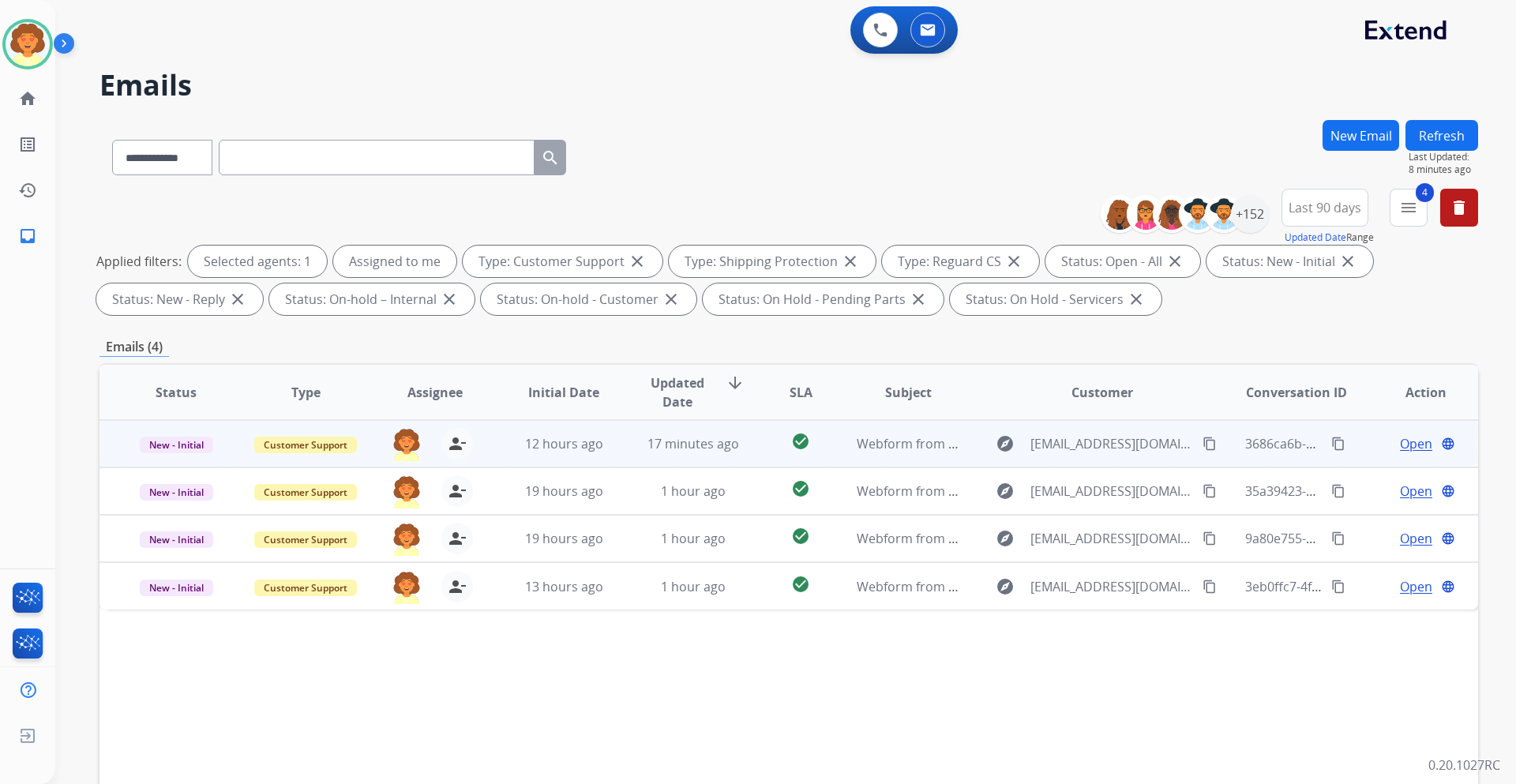
click at [1400, 445] on span "Open" at bounding box center [1416, 443] width 32 height 19
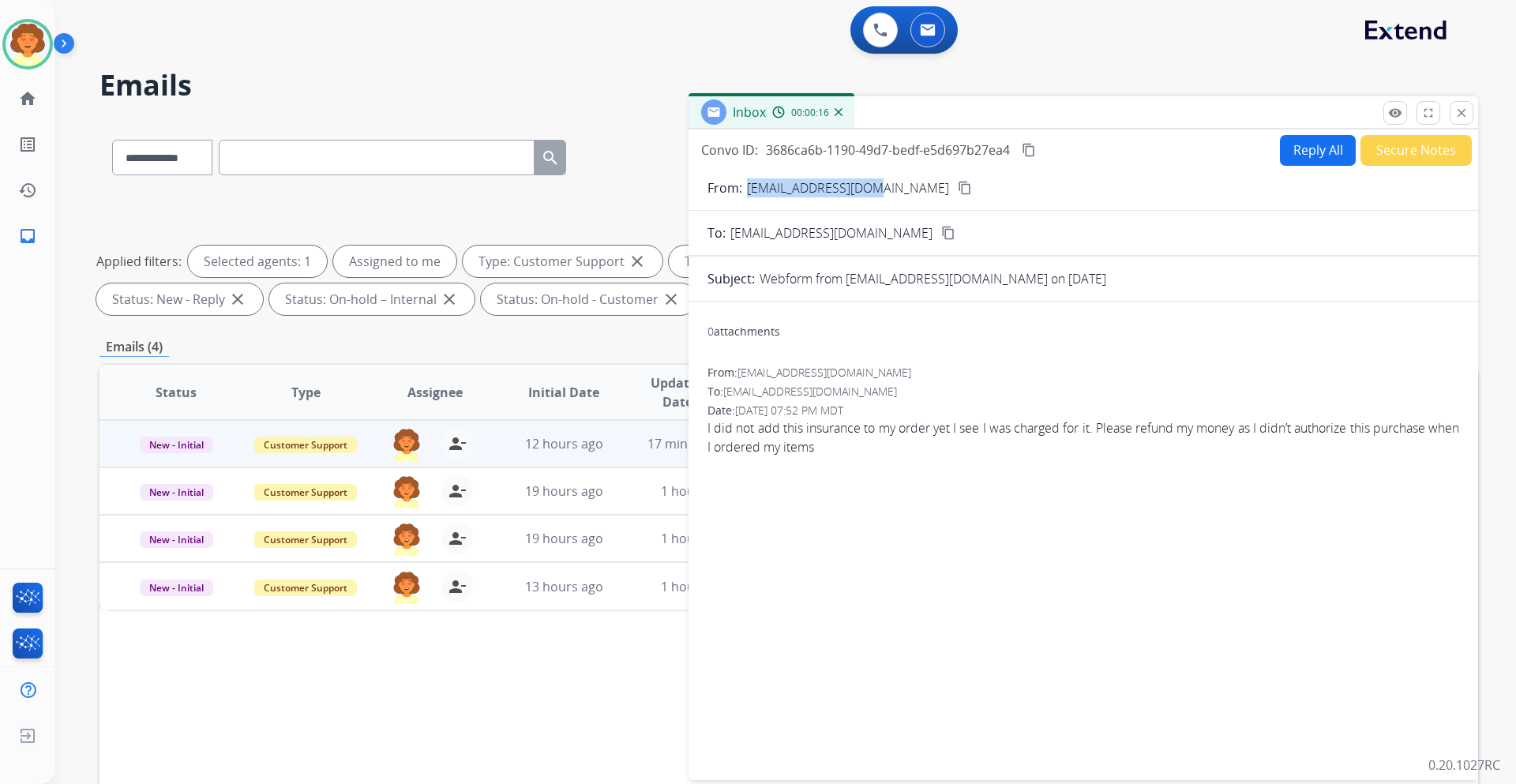
drag, startPoint x: 746, startPoint y: 191, endPoint x: 872, endPoint y: 193, distance: 126.0
click at [872, 193] on p "[EMAIL_ADDRESS][DOMAIN_NAME]" at bounding box center [848, 188] width 202 height 19
copy p "[EMAIL_ADDRESS][DOMAIN_NAME]"
click at [1287, 153] on button "Reply All" at bounding box center [1318, 150] width 76 height 31
select select "**********"
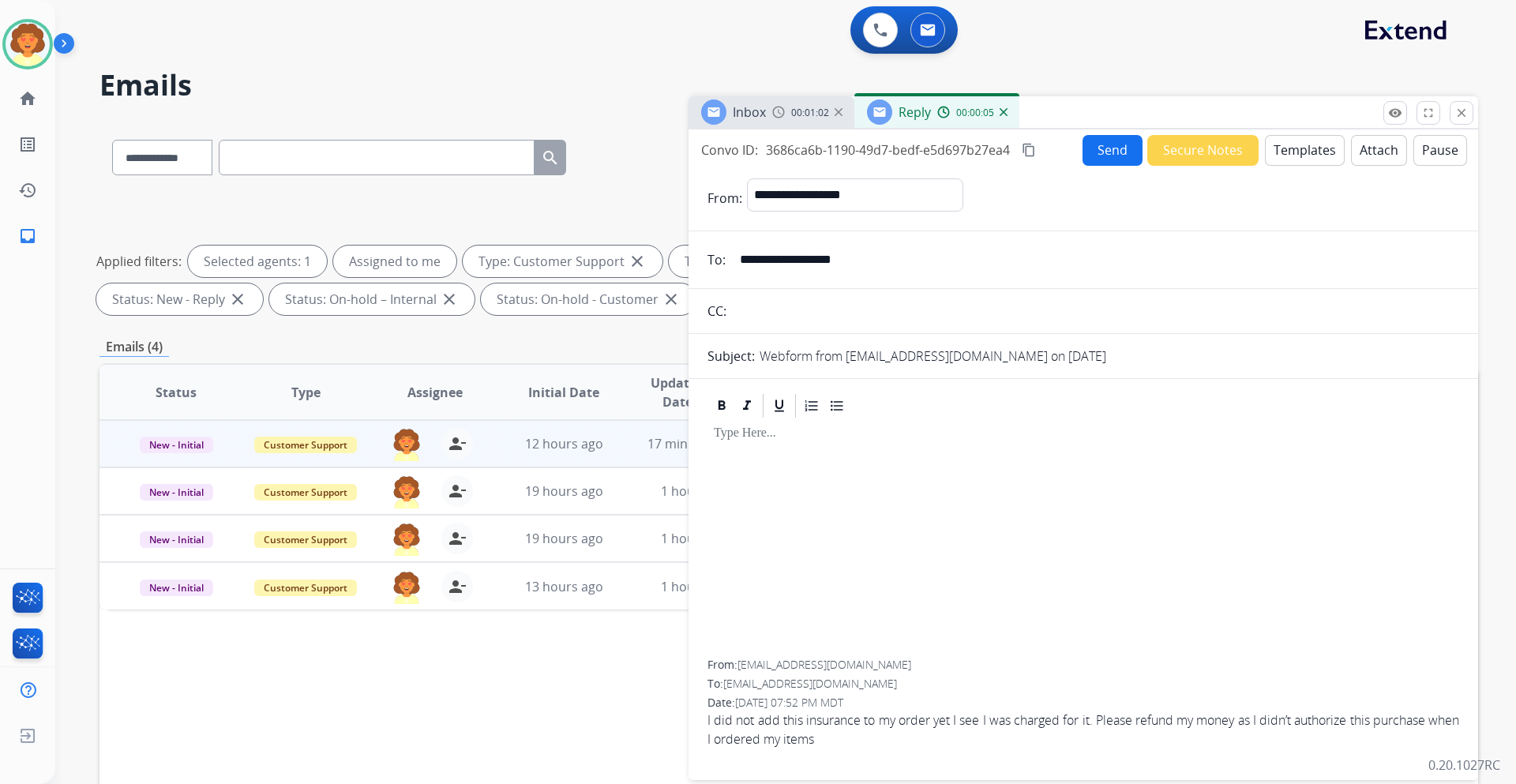
click at [1319, 153] on button "Templates" at bounding box center [1304, 150] width 80 height 31
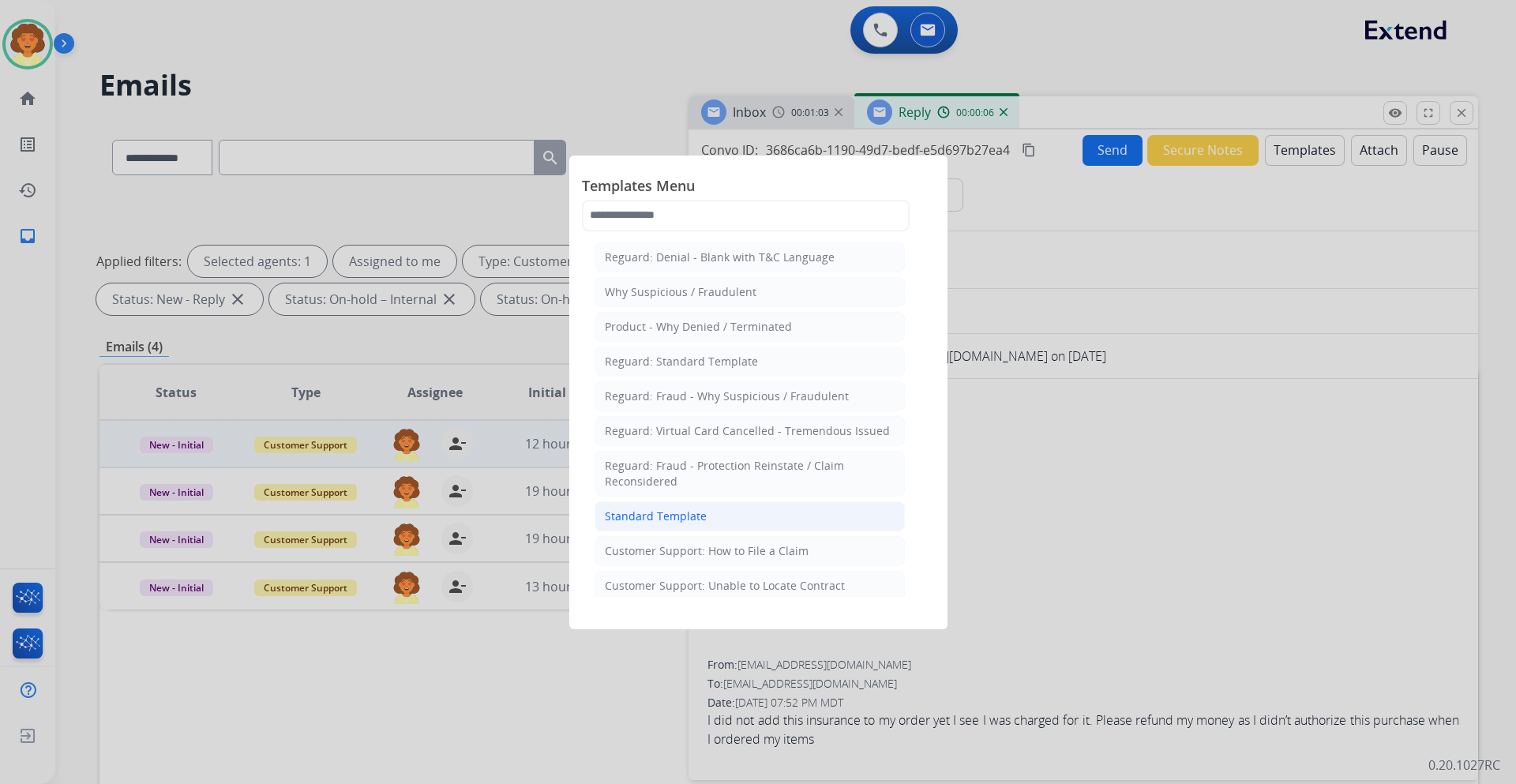
click at [680, 520] on div "Standard Template" at bounding box center [655, 516] width 102 height 16
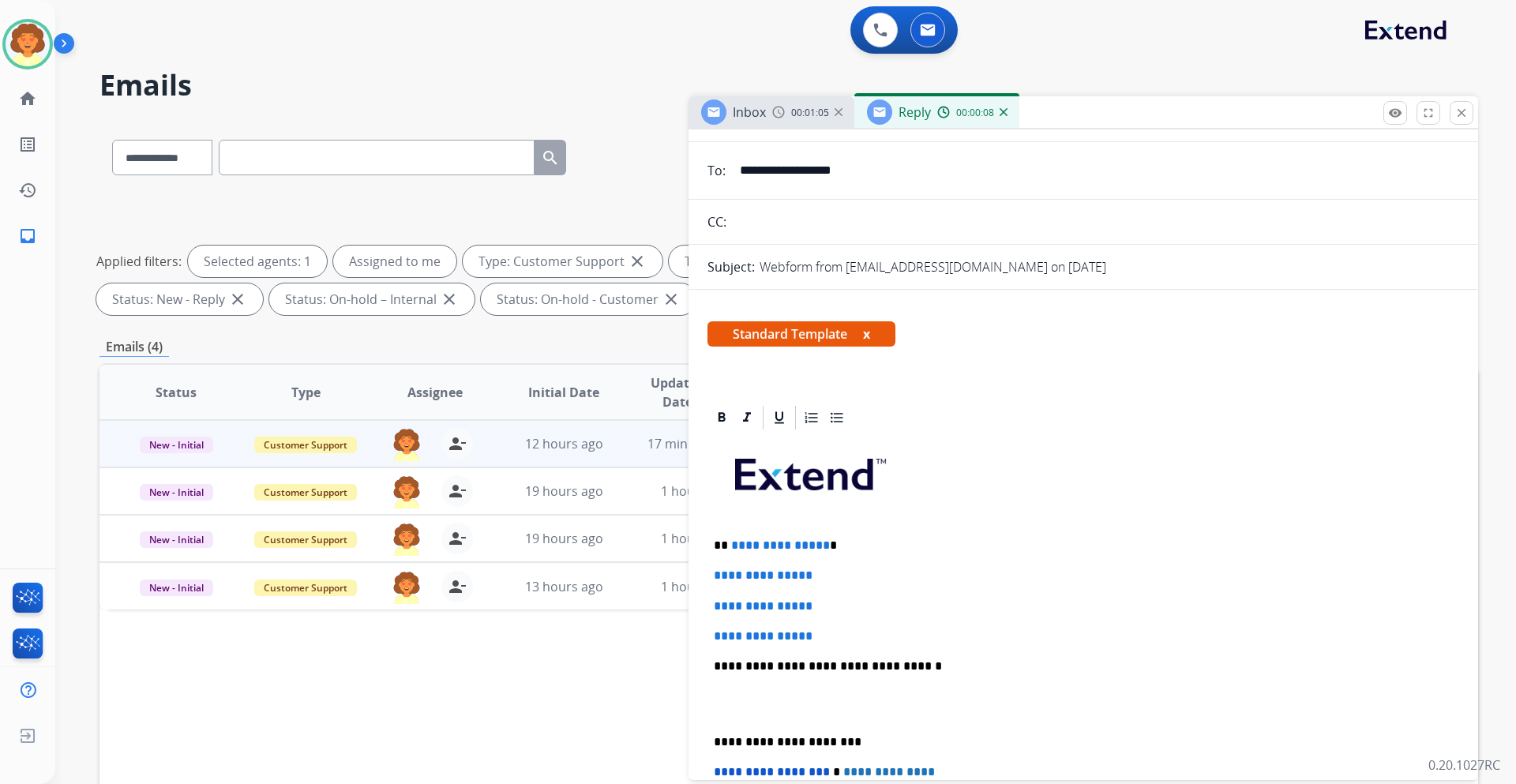
scroll to position [158, 0]
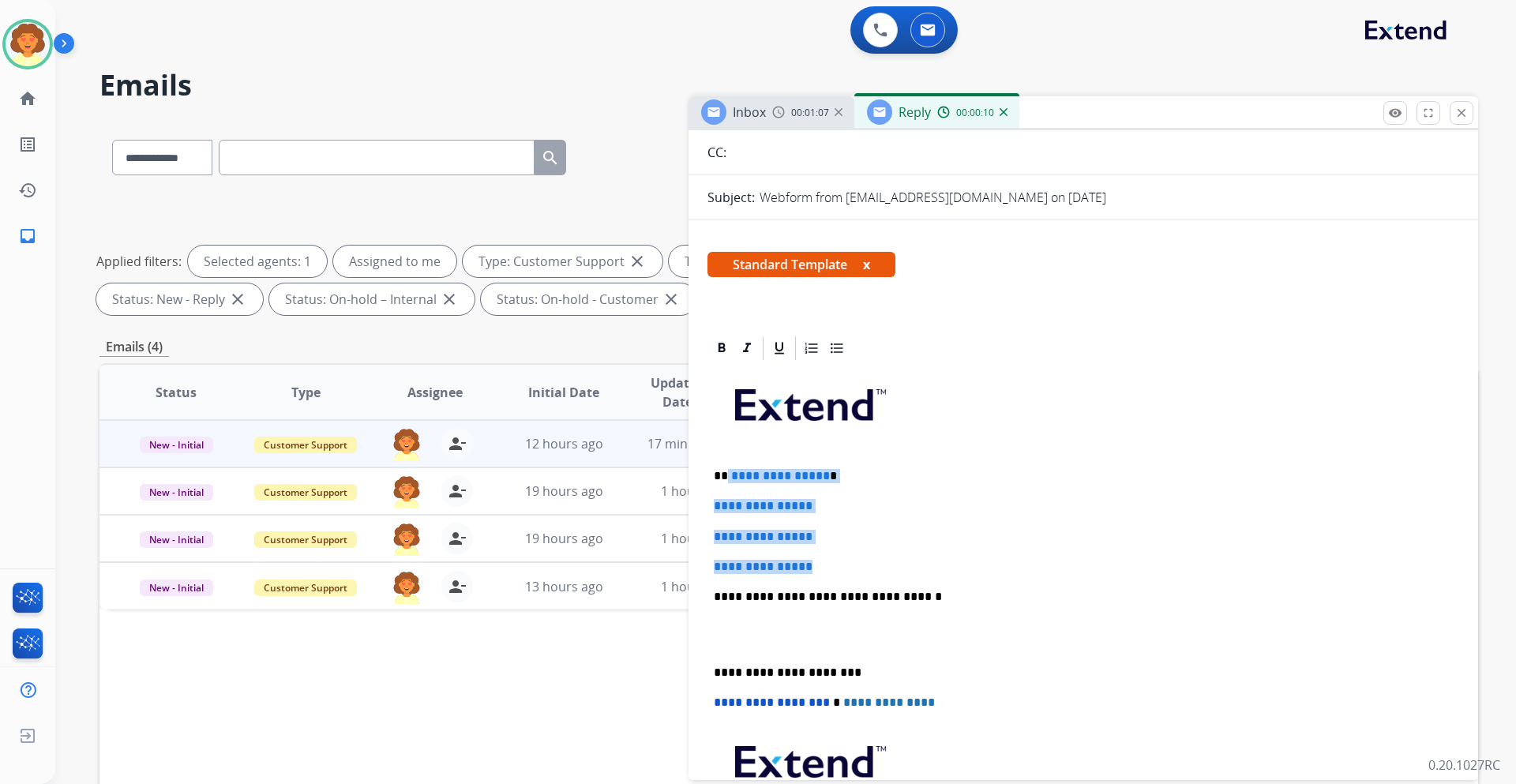
drag, startPoint x: 727, startPoint y: 473, endPoint x: 860, endPoint y: 552, distance: 154.7
click at [860, 552] on div "**********" at bounding box center [1083, 634] width 751 height 543
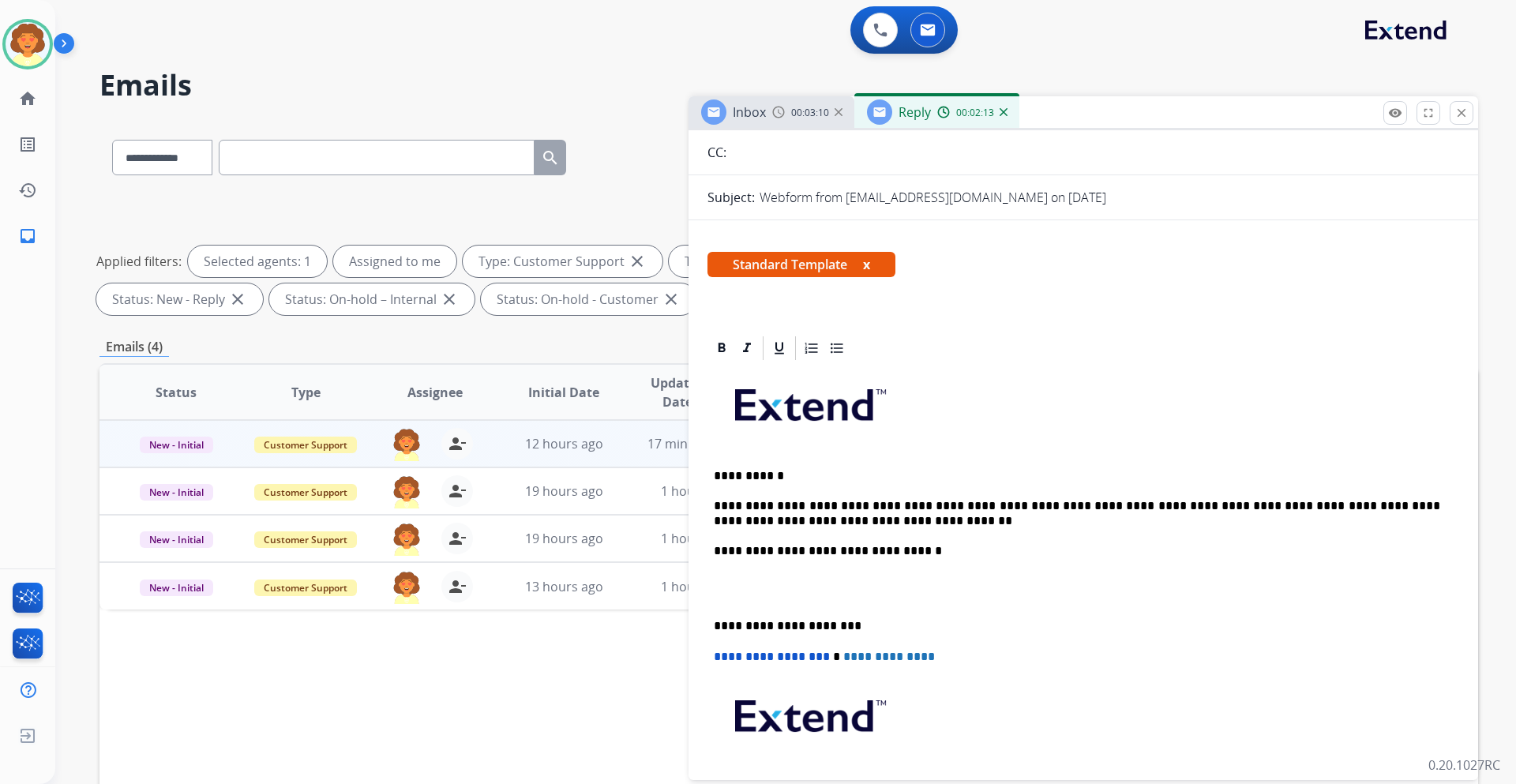
click at [735, 585] on p at bounding box center [1083, 588] width 739 height 30
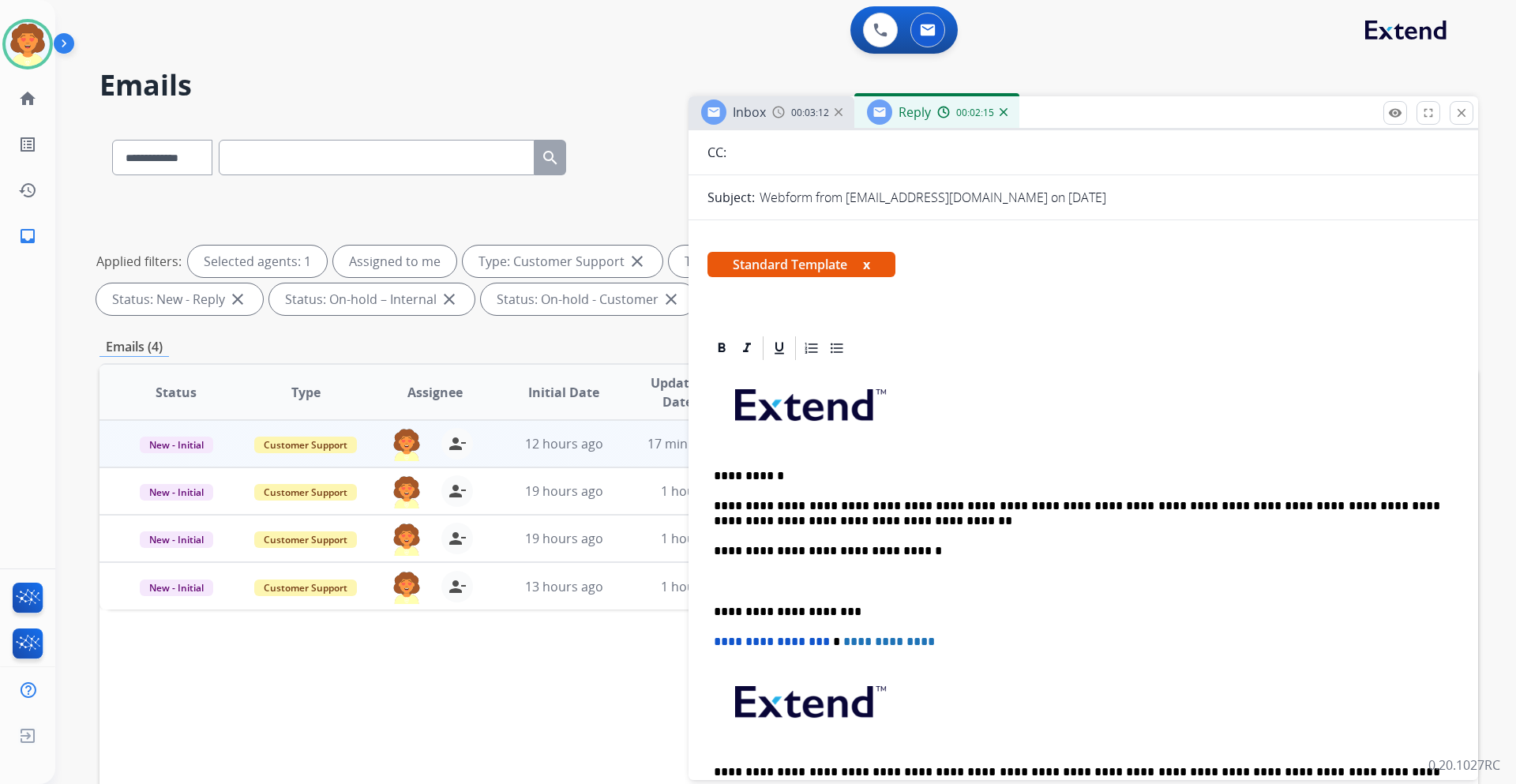
scroll to position [0, 0]
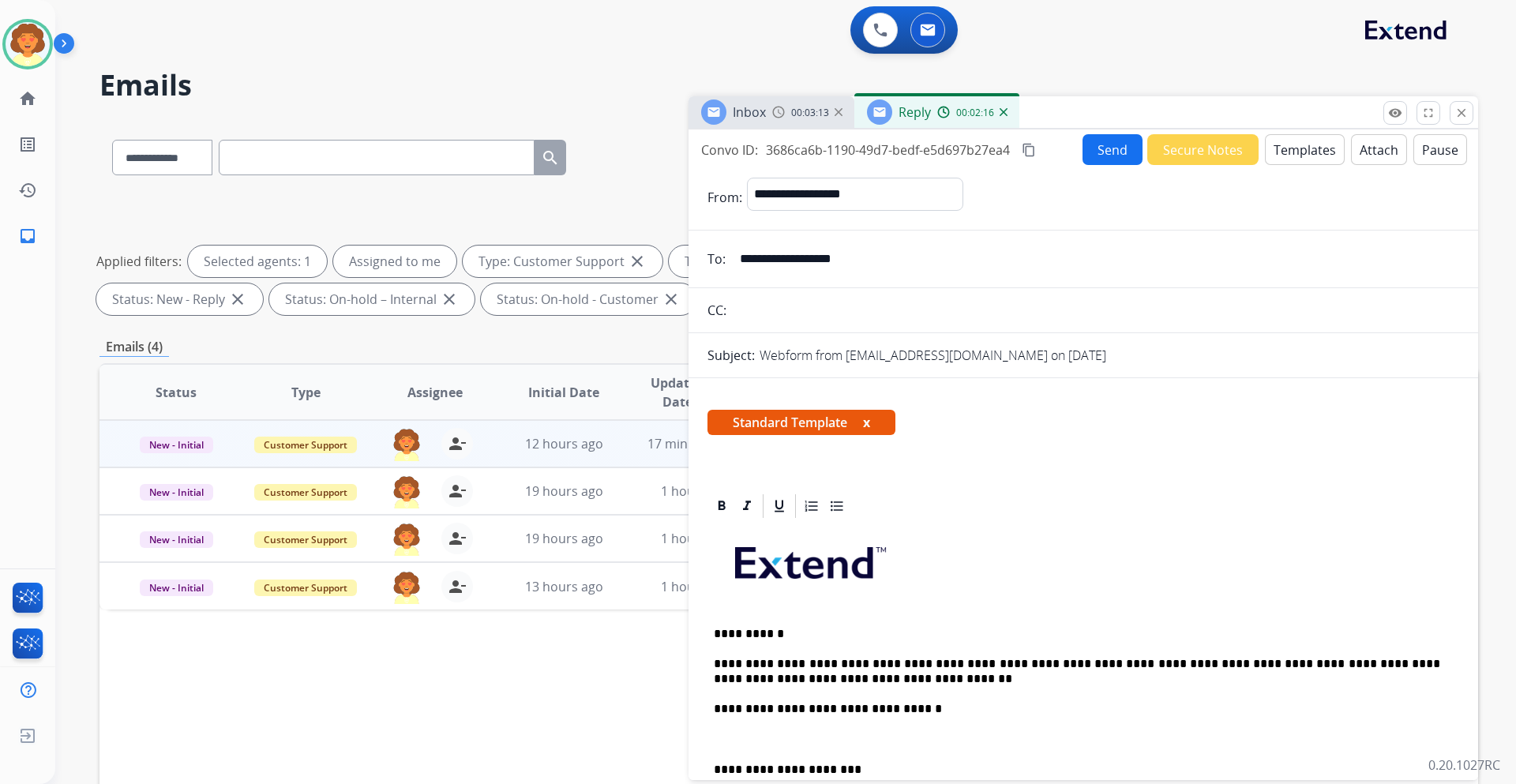
click at [1095, 153] on button "Send" at bounding box center [1112, 149] width 60 height 31
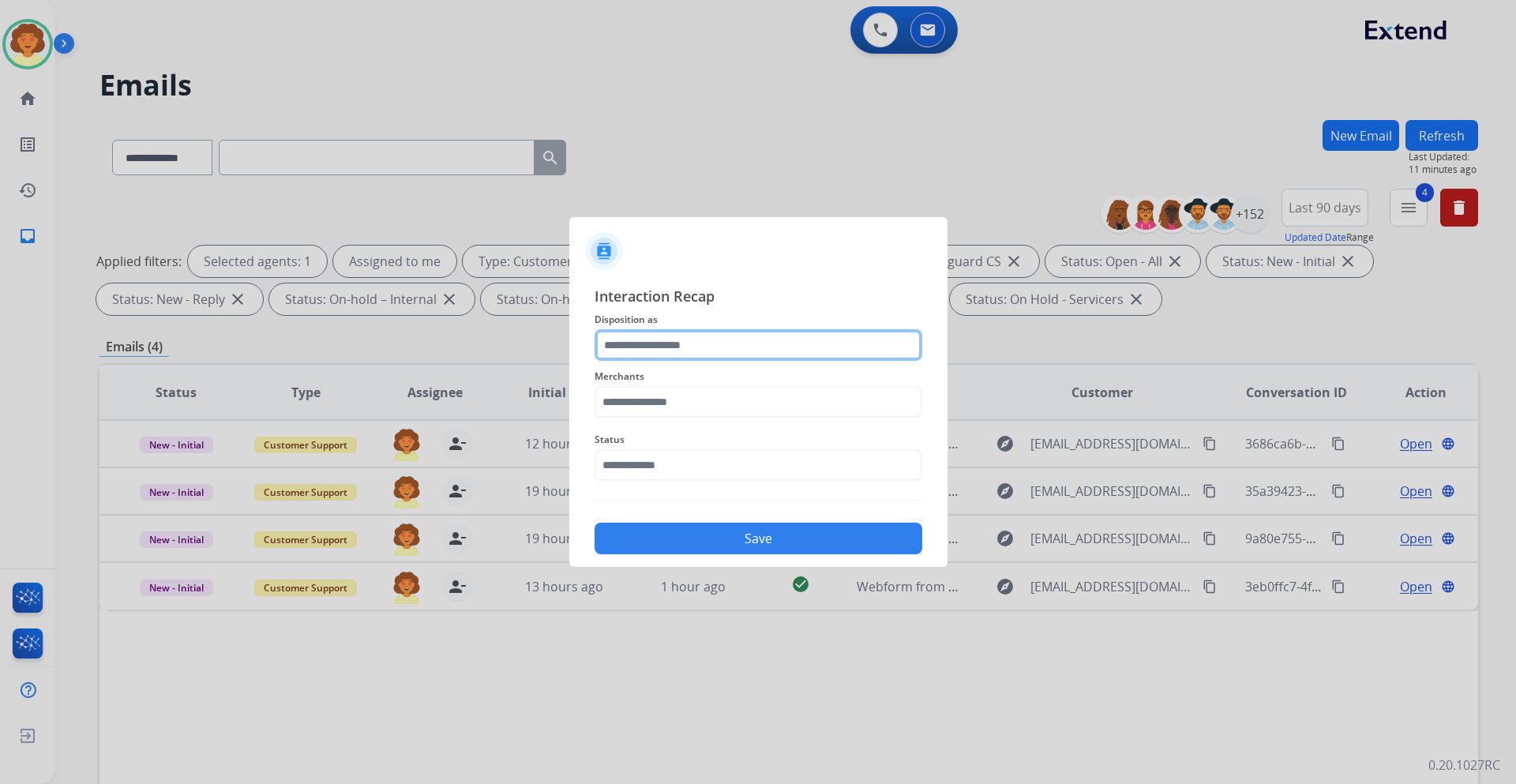
click at [649, 341] on input "text" at bounding box center [758, 344] width 328 height 31
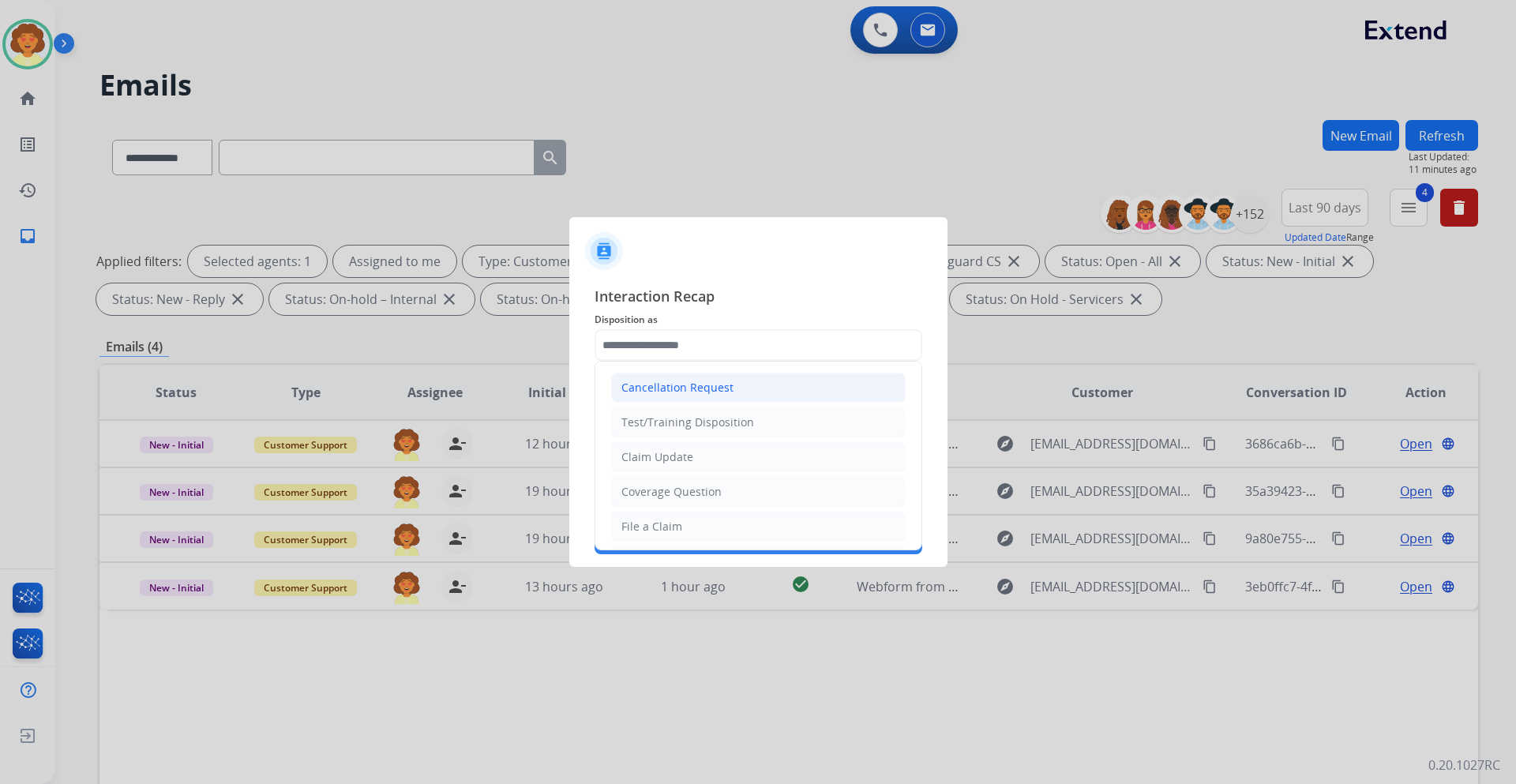
click at [685, 389] on div "Cancellation Request" at bounding box center [677, 387] width 112 height 16
type input "**********"
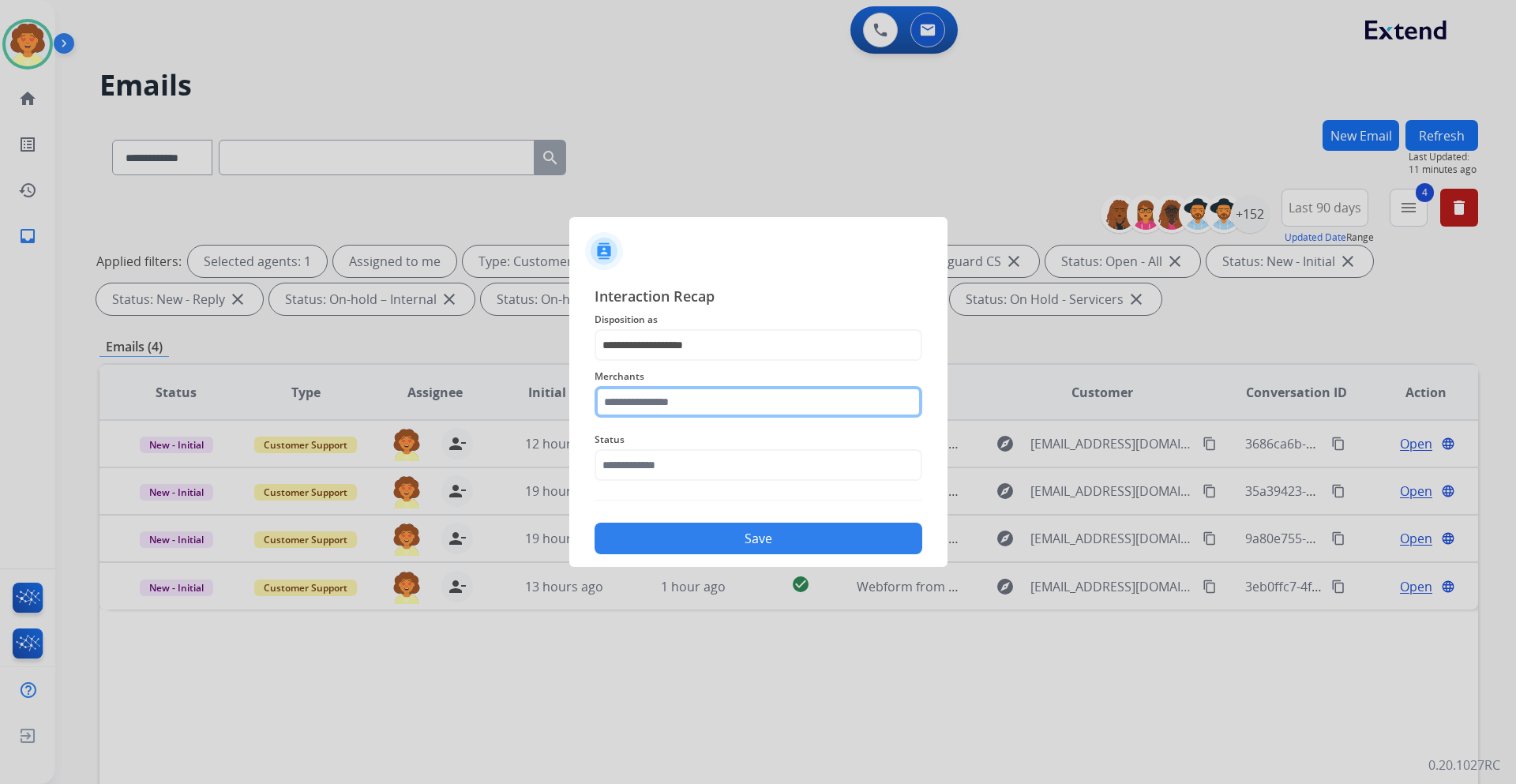
click at [651, 399] on input "text" at bounding box center [758, 401] width 328 height 31
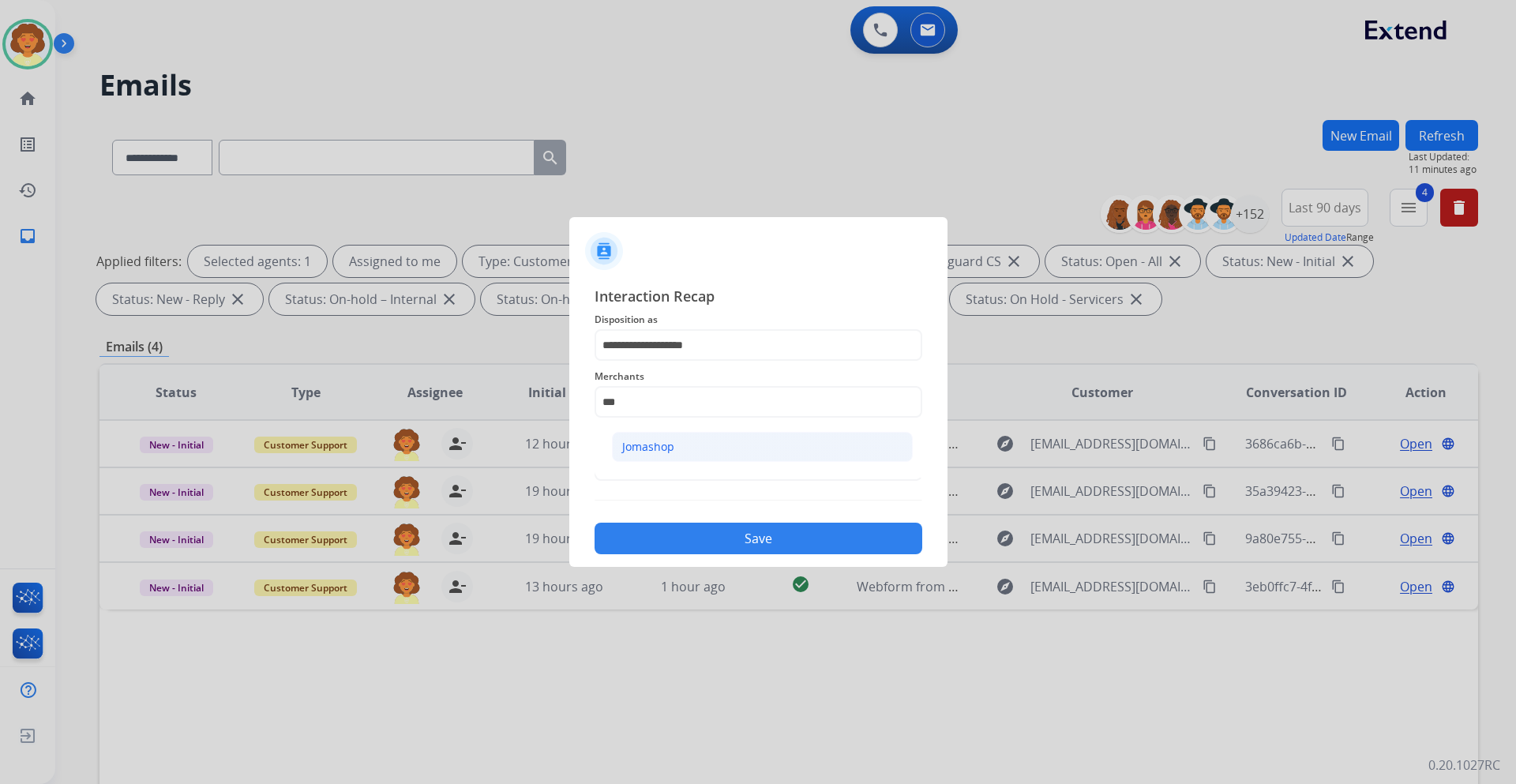
click at [657, 443] on div "Jomashop" at bounding box center [648, 447] width 52 height 16
type input "********"
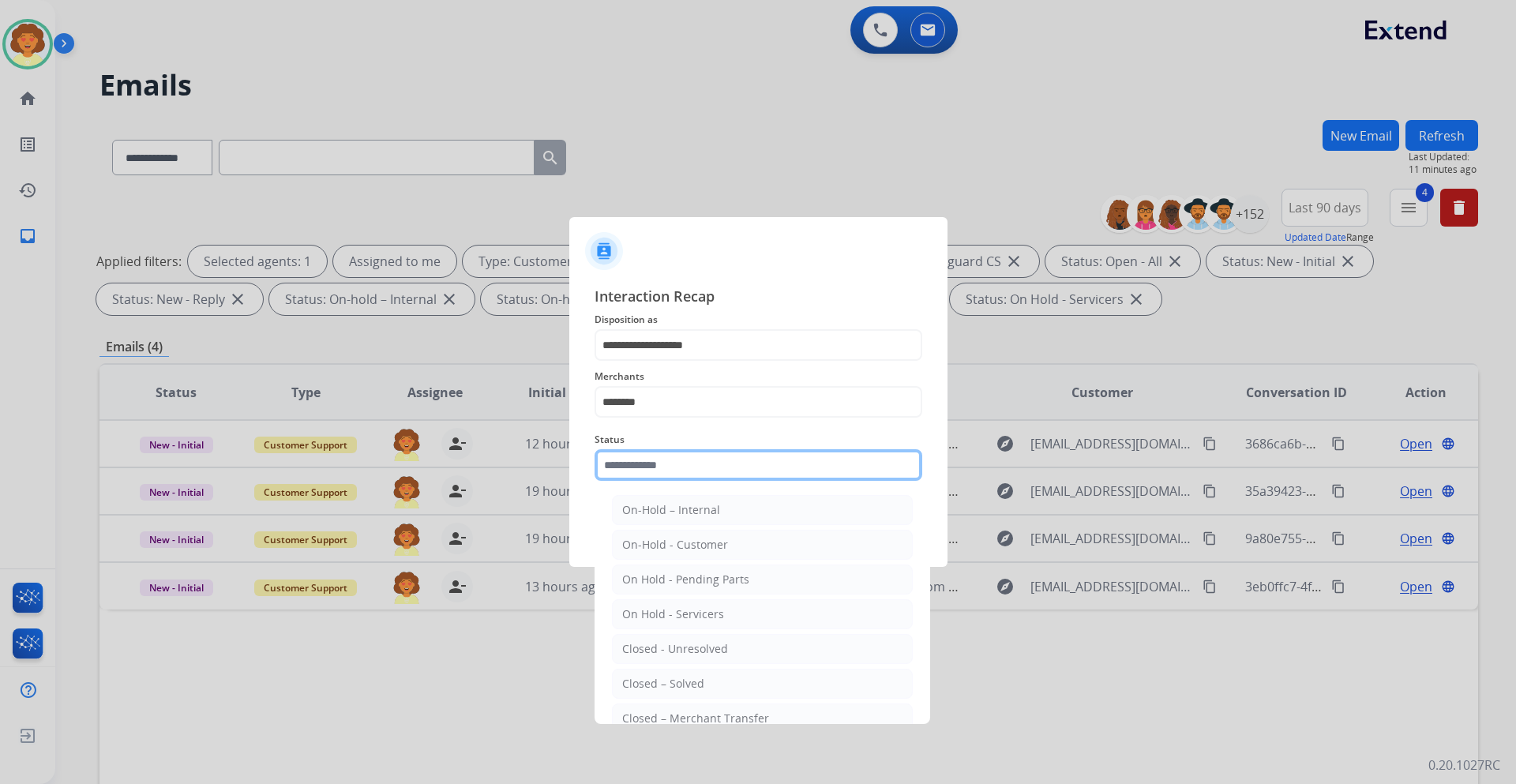
click at [690, 475] on input "text" at bounding box center [758, 464] width 328 height 31
click at [702, 683] on li "Closed – Solved" at bounding box center [762, 684] width 301 height 30
type input "**********"
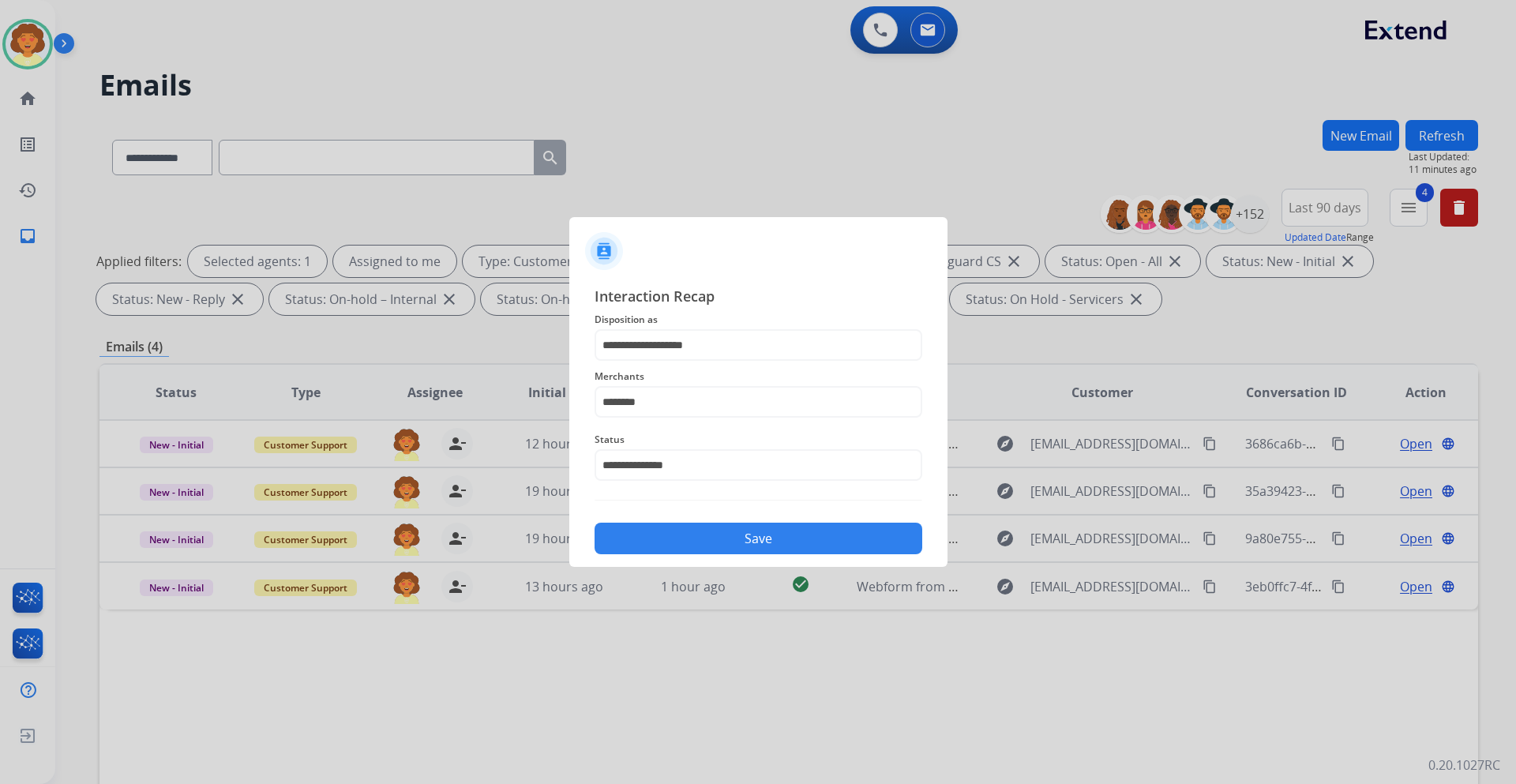
click at [778, 527] on button "Save" at bounding box center [758, 538] width 328 height 31
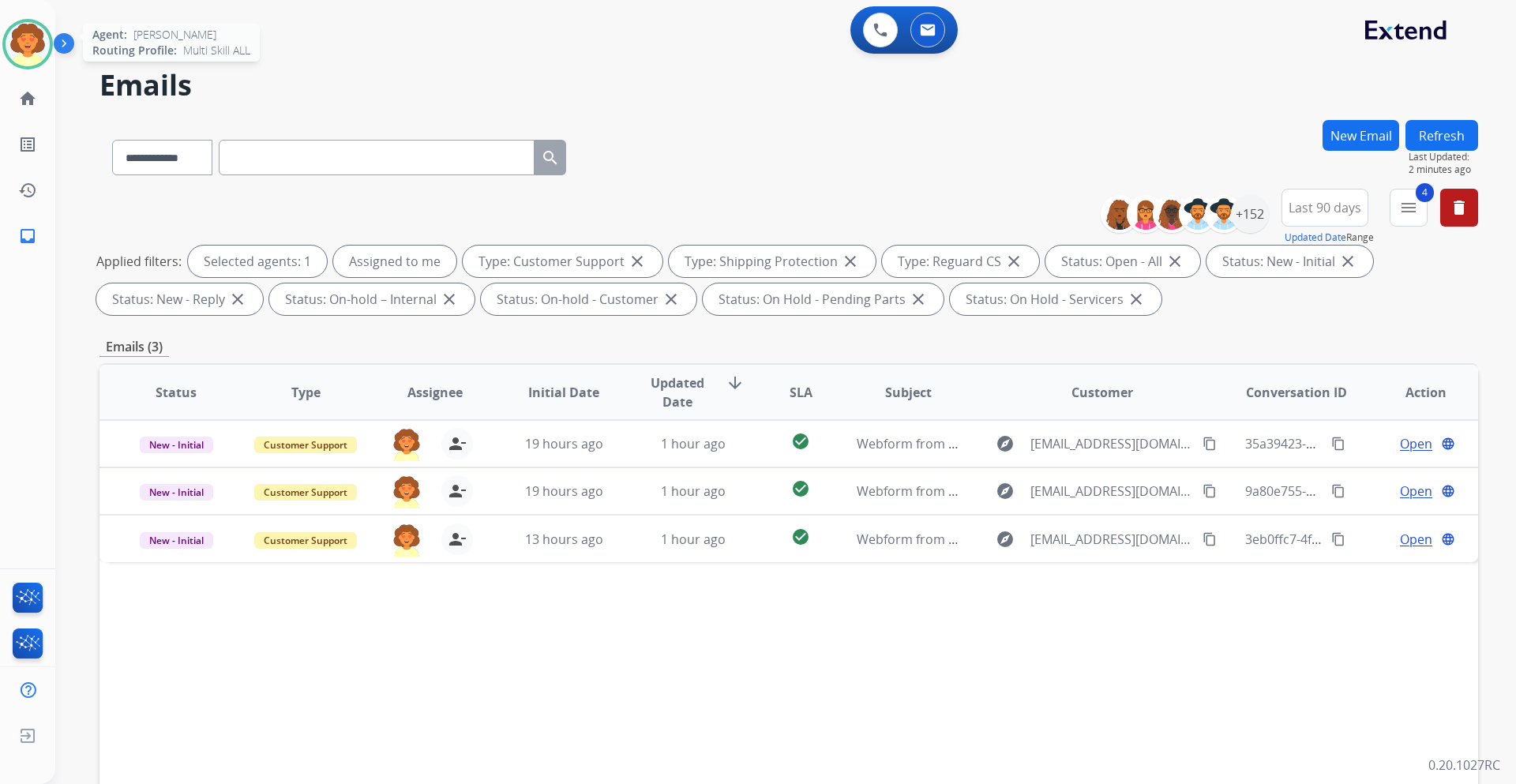
click at [20, 40] on img at bounding box center [28, 44] width 44 height 44
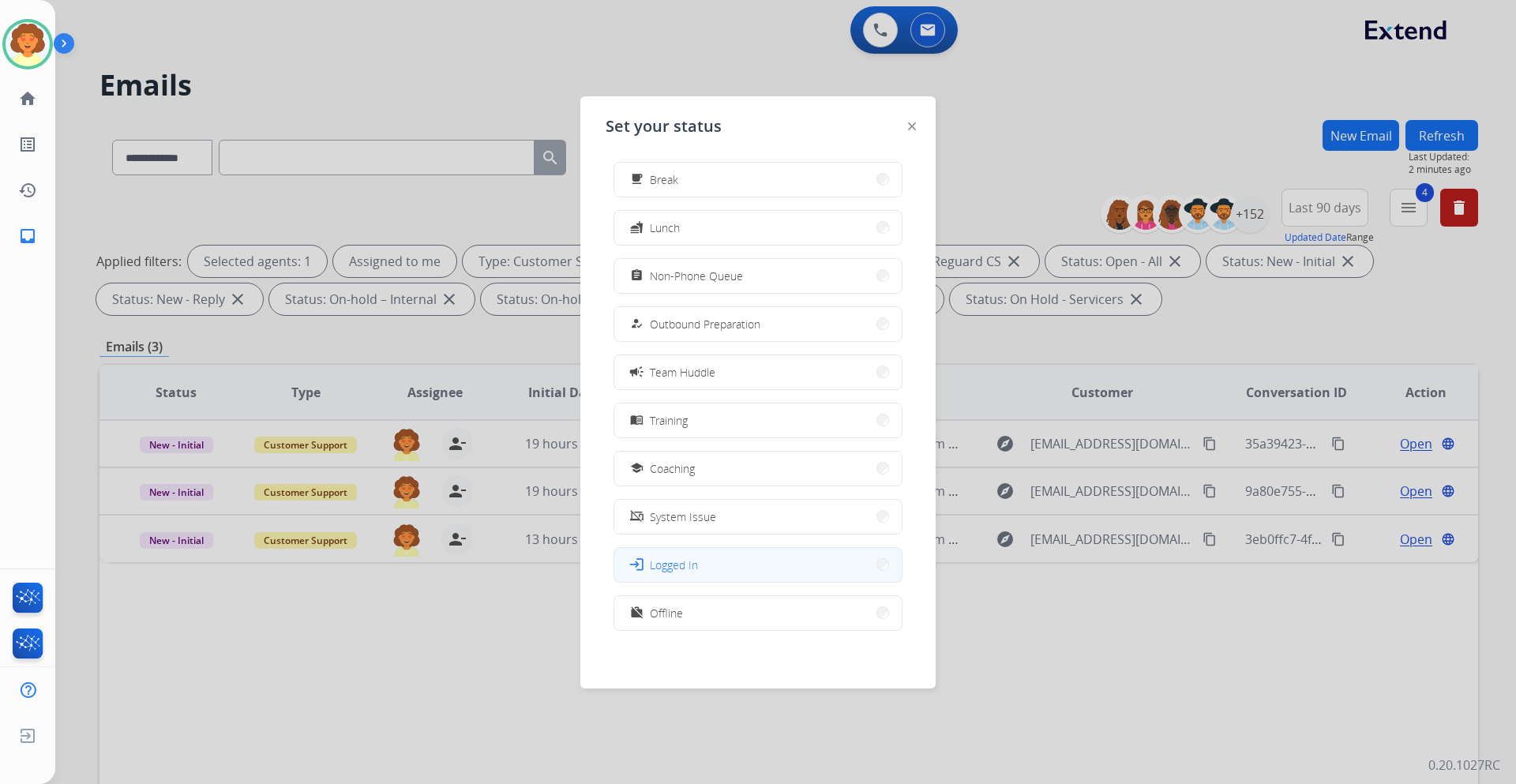
scroll to position [53, 0]
click at [720, 610] on button "work_off Offline" at bounding box center [757, 610] width 288 height 34
